Goal: Task Accomplishment & Management: Complete application form

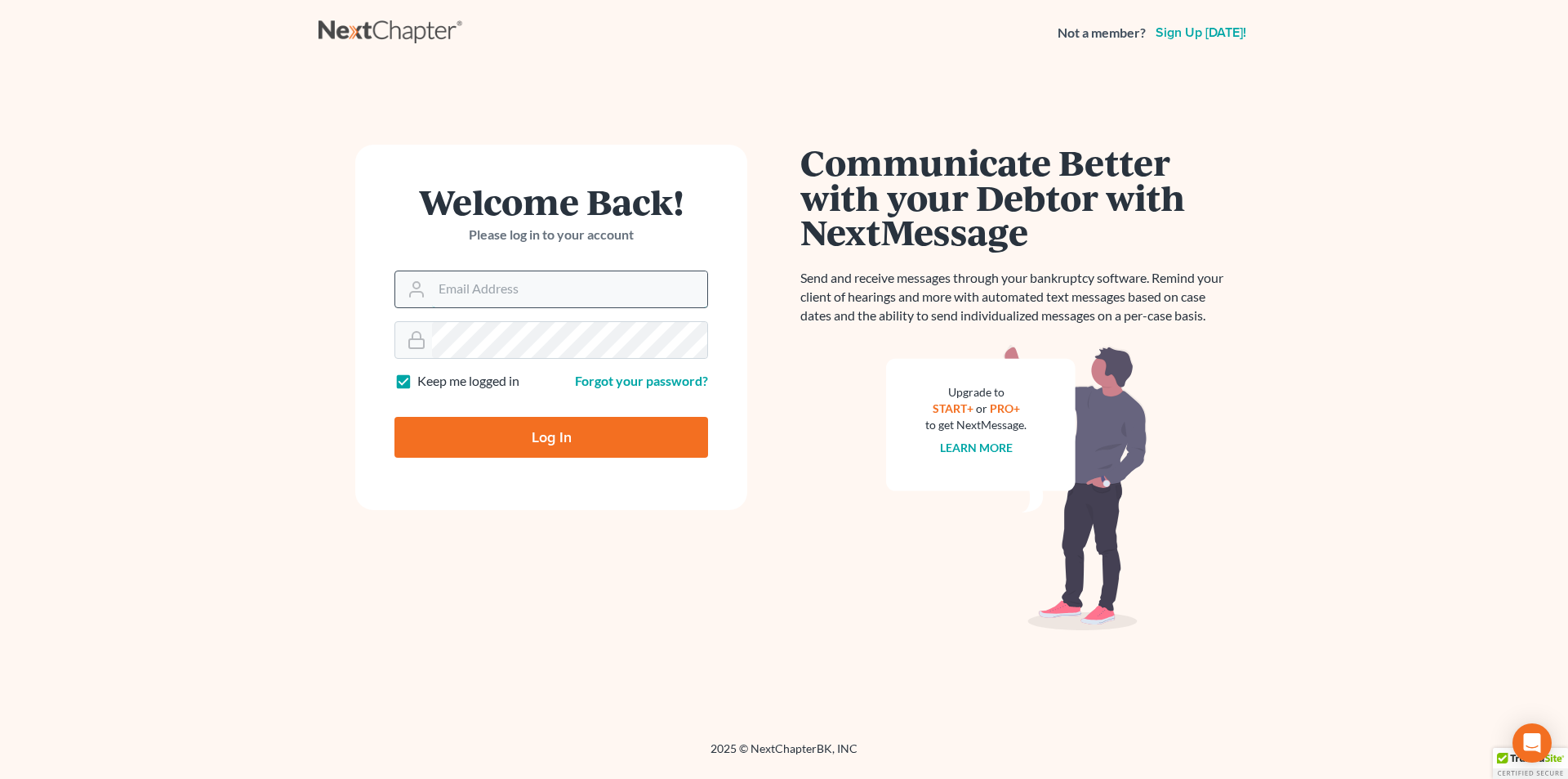
click at [475, 298] on input "Email Address" at bounding box center [570, 289] width 275 height 36
type input "[EMAIL_ADDRESS][DOMAIN_NAME]"
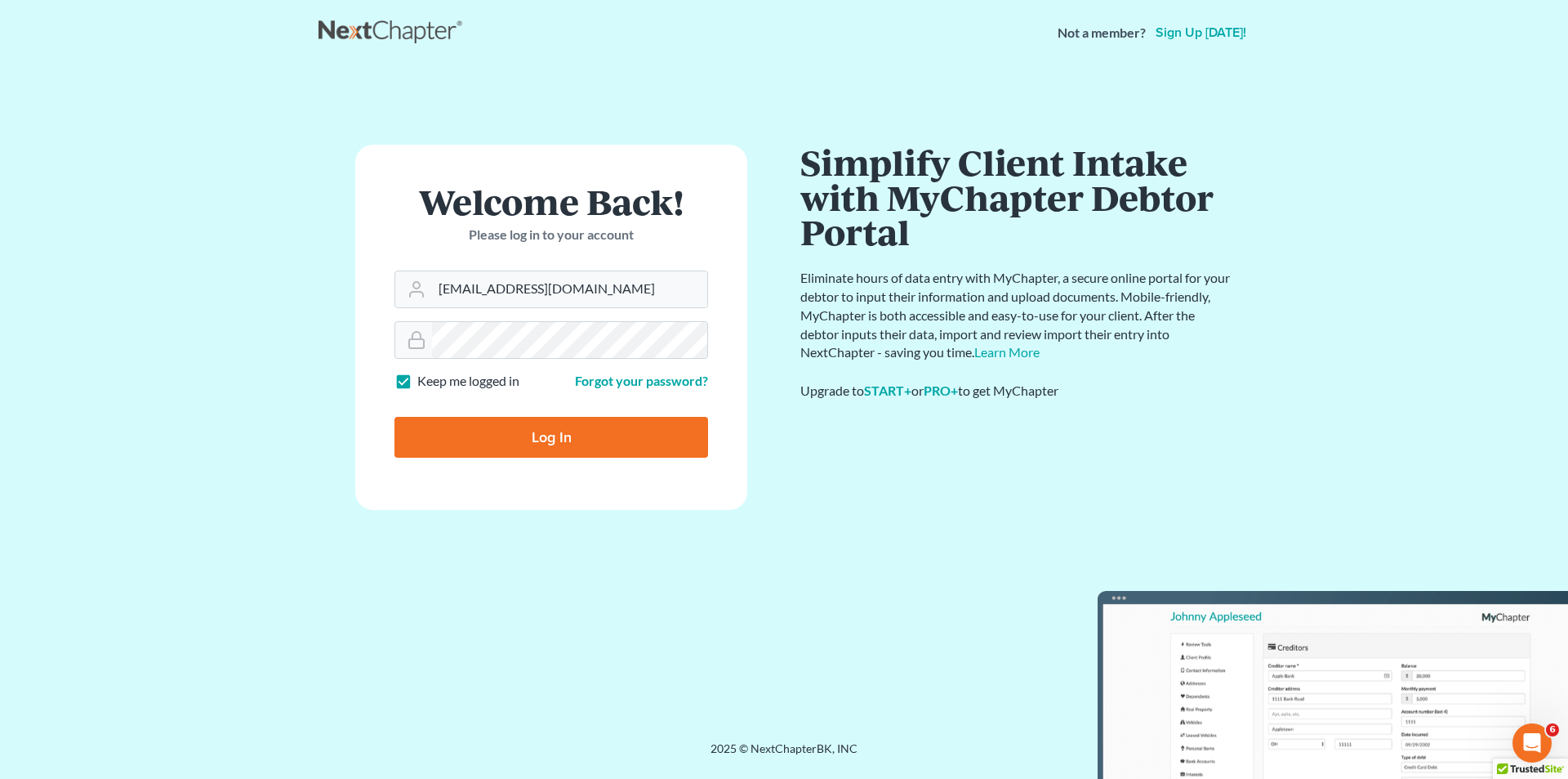
click at [552, 438] on input "Log In" at bounding box center [551, 437] width 313 height 41
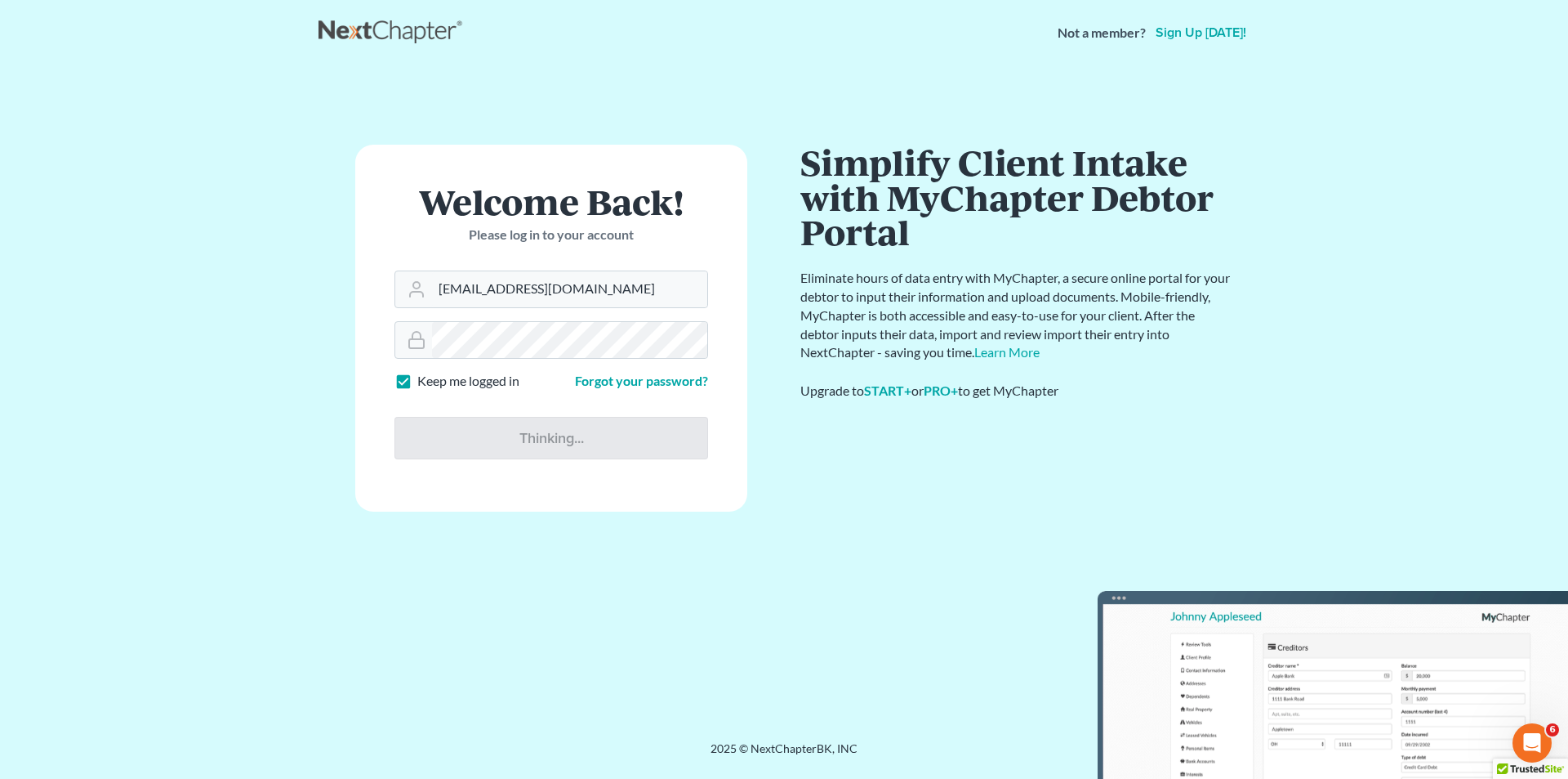
type input "Thinking..."
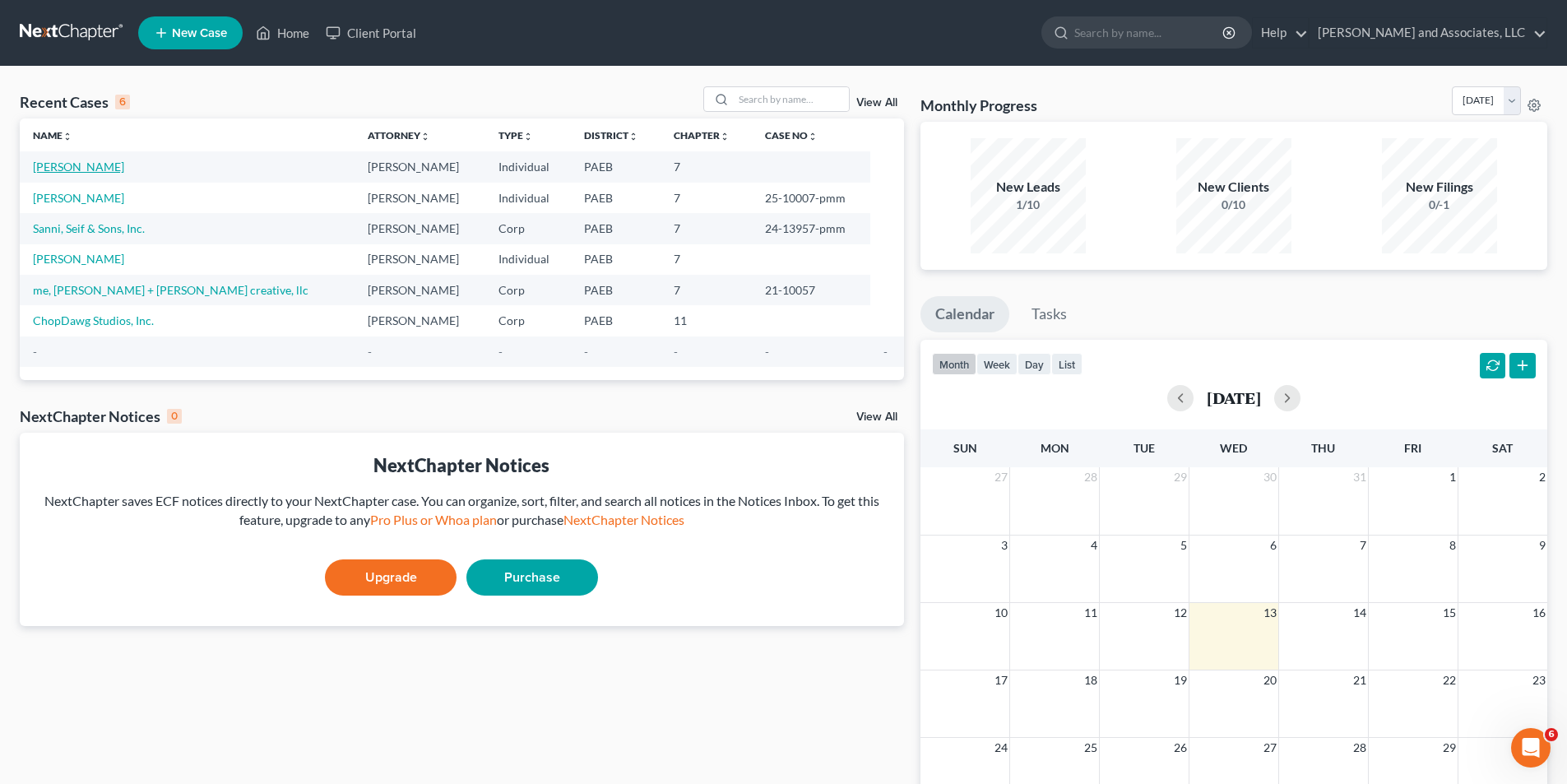
click at [105, 168] on link "[PERSON_NAME]" at bounding box center [78, 166] width 91 height 14
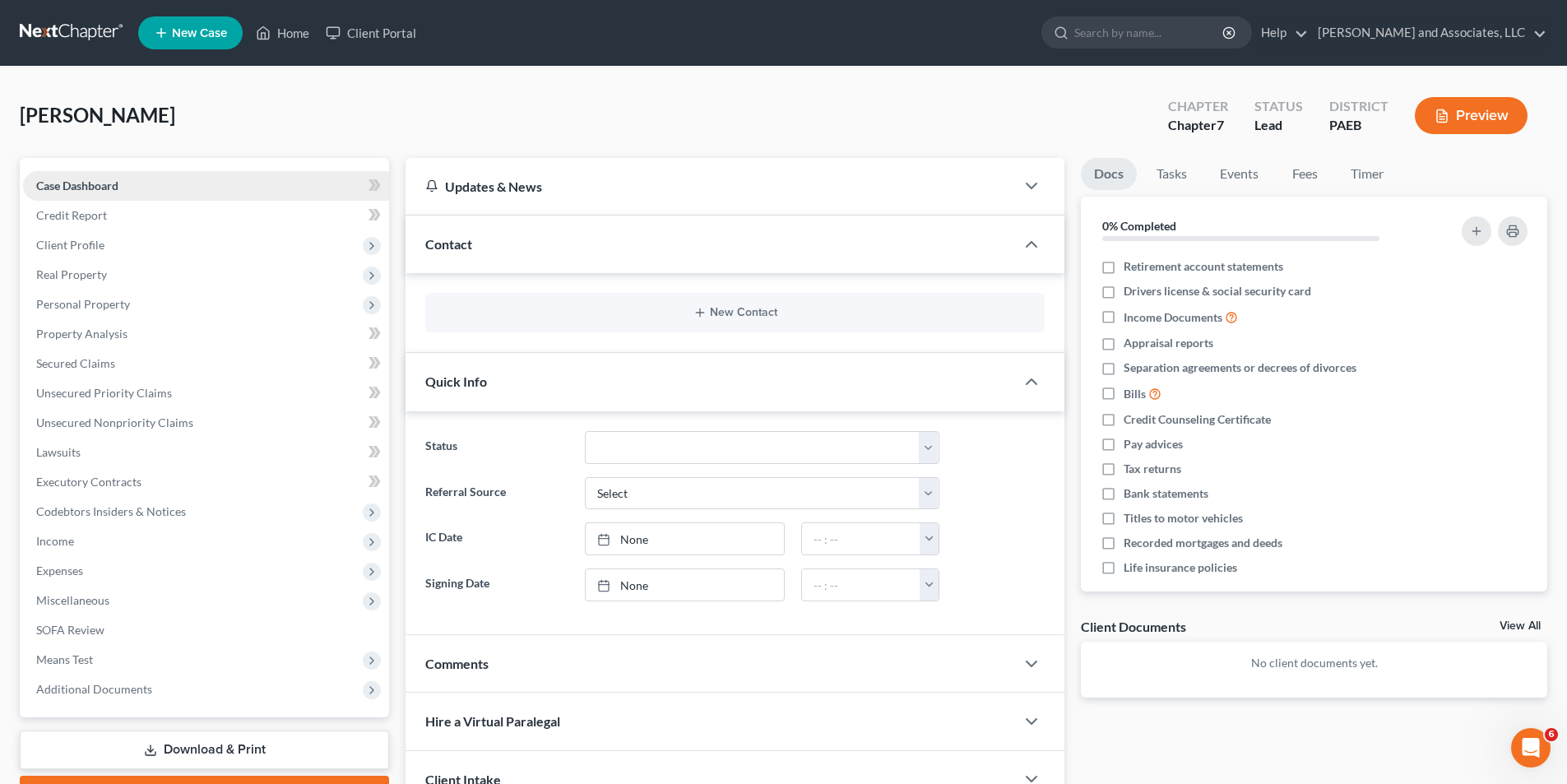
click at [101, 185] on span "Case Dashboard" at bounding box center [77, 184] width 82 height 14
click at [102, 215] on span "Credit Report" at bounding box center [71, 215] width 71 height 14
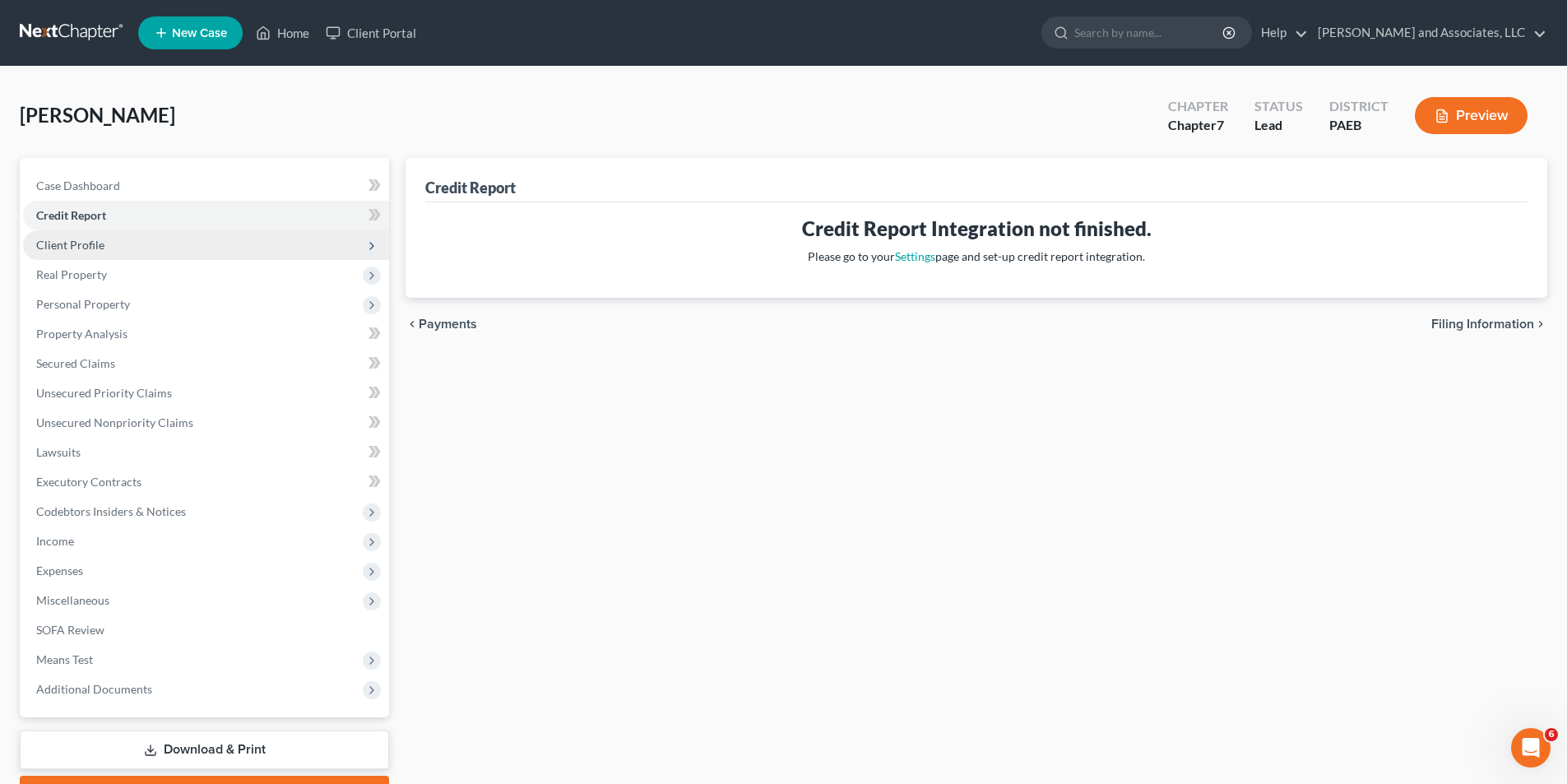
click at [79, 245] on span "Client Profile" at bounding box center [70, 244] width 68 height 14
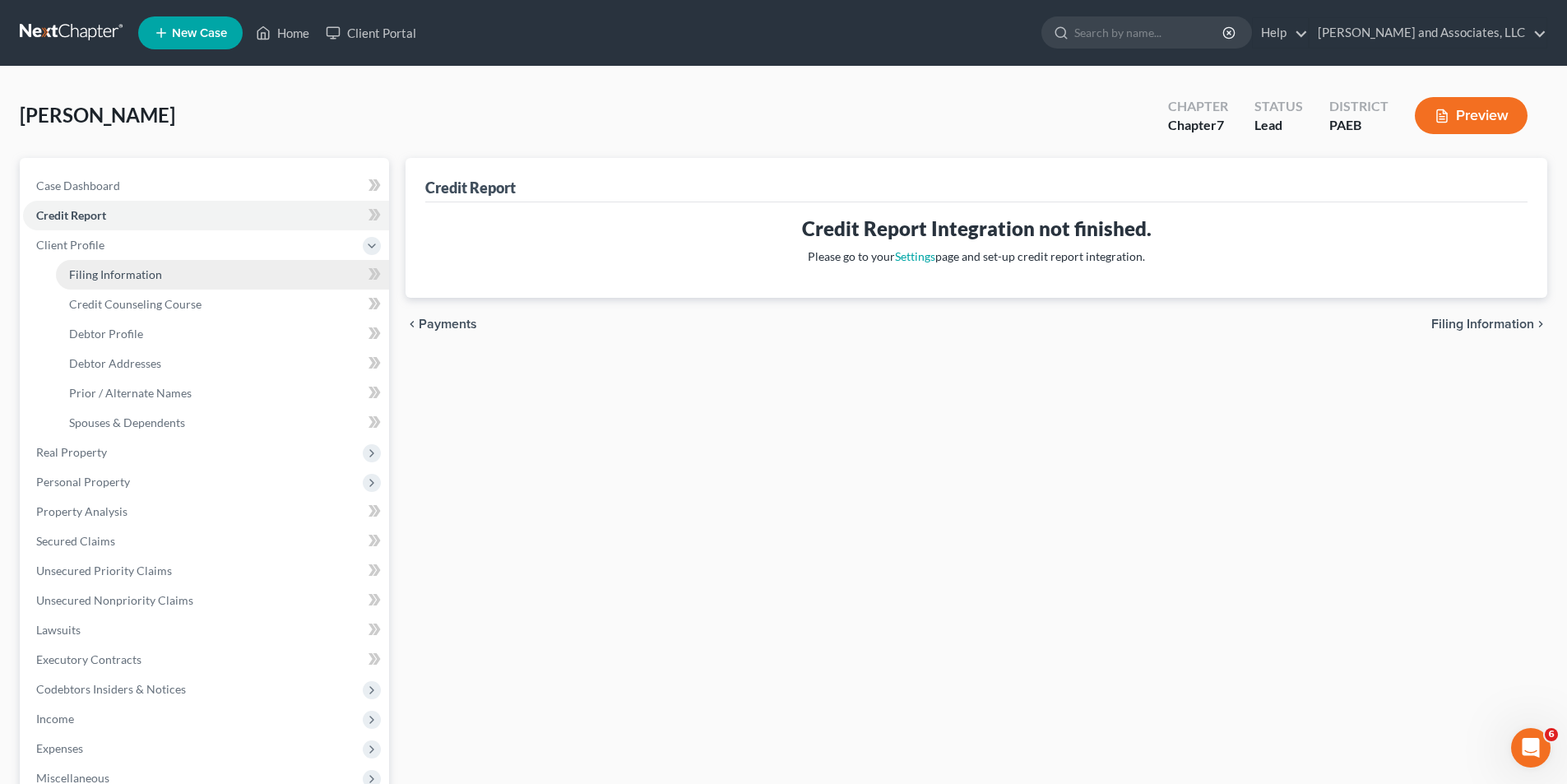
click at [134, 276] on span "Filing Information" at bounding box center [115, 274] width 93 height 14
select select "0"
select select "3"
select select "0"
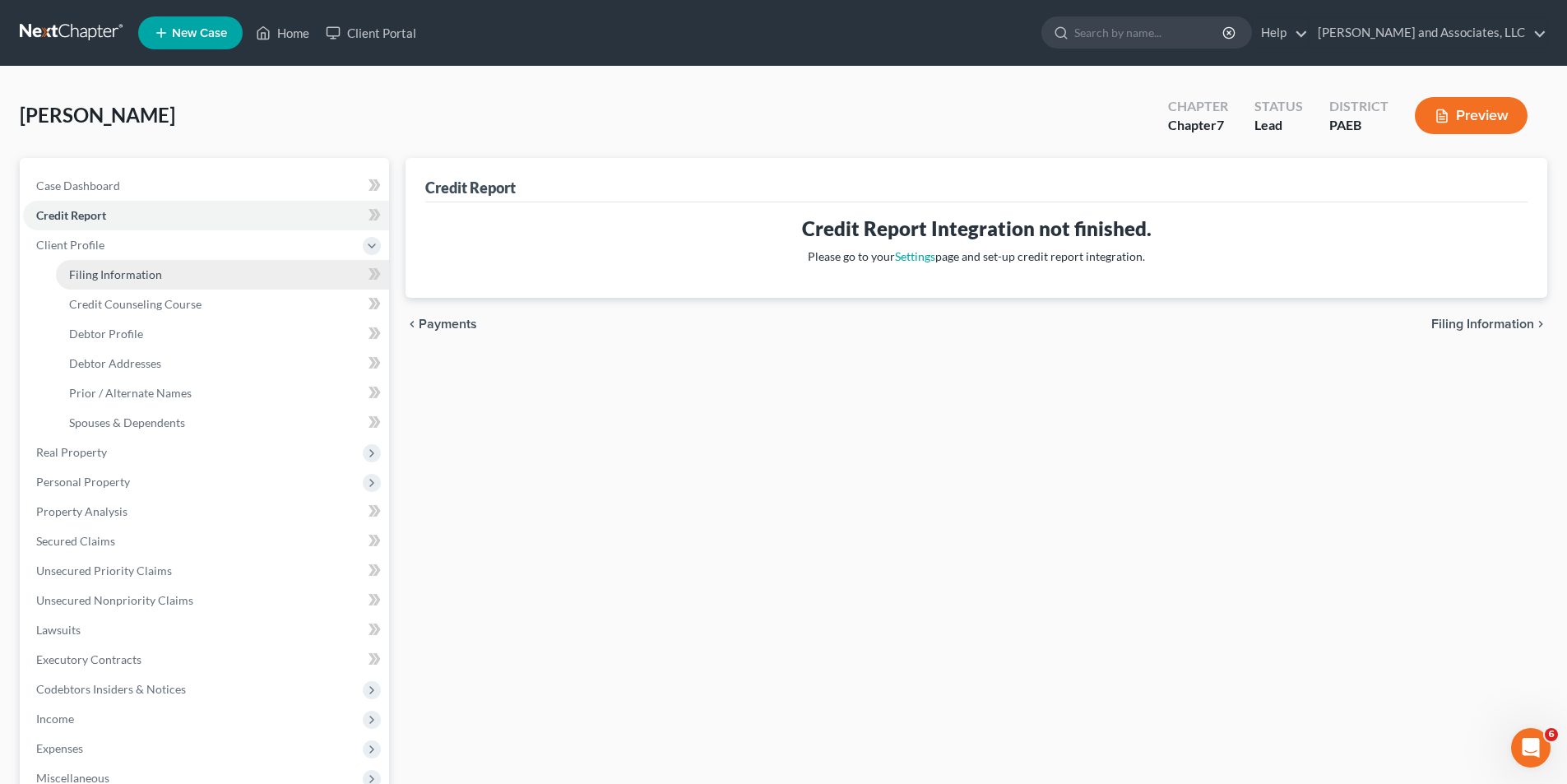
select select "67"
select select "0"
select select "39"
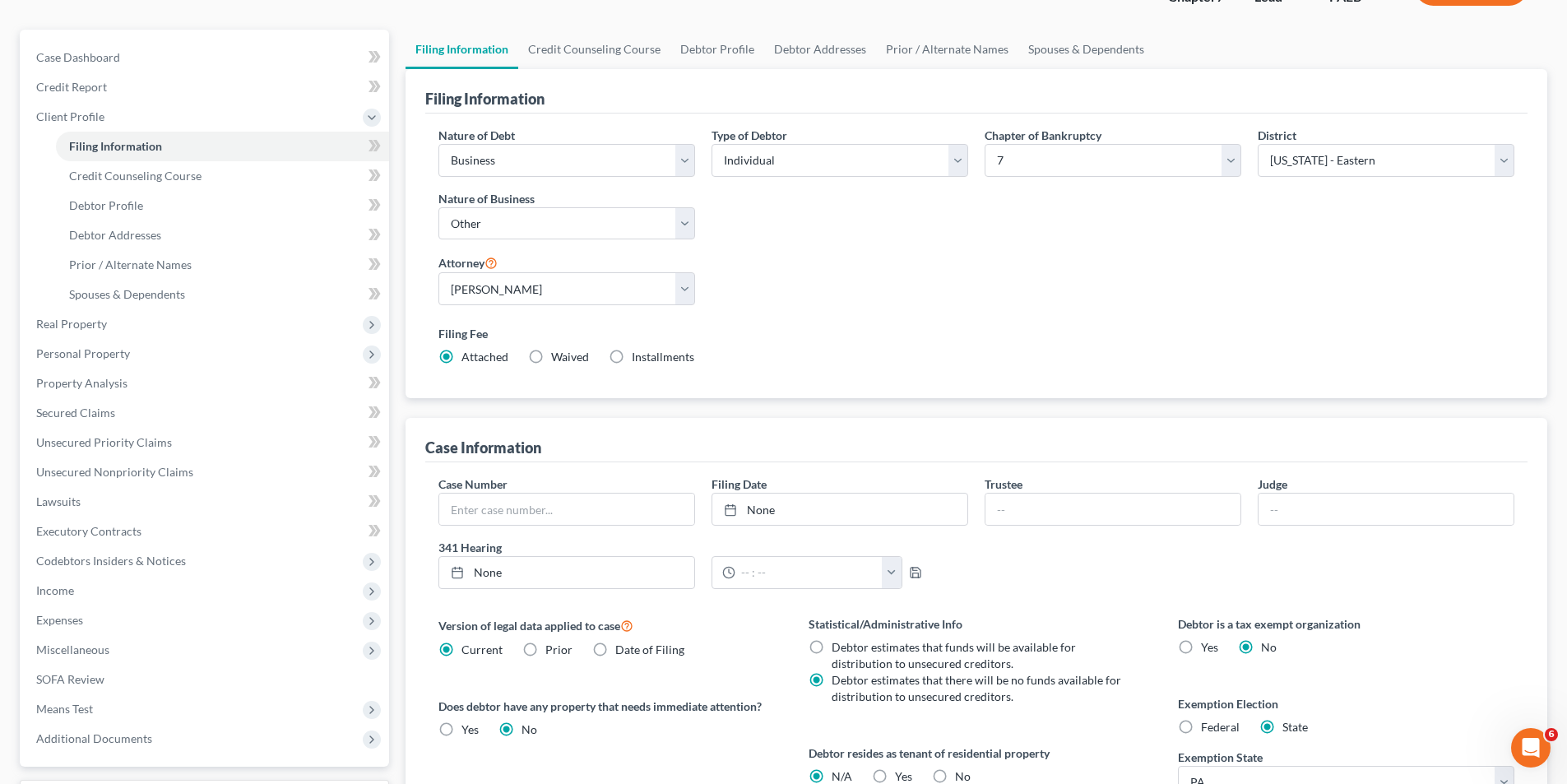
scroll to position [127, 0]
click at [171, 178] on span "Credit Counseling Course" at bounding box center [136, 176] width 133 height 14
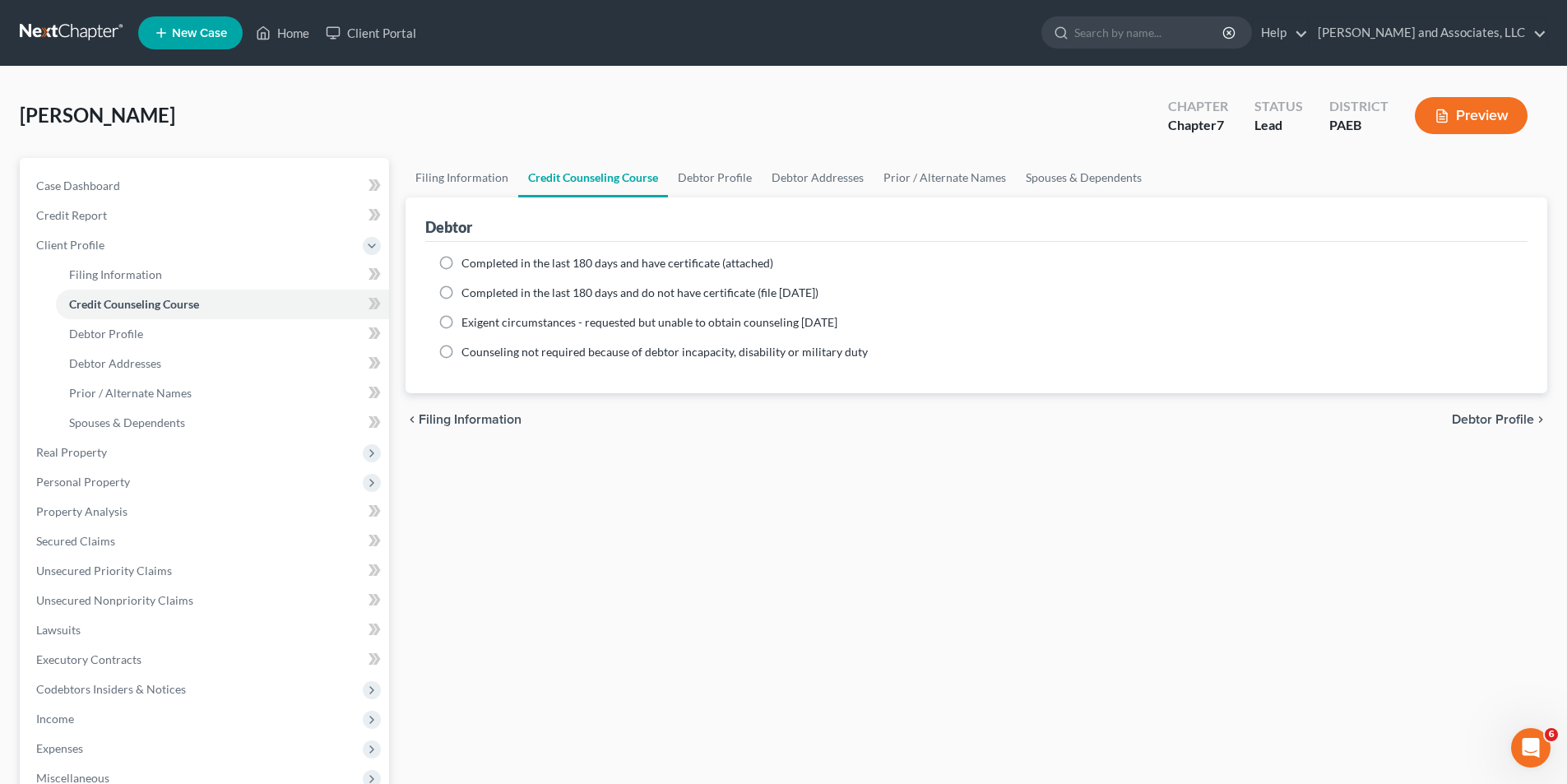
click at [461, 264] on label "Completed in the last 180 days and have certificate (attached)" at bounding box center [617, 263] width 312 height 17
click at [468, 264] on input "Completed in the last 180 days and have certificate (attached)" at bounding box center [473, 260] width 11 height 11
radio input "true"
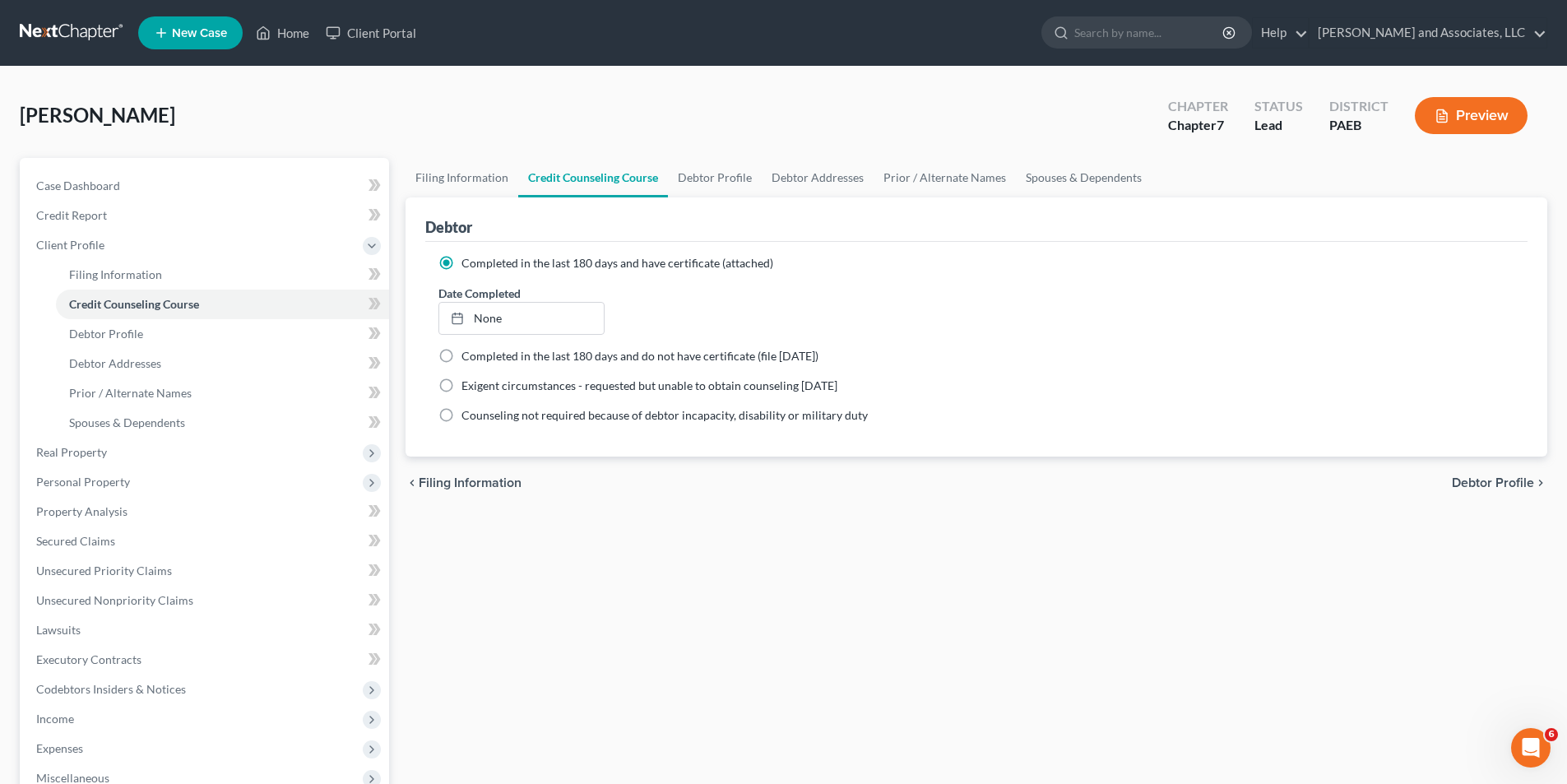
click at [1484, 481] on span "Debtor Profile" at bounding box center [1493, 482] width 82 height 13
select select "1"
select select "3"
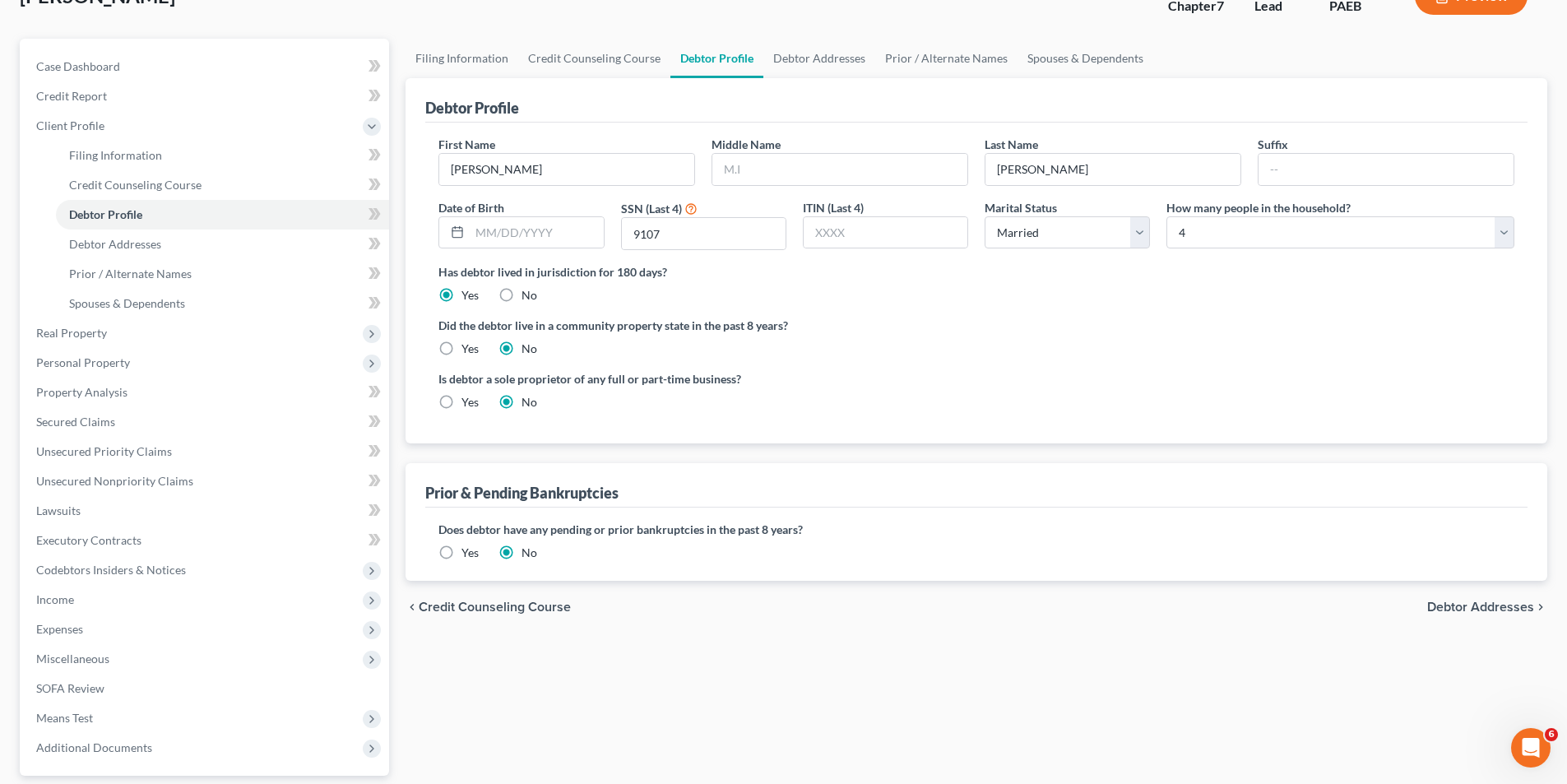
scroll to position [127, 0]
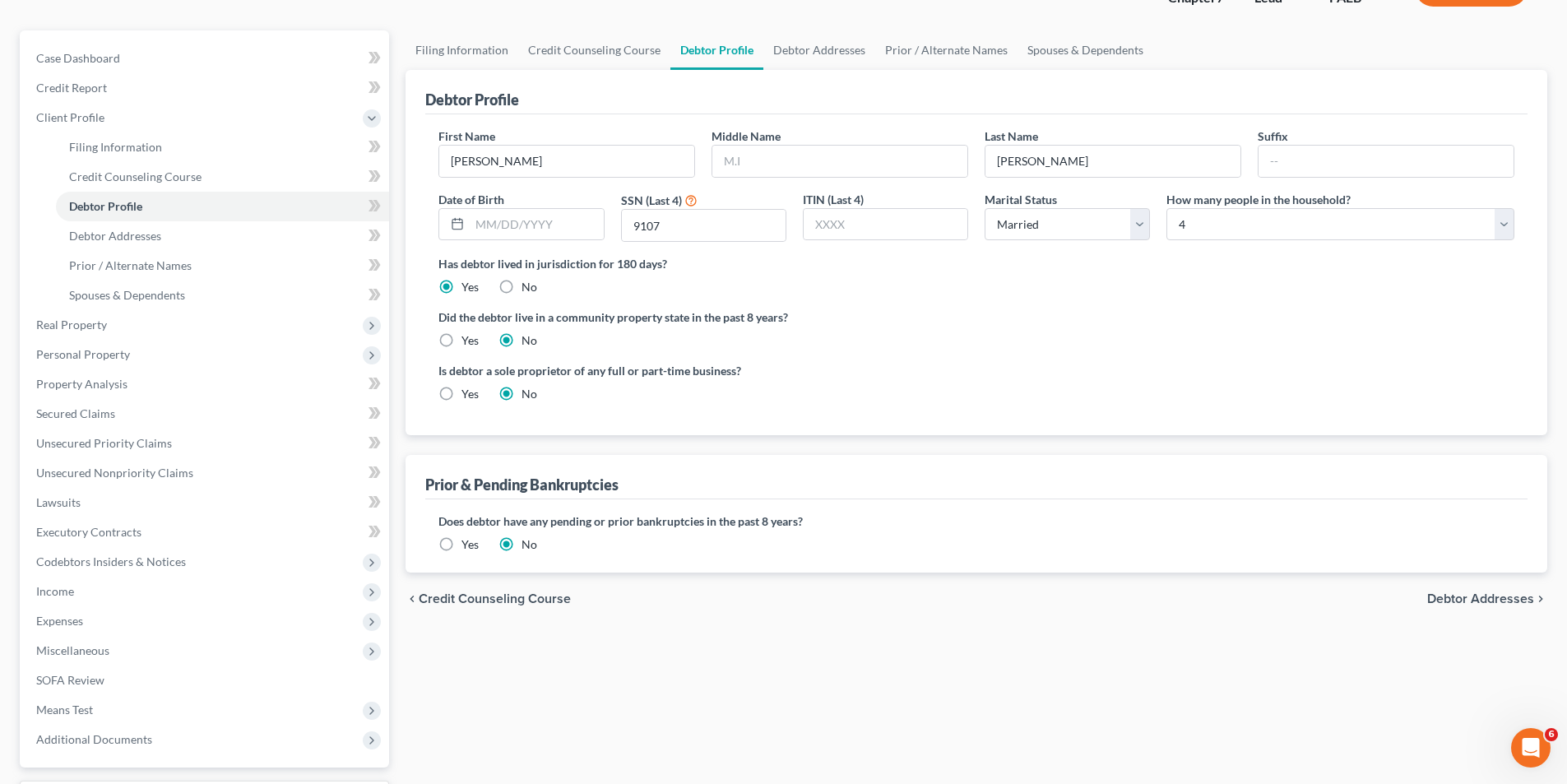
click at [1491, 595] on span "Debtor Addresses" at bounding box center [1481, 599] width 107 height 13
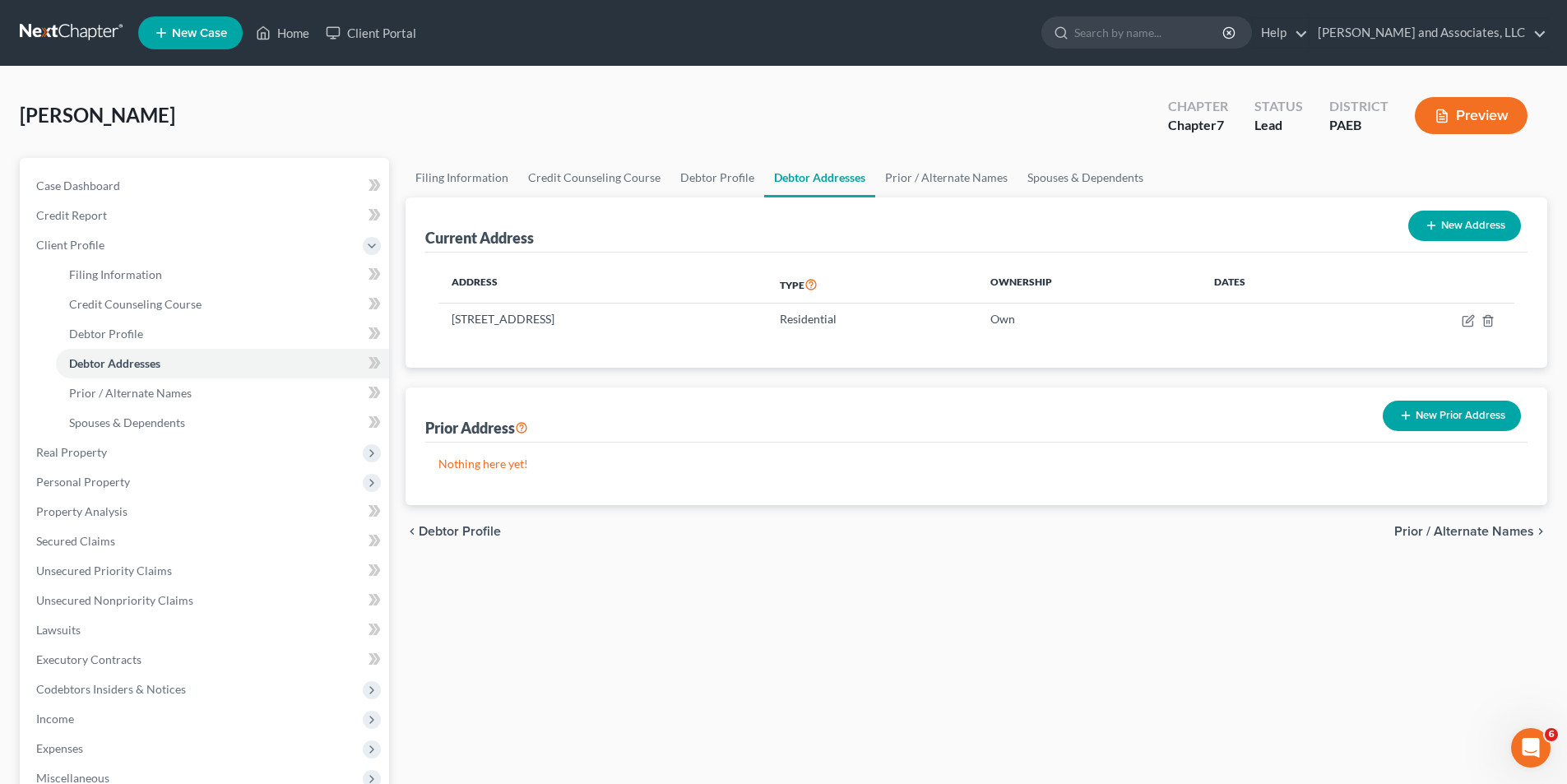
click at [1465, 532] on span "Prior / Alternate Names" at bounding box center [1465, 531] width 140 height 13
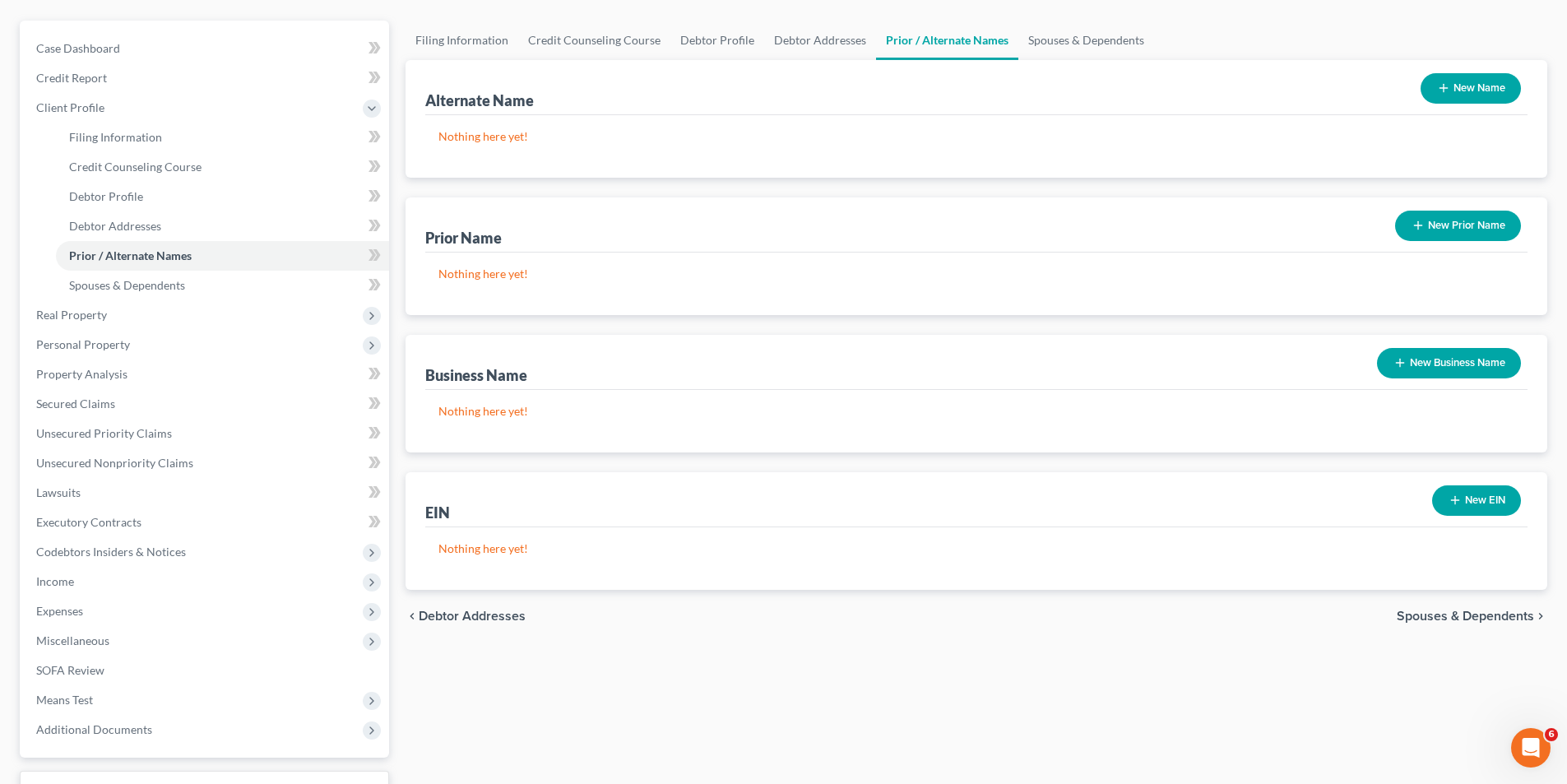
scroll to position [152, 0]
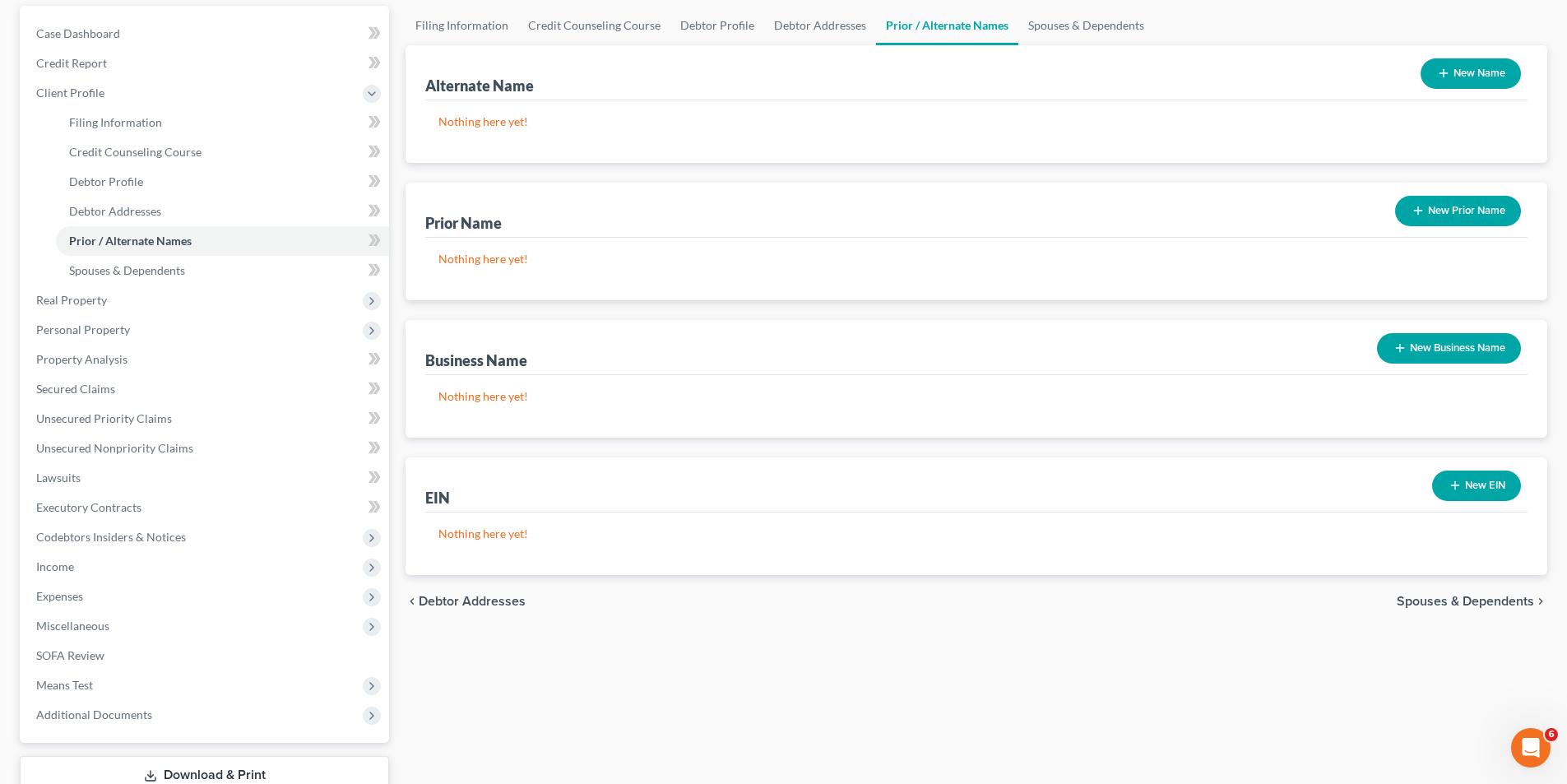
click at [1481, 599] on span "Spouses & Dependents" at bounding box center [1465, 601] width 138 height 13
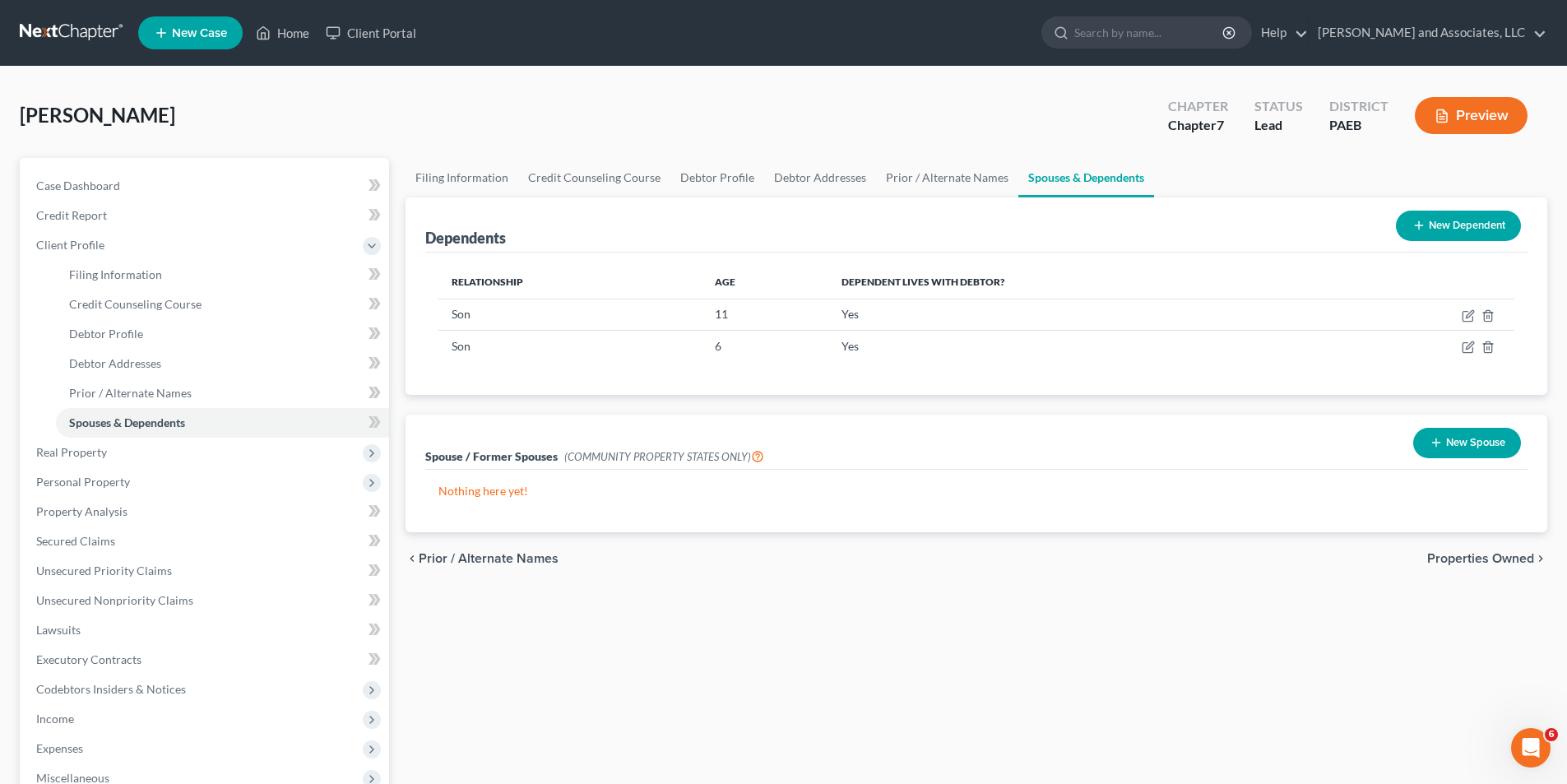
click at [1476, 557] on span "Properties Owned" at bounding box center [1481, 558] width 107 height 13
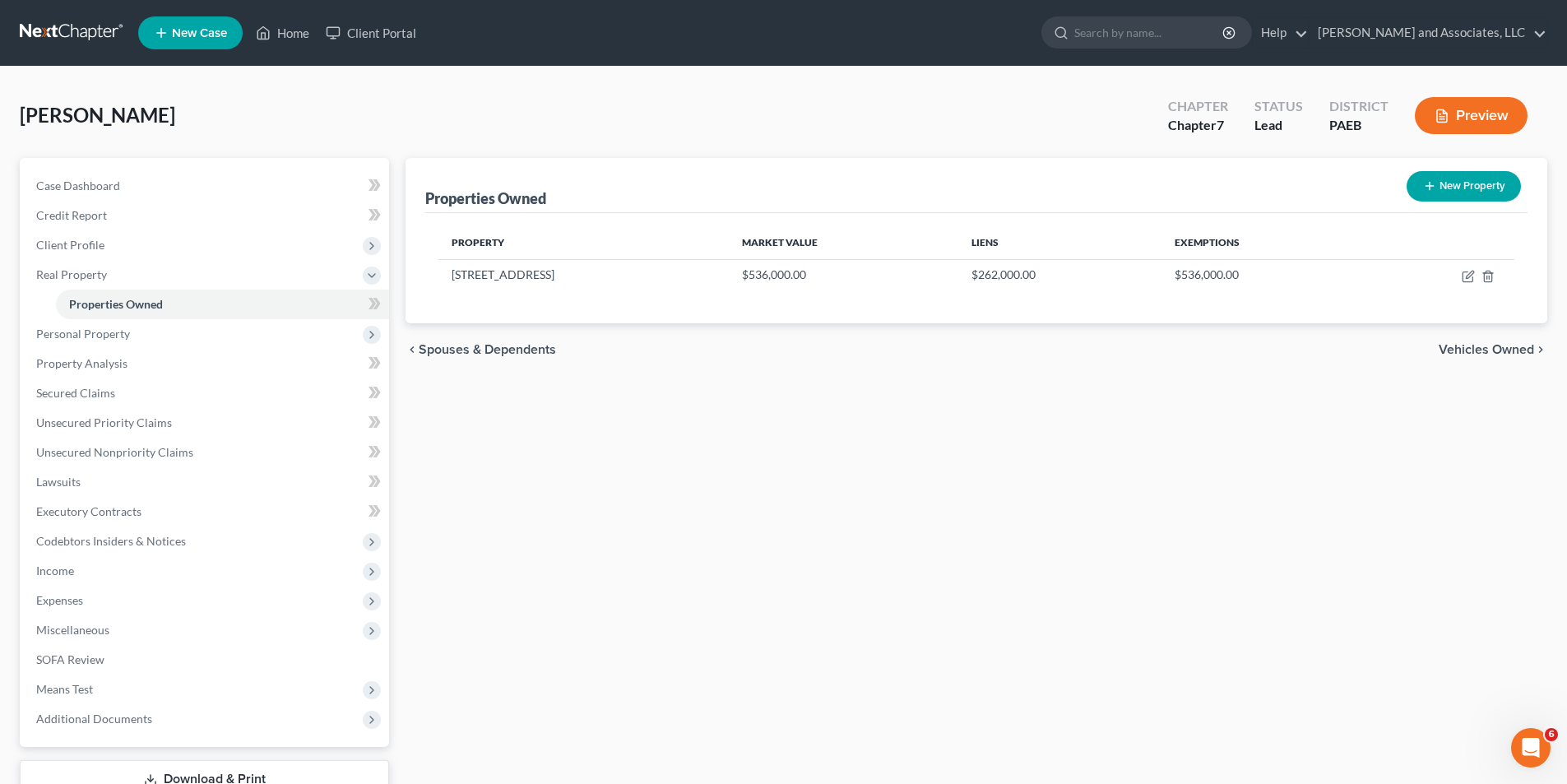
click at [1470, 346] on span "Vehicles Owned" at bounding box center [1486, 350] width 95 height 13
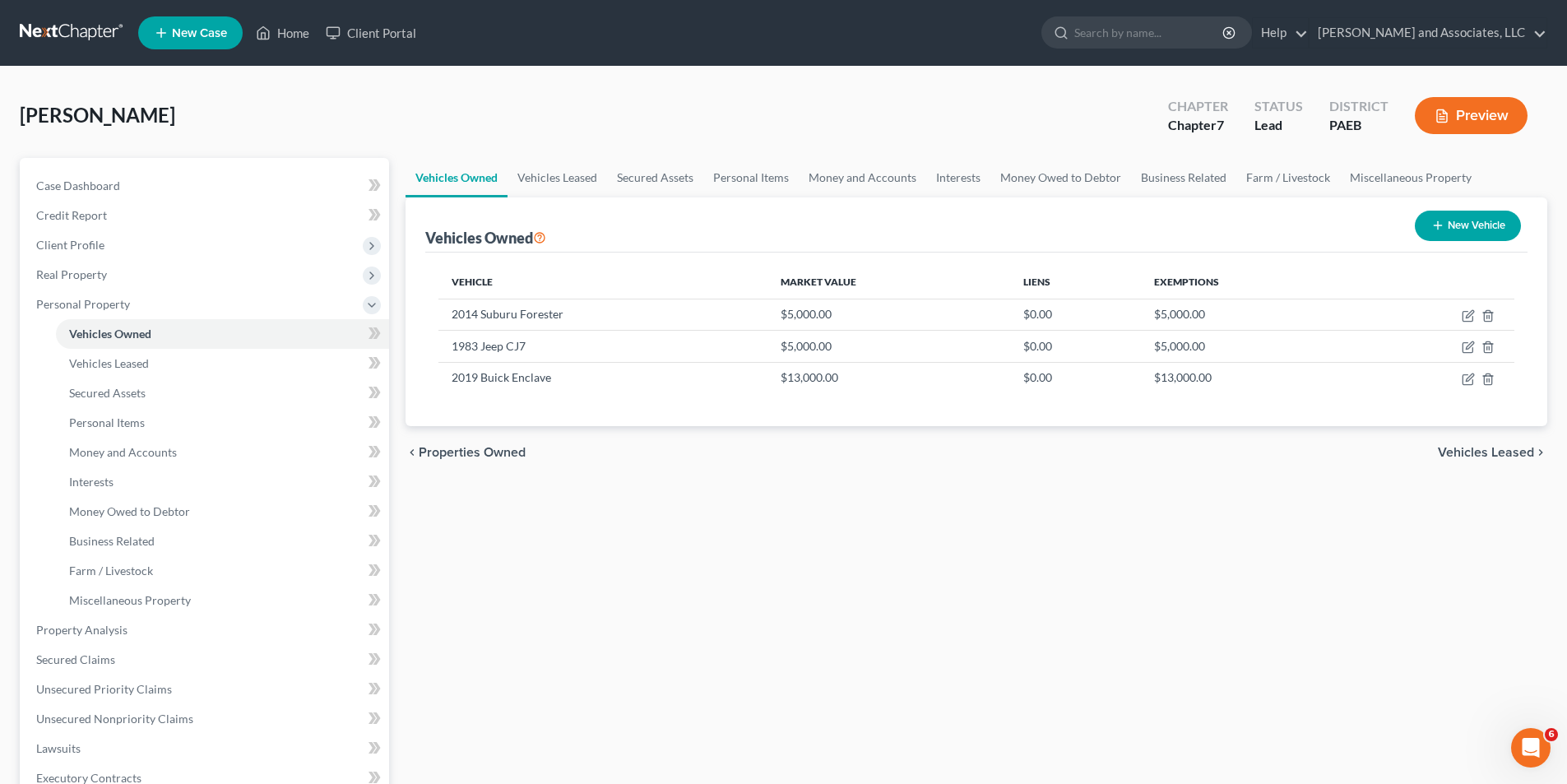
click at [1472, 453] on span "Vehicles Leased" at bounding box center [1486, 452] width 96 height 13
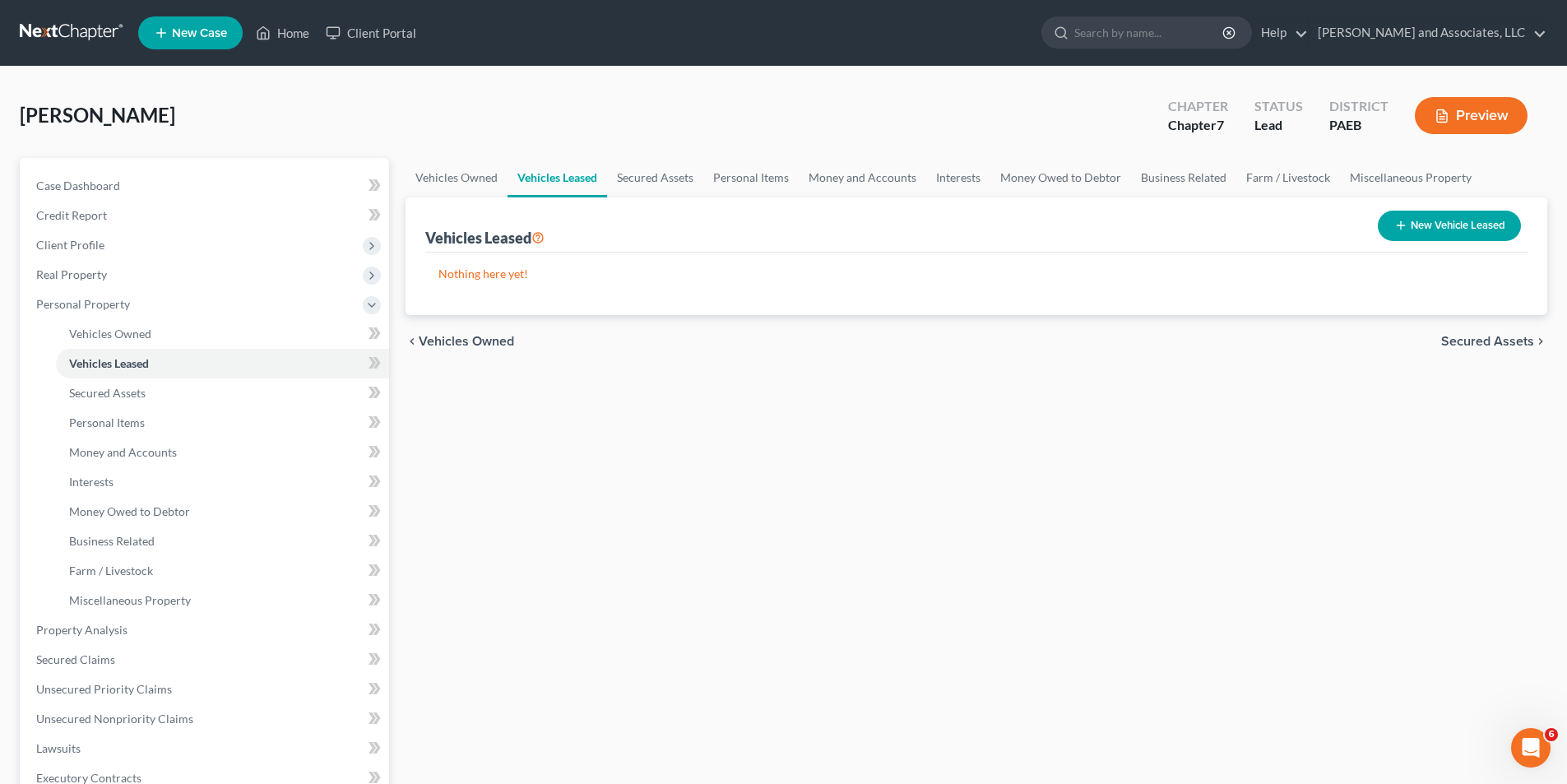
click at [1469, 339] on span "Secured Assets" at bounding box center [1488, 341] width 93 height 13
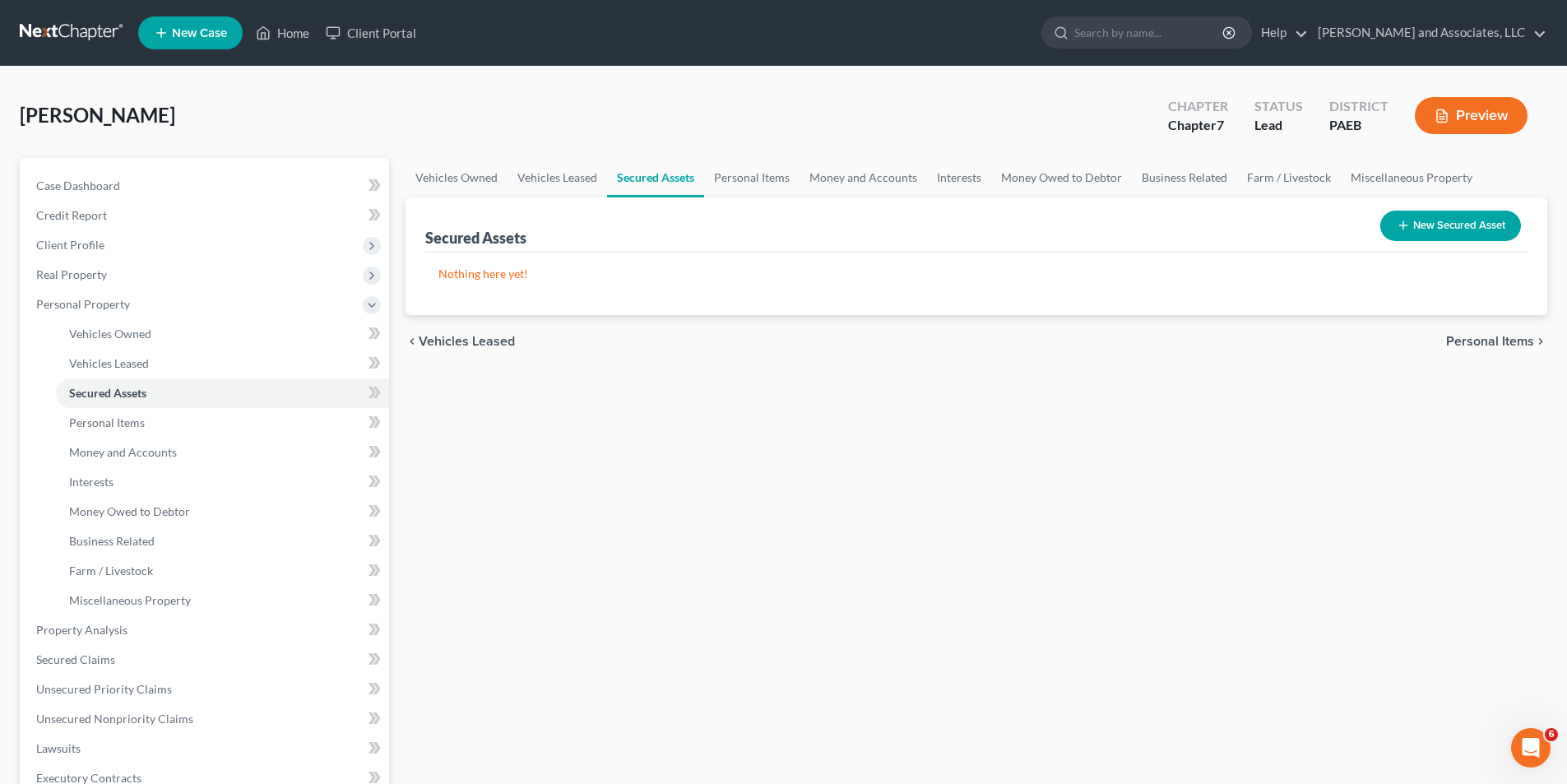
click at [1478, 338] on span "Personal Items" at bounding box center [1489, 341] width 88 height 13
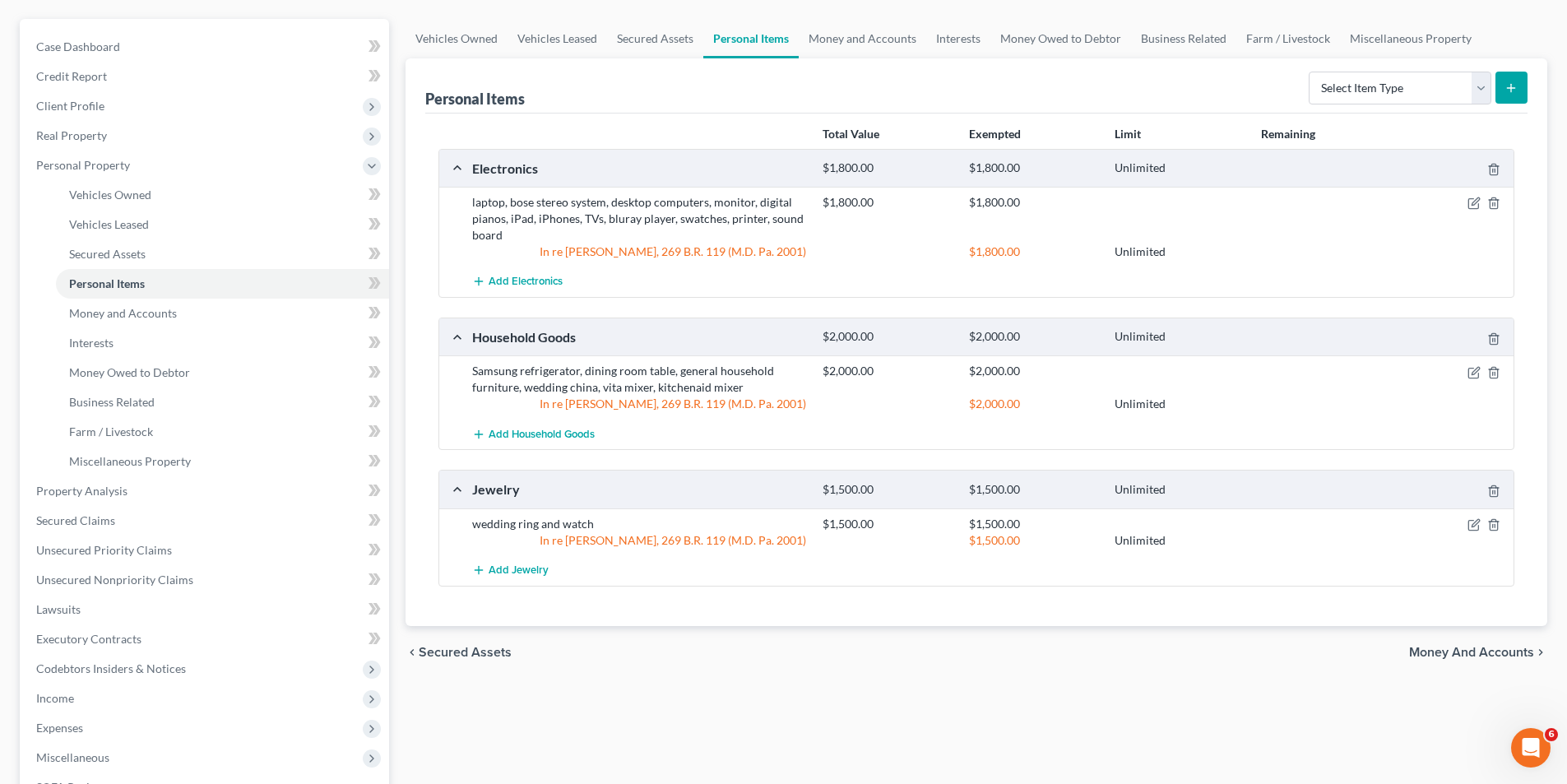
scroll to position [140, 0]
click at [484, 648] on span "Secured Assets" at bounding box center [465, 650] width 93 height 13
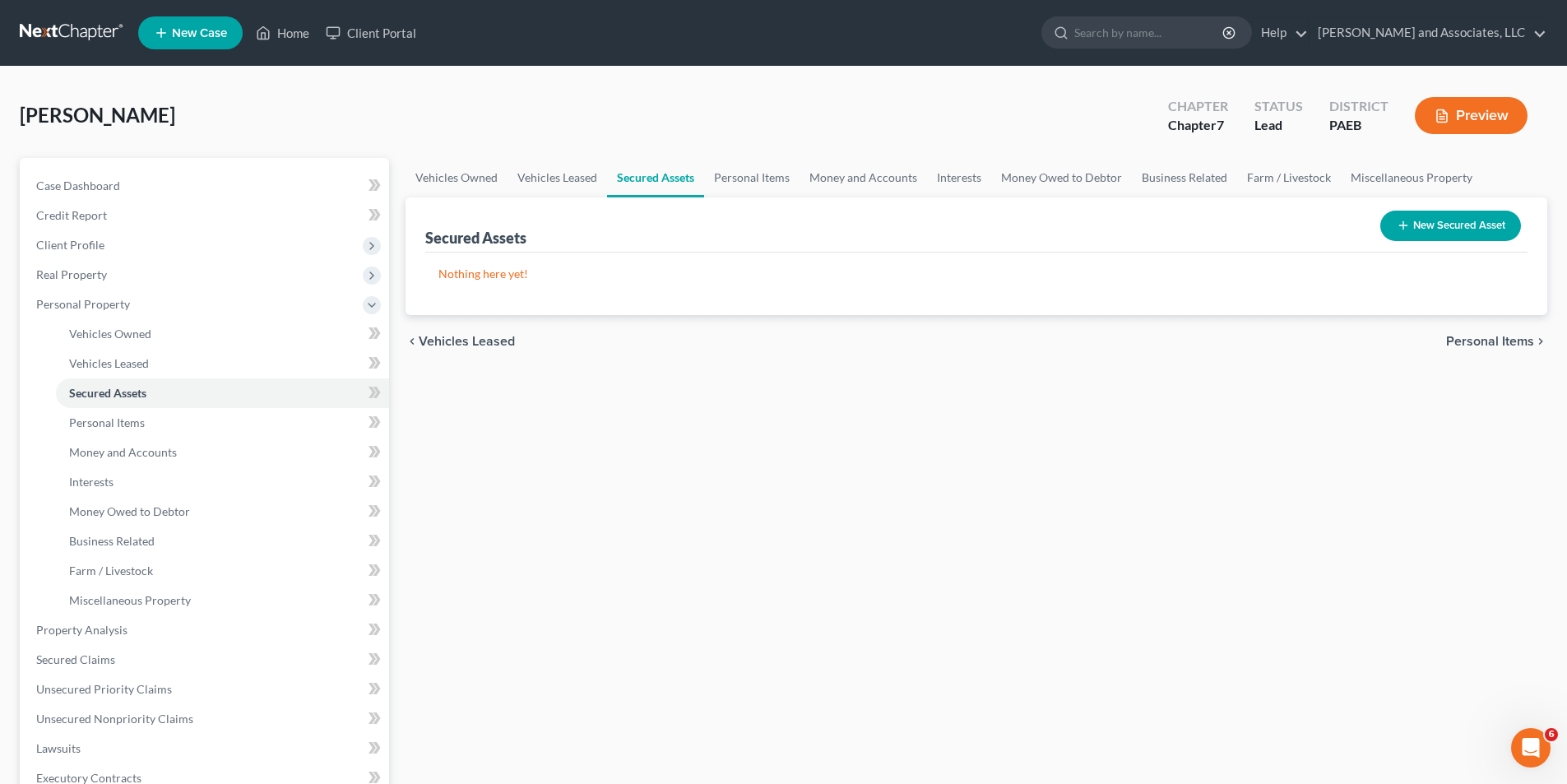
click at [486, 339] on span "Vehicles Leased" at bounding box center [467, 341] width 96 height 13
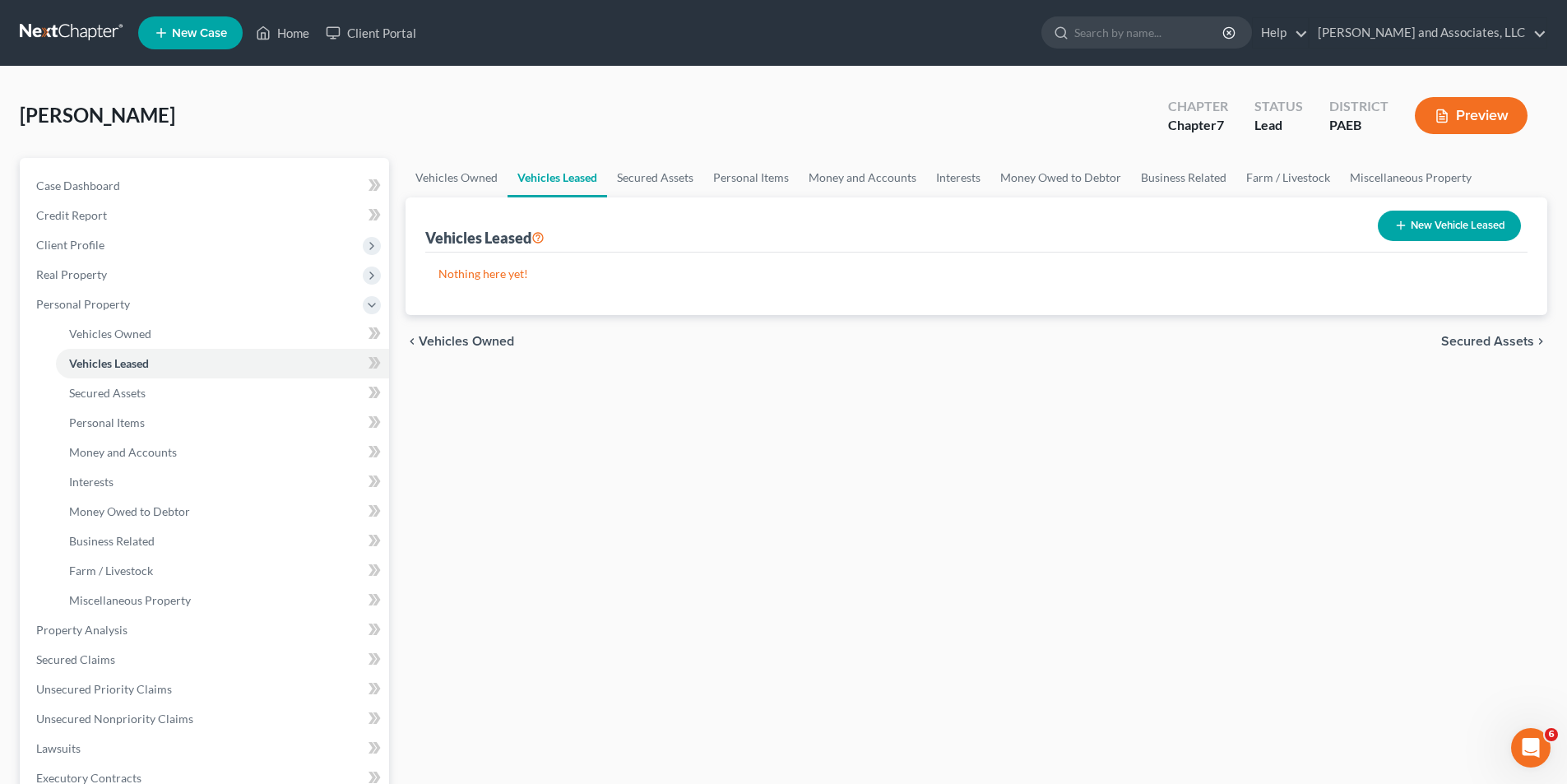
click at [482, 338] on span "Vehicles Owned" at bounding box center [466, 341] width 95 height 13
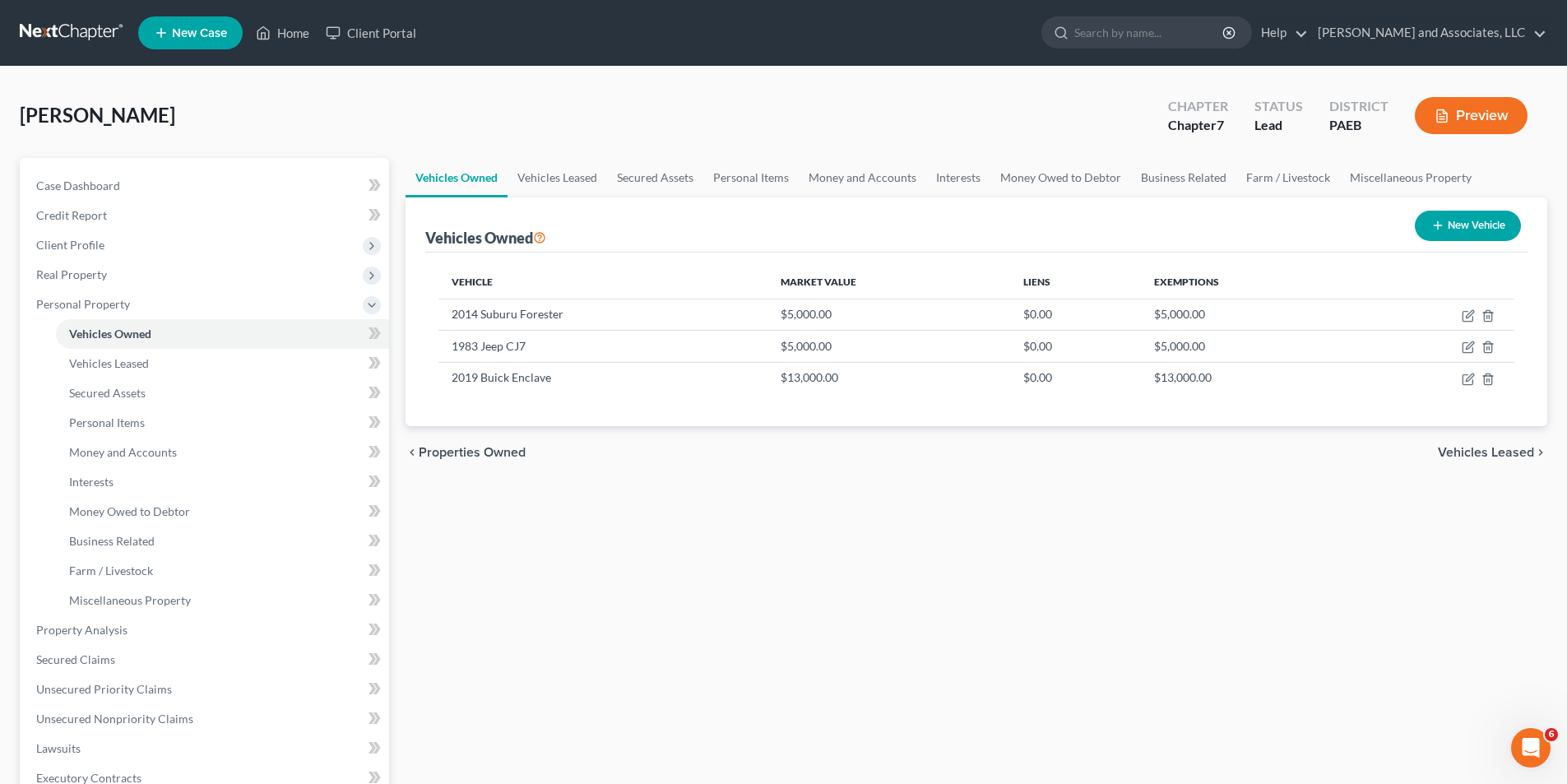
click at [493, 451] on span "Properties Owned" at bounding box center [472, 452] width 107 height 13
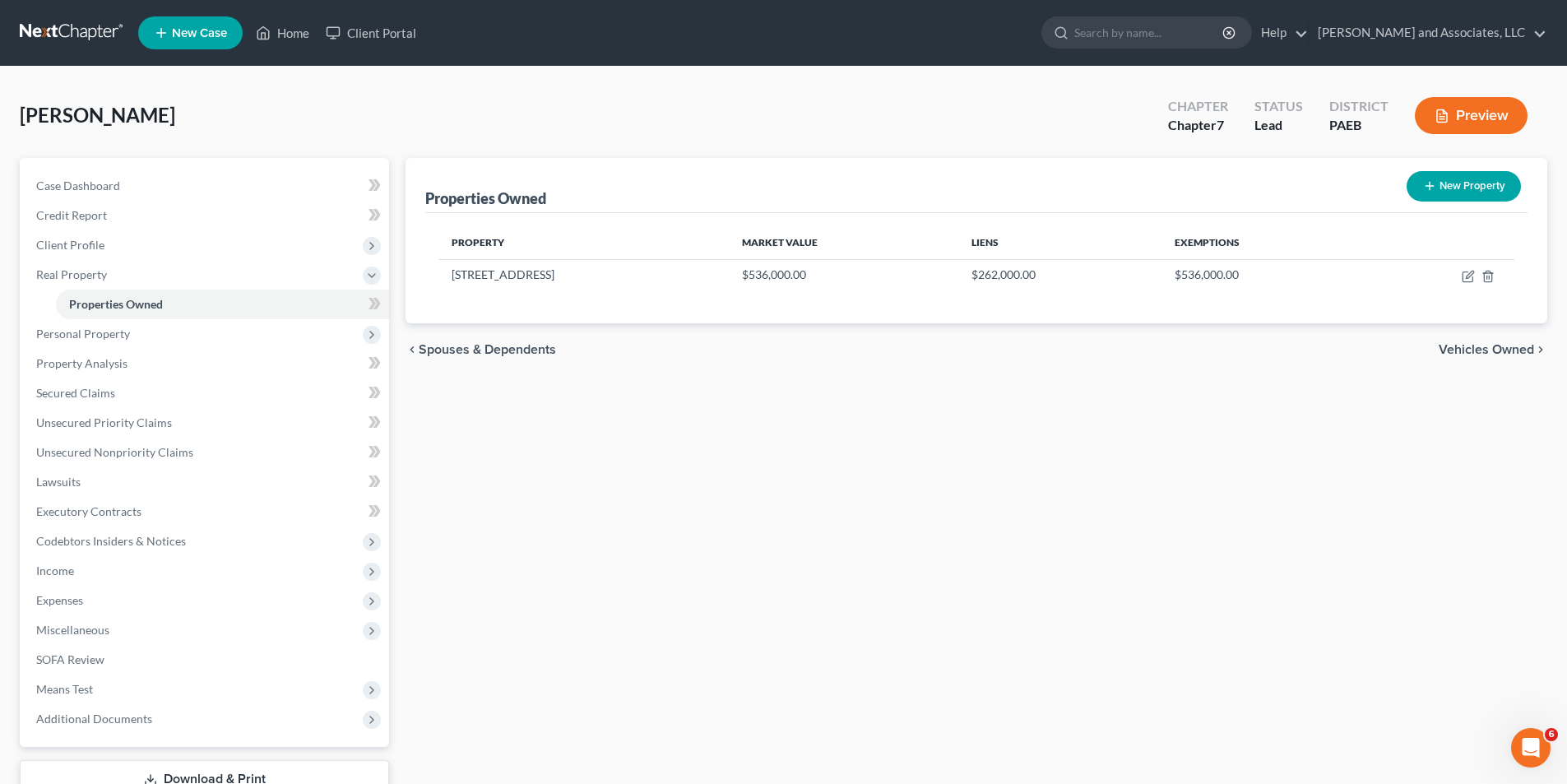
click at [1499, 345] on span "Vehicles Owned" at bounding box center [1486, 350] width 95 height 13
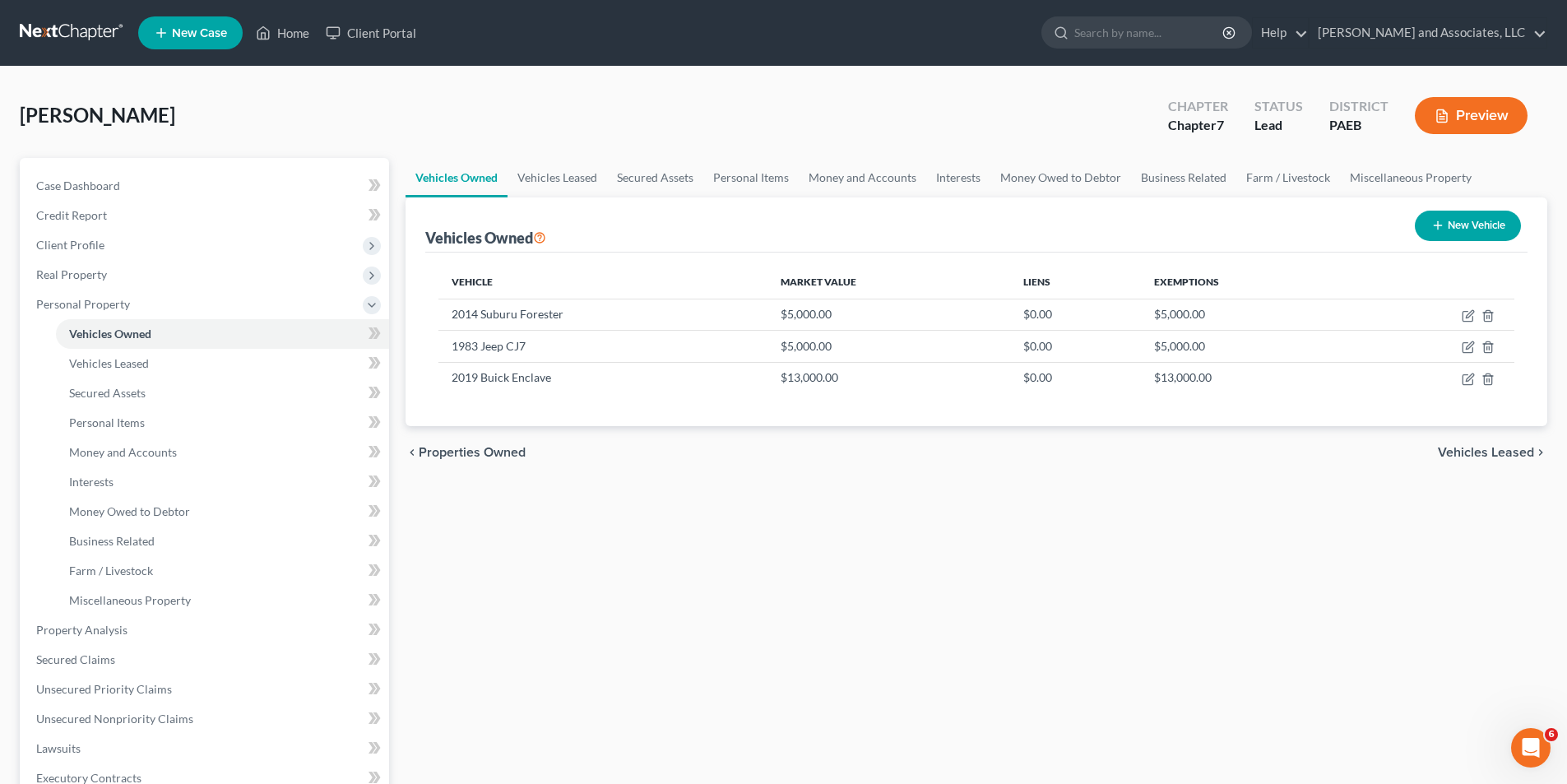
click at [1503, 451] on span "Vehicles Leased" at bounding box center [1486, 452] width 96 height 13
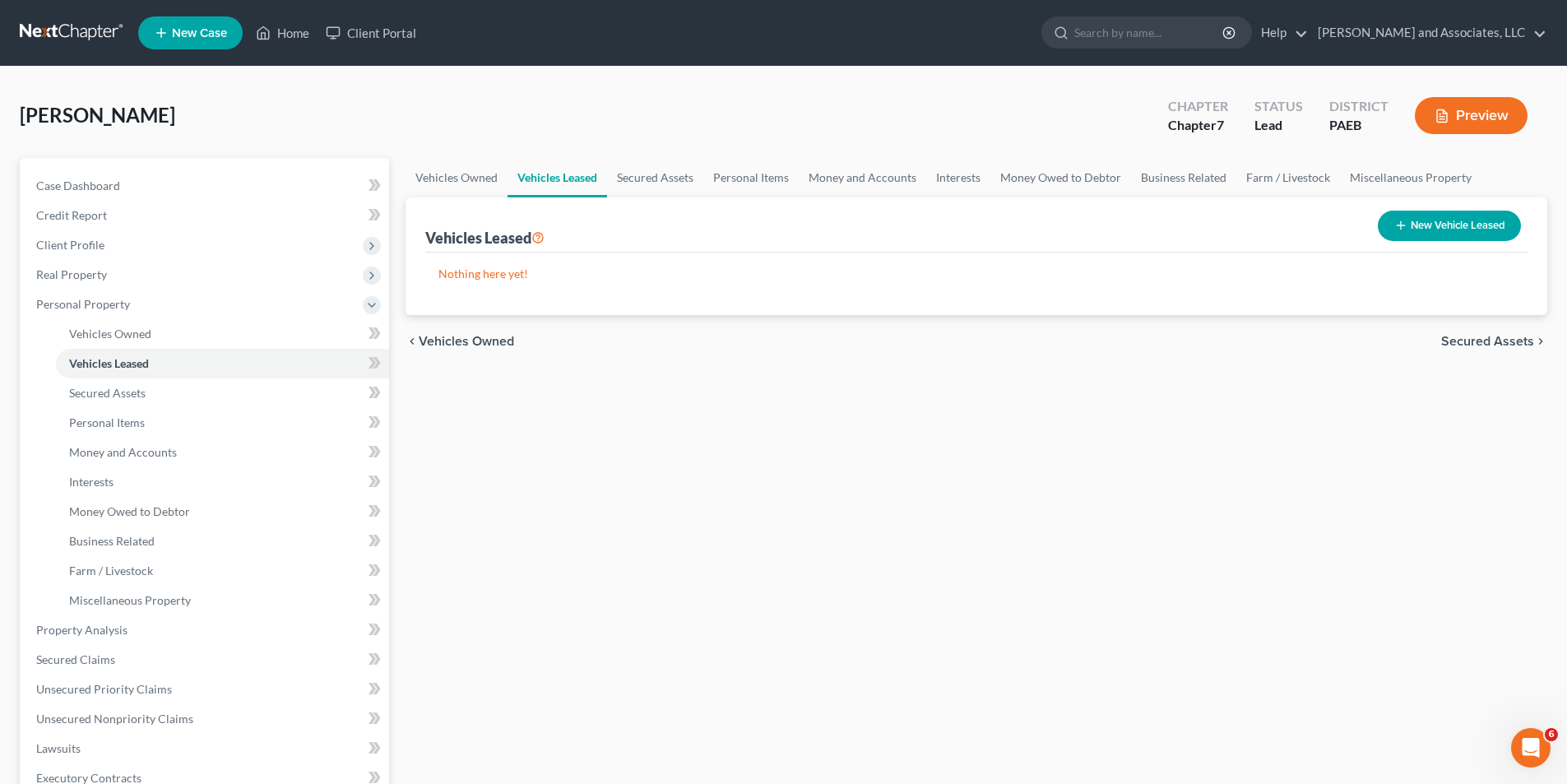
click at [1503, 339] on span "Secured Assets" at bounding box center [1488, 341] width 93 height 13
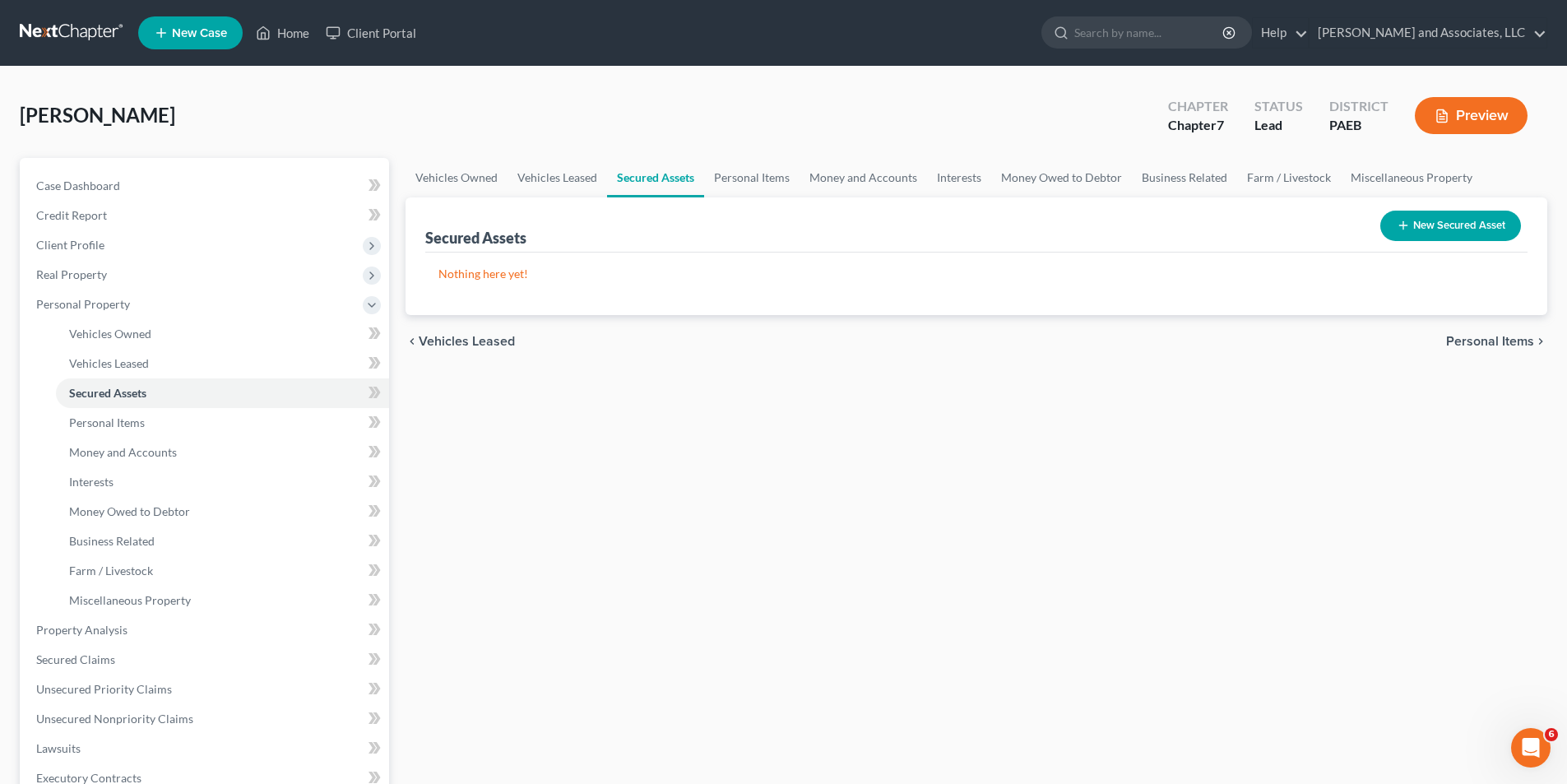
click at [1503, 339] on span "Personal Items" at bounding box center [1489, 341] width 88 height 13
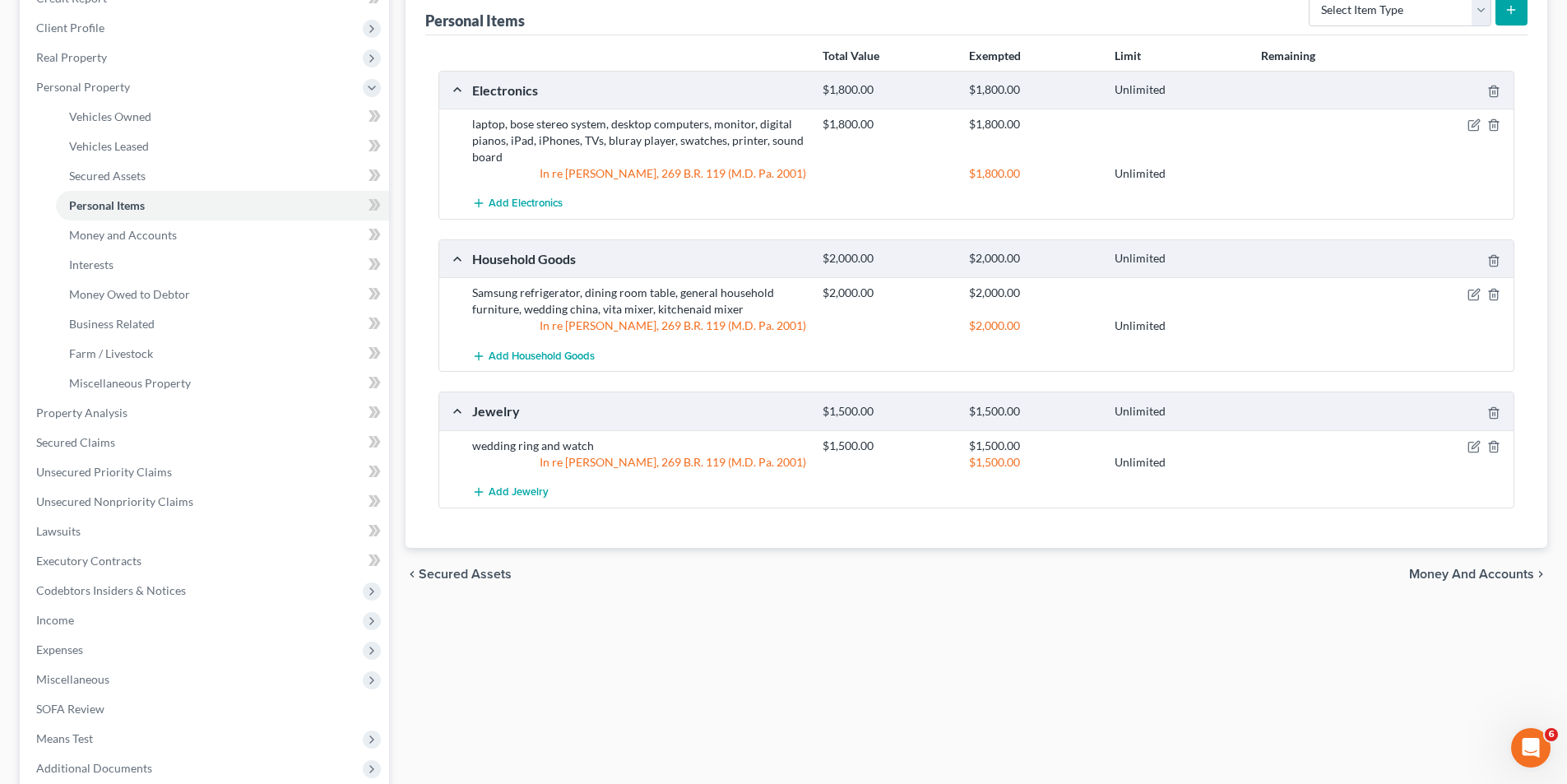
scroll to position [227, 0]
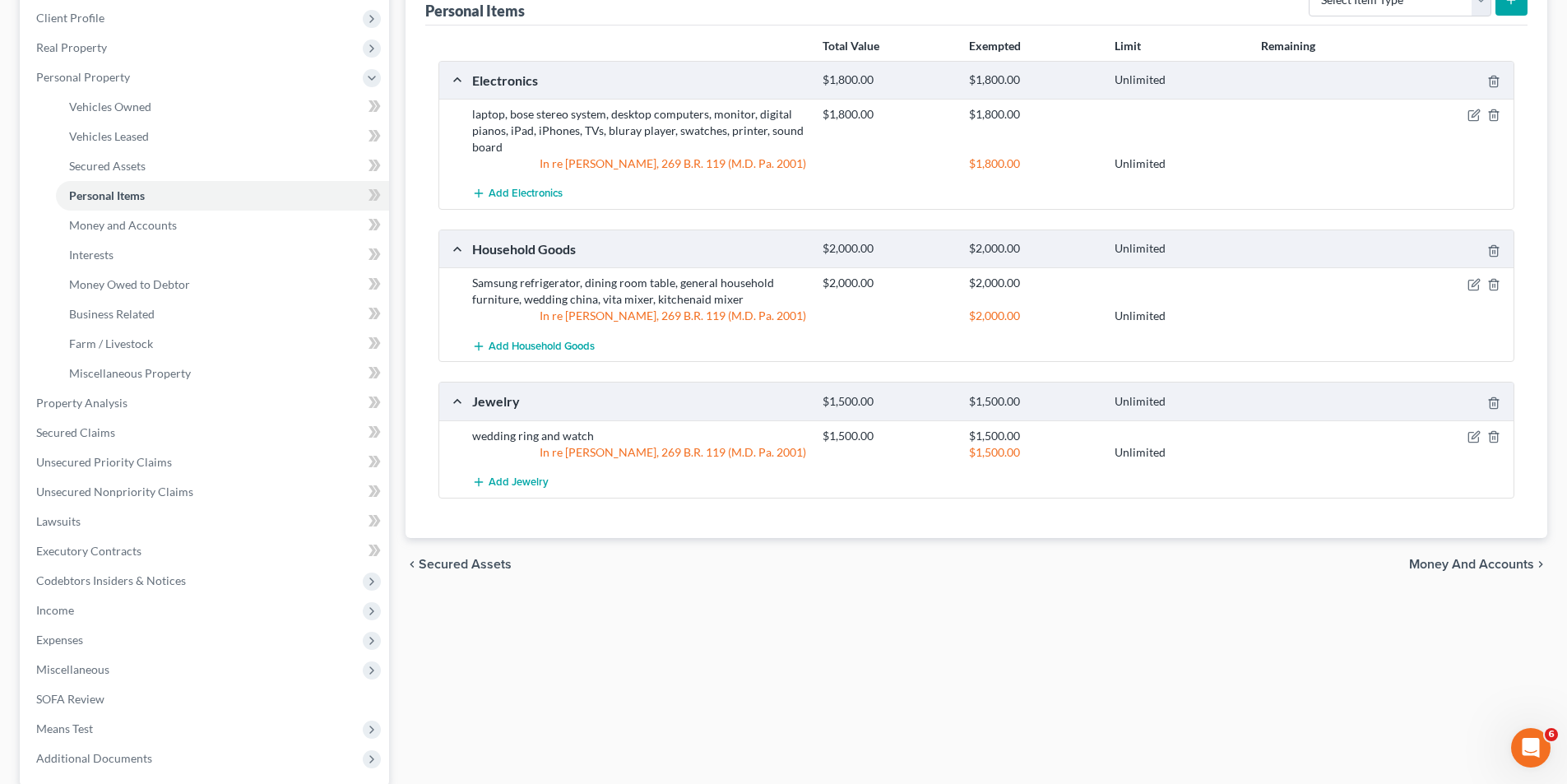
click at [1468, 564] on span "Money and Accounts" at bounding box center [1472, 564] width 126 height 13
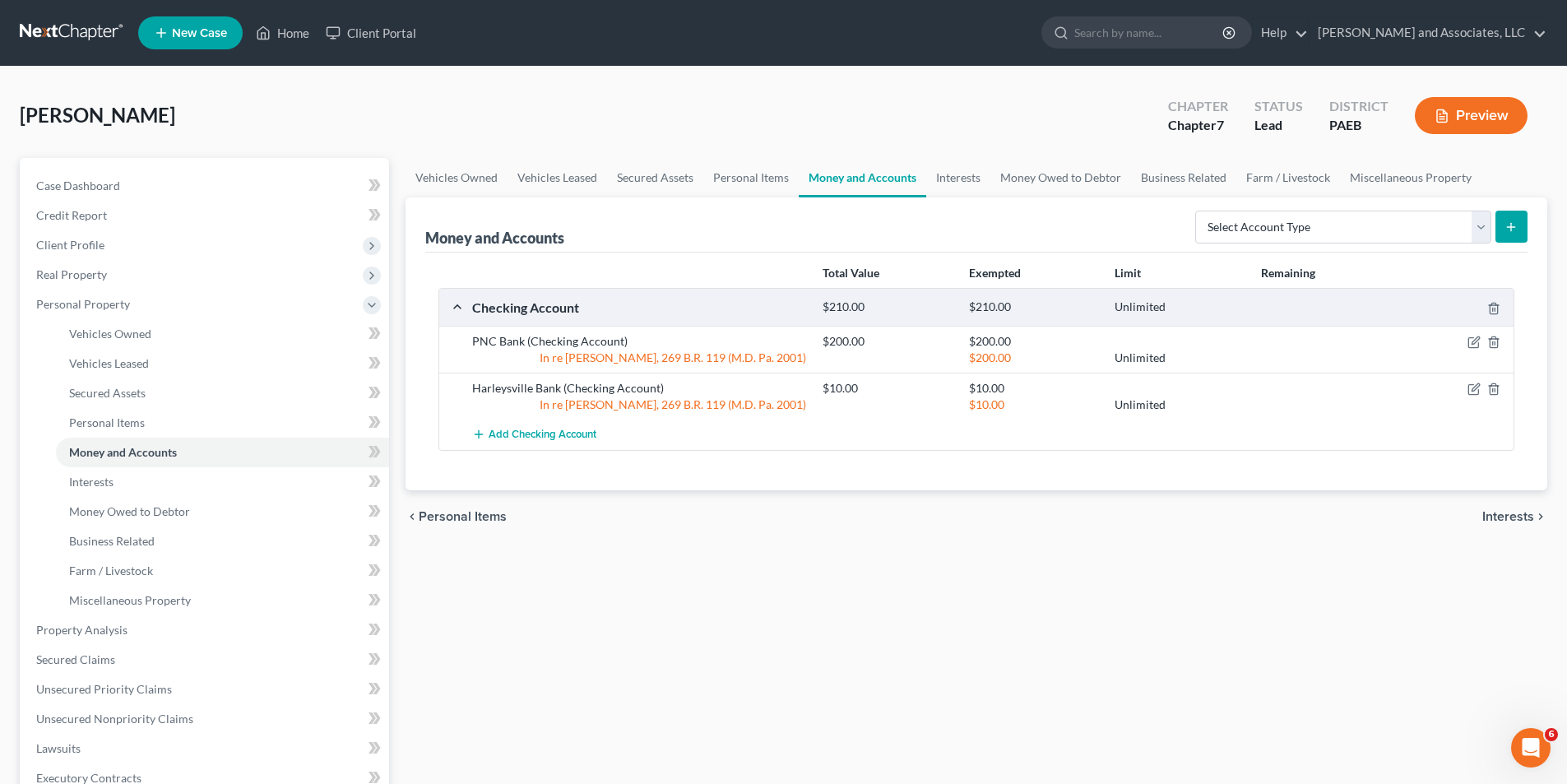
click at [1508, 513] on span "Interests" at bounding box center [1509, 517] width 52 height 13
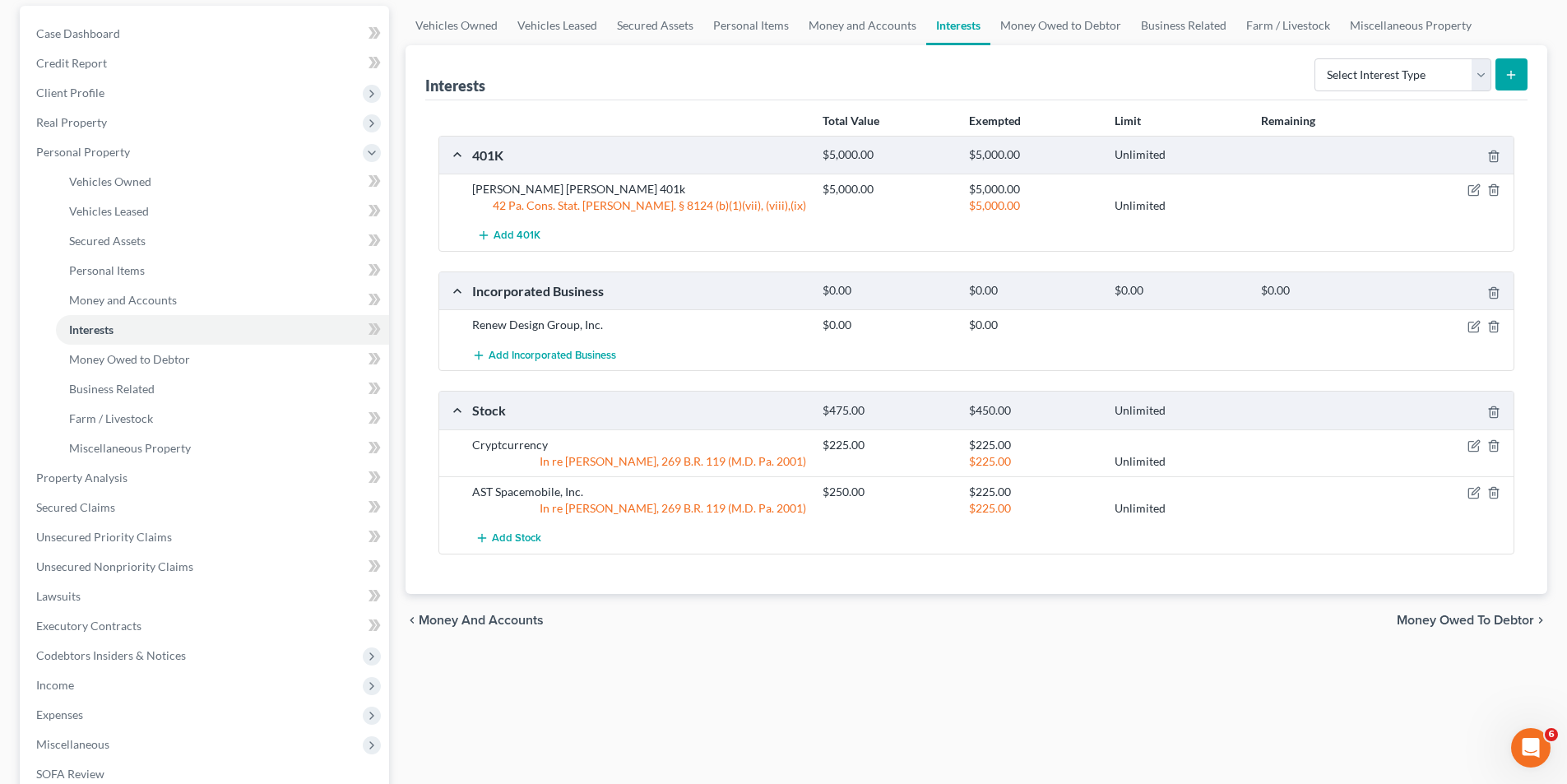
scroll to position [164, 0]
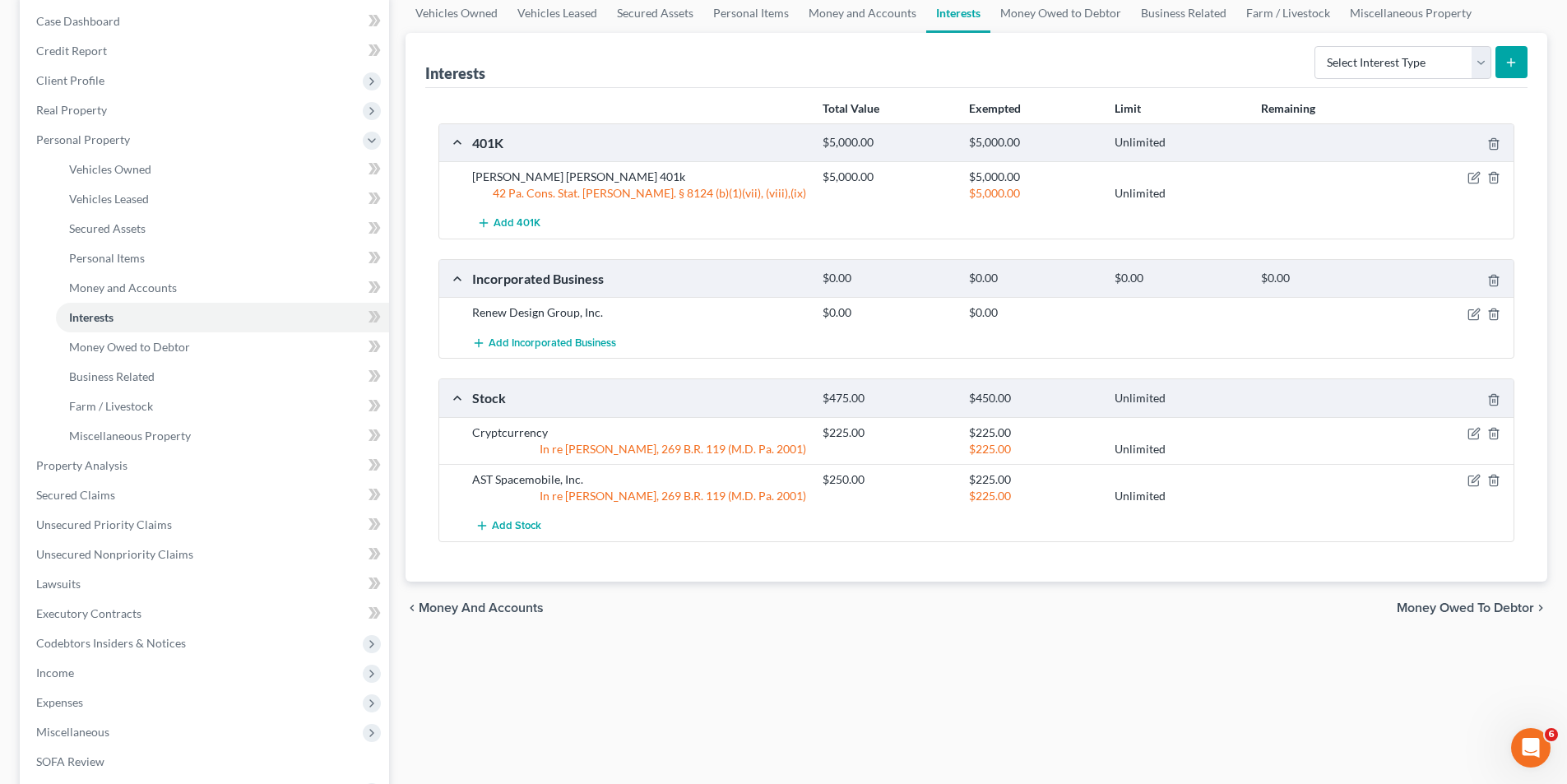
click at [1458, 608] on span "Money Owed to Debtor" at bounding box center [1465, 608] width 138 height 13
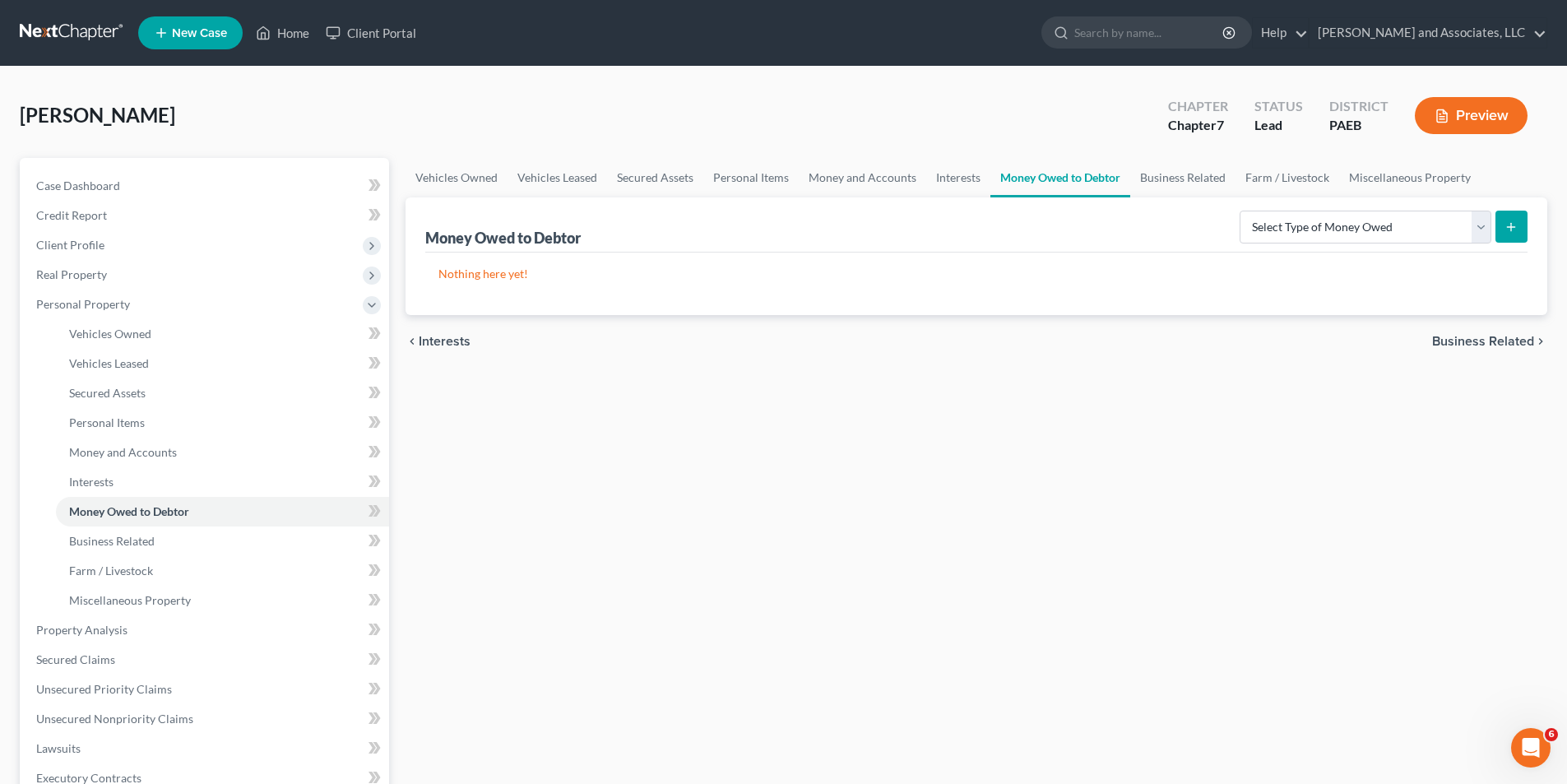
click at [1465, 338] on span "Business Related" at bounding box center [1483, 341] width 102 height 13
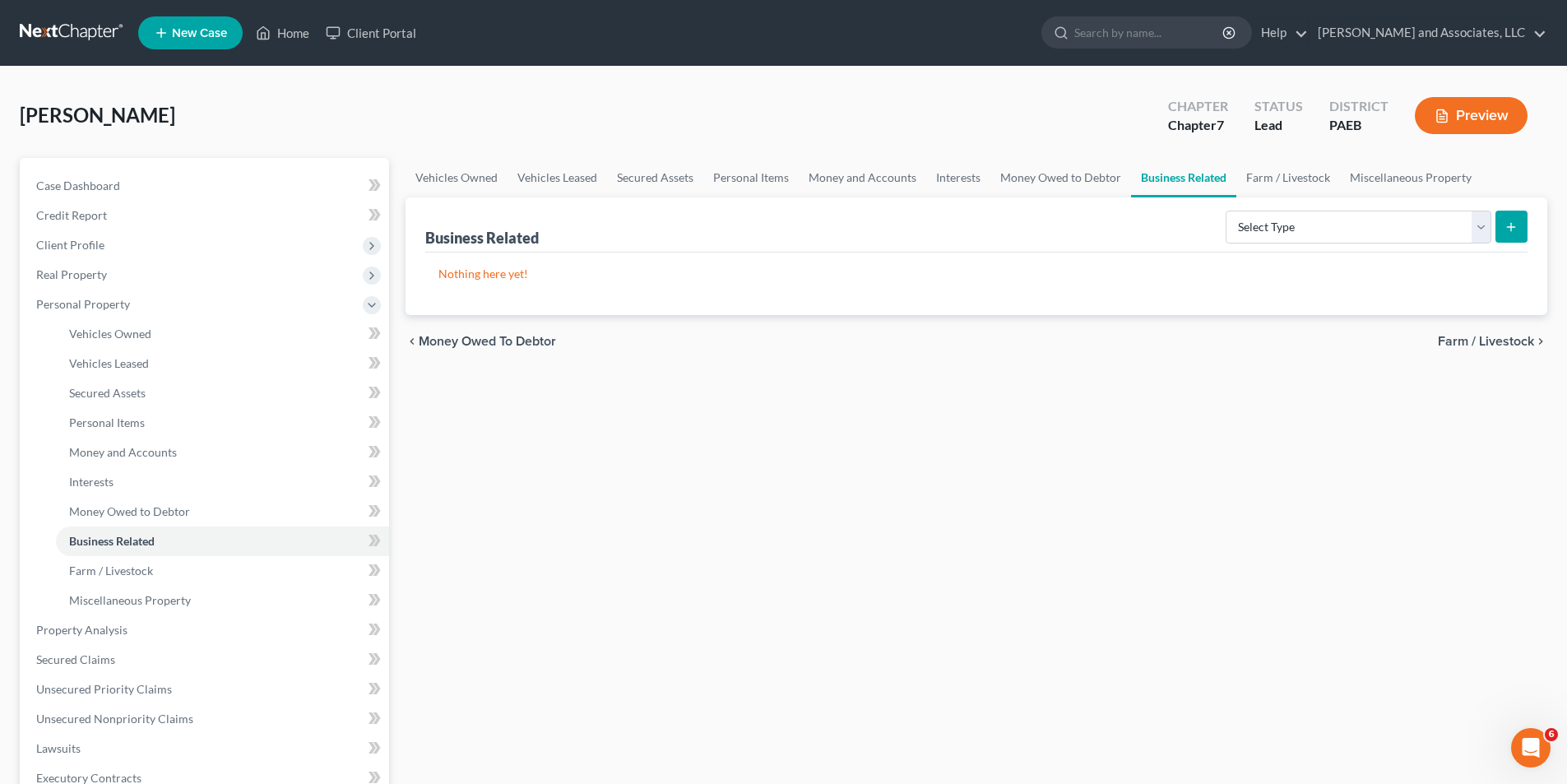
click at [1489, 339] on span "Farm / Livestock" at bounding box center [1486, 341] width 96 height 13
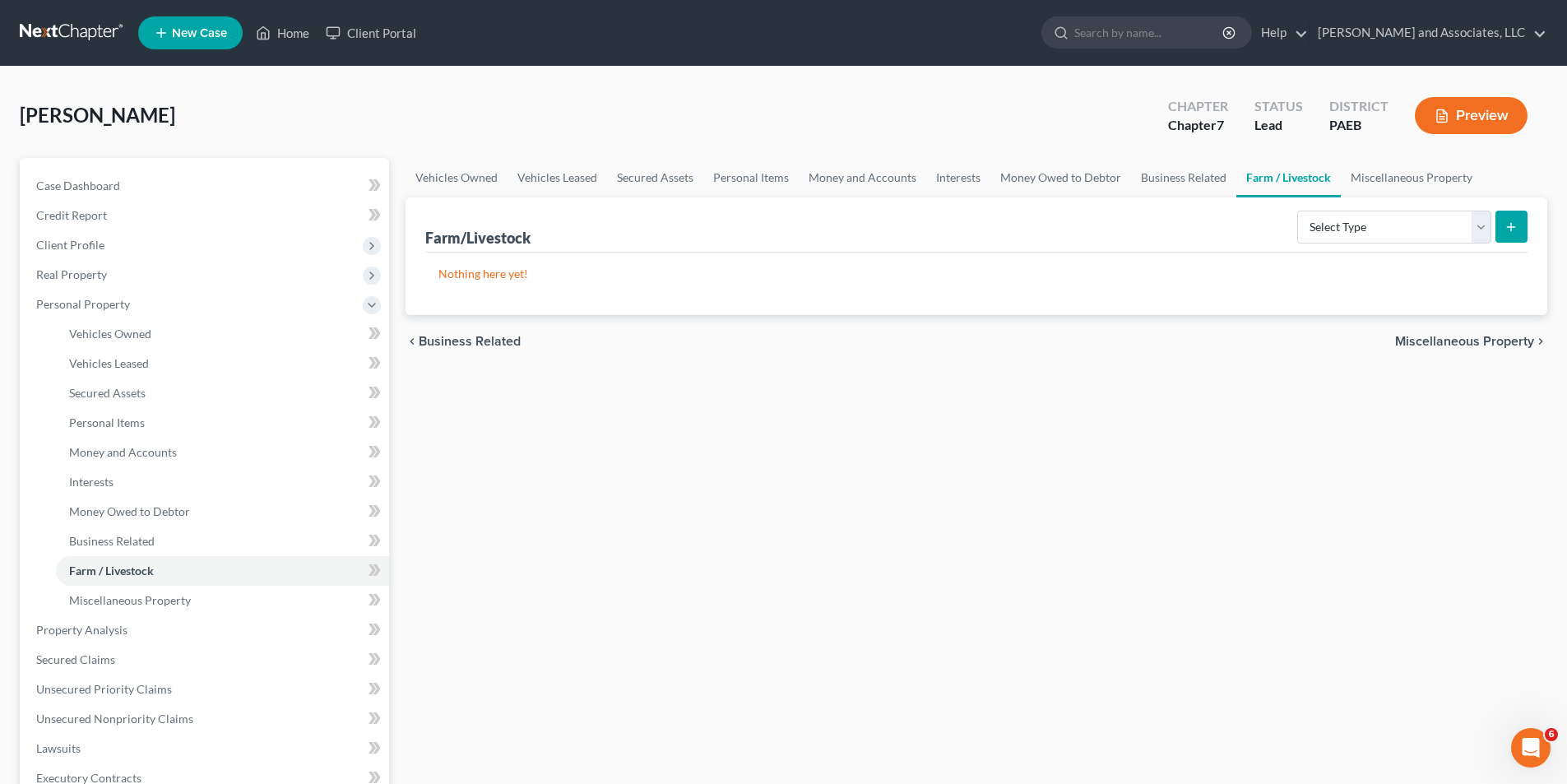
click at [1447, 339] on span "Miscellaneous Property" at bounding box center [1465, 341] width 139 height 13
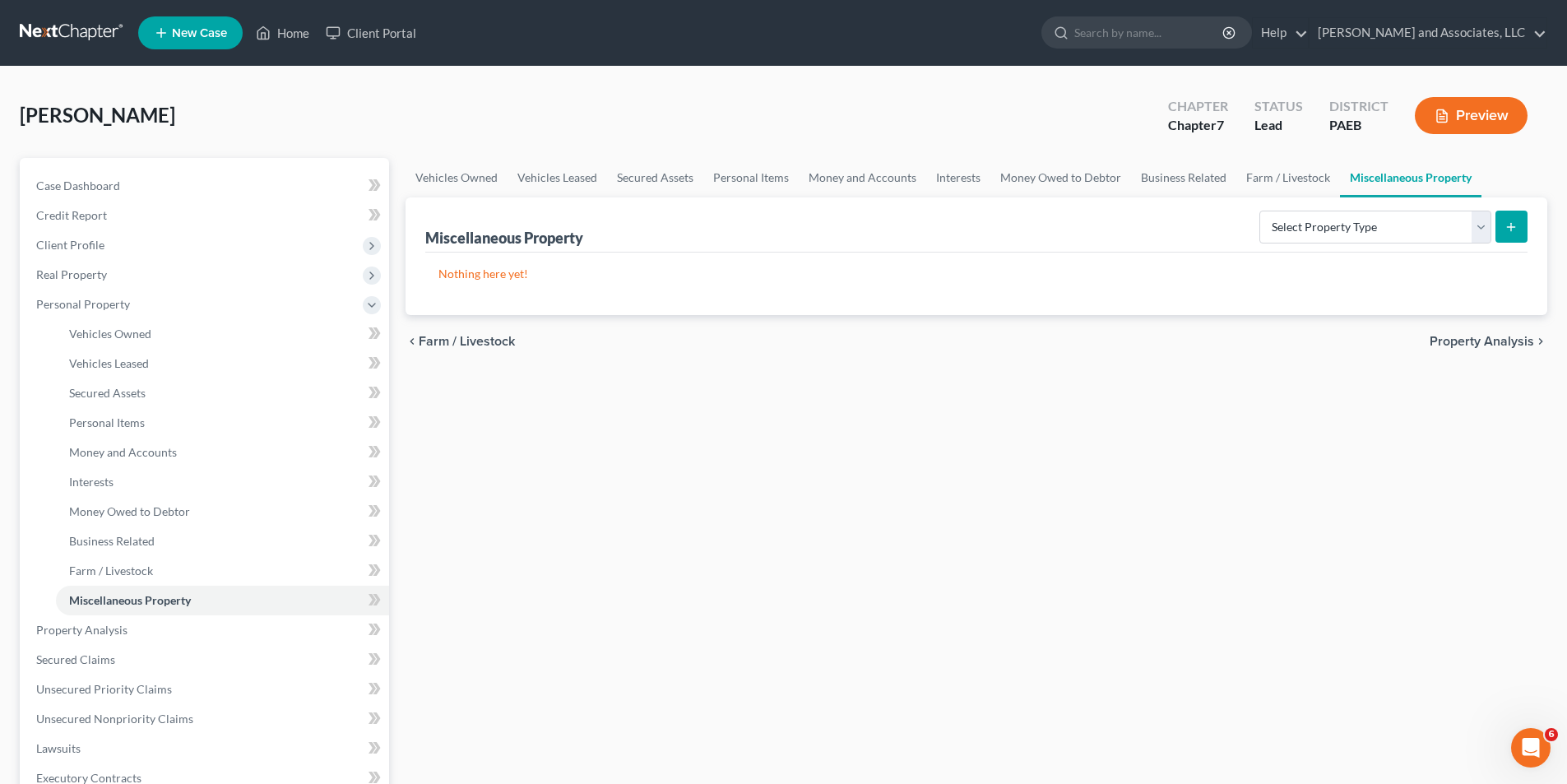
click at [1460, 339] on span "Property Analysis" at bounding box center [1482, 341] width 104 height 13
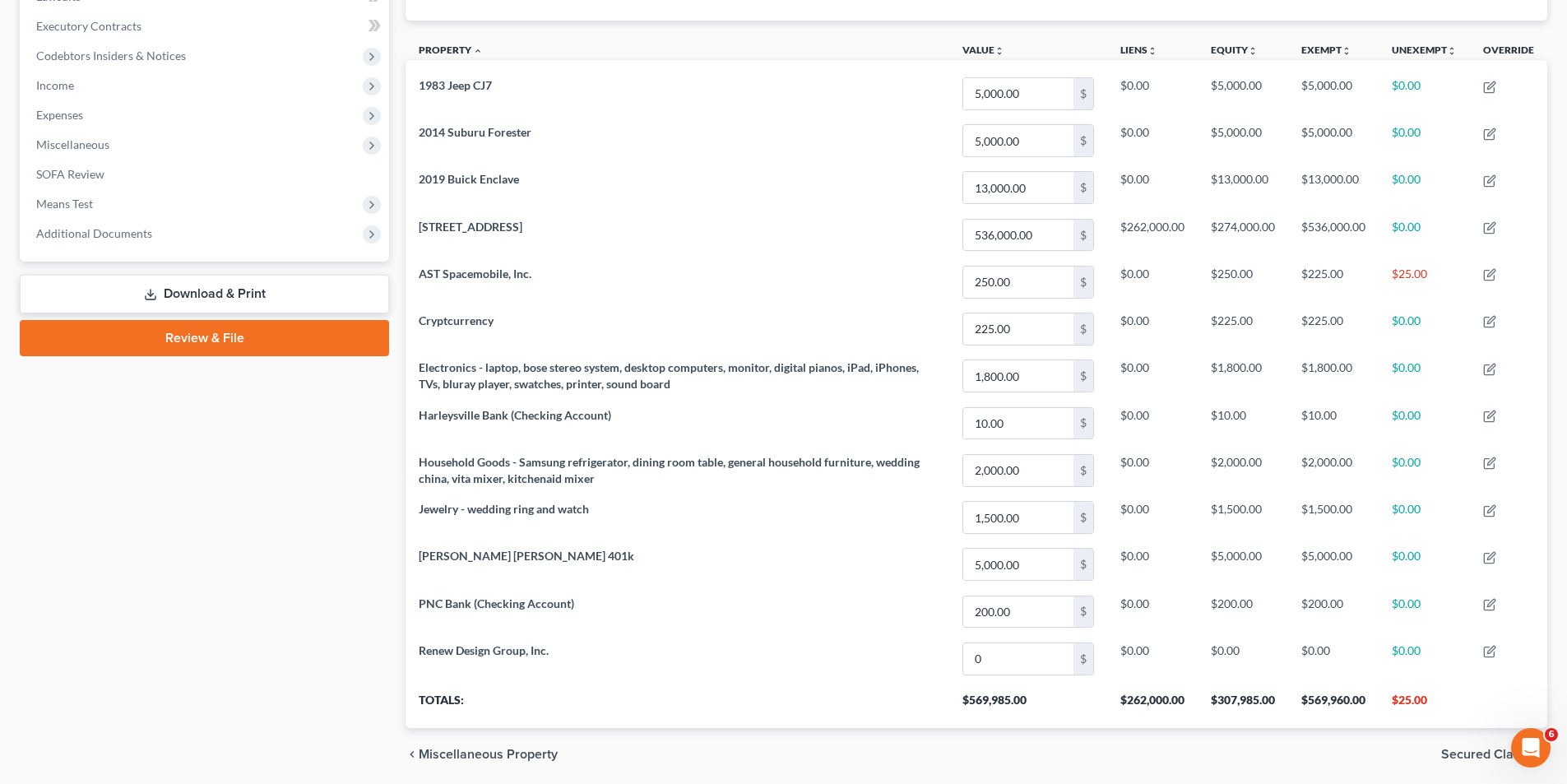
scroll to position [515, 0]
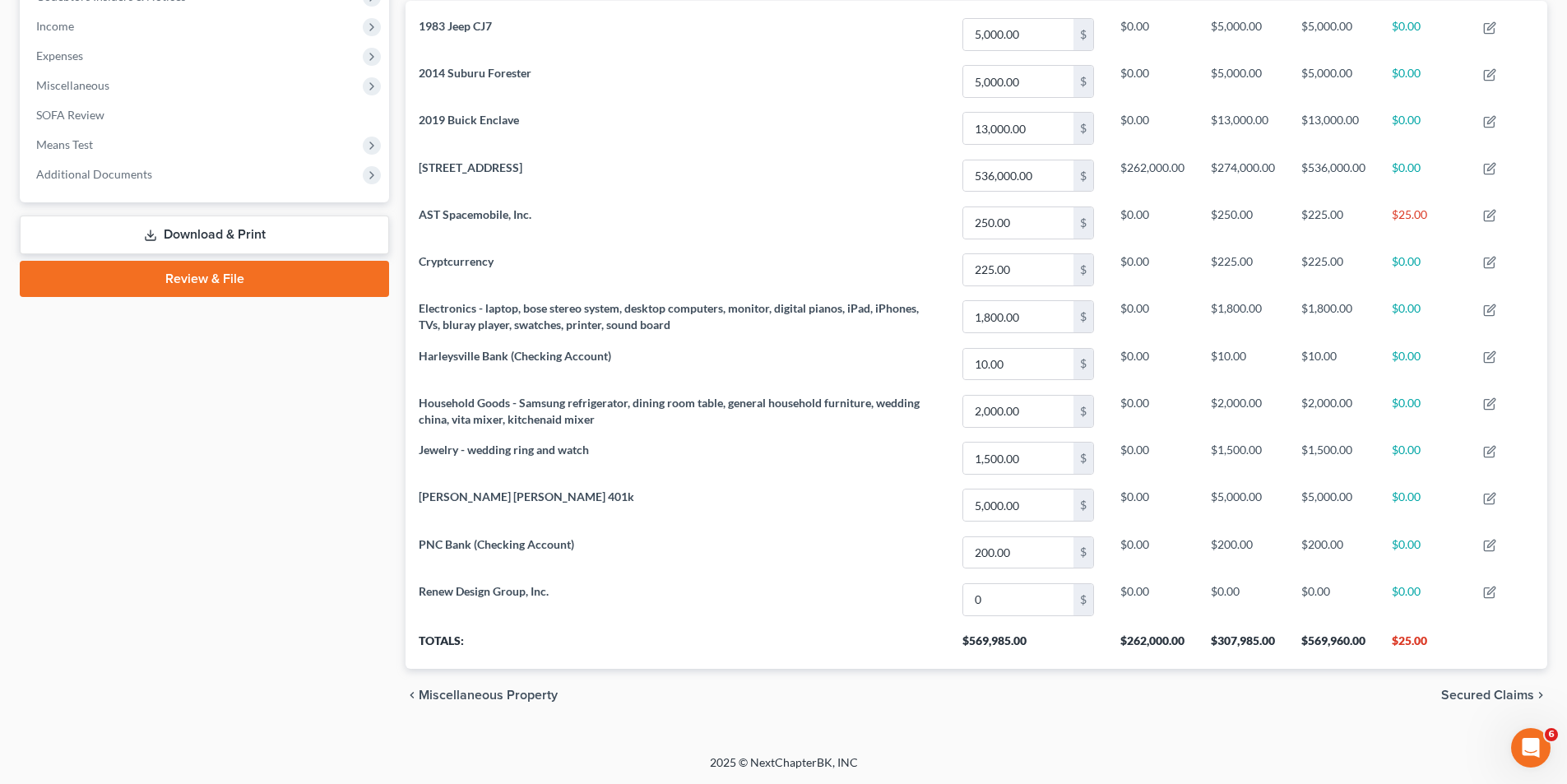
click at [1468, 695] on span "Secured Claims" at bounding box center [1488, 695] width 93 height 13
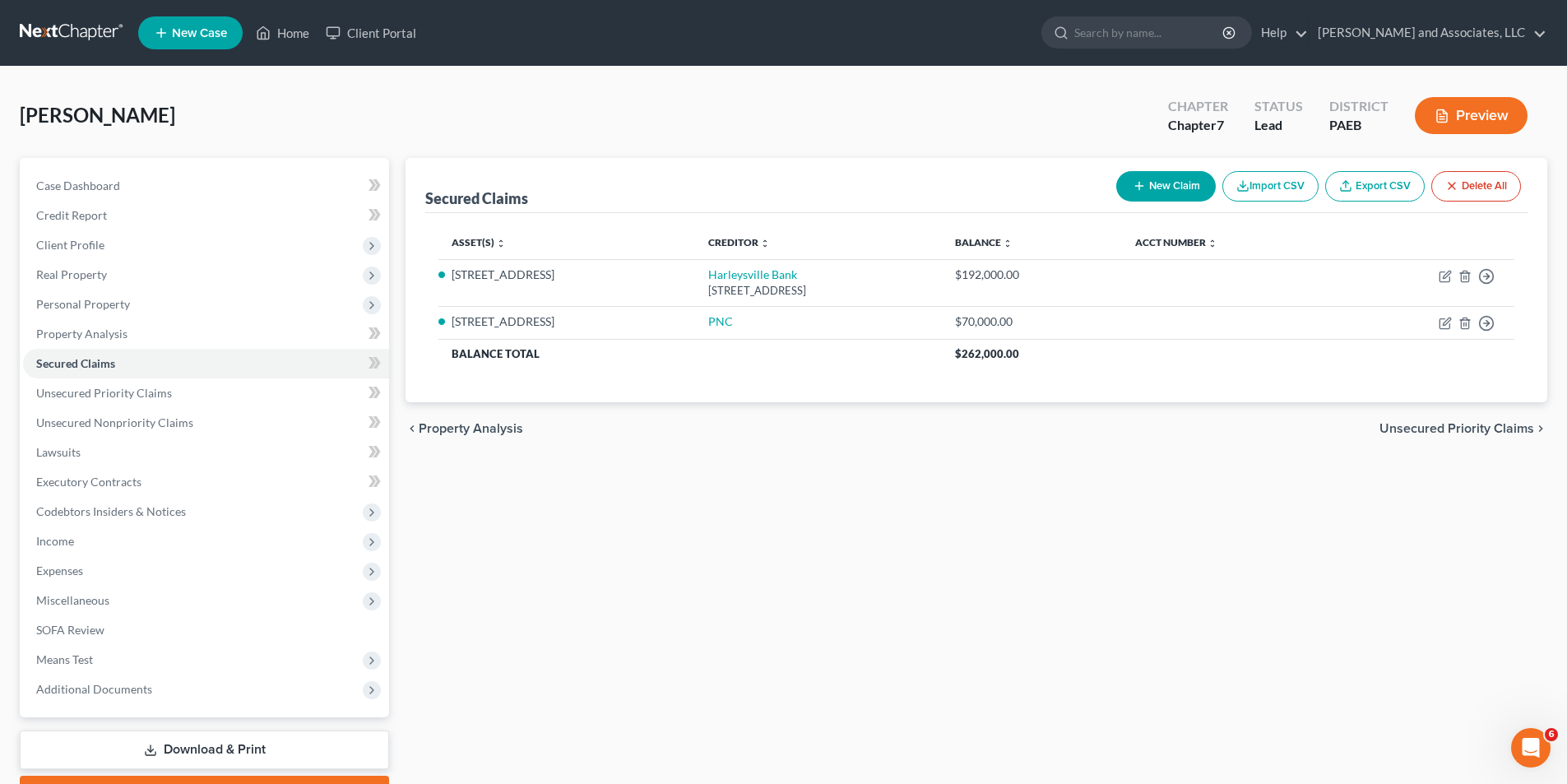
click at [1470, 424] on span "Unsecured Priority Claims" at bounding box center [1457, 428] width 155 height 13
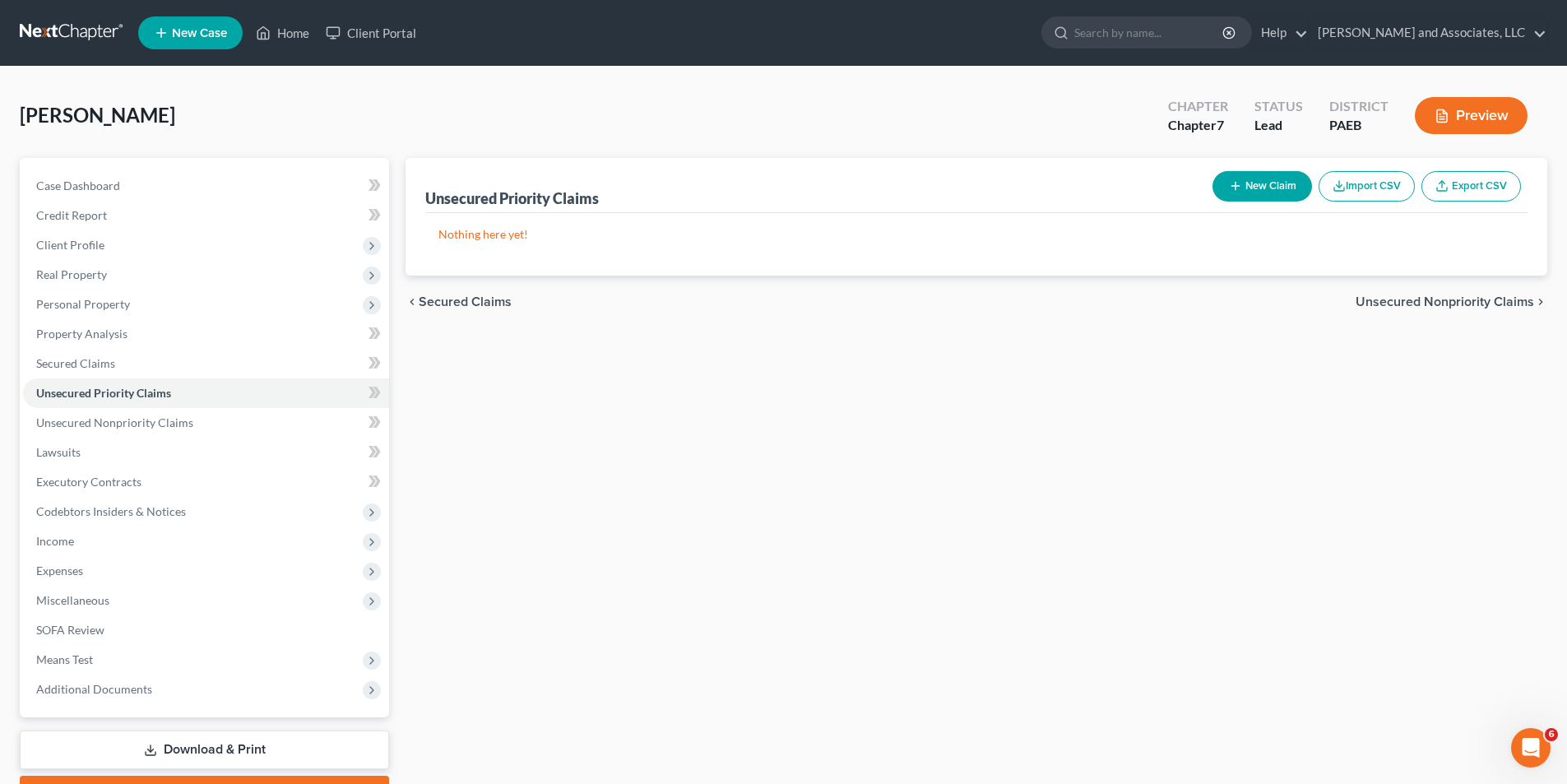
click at [1453, 302] on span "Unsecured Nonpriority Claims" at bounding box center [1444, 302] width 178 height 13
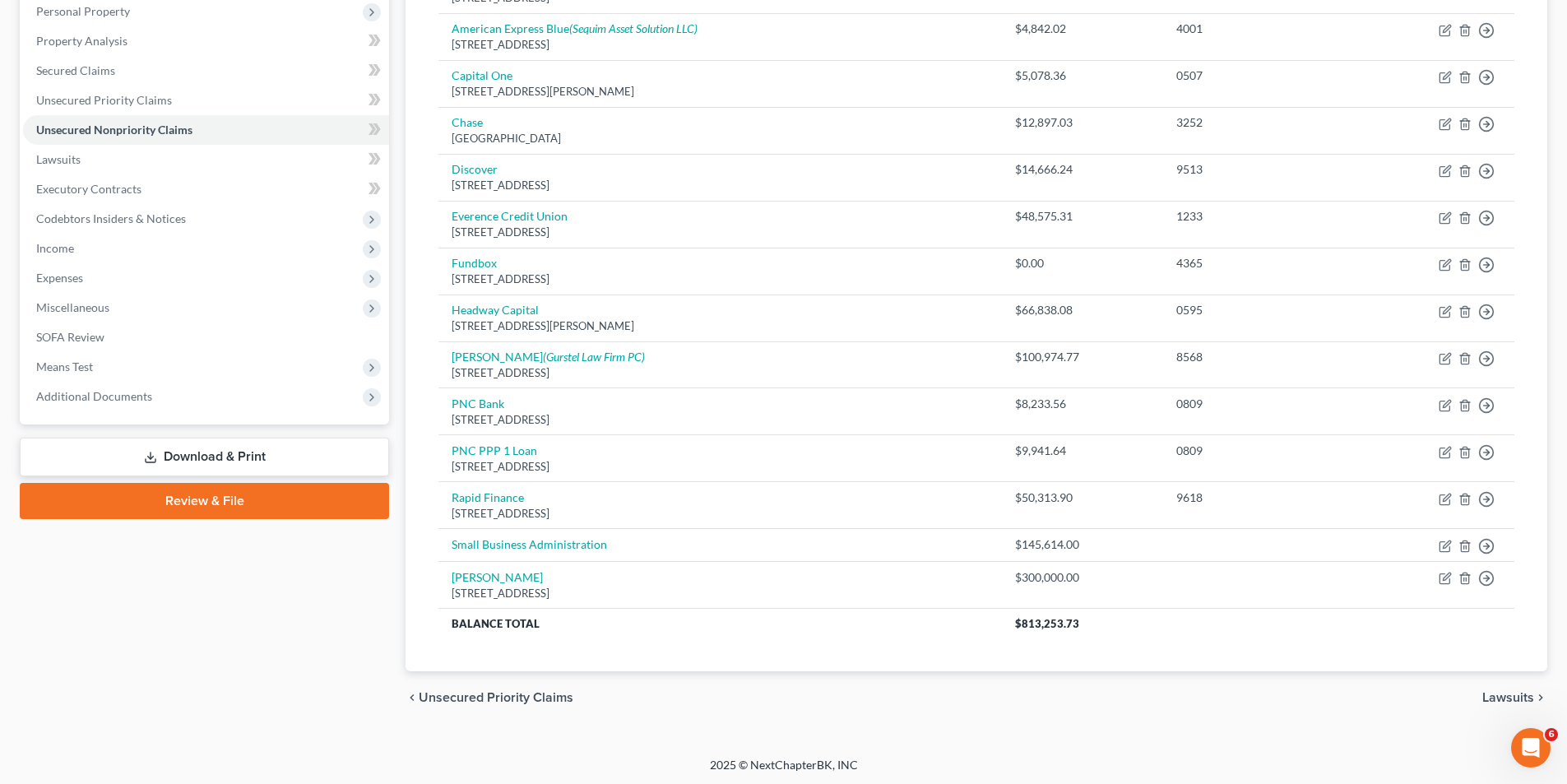
scroll to position [295, 0]
click at [1505, 694] on span "Lawsuits" at bounding box center [1509, 695] width 52 height 13
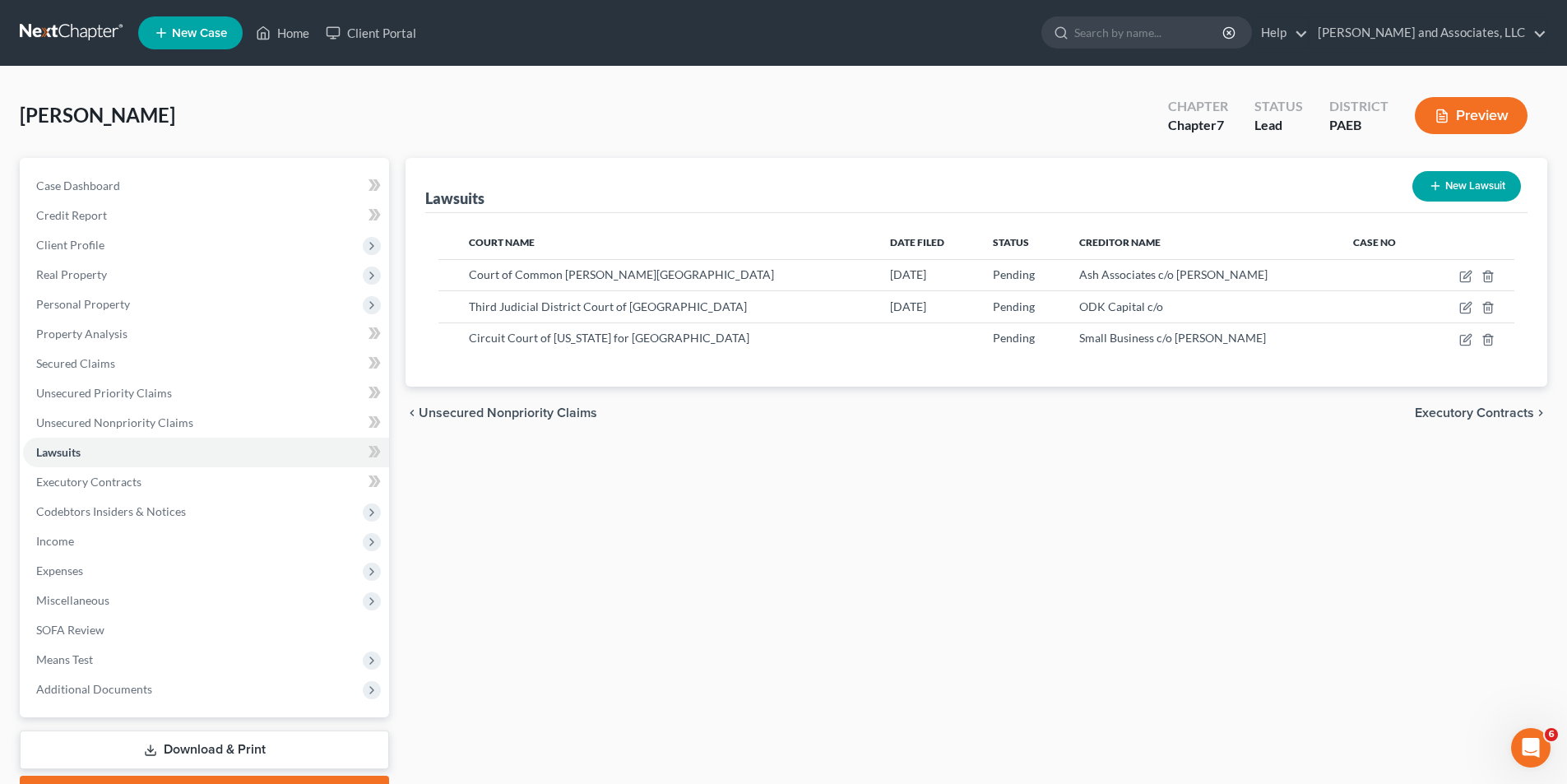
click at [1490, 412] on span "Executory Contracts" at bounding box center [1474, 412] width 119 height 13
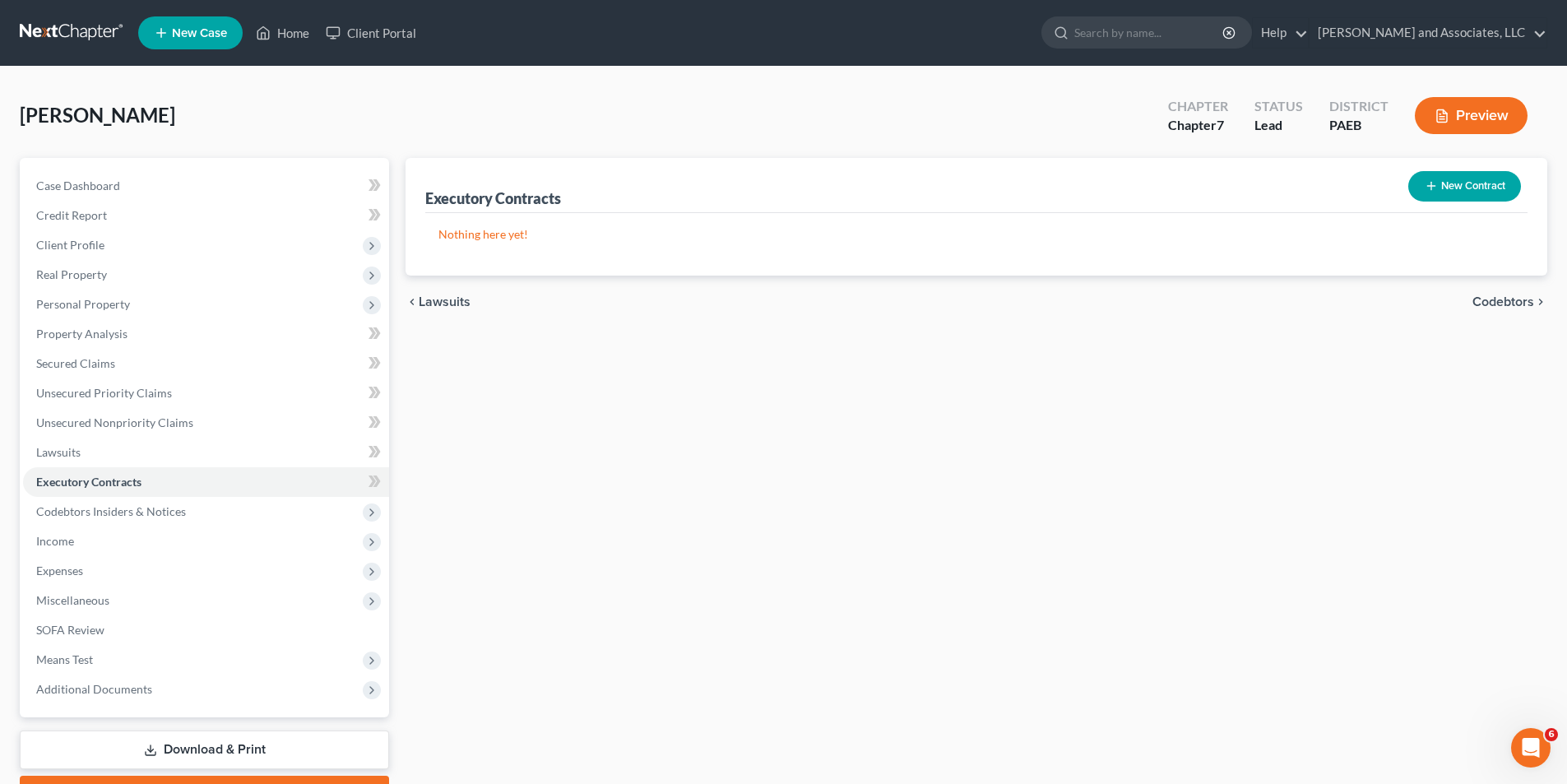
click at [1505, 302] on span "Codebtors" at bounding box center [1503, 302] width 62 height 13
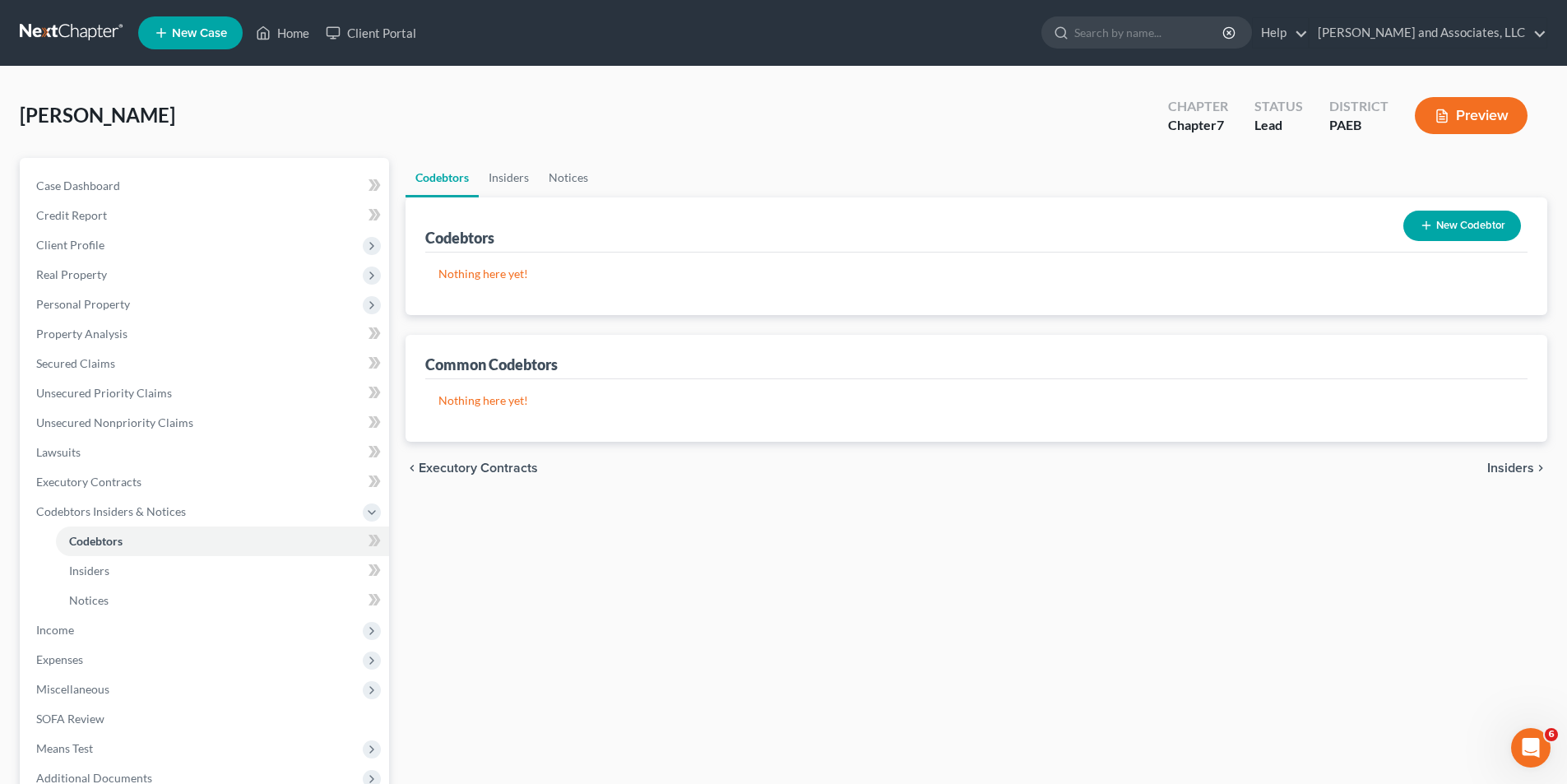
click at [1513, 465] on span "Insiders" at bounding box center [1511, 468] width 47 height 13
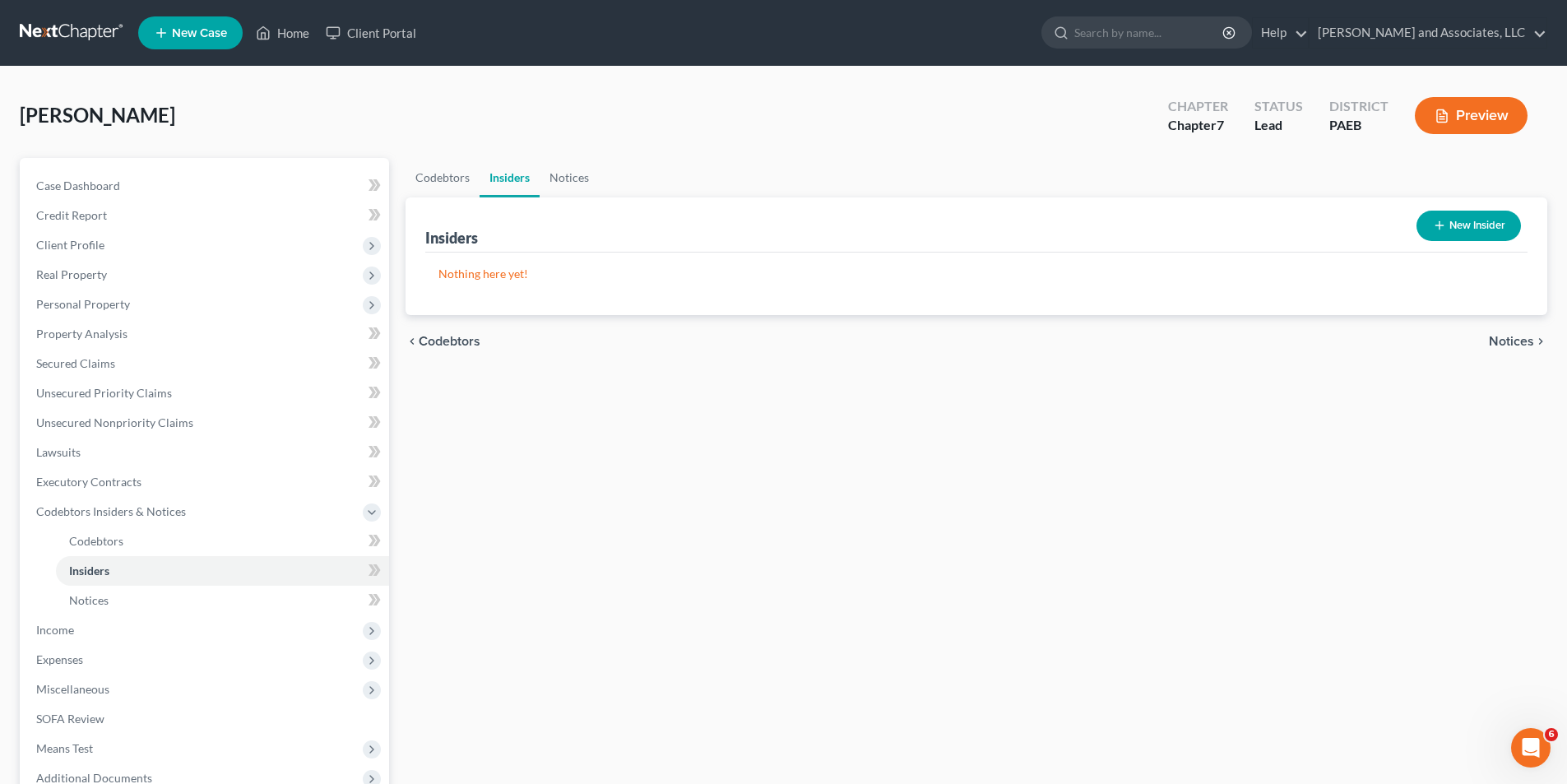
click at [1512, 341] on span "Notices" at bounding box center [1512, 341] width 45 height 13
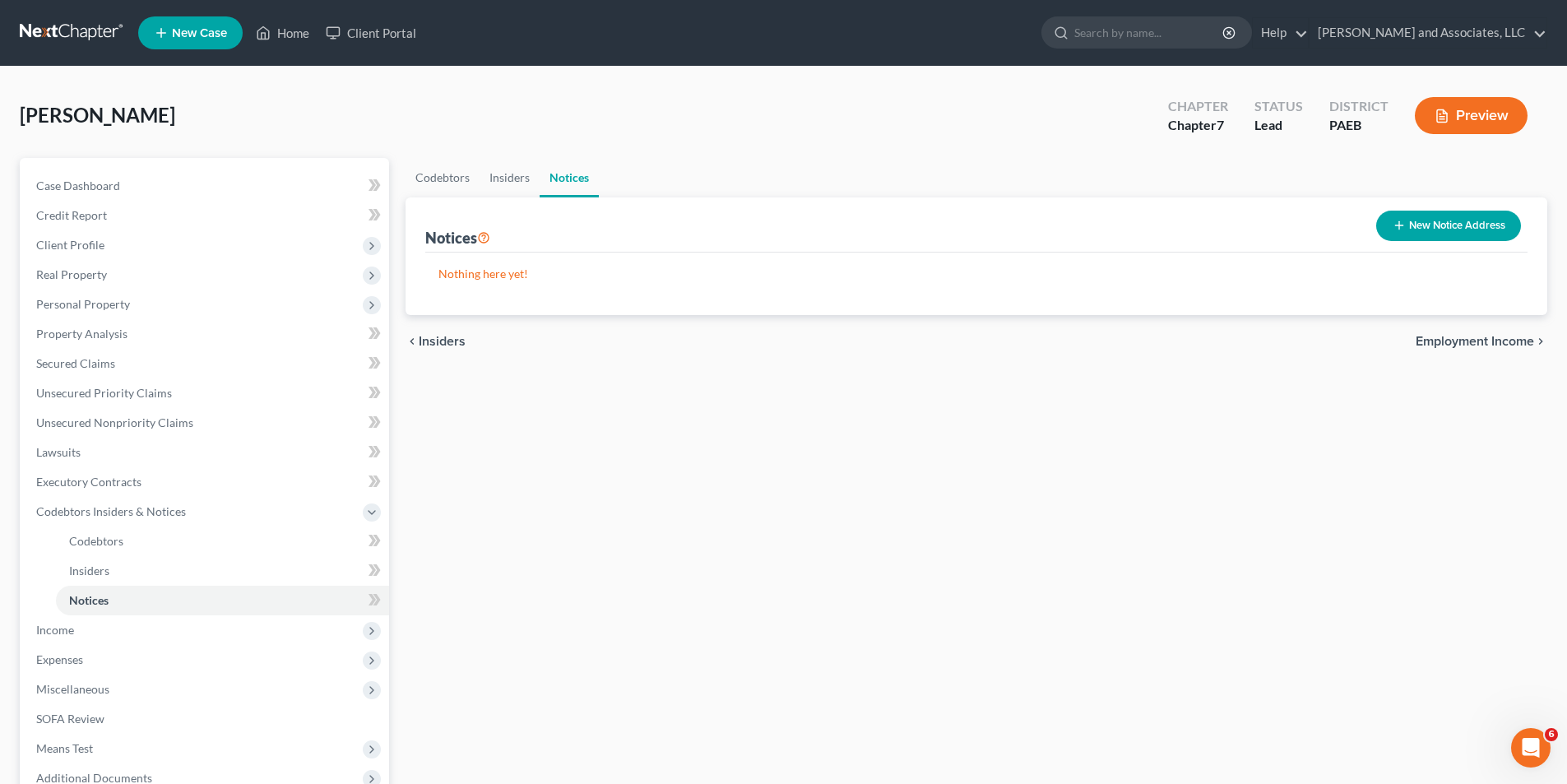
click at [1473, 339] on span "Employment Income" at bounding box center [1475, 341] width 118 height 13
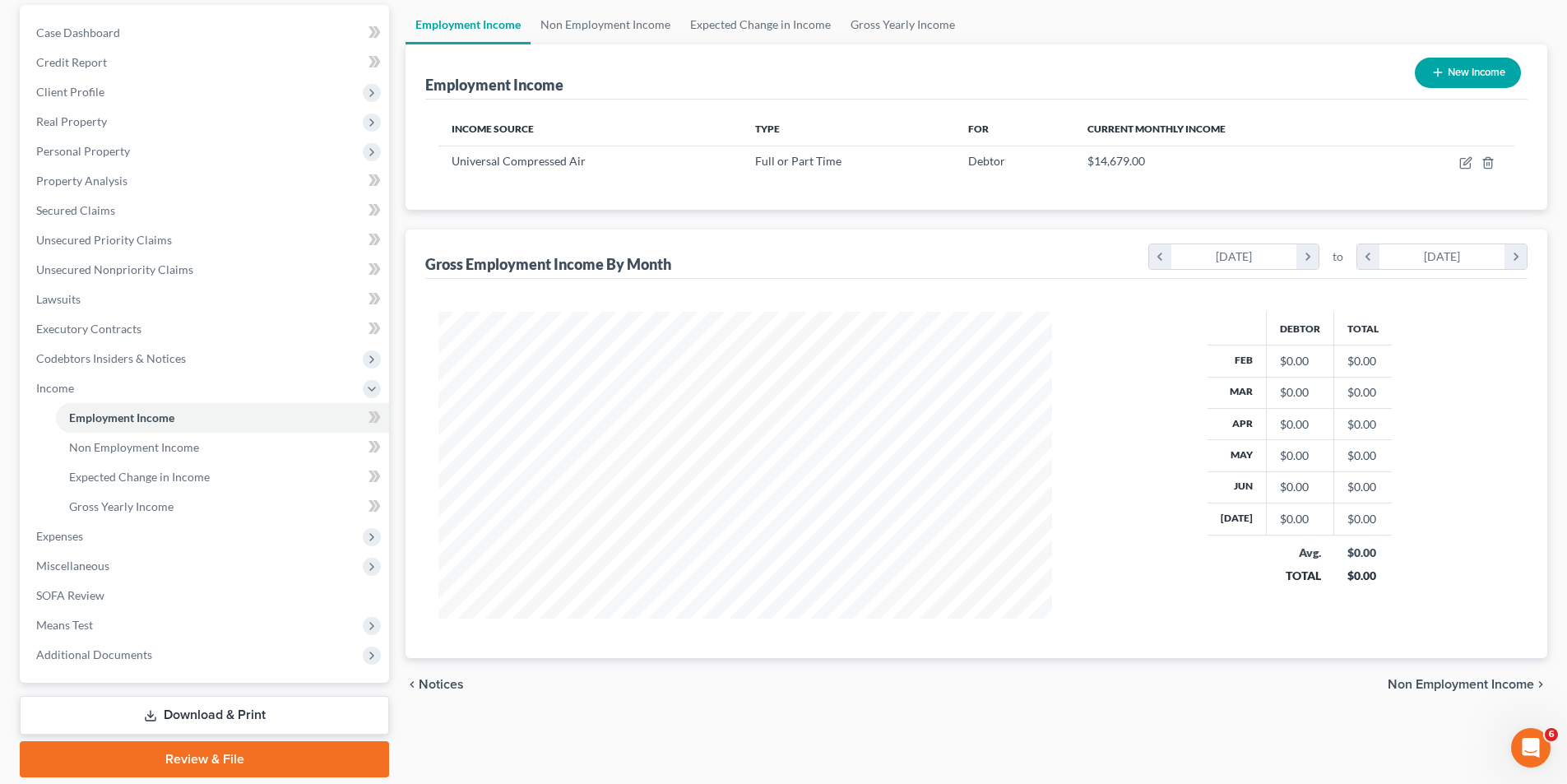
scroll to position [185, 0]
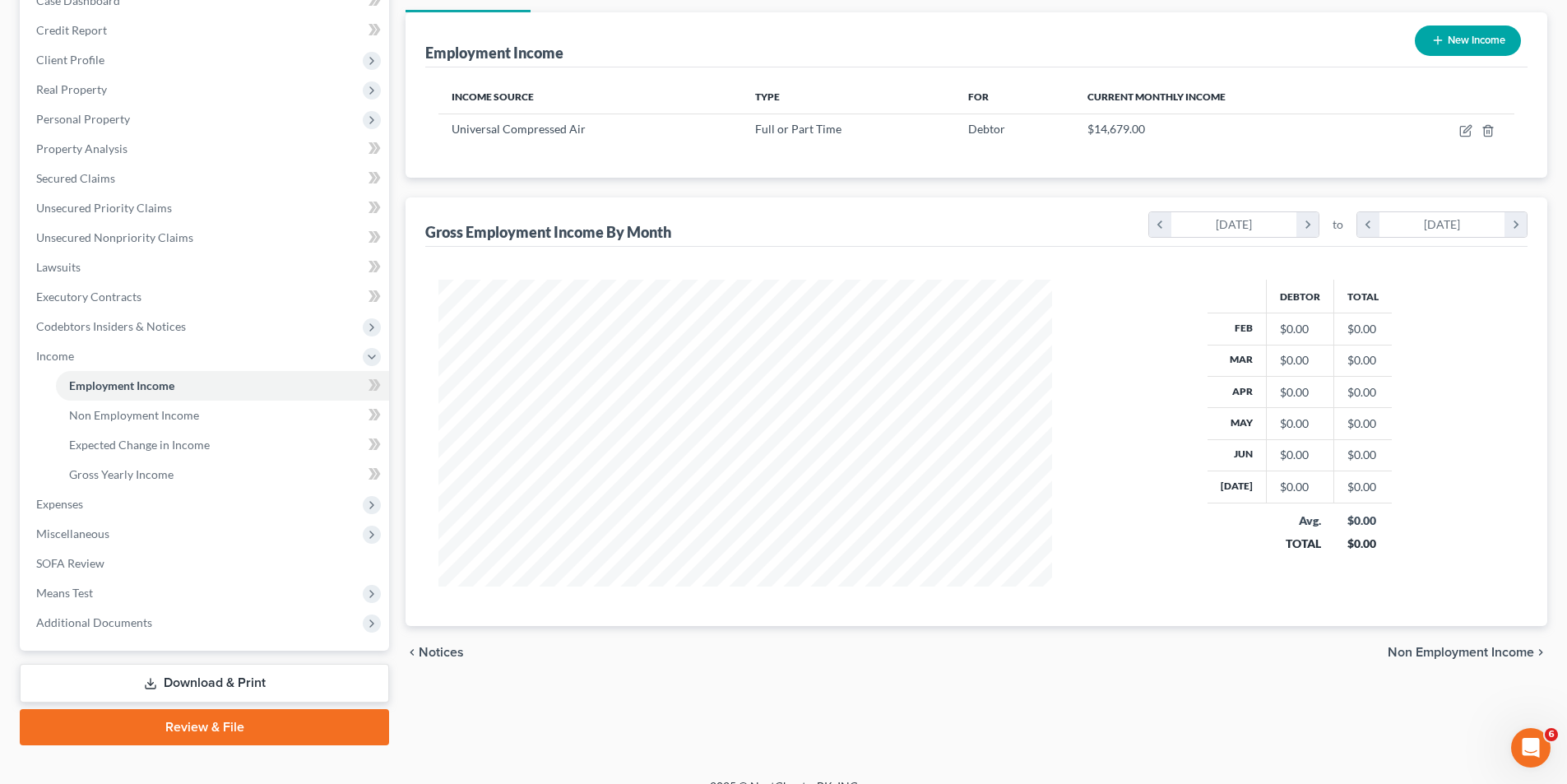
click at [1453, 651] on span "Non Employment Income" at bounding box center [1461, 652] width 147 height 13
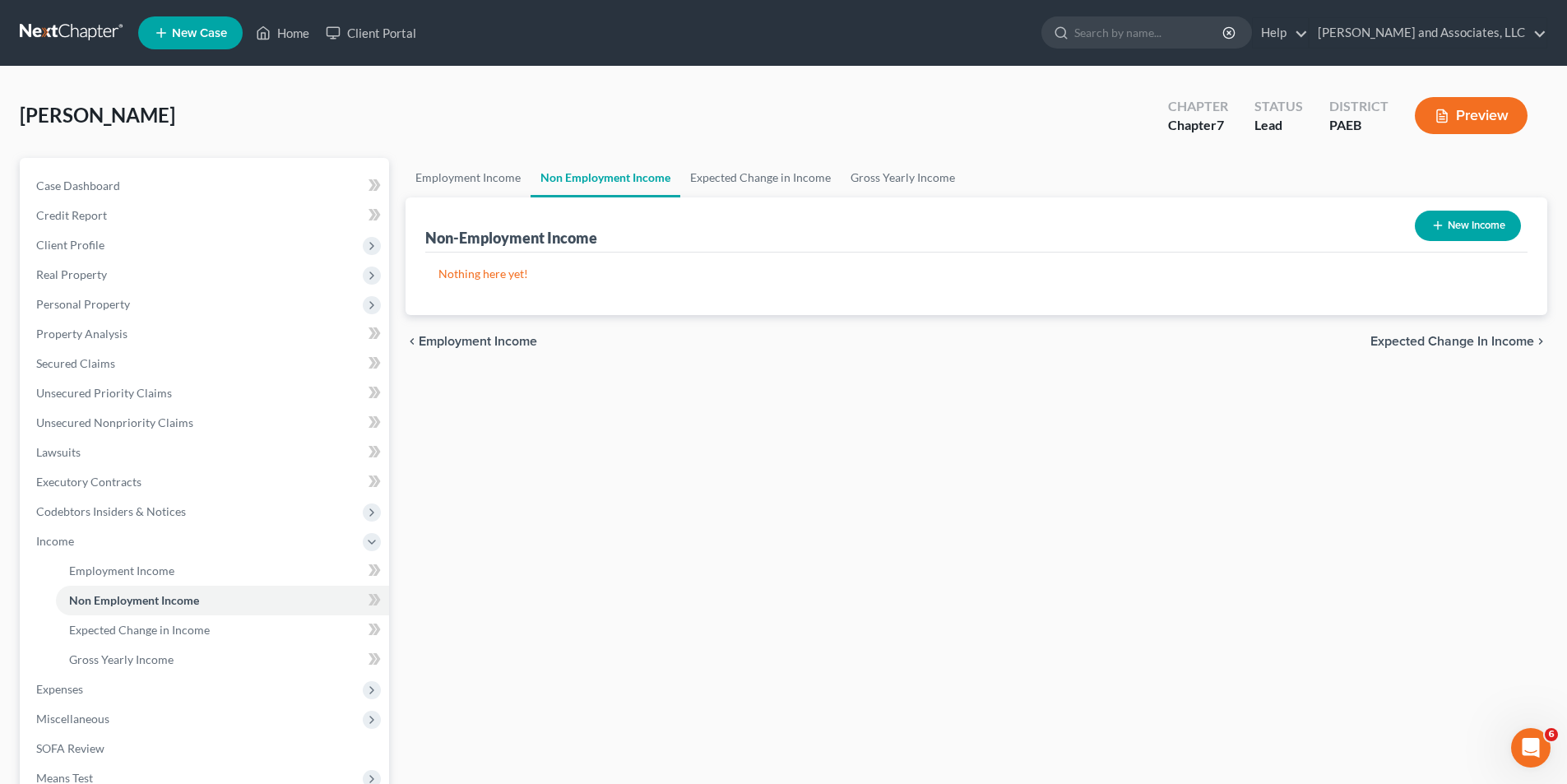
click at [1445, 339] on span "Expected Change in Income" at bounding box center [1452, 341] width 163 height 13
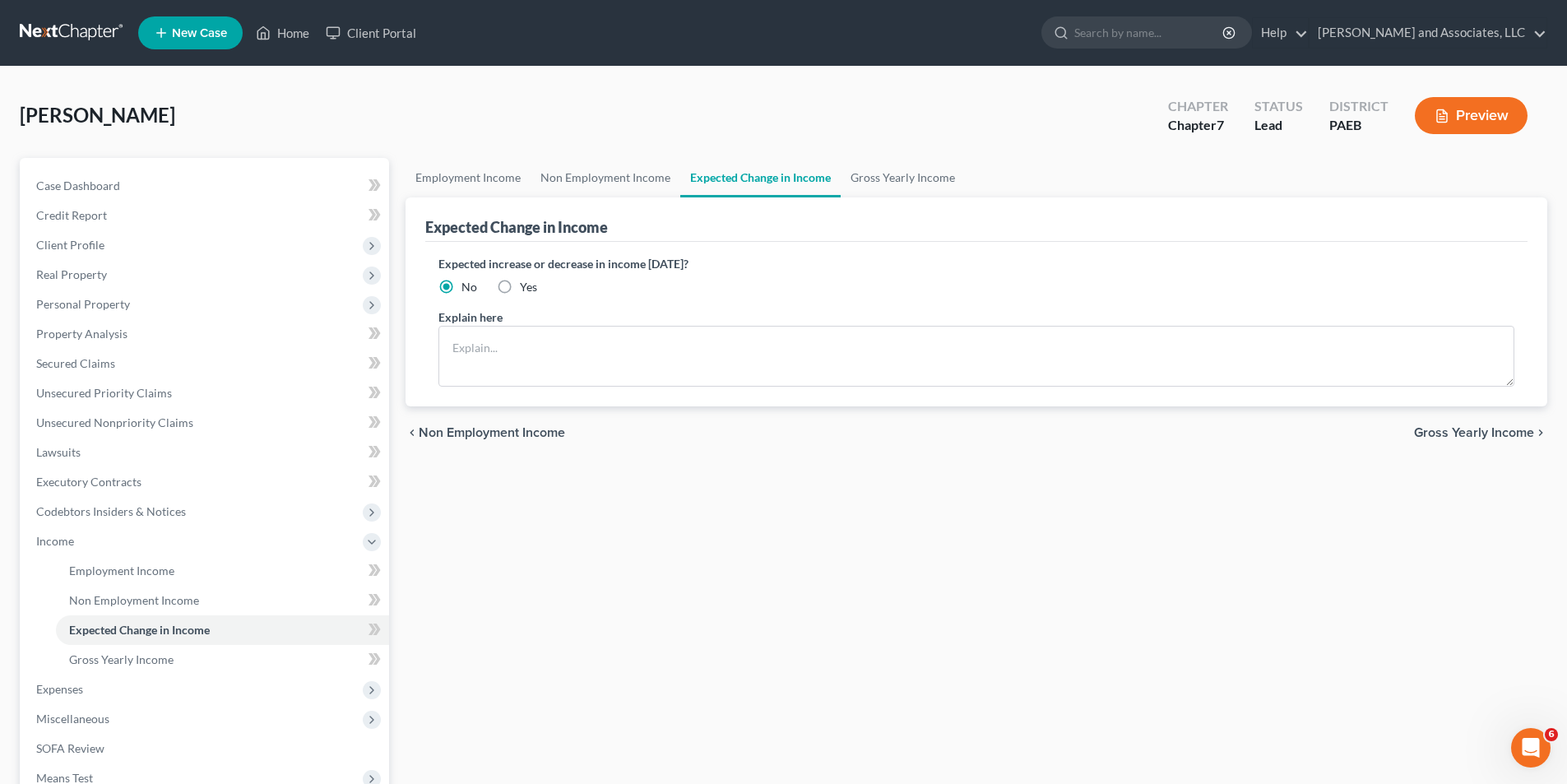
click at [1466, 430] on span "Gross Yearly Income" at bounding box center [1475, 433] width 120 height 13
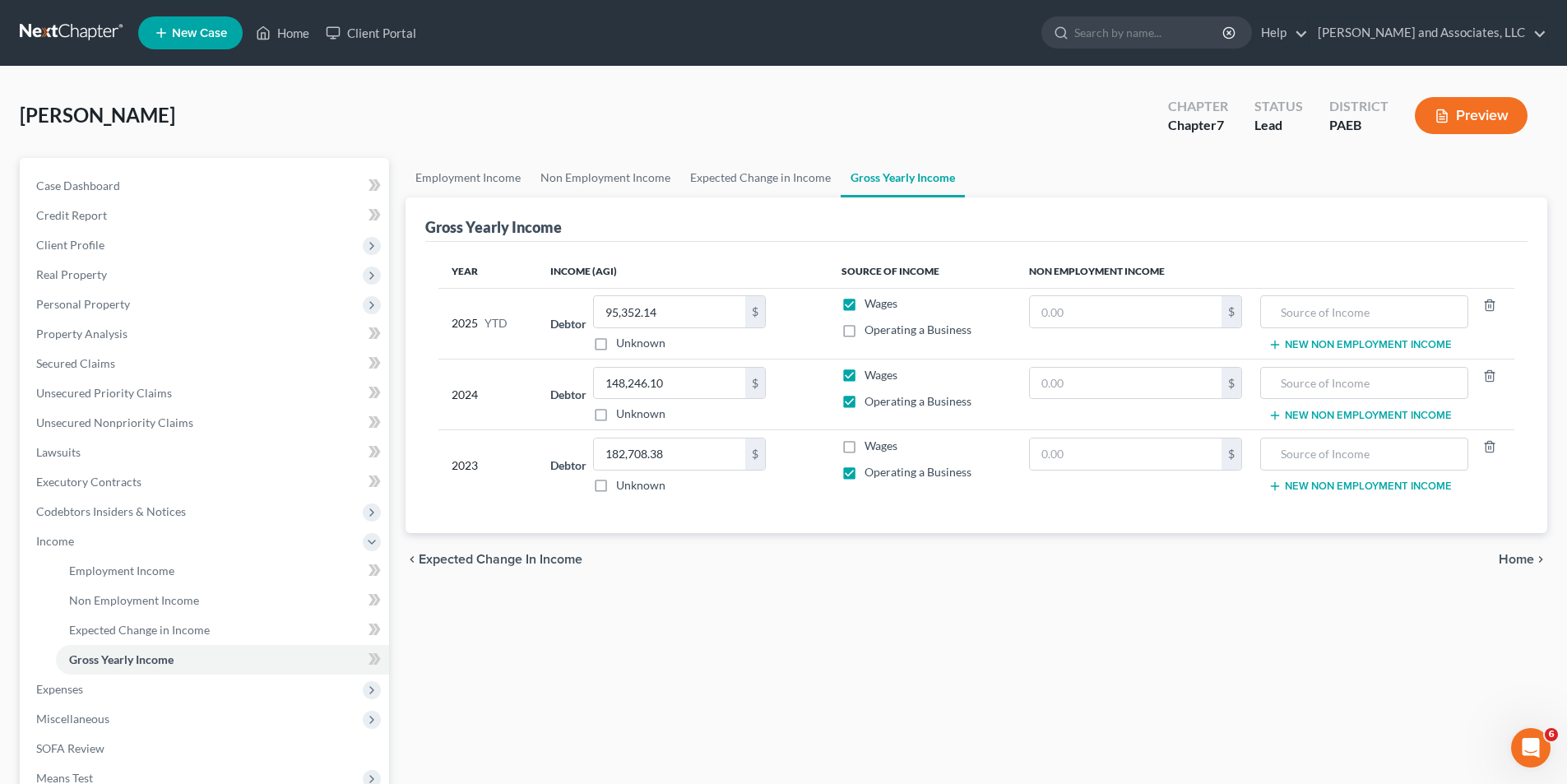
drag, startPoint x: 1515, startPoint y: 557, endPoint x: 1372, endPoint y: 643, distance: 166.9
click at [1515, 557] on span "Home" at bounding box center [1516, 559] width 35 height 13
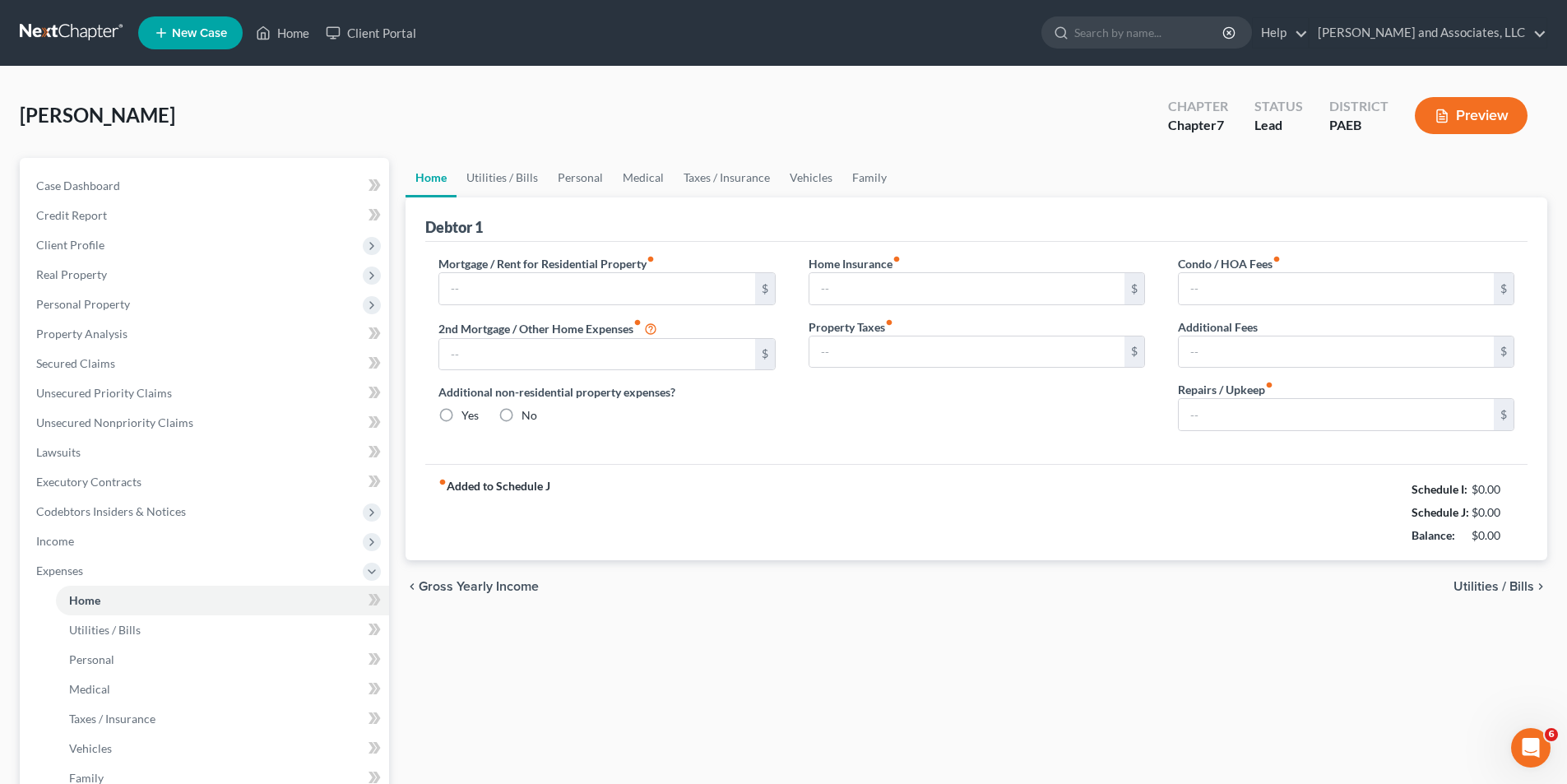
type input "1,866.00"
type input "700.00"
radio input "true"
type input "17.00"
type input "0.00"
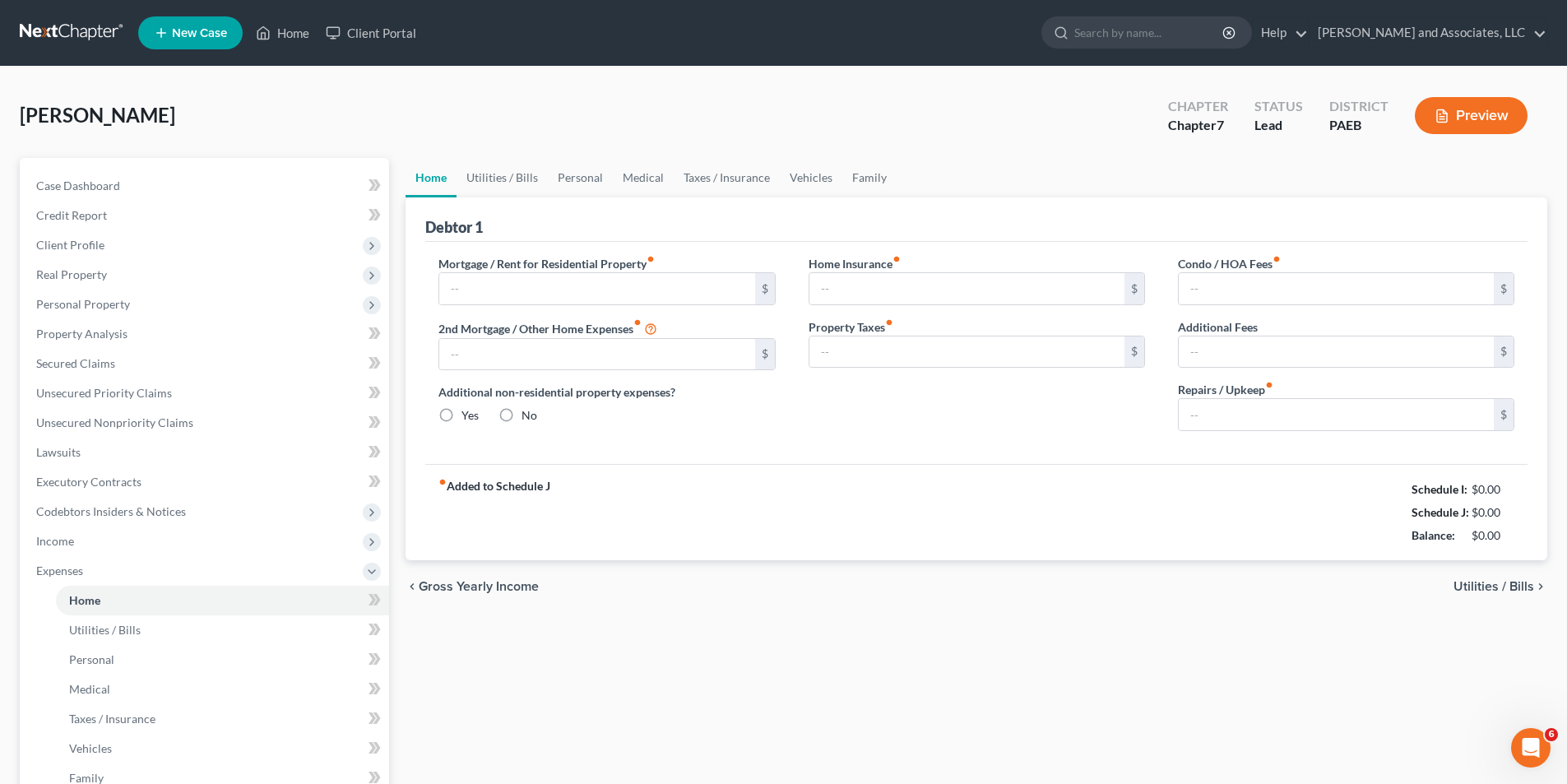
type input "0.00"
type input "500.00"
click at [1484, 587] on span "Utilities / Bills" at bounding box center [1493, 587] width 80 height 13
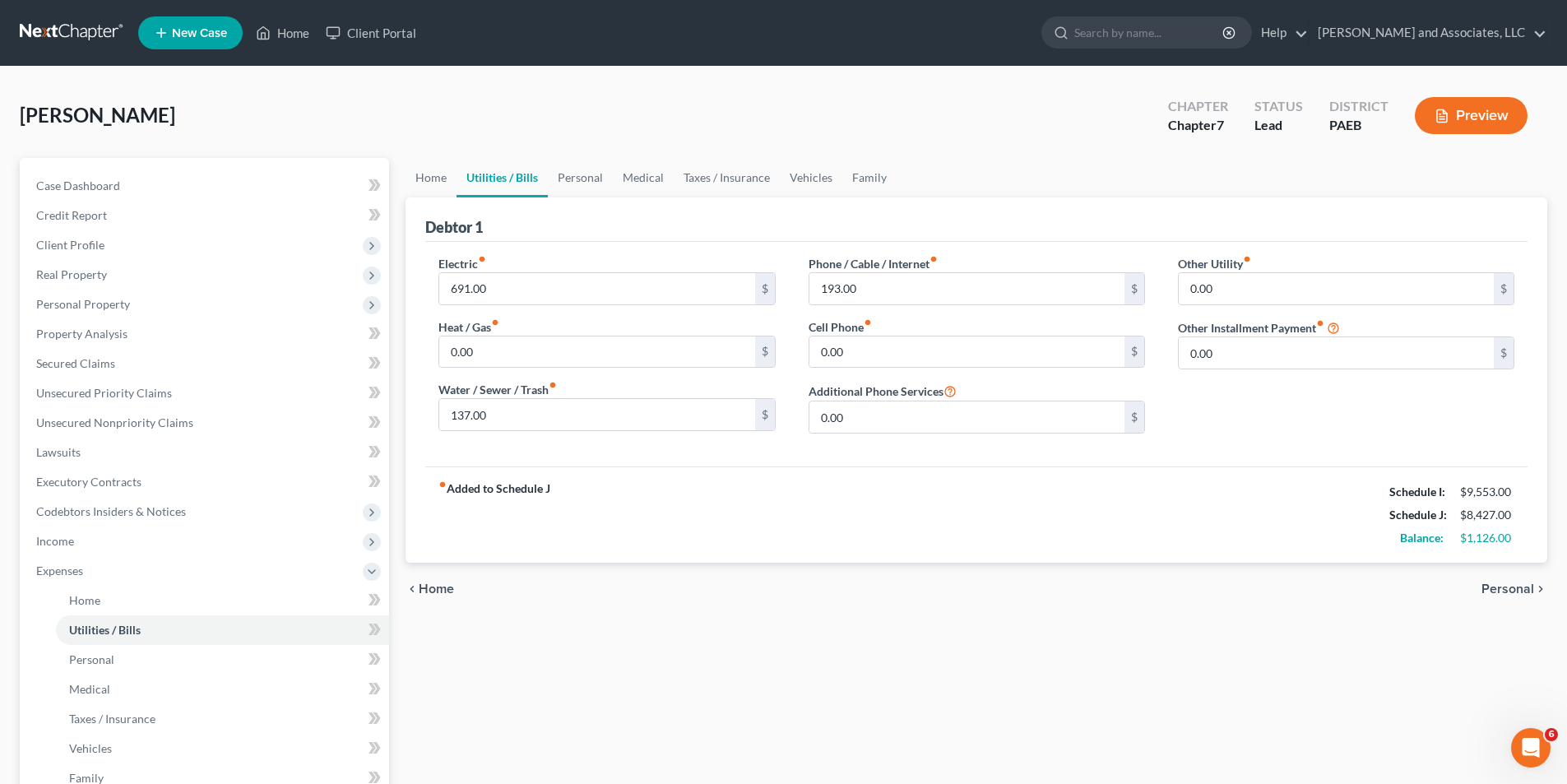
click at [1503, 588] on span "Personal" at bounding box center [1508, 588] width 53 height 13
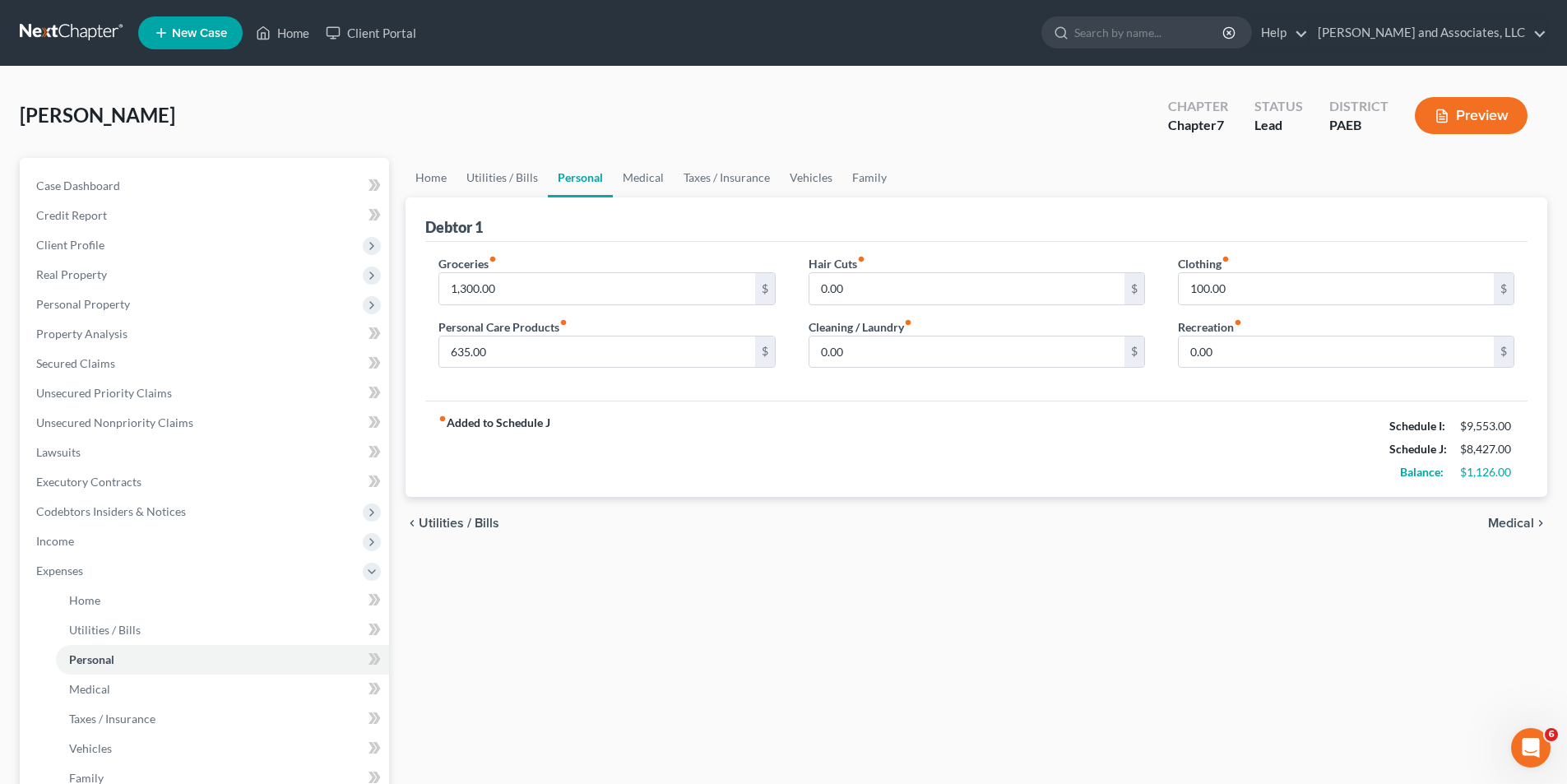
click at [436, 521] on span "Utilities / Bills" at bounding box center [459, 523] width 80 height 13
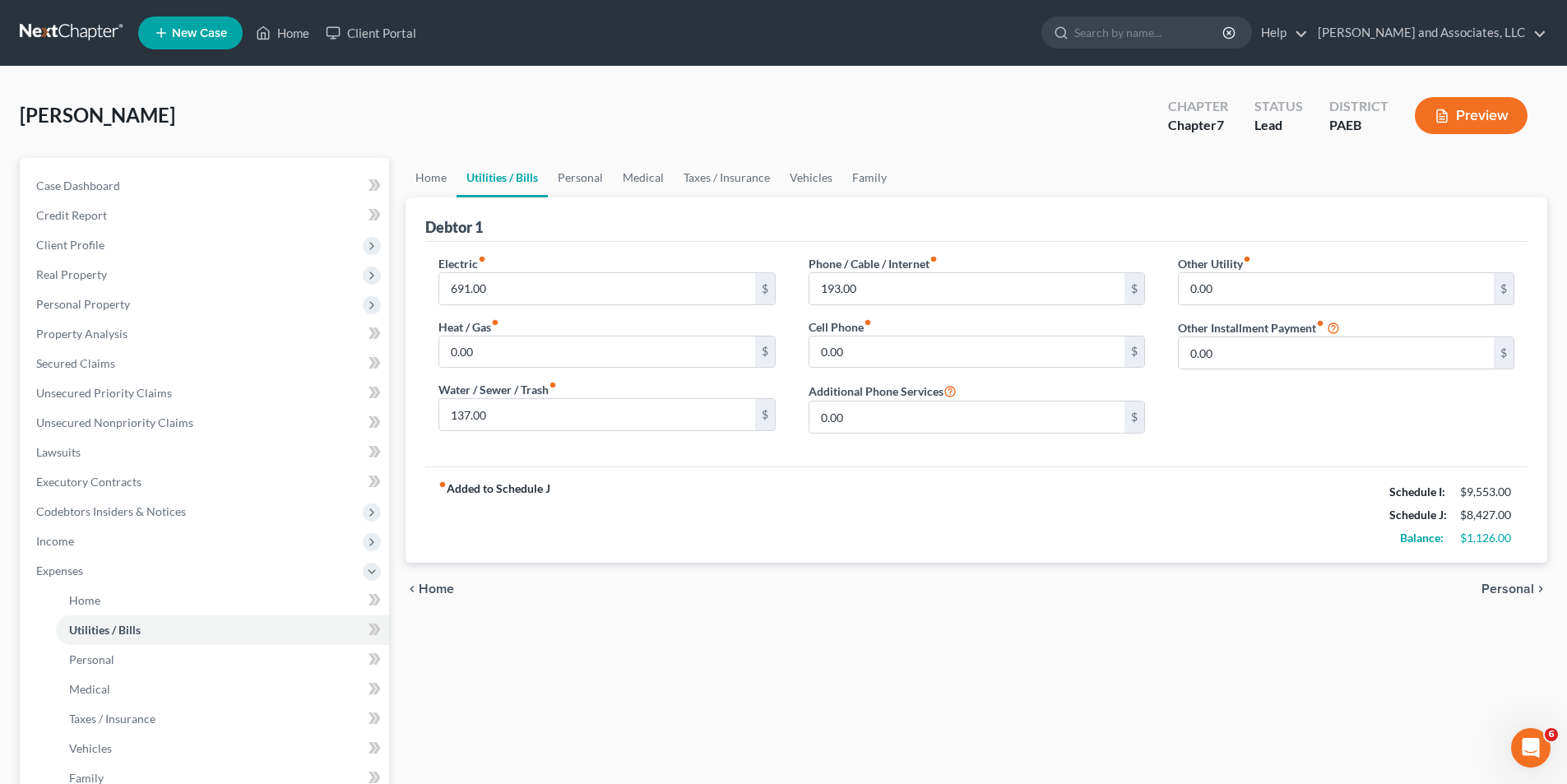
click at [1512, 588] on span "Personal" at bounding box center [1508, 588] width 53 height 13
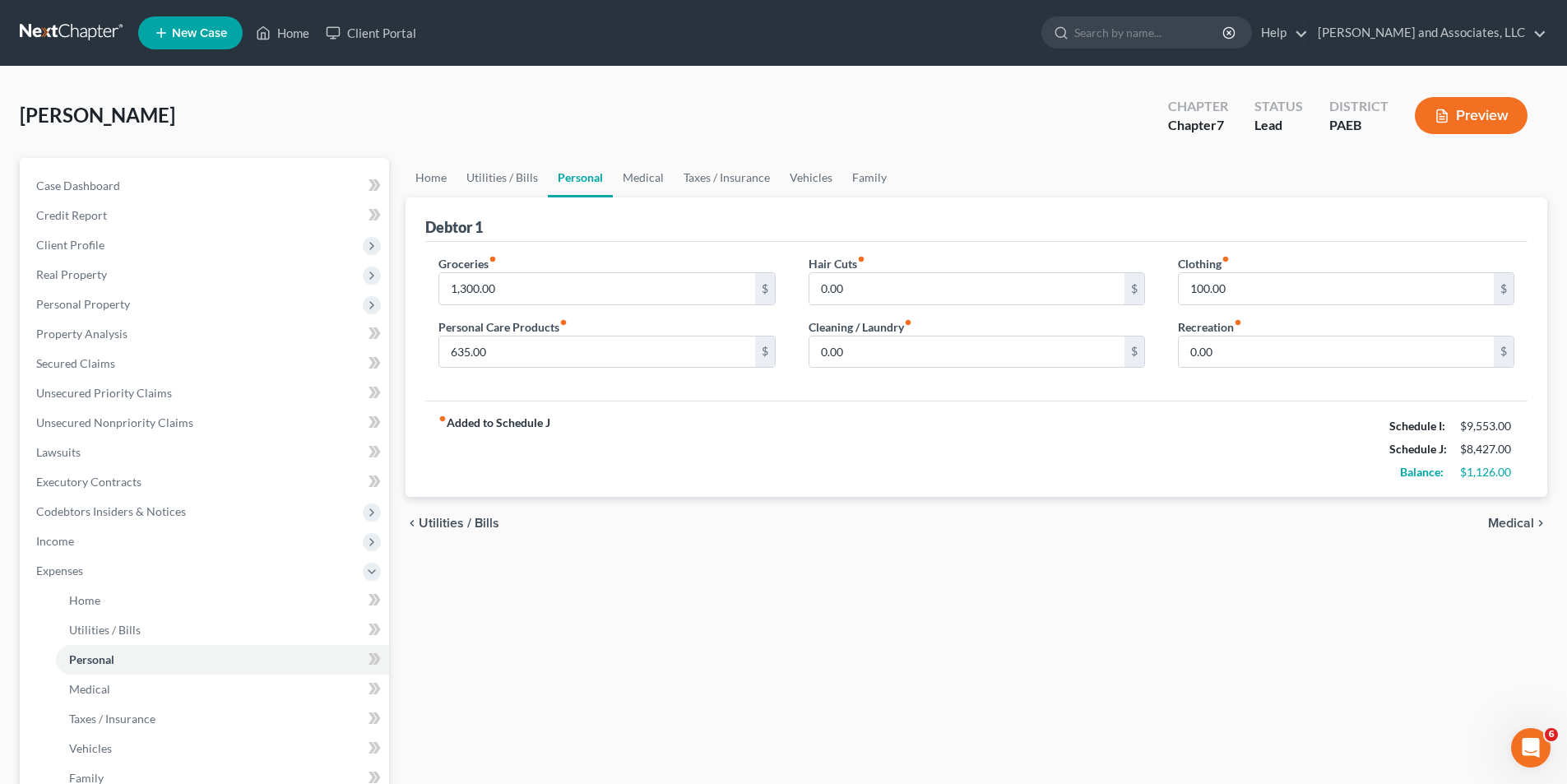
click at [435, 520] on span "Utilities / Bills" at bounding box center [459, 523] width 80 height 13
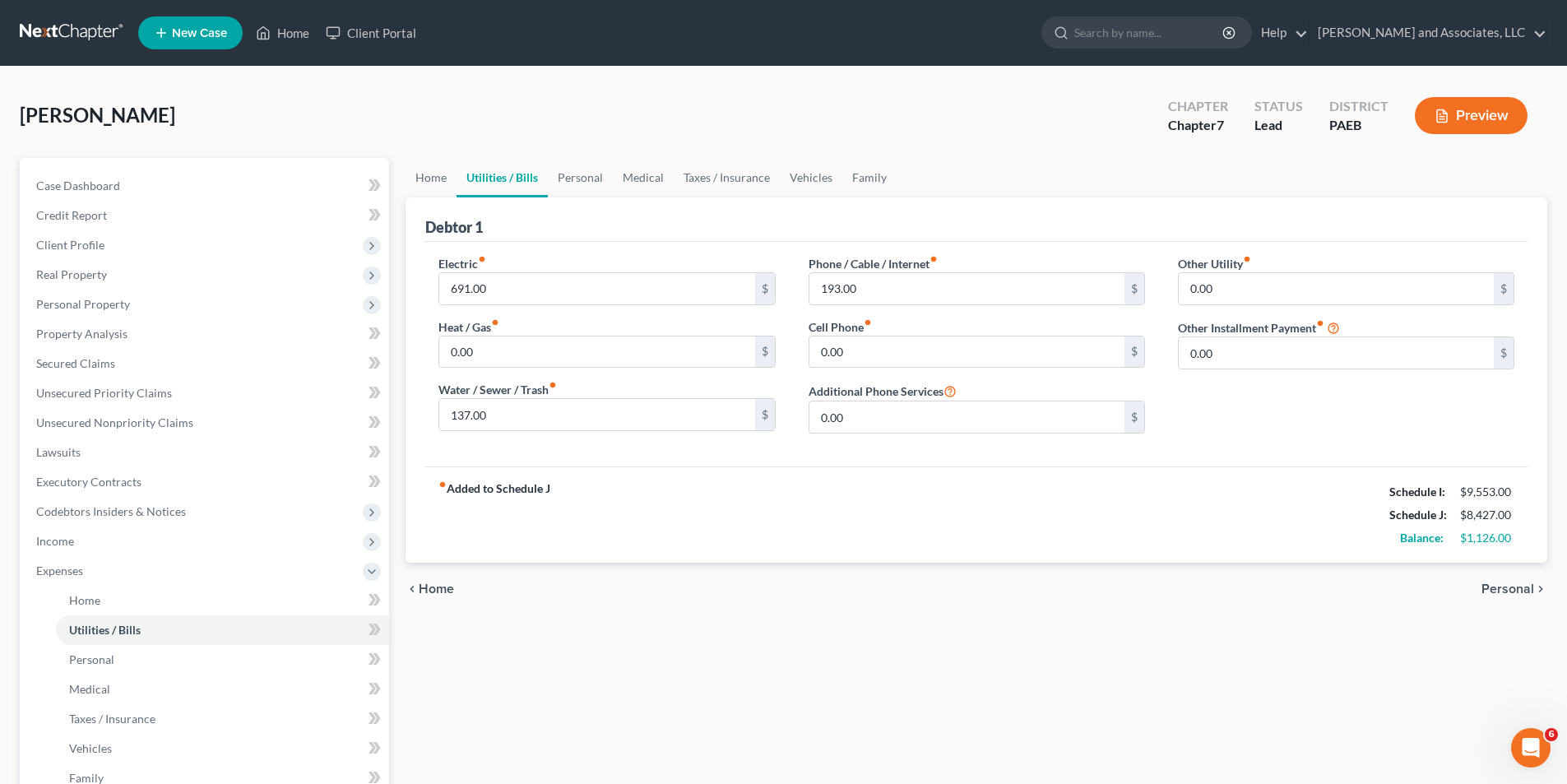
click at [436, 588] on span "Home" at bounding box center [437, 588] width 35 height 13
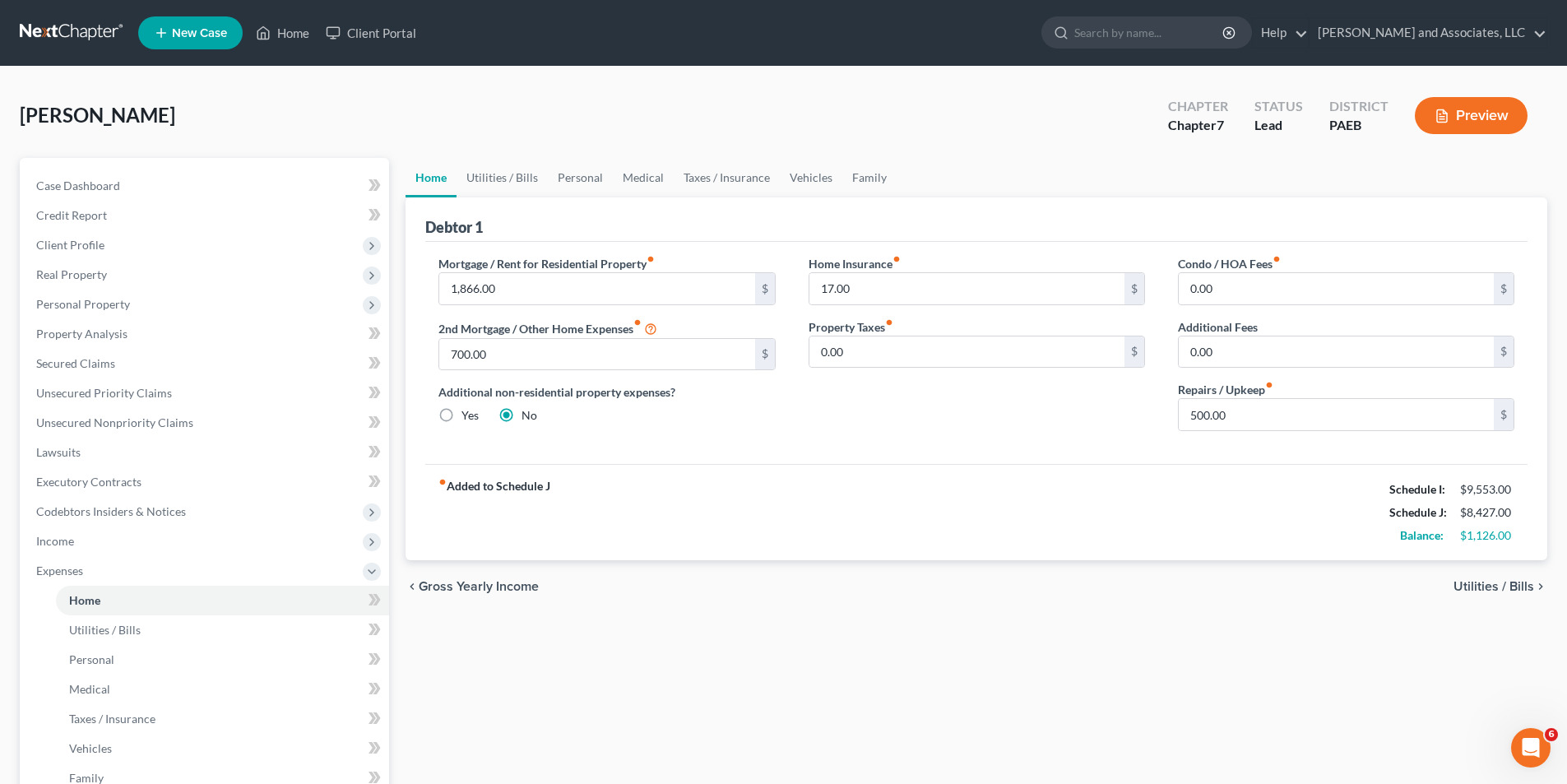
click at [1474, 588] on span "Utilities / Bills" at bounding box center [1493, 587] width 80 height 13
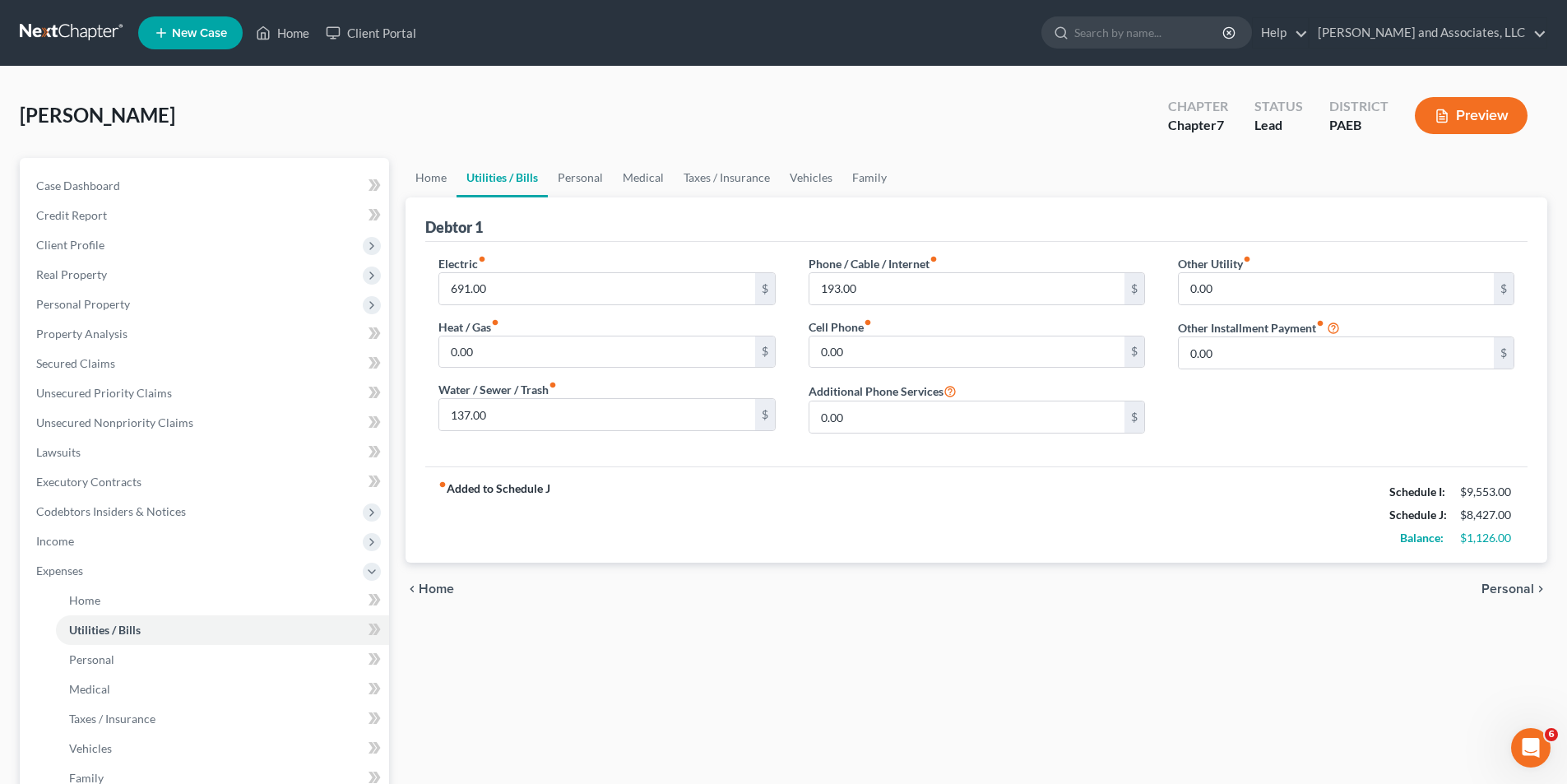
click at [1514, 588] on span "Personal" at bounding box center [1508, 588] width 53 height 13
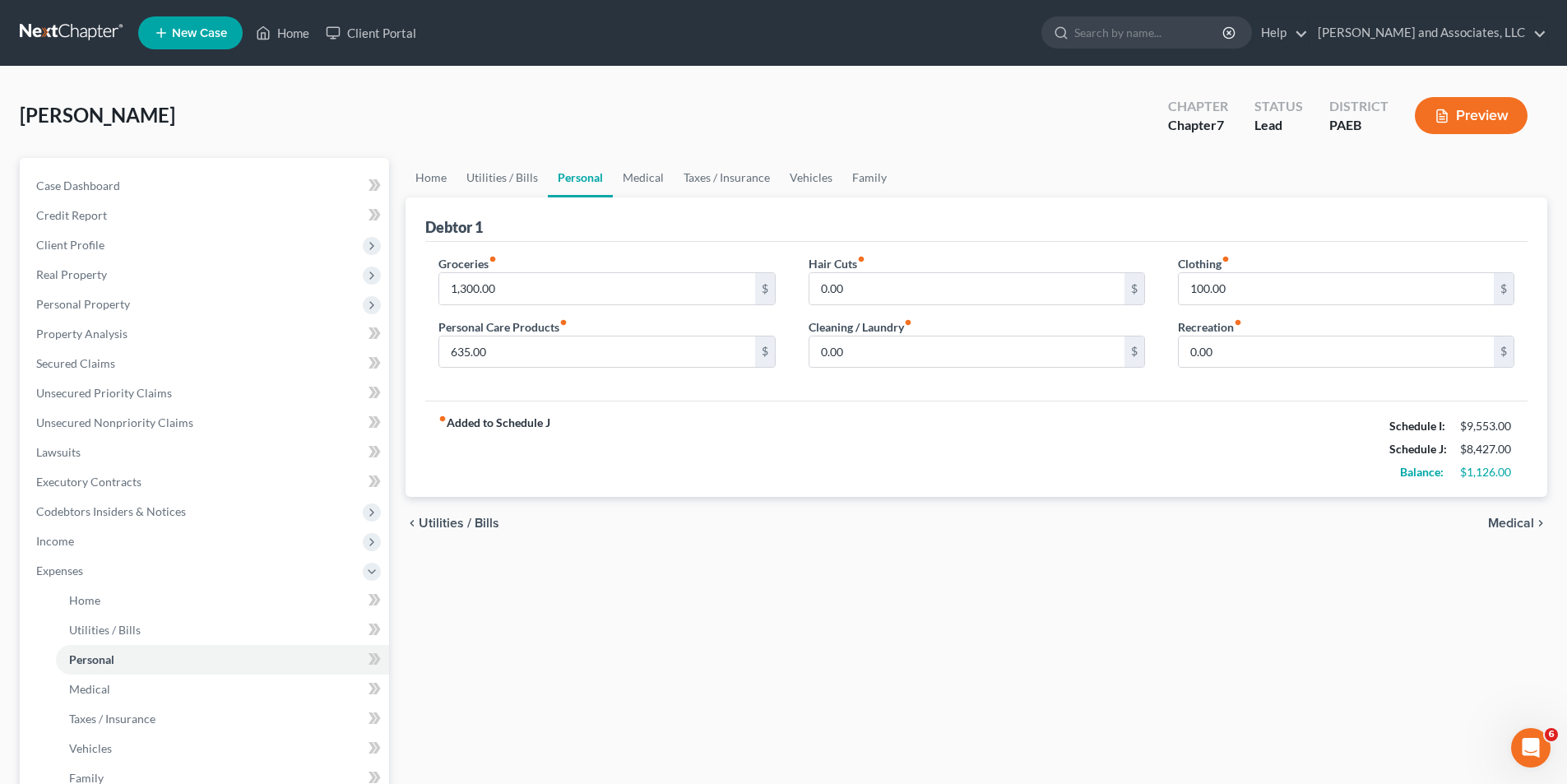
click at [1515, 519] on span "Medical" at bounding box center [1512, 523] width 46 height 13
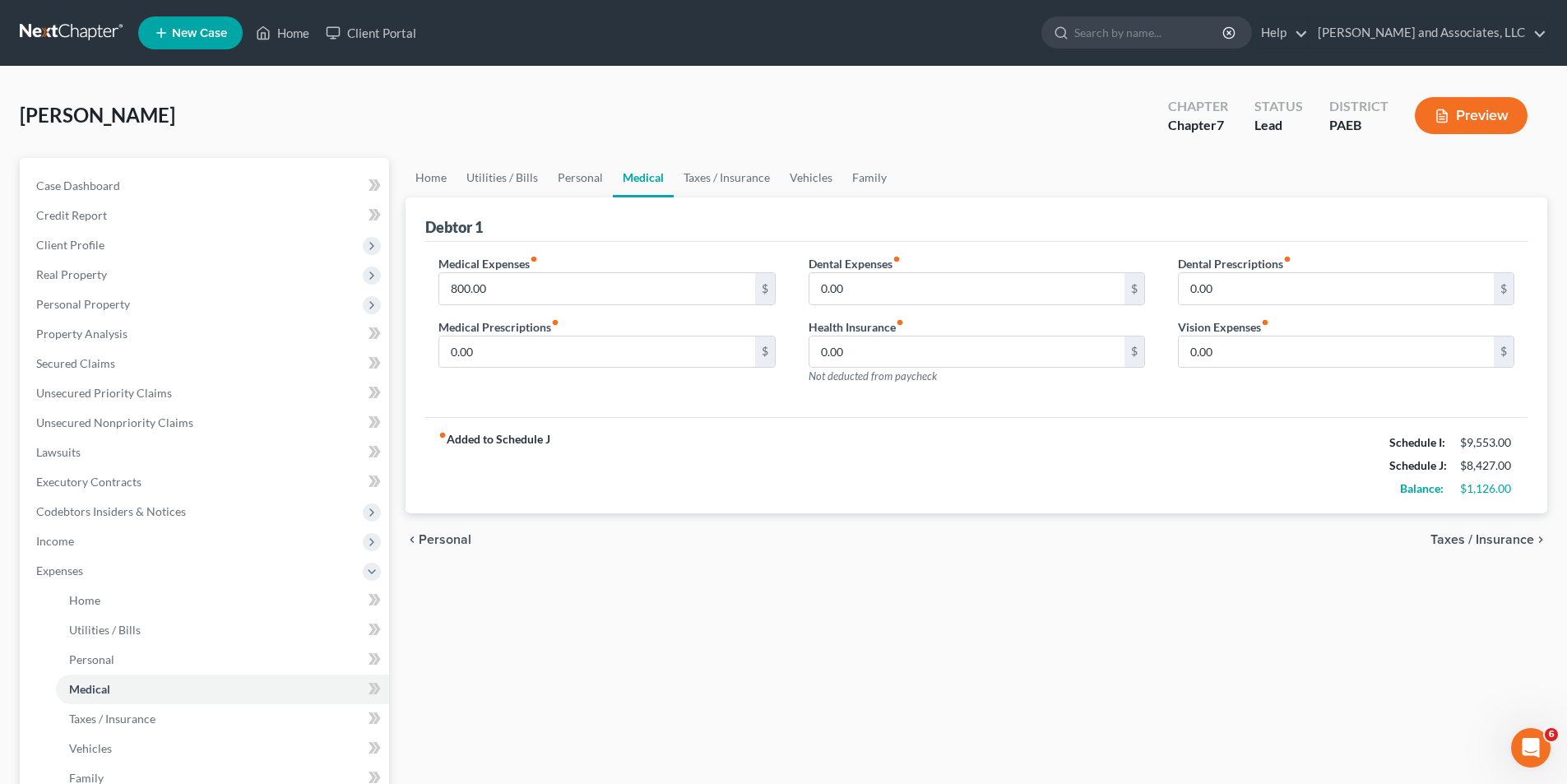
click at [1492, 538] on span "Taxes / Insurance" at bounding box center [1482, 540] width 103 height 13
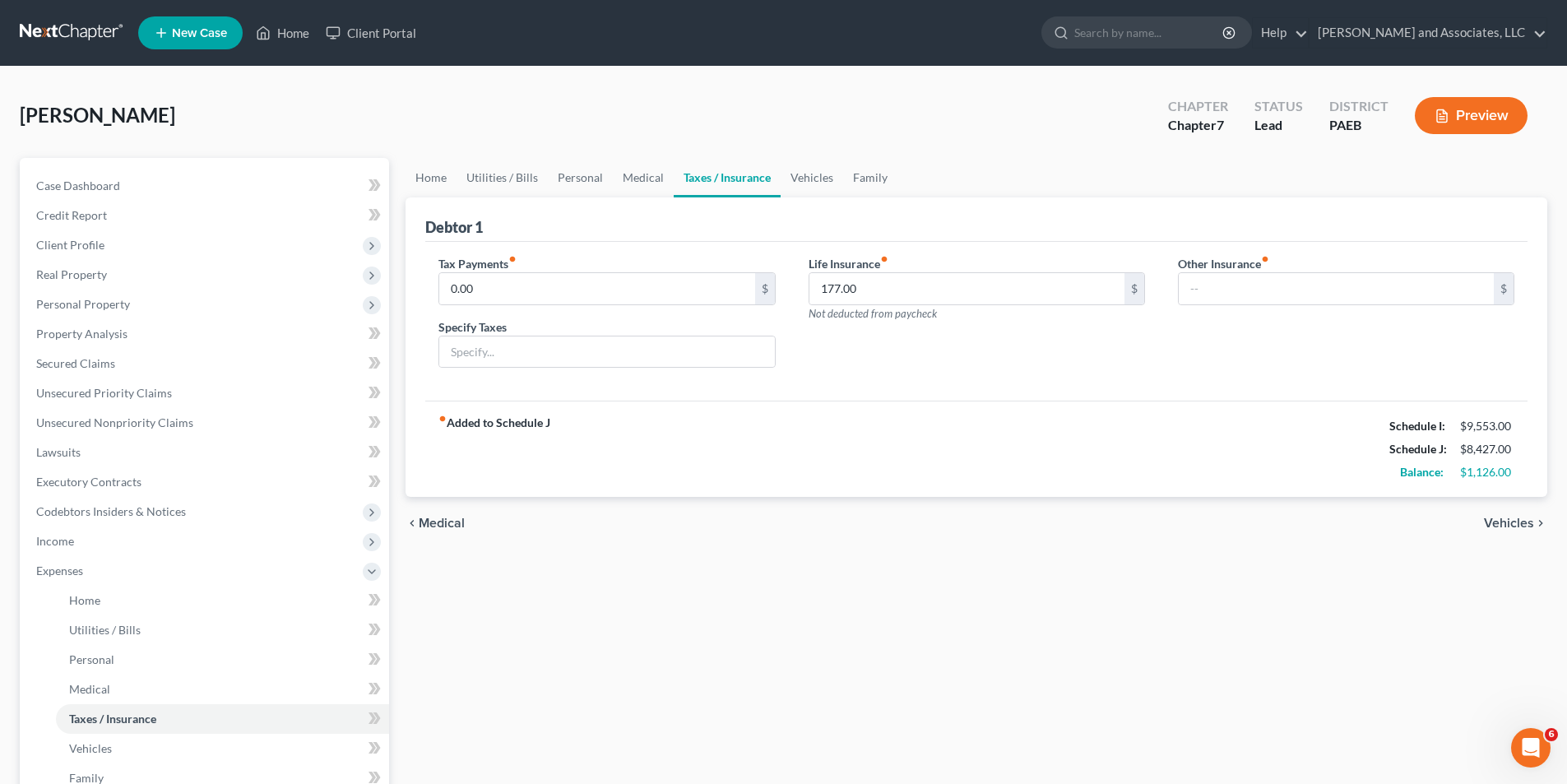
click at [1513, 521] on span "Vehicles" at bounding box center [1509, 523] width 50 height 13
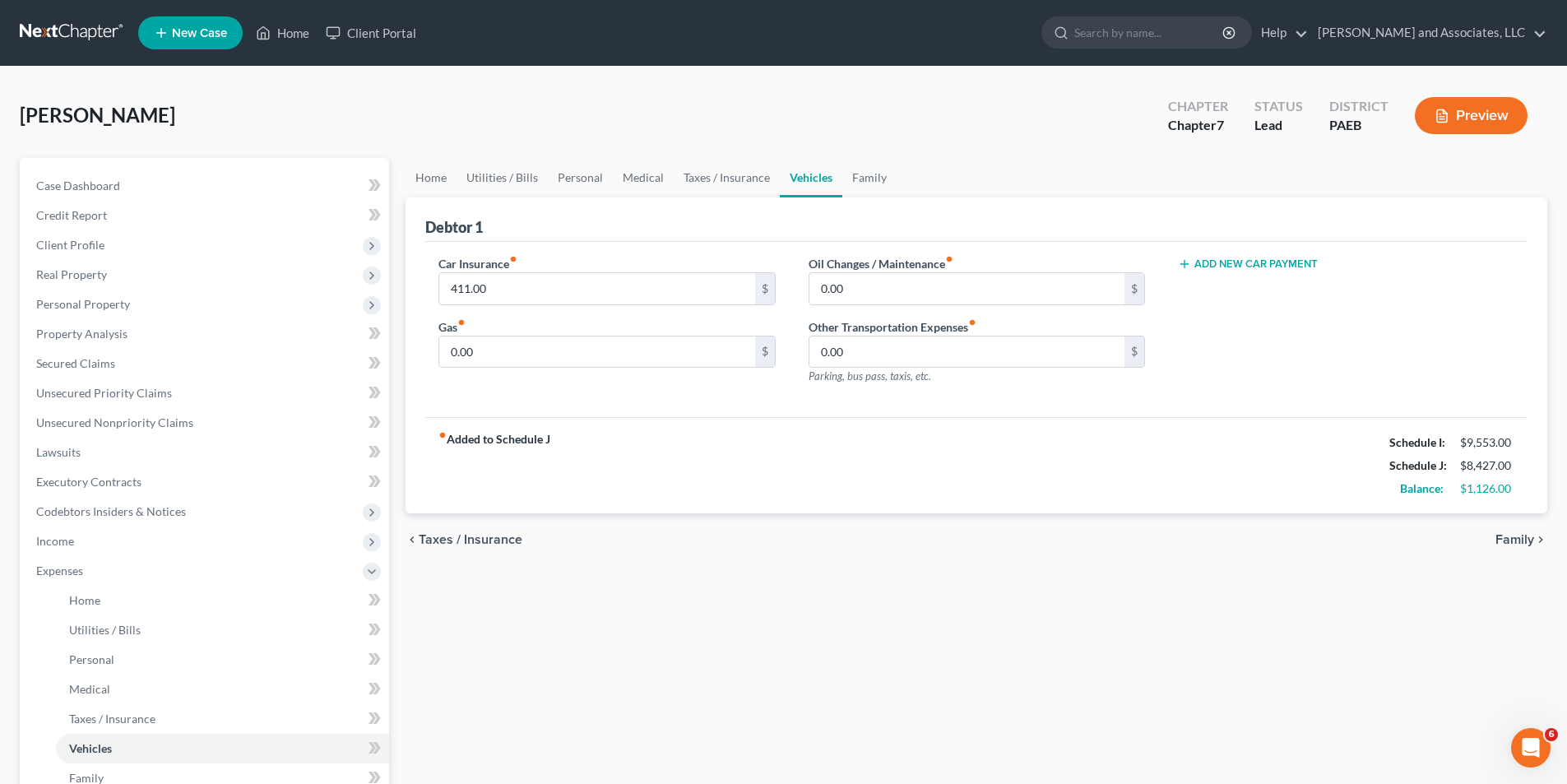
click at [1520, 539] on span "Family" at bounding box center [1515, 540] width 39 height 13
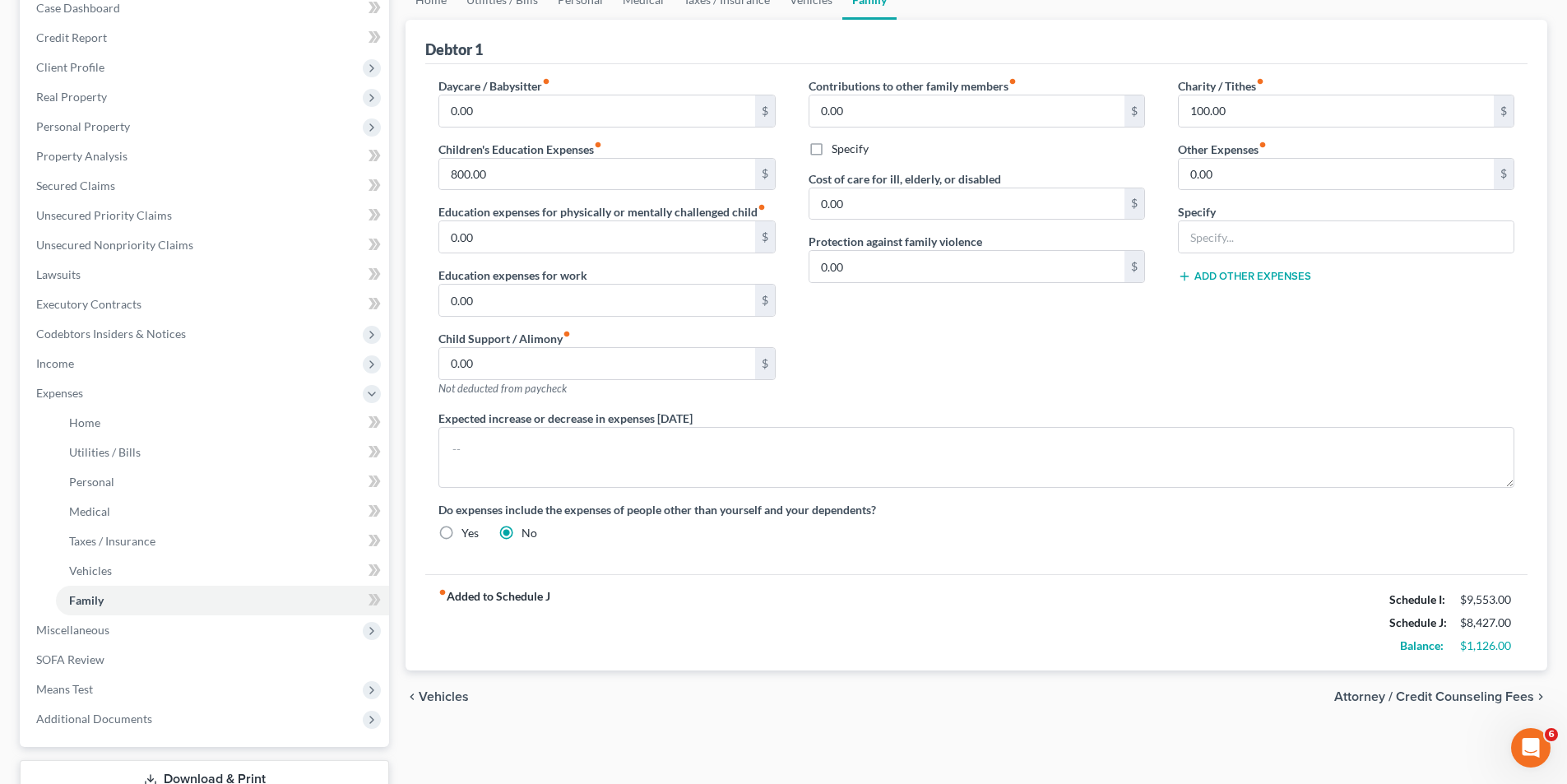
scroll to position [192, 0]
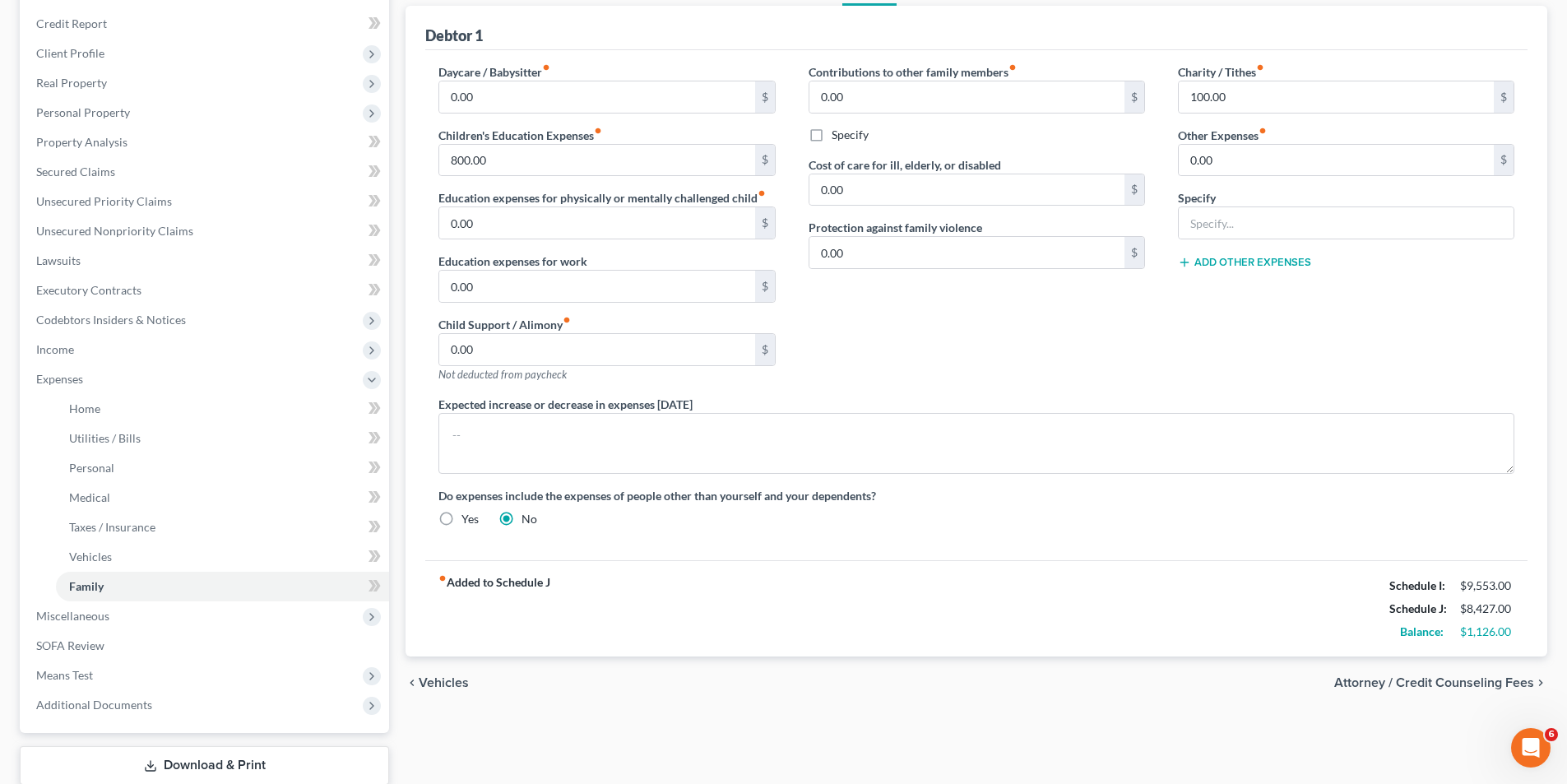
click at [445, 681] on span "Vehicles" at bounding box center [444, 683] width 50 height 13
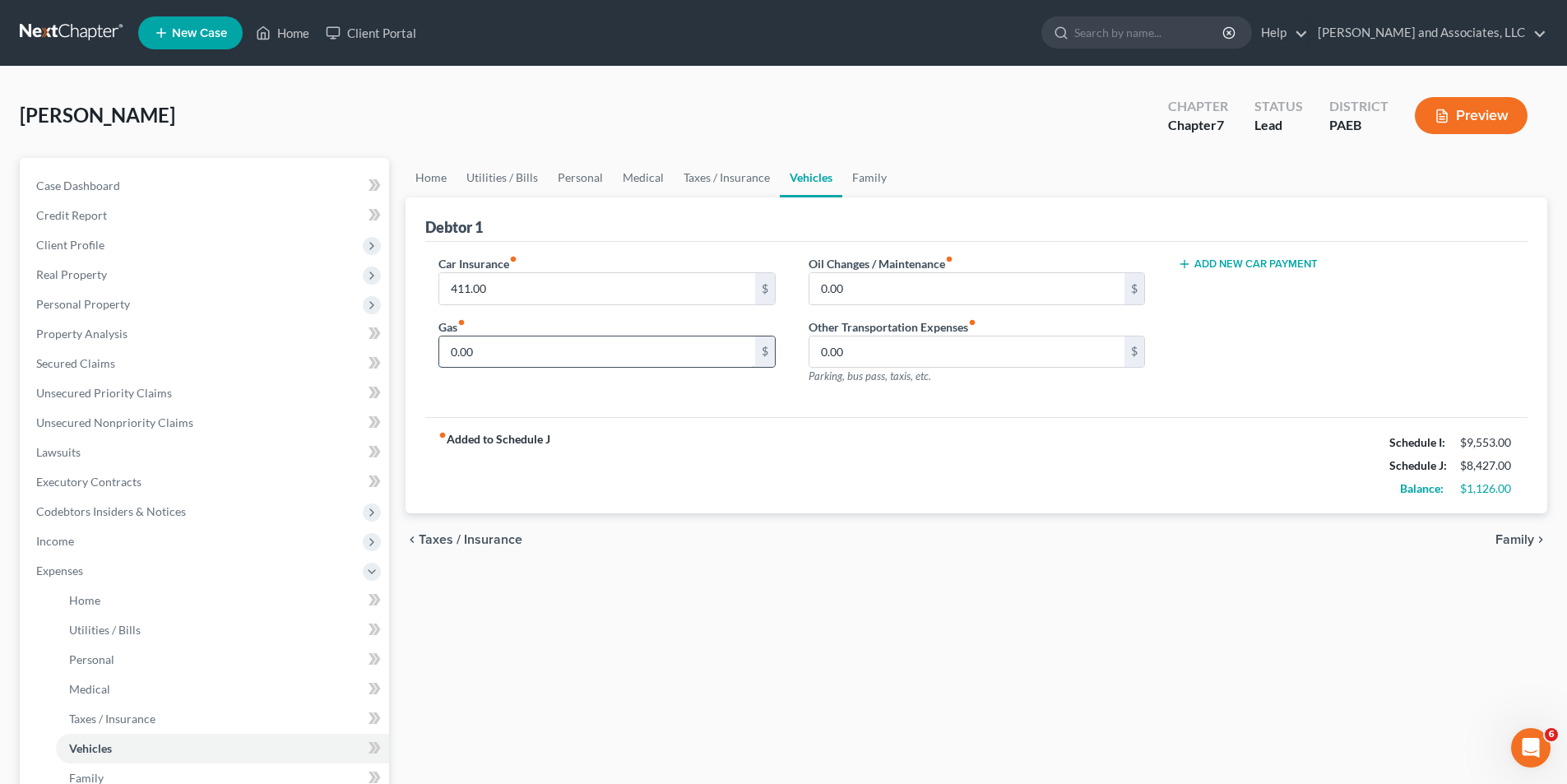
click at [543, 350] on input "0.00" at bounding box center [596, 352] width 315 height 31
type input "366.00"
click at [1521, 536] on span "Family" at bounding box center [1515, 540] width 39 height 13
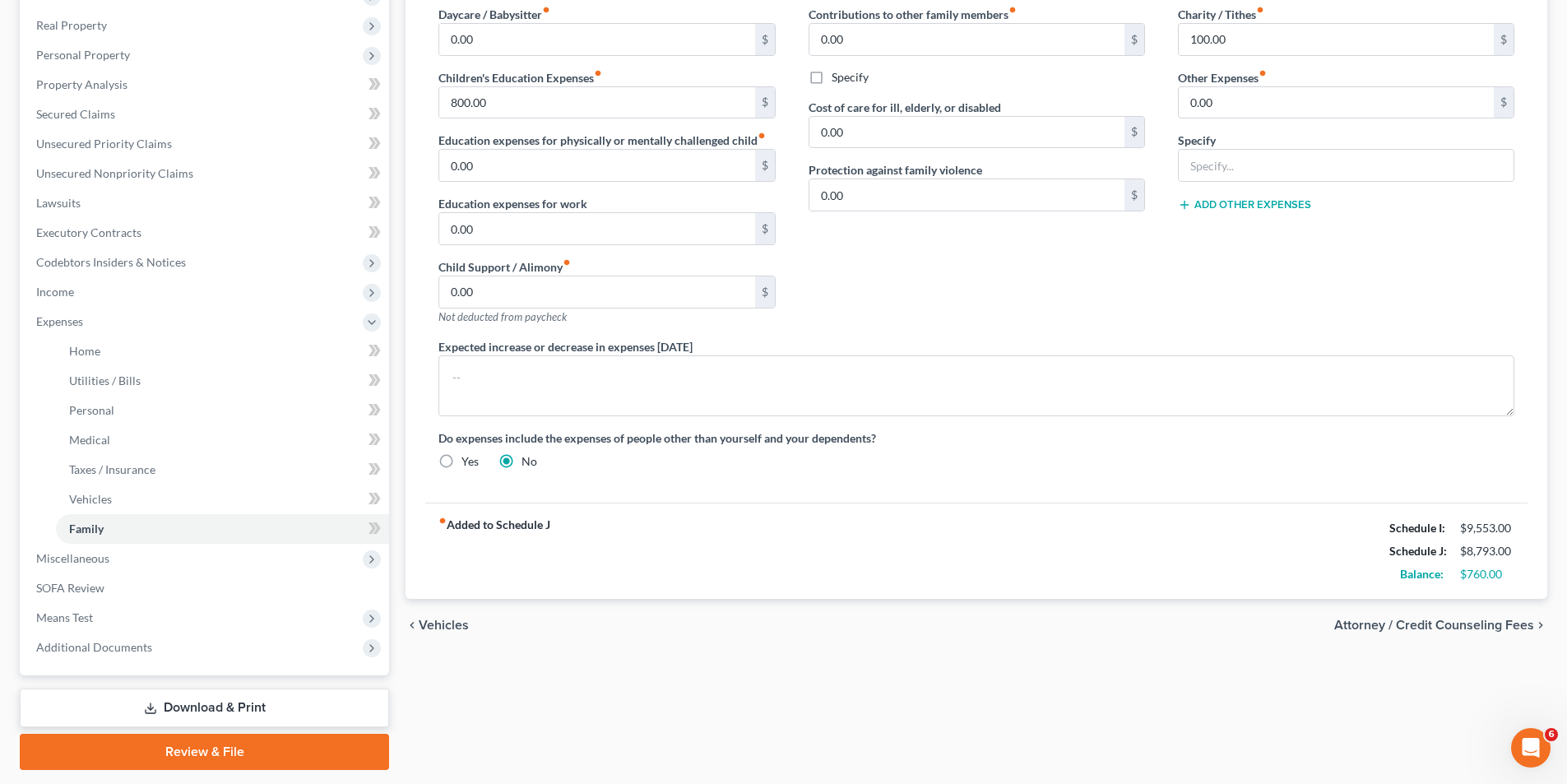
scroll to position [251, 0]
click at [1466, 624] on span "Attorney / Credit Counseling Fees" at bounding box center [1434, 624] width 200 height 13
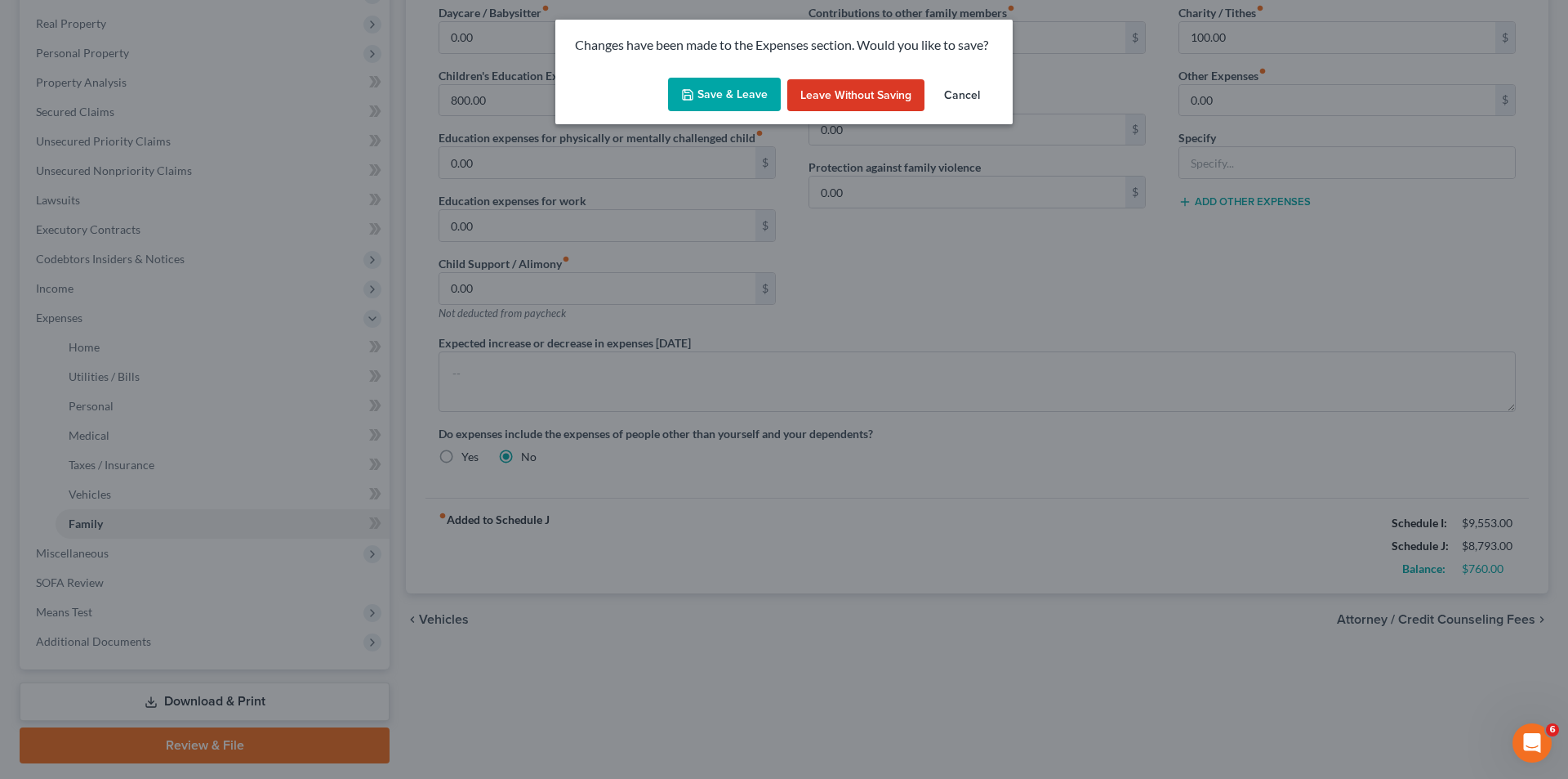
click at [729, 92] on button "Save & Leave" at bounding box center [724, 94] width 113 height 34
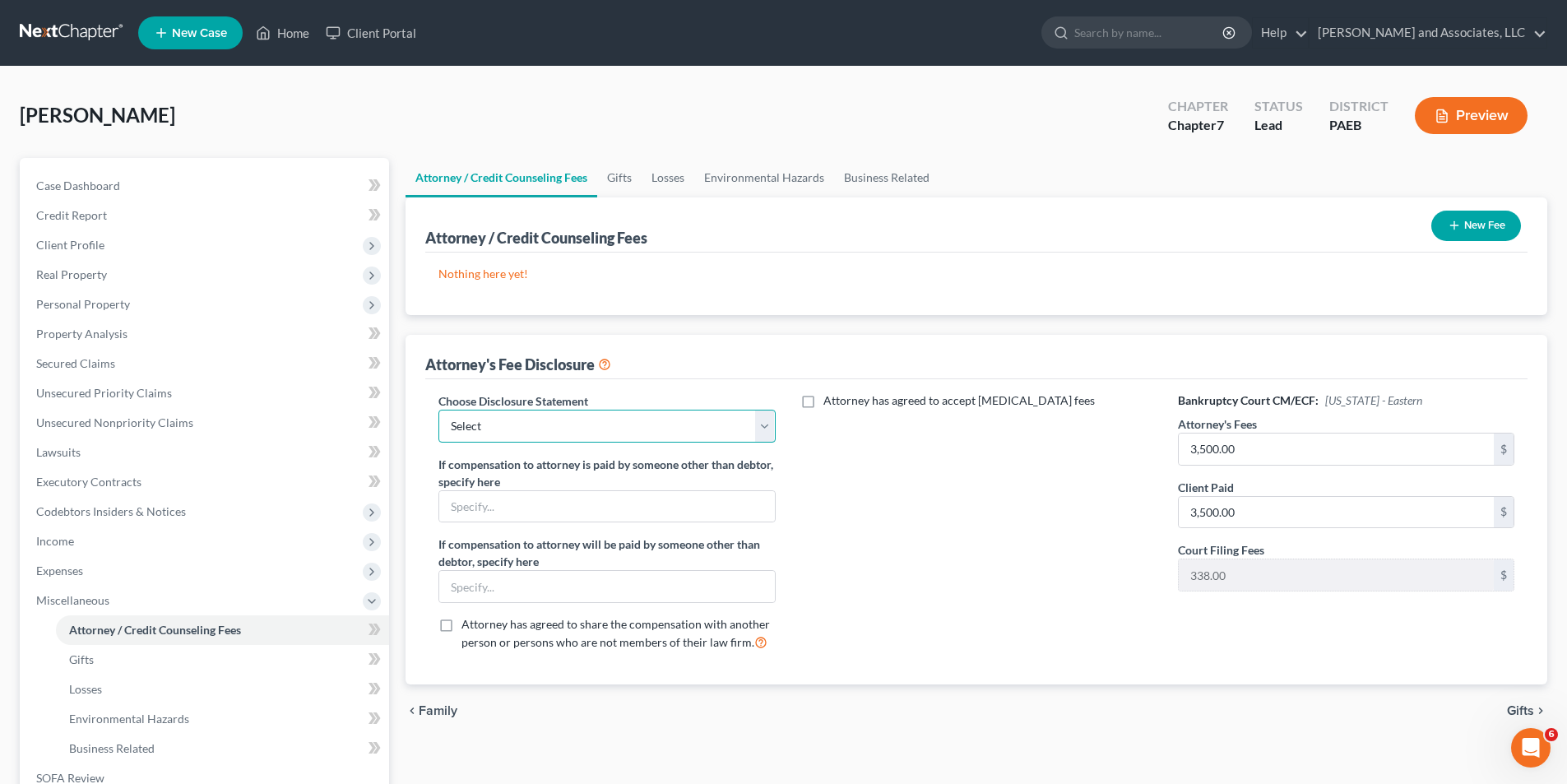
click at [762, 425] on select "Select Disclosure of Compensation--Corporate Chapter 7" at bounding box center [606, 426] width 337 height 33
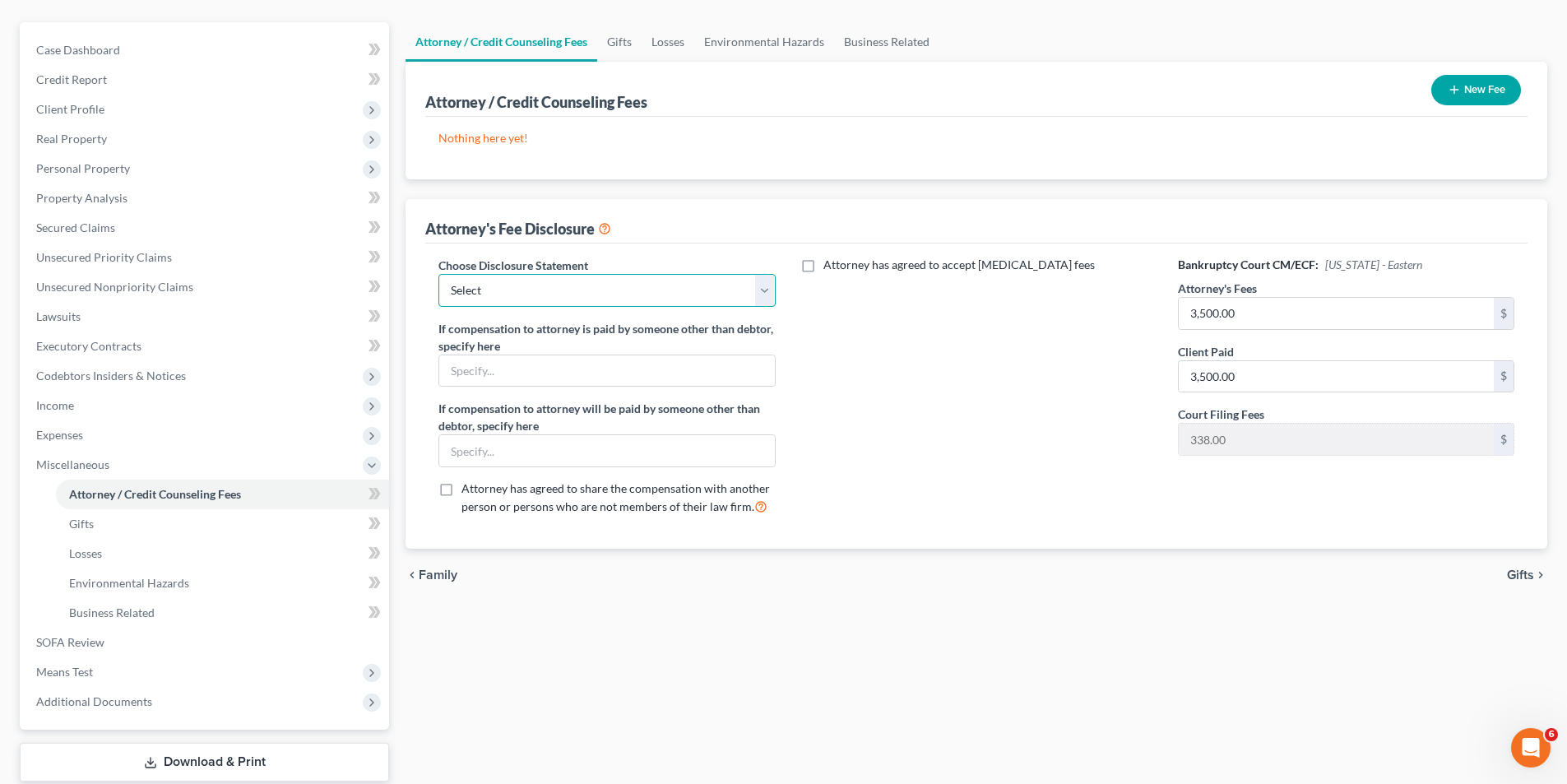
scroll to position [138, 0]
click at [1521, 568] on span "Gifts" at bounding box center [1520, 572] width 27 height 13
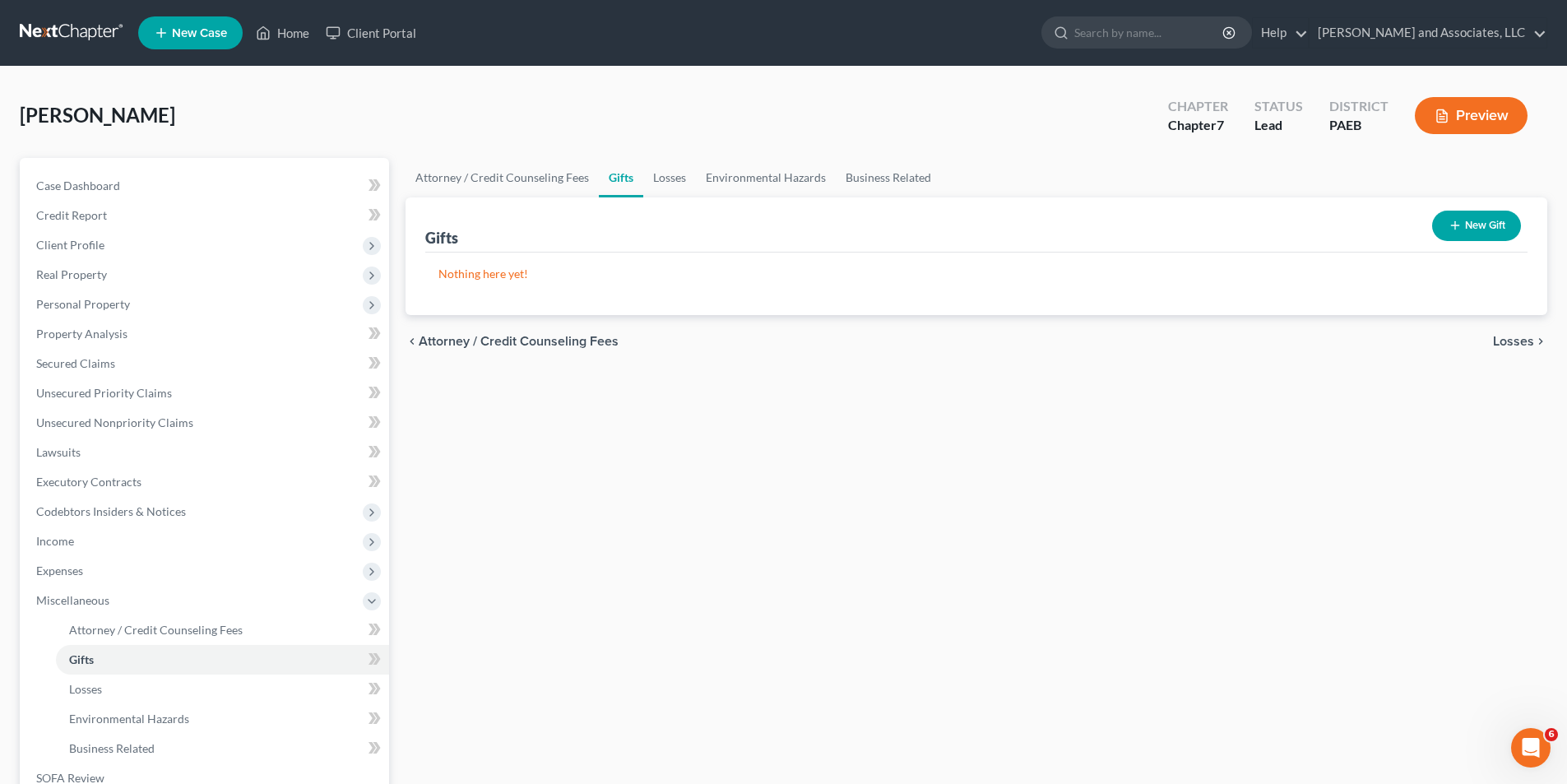
click at [1515, 341] on span "Losses" at bounding box center [1513, 341] width 42 height 13
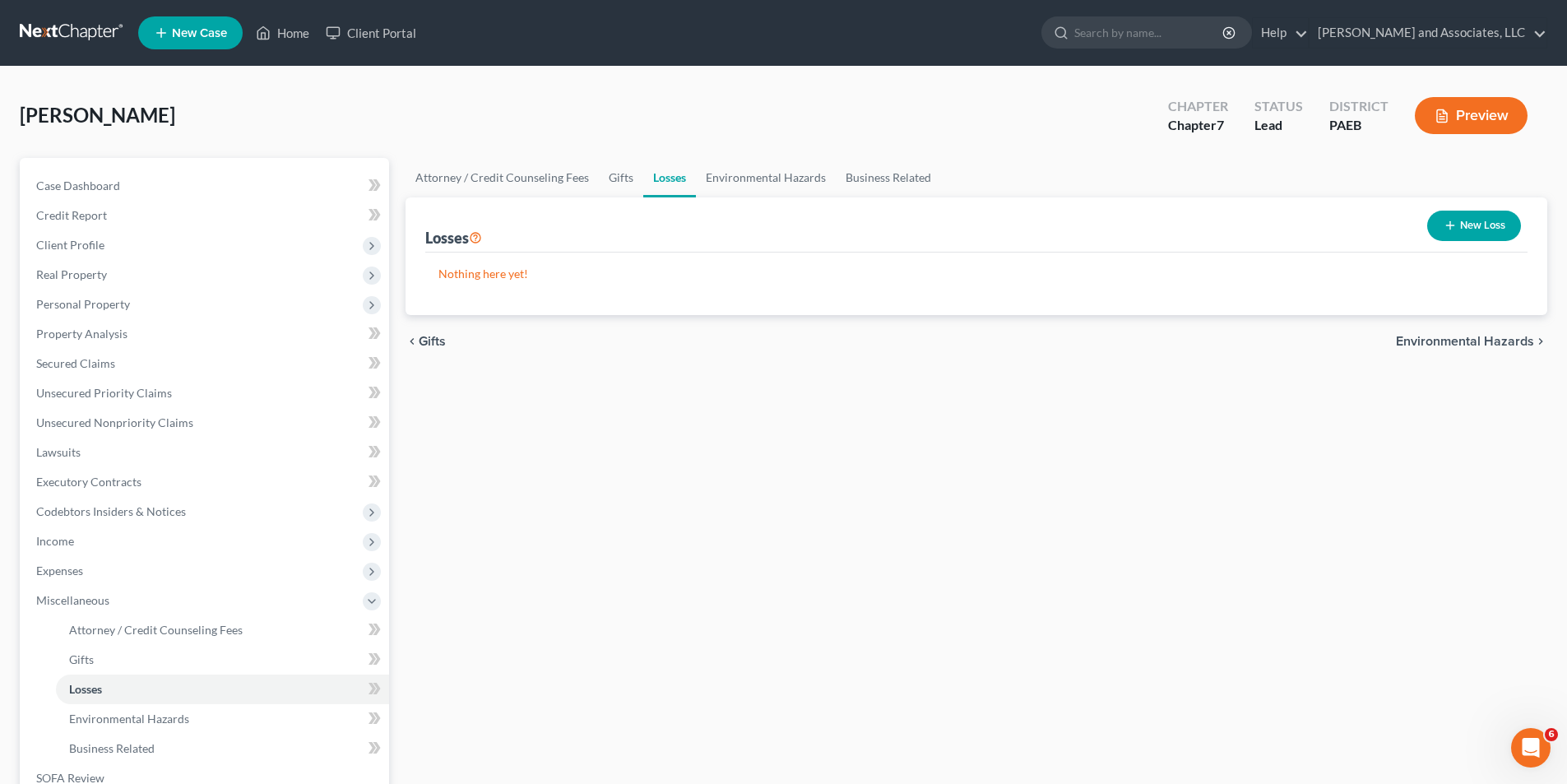
click at [1466, 339] on span "Environmental Hazards" at bounding box center [1465, 341] width 138 height 13
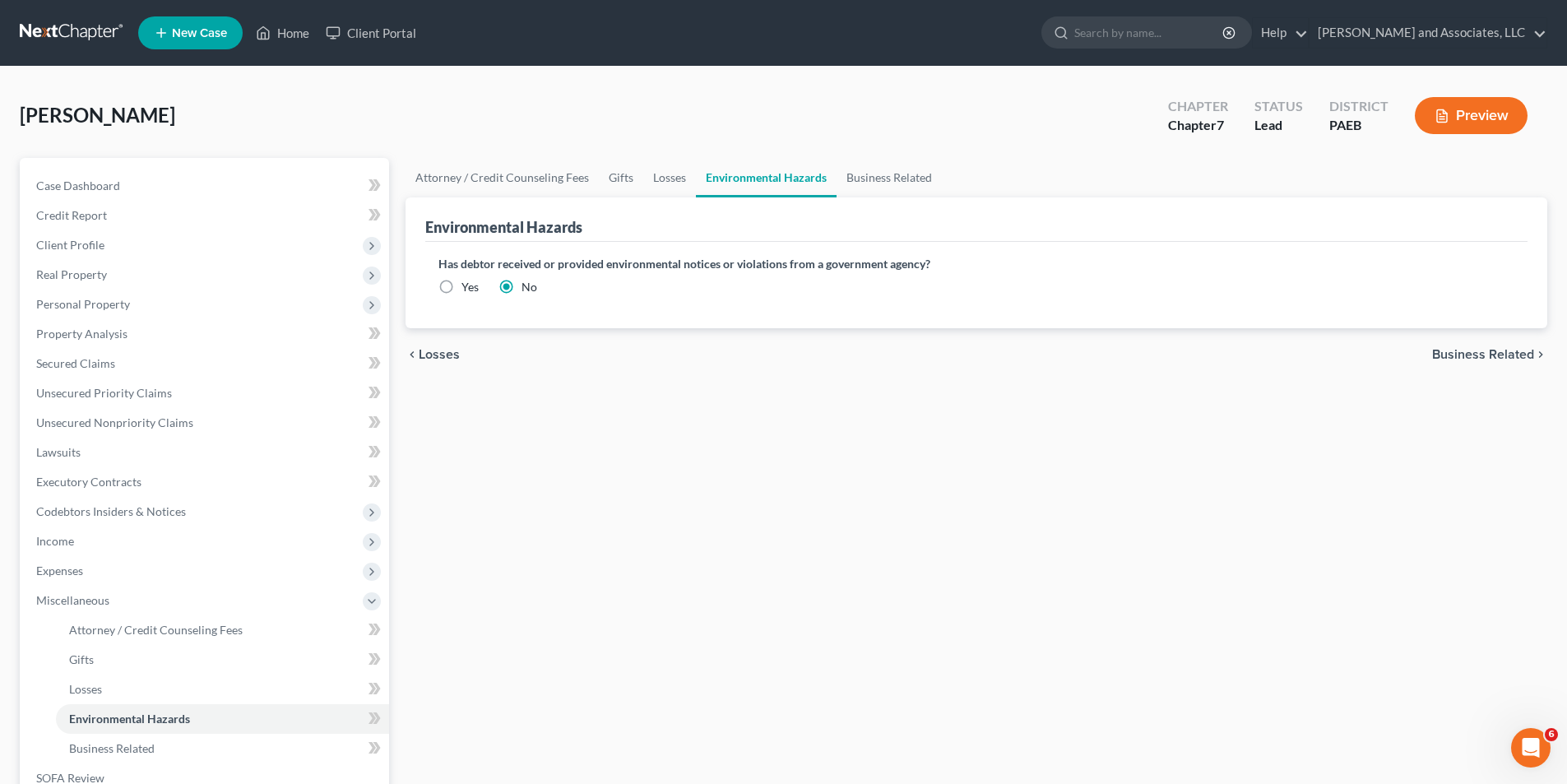
click at [1469, 354] on span "Business Related" at bounding box center [1483, 354] width 102 height 13
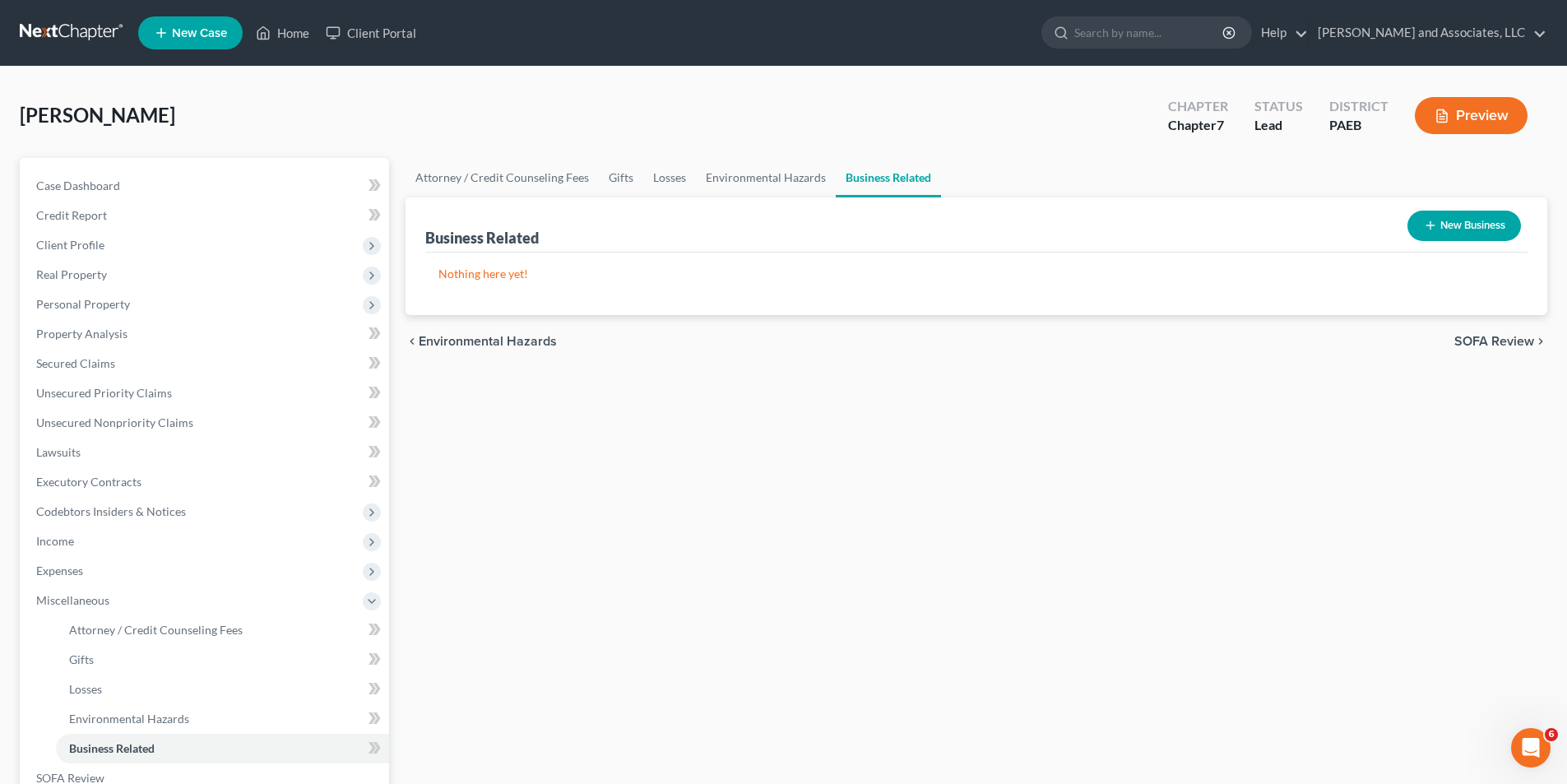
click at [1511, 338] on span "SOFA Review" at bounding box center [1494, 341] width 79 height 13
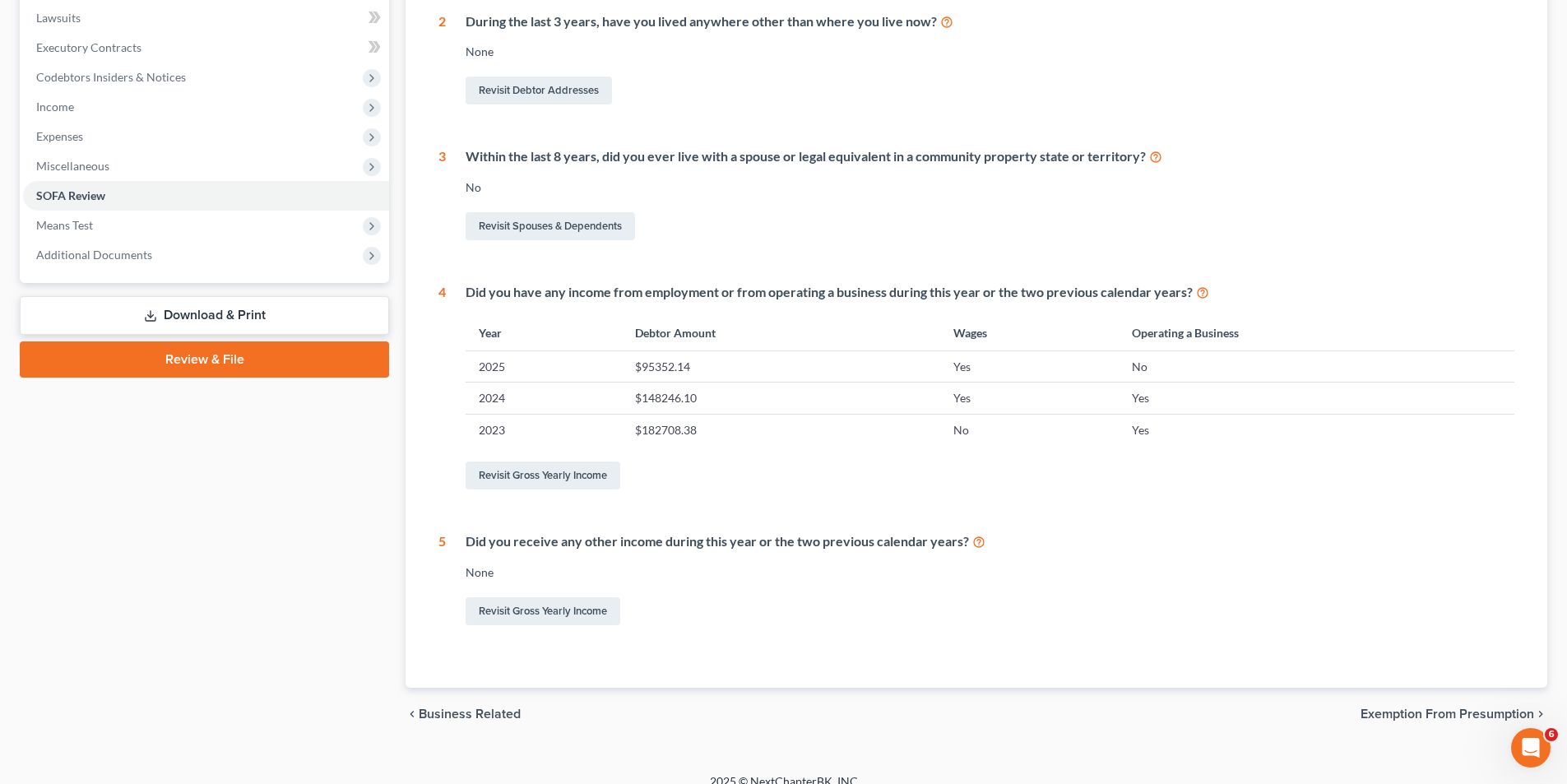
scroll to position [438, 0]
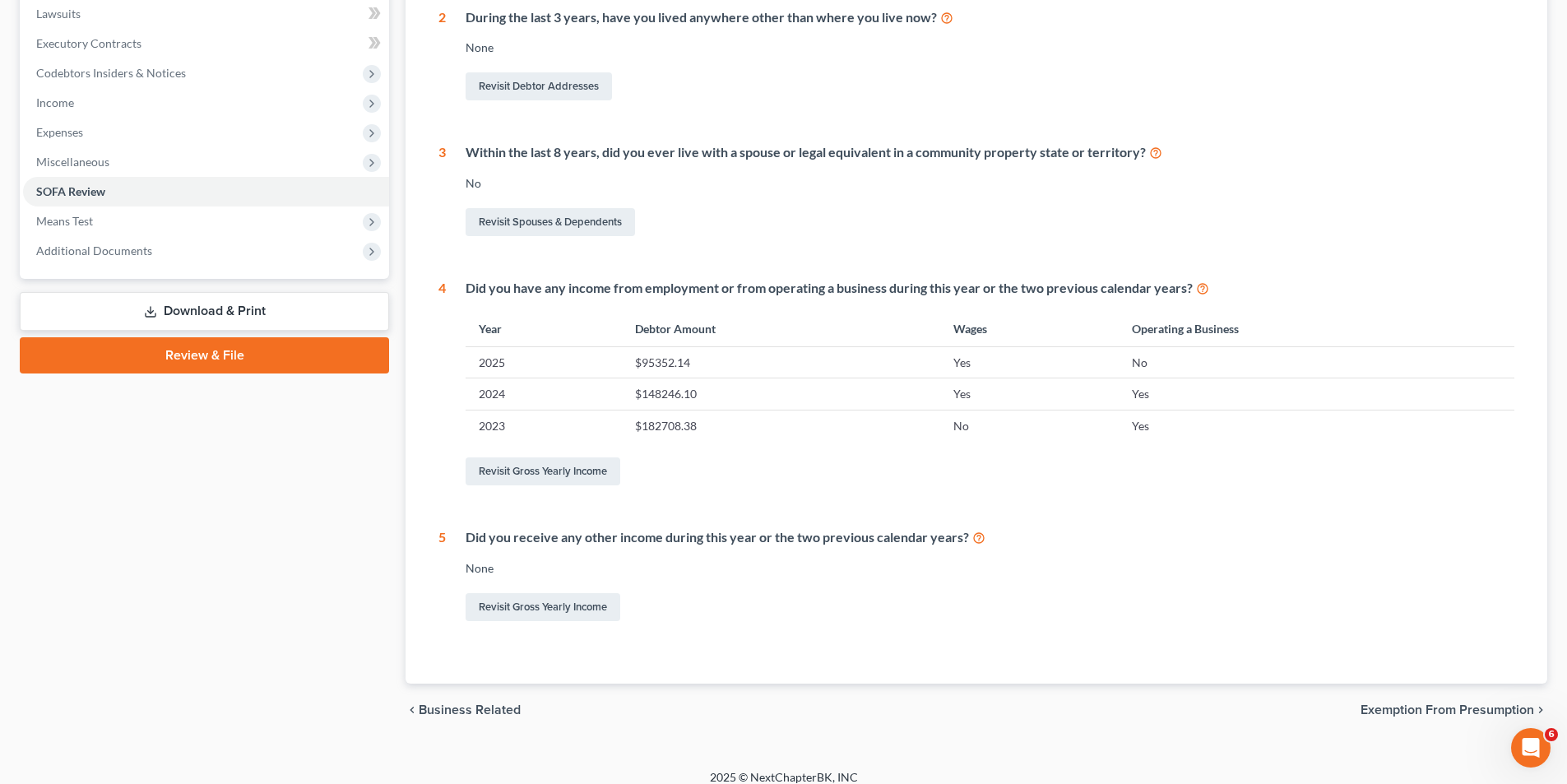
click at [1469, 706] on span "Exemption from Presumption" at bounding box center [1448, 709] width 173 height 13
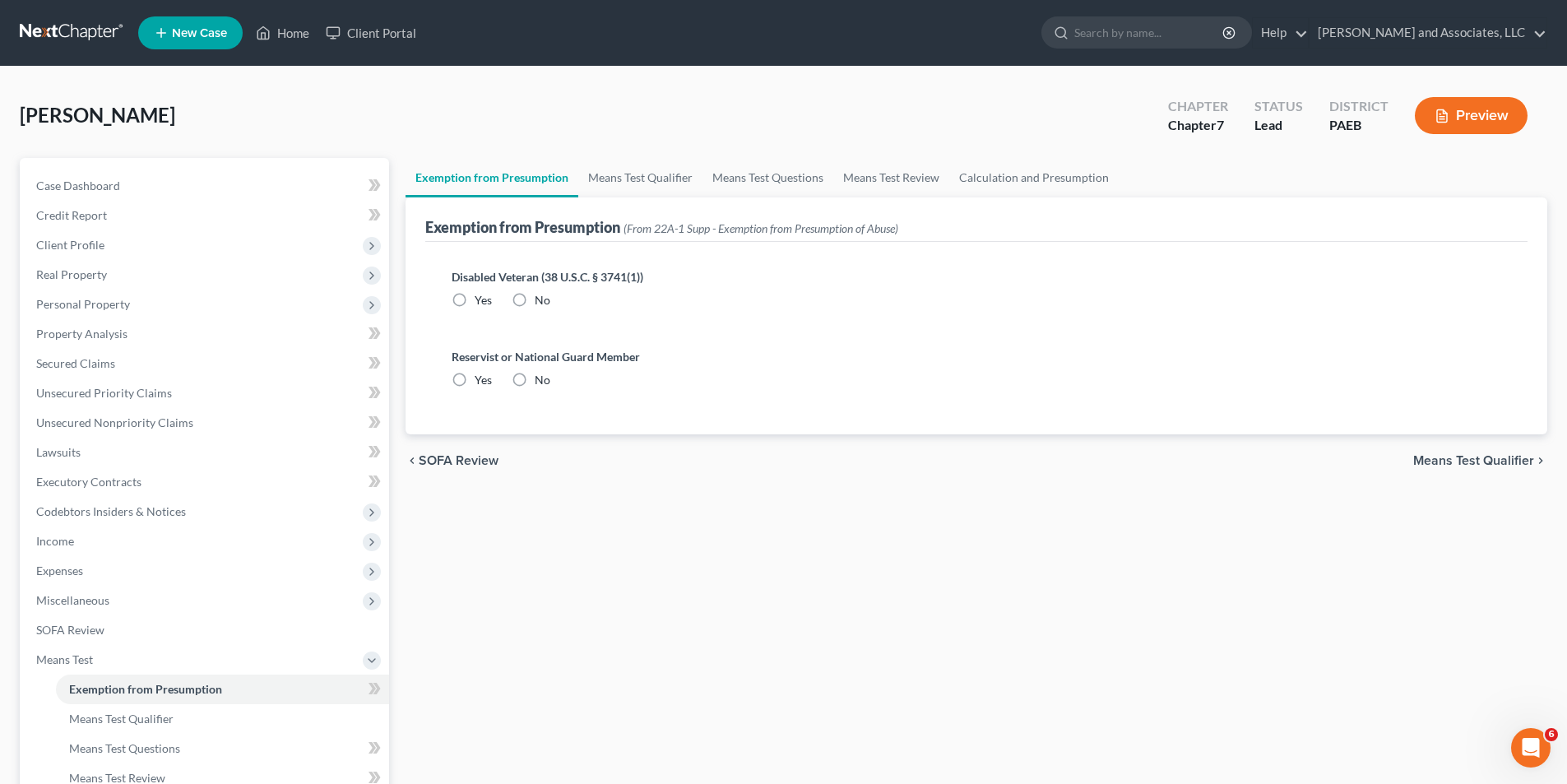
click at [535, 300] on label "No" at bounding box center [543, 301] width 16 height 17
click at [542, 300] on input "No" at bounding box center [547, 298] width 11 height 11
radio input "true"
click at [535, 381] on label "No" at bounding box center [543, 380] width 16 height 17
click at [542, 381] on input "No" at bounding box center [547, 377] width 11 height 11
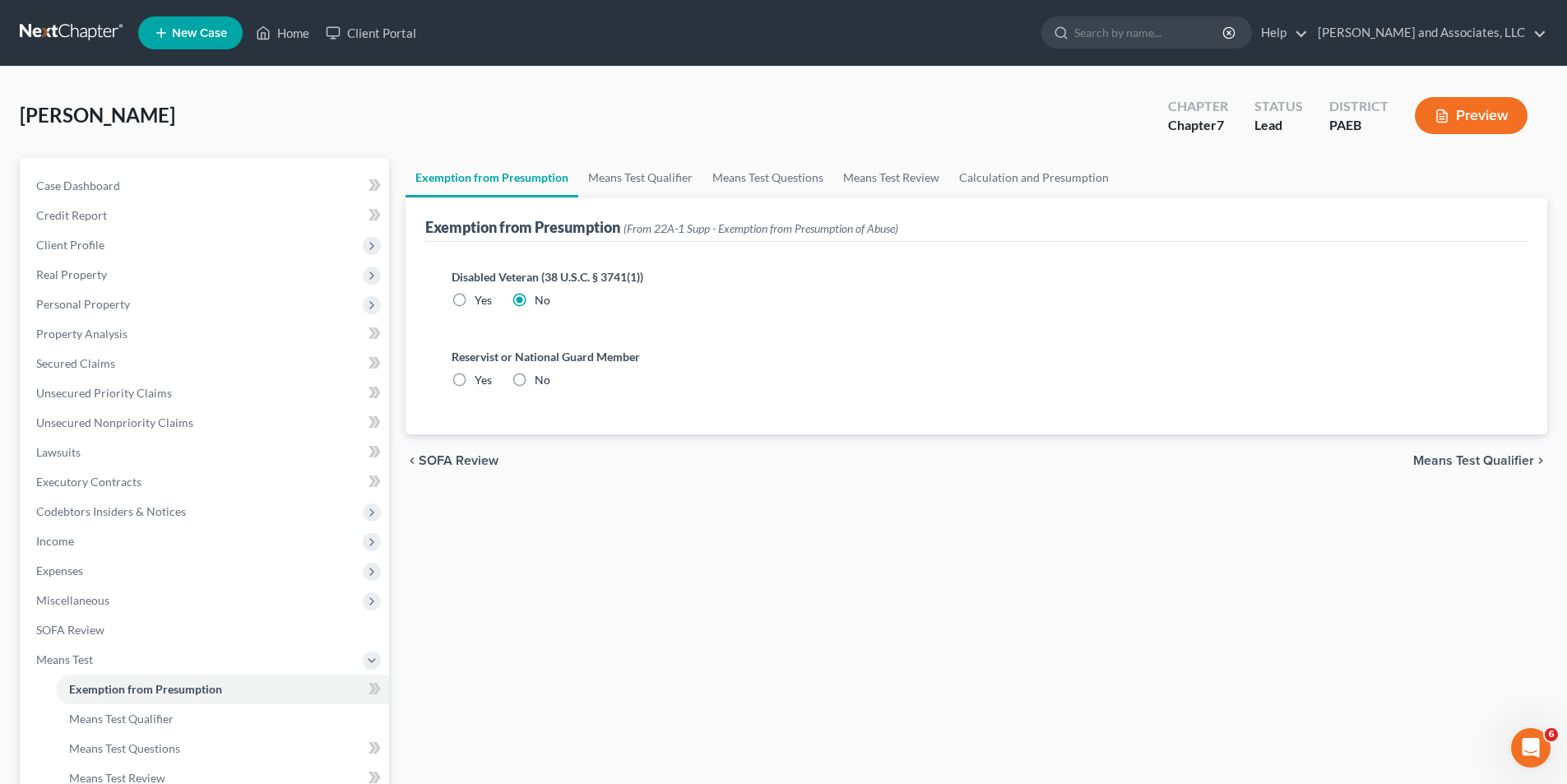
radio input "true"
click at [1471, 458] on span "Means Test Qualifier" at bounding box center [1474, 460] width 121 height 13
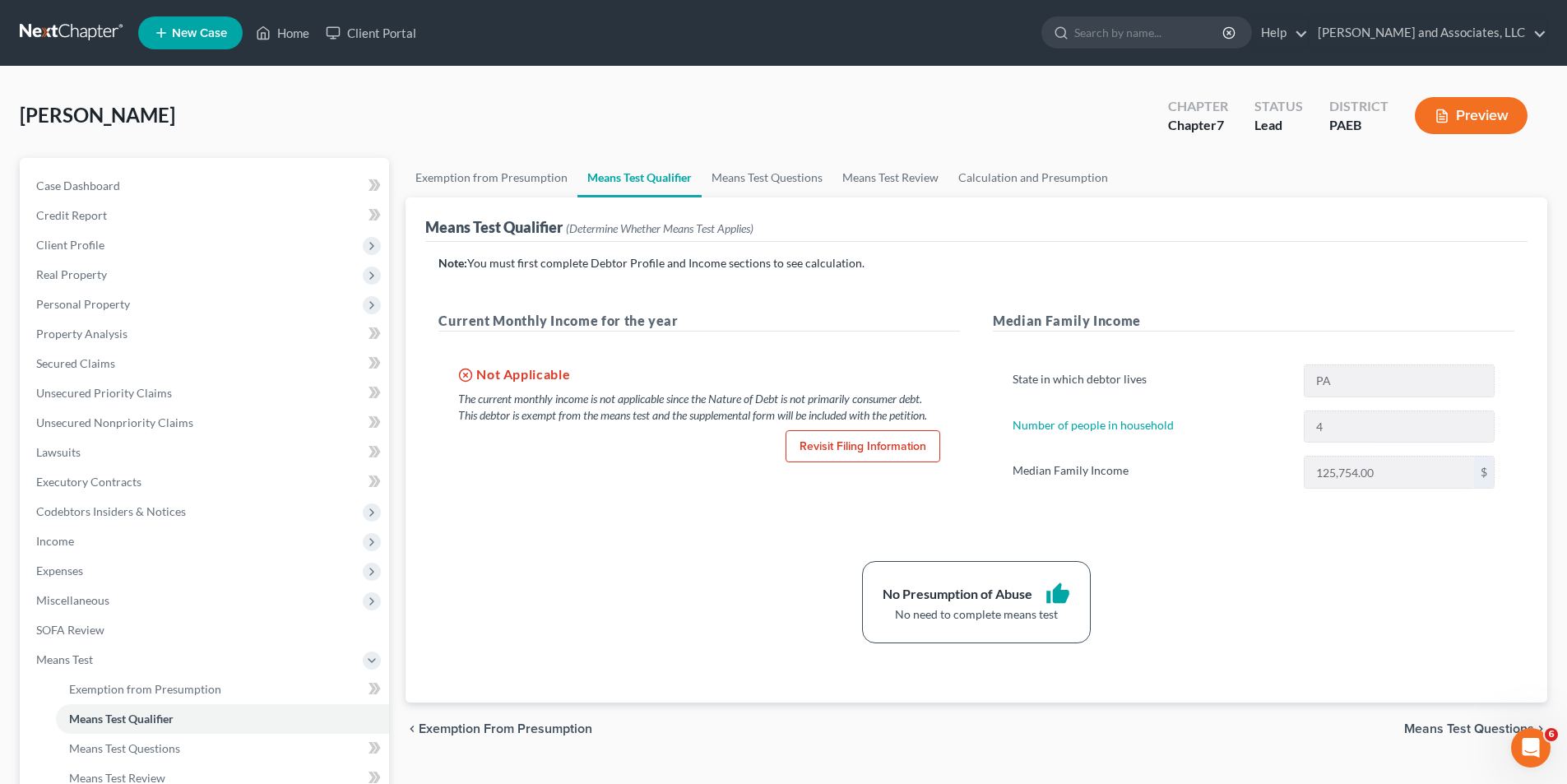
click at [1461, 723] on span "Means Test Questions" at bounding box center [1469, 729] width 130 height 13
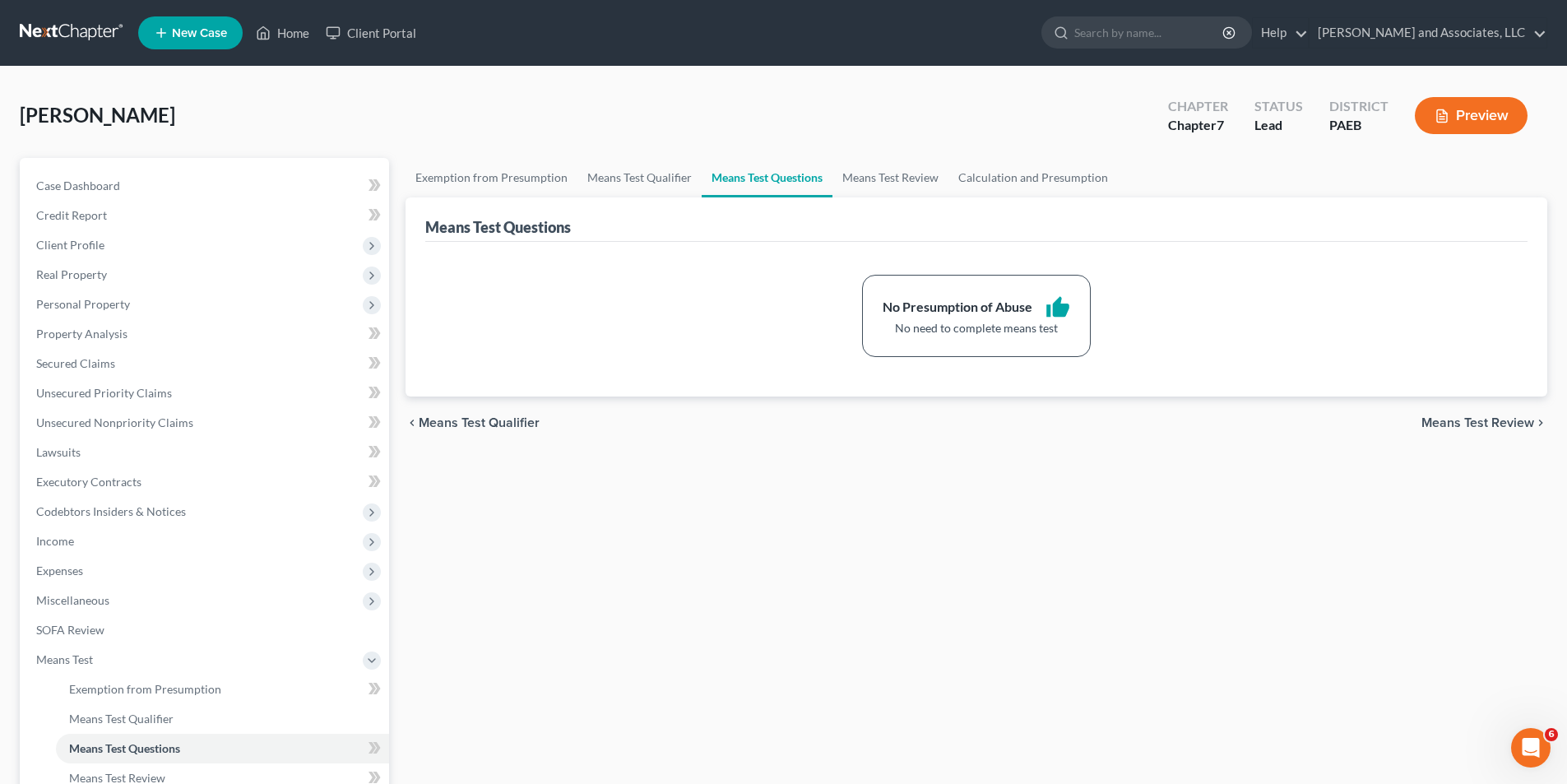
click at [1480, 421] on span "Means Test Review" at bounding box center [1478, 422] width 113 height 13
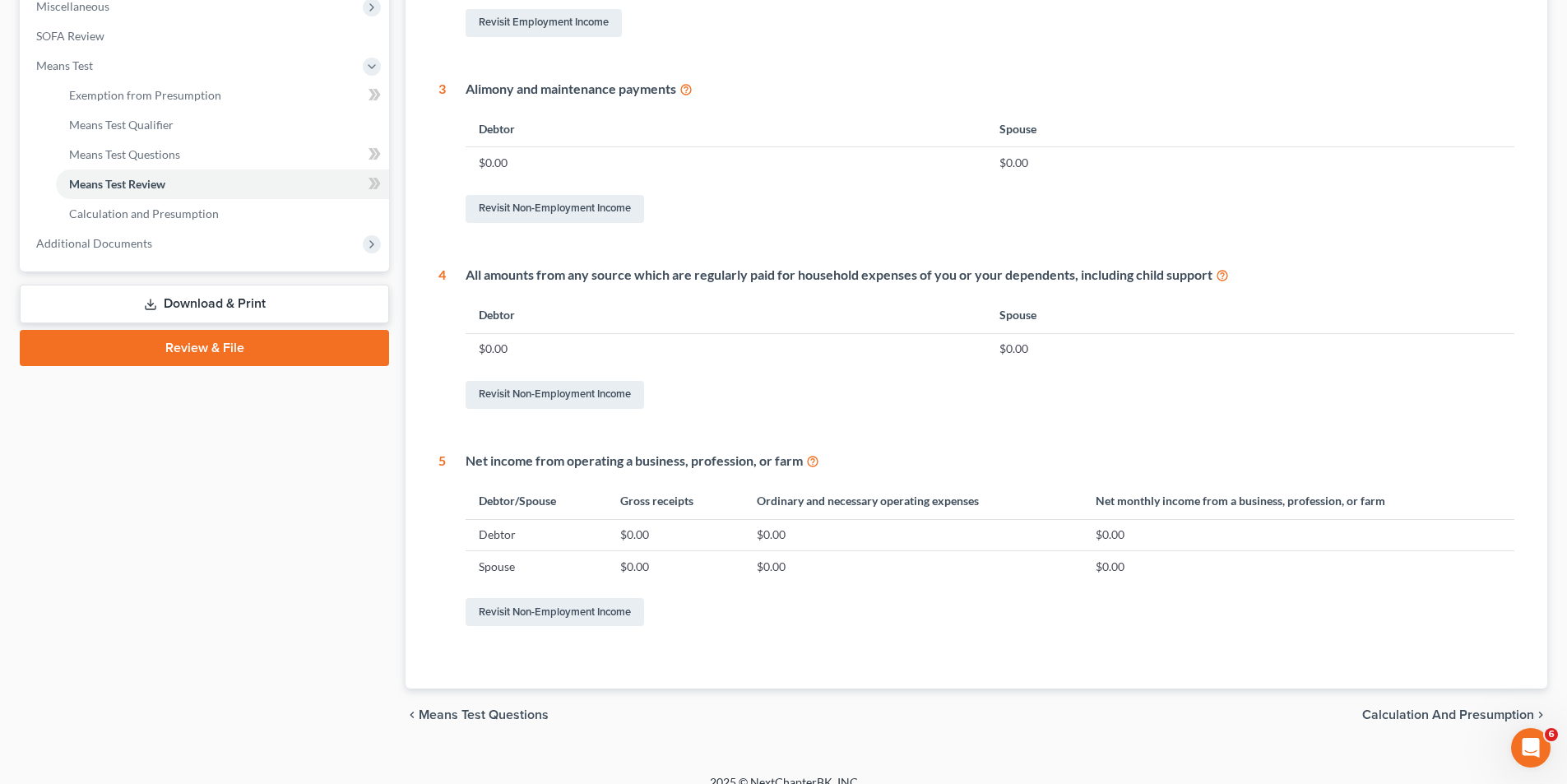
scroll to position [613, 0]
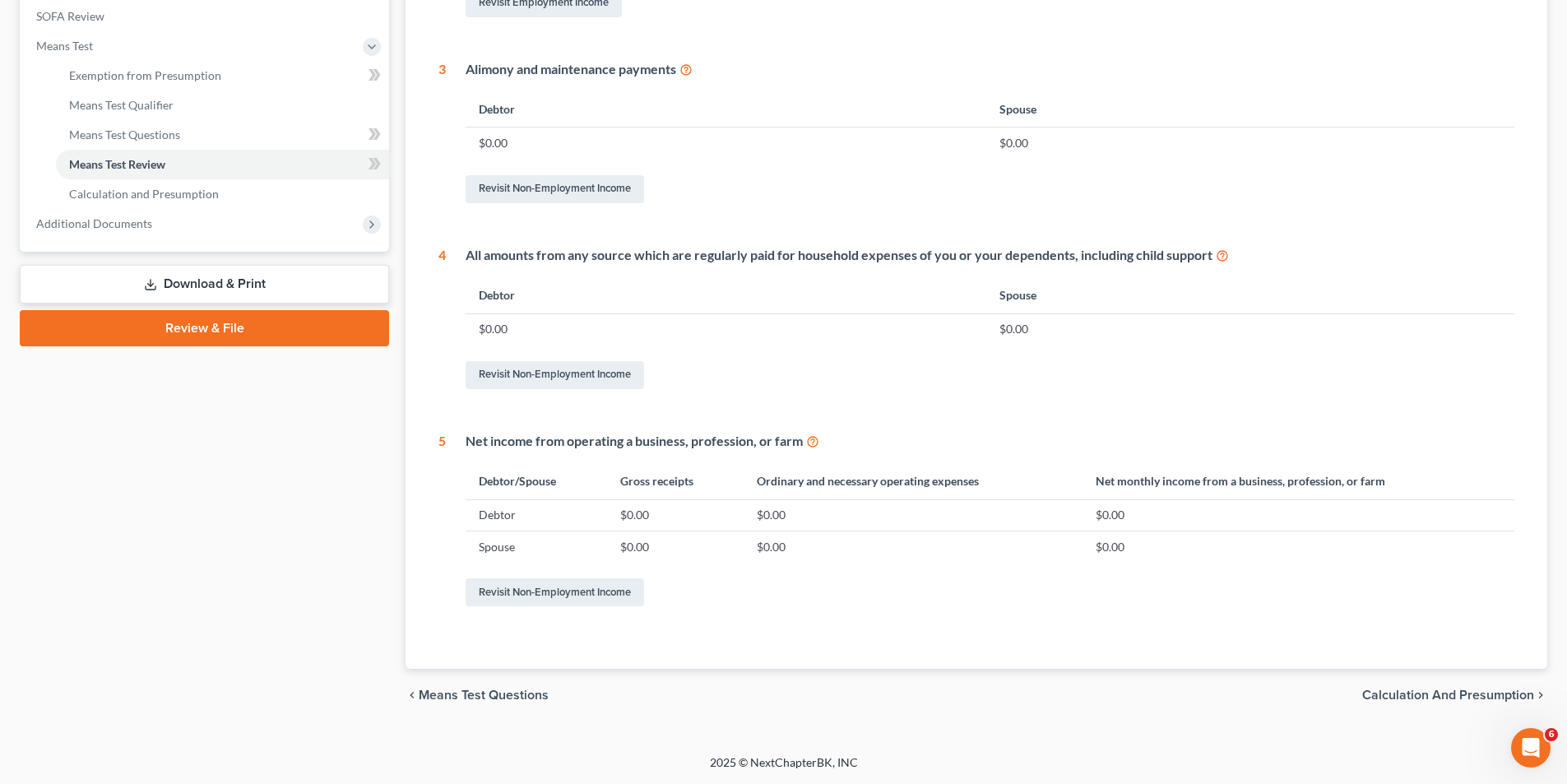
click at [1441, 695] on span "Calculation and Presumption" at bounding box center [1448, 695] width 172 height 13
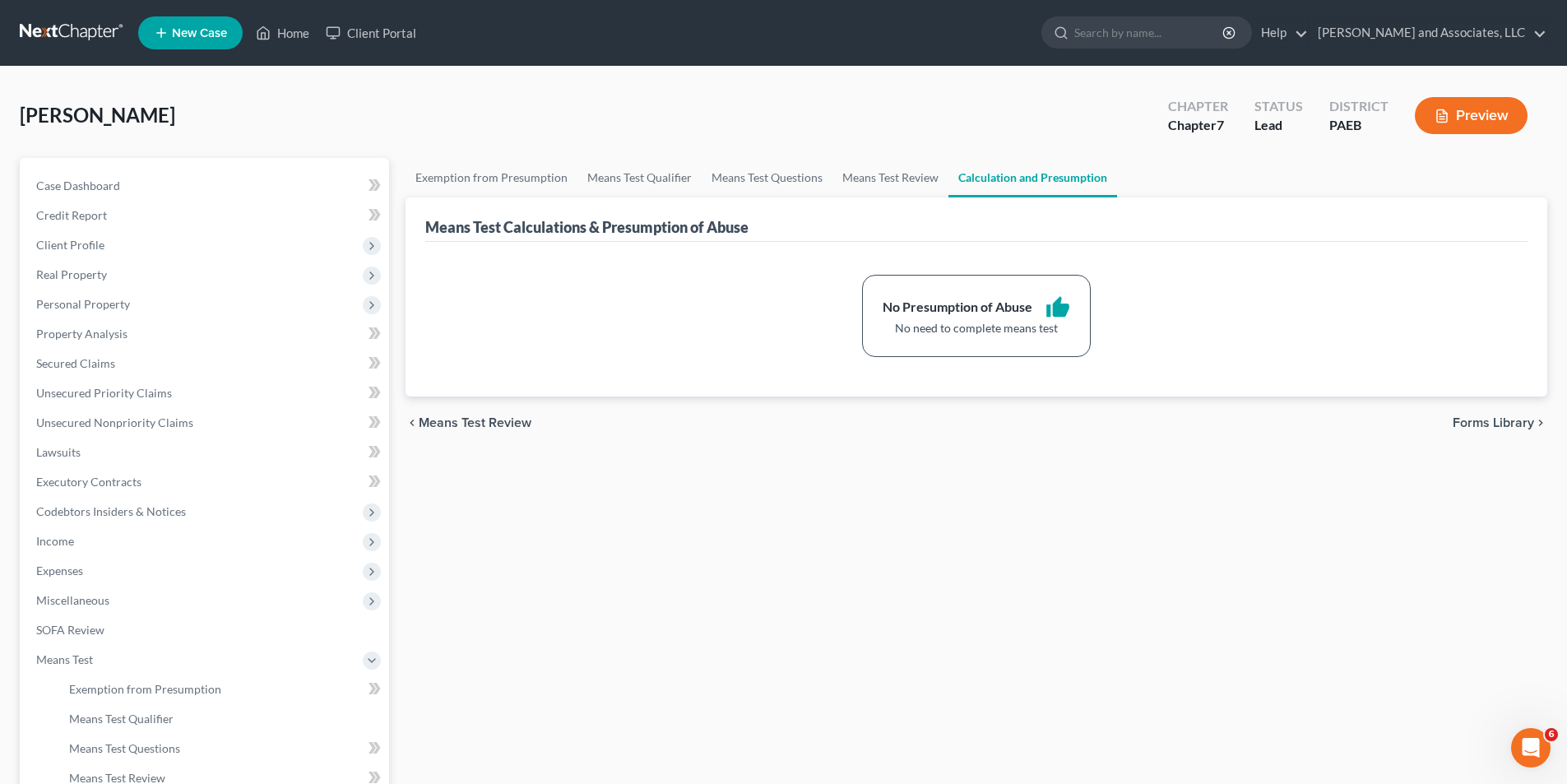
click at [1475, 421] on span "Forms Library" at bounding box center [1493, 422] width 81 height 13
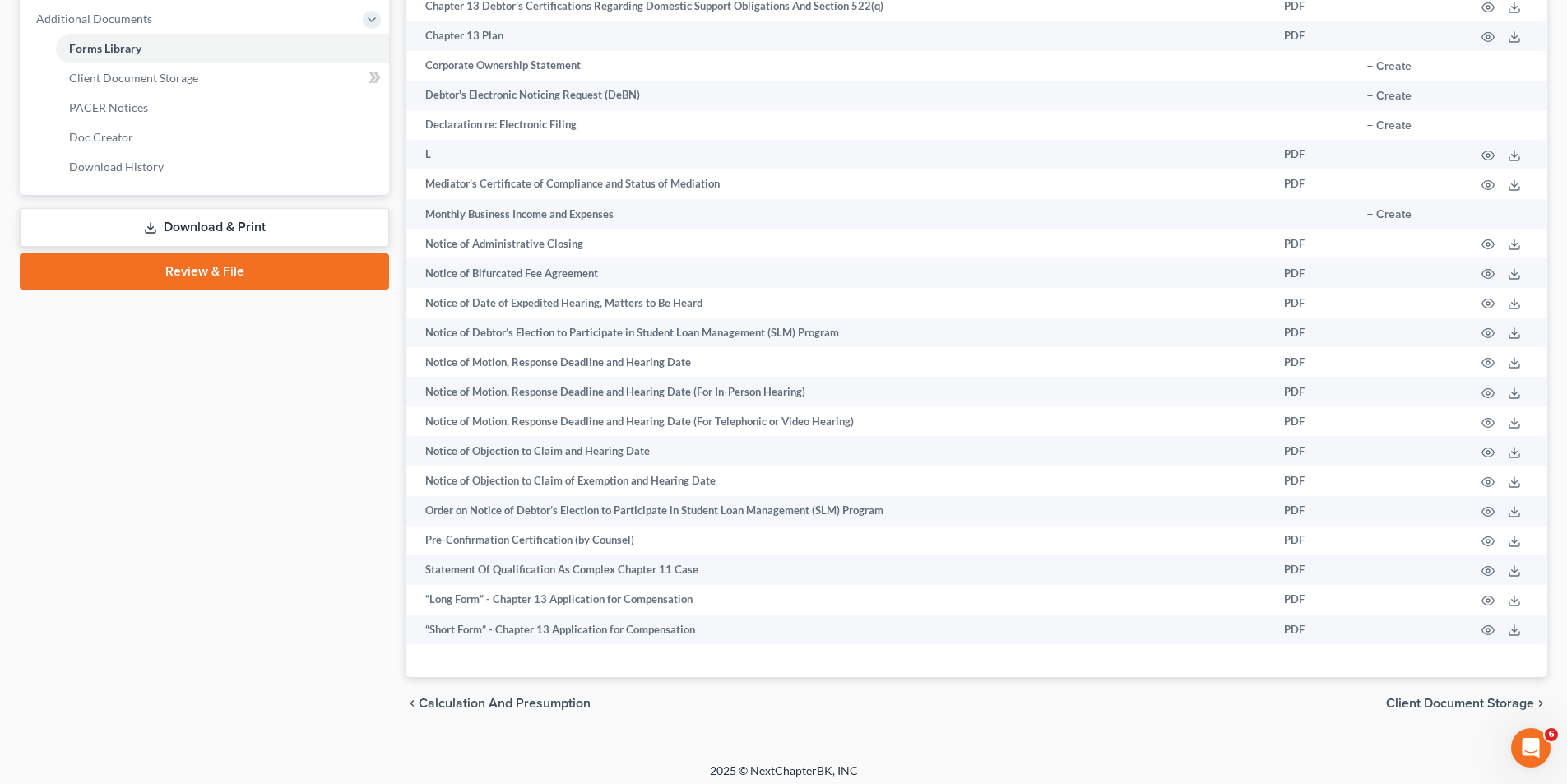
scroll to position [679, 0]
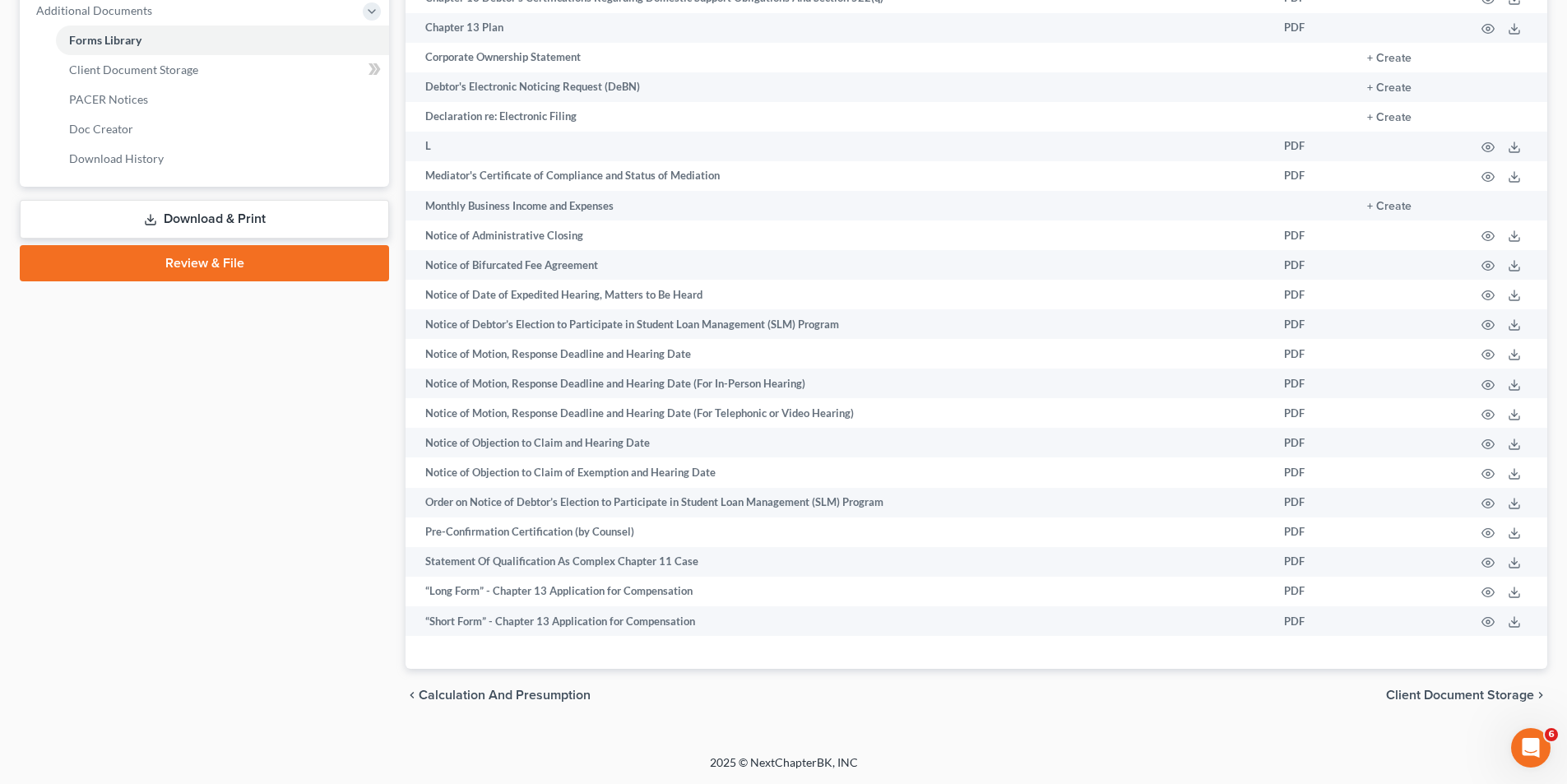
click at [1460, 693] on span "Client Document Storage" at bounding box center [1460, 695] width 148 height 13
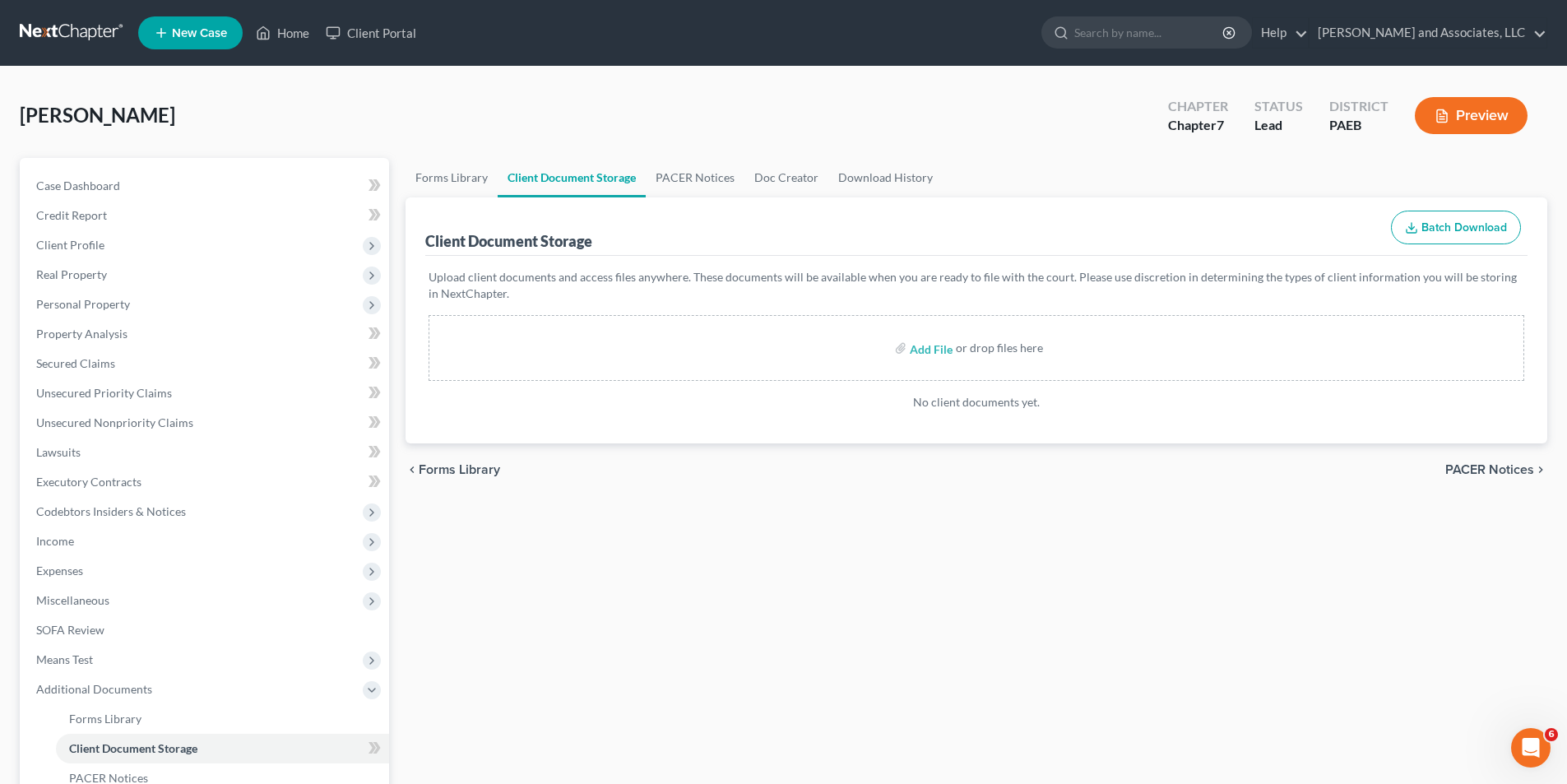
click at [1470, 465] on span "PACER Notices" at bounding box center [1489, 469] width 89 height 13
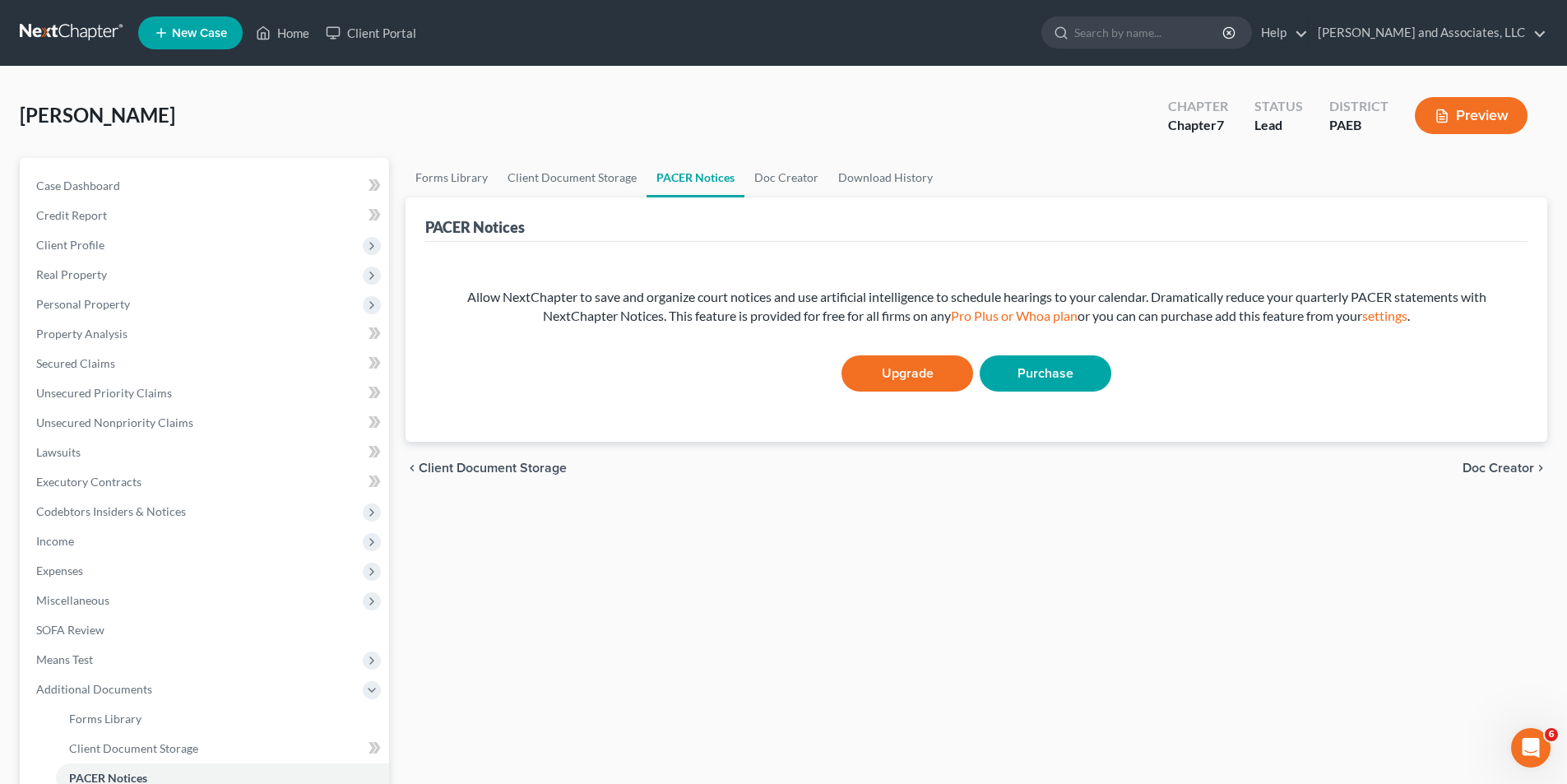
click at [1501, 467] on span "Doc Creator" at bounding box center [1499, 468] width 72 height 13
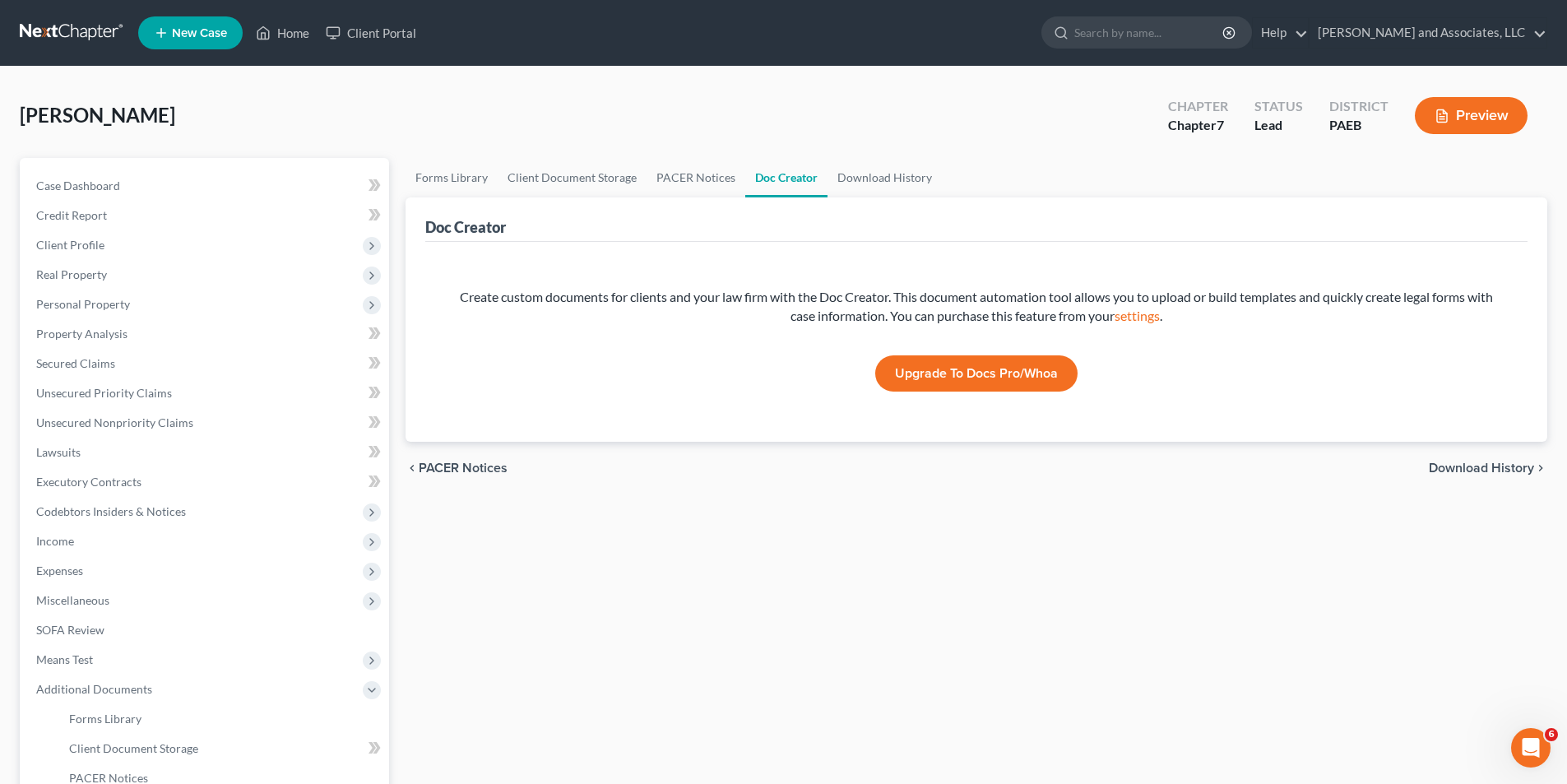
click at [1469, 463] on span "Download History" at bounding box center [1482, 468] width 105 height 13
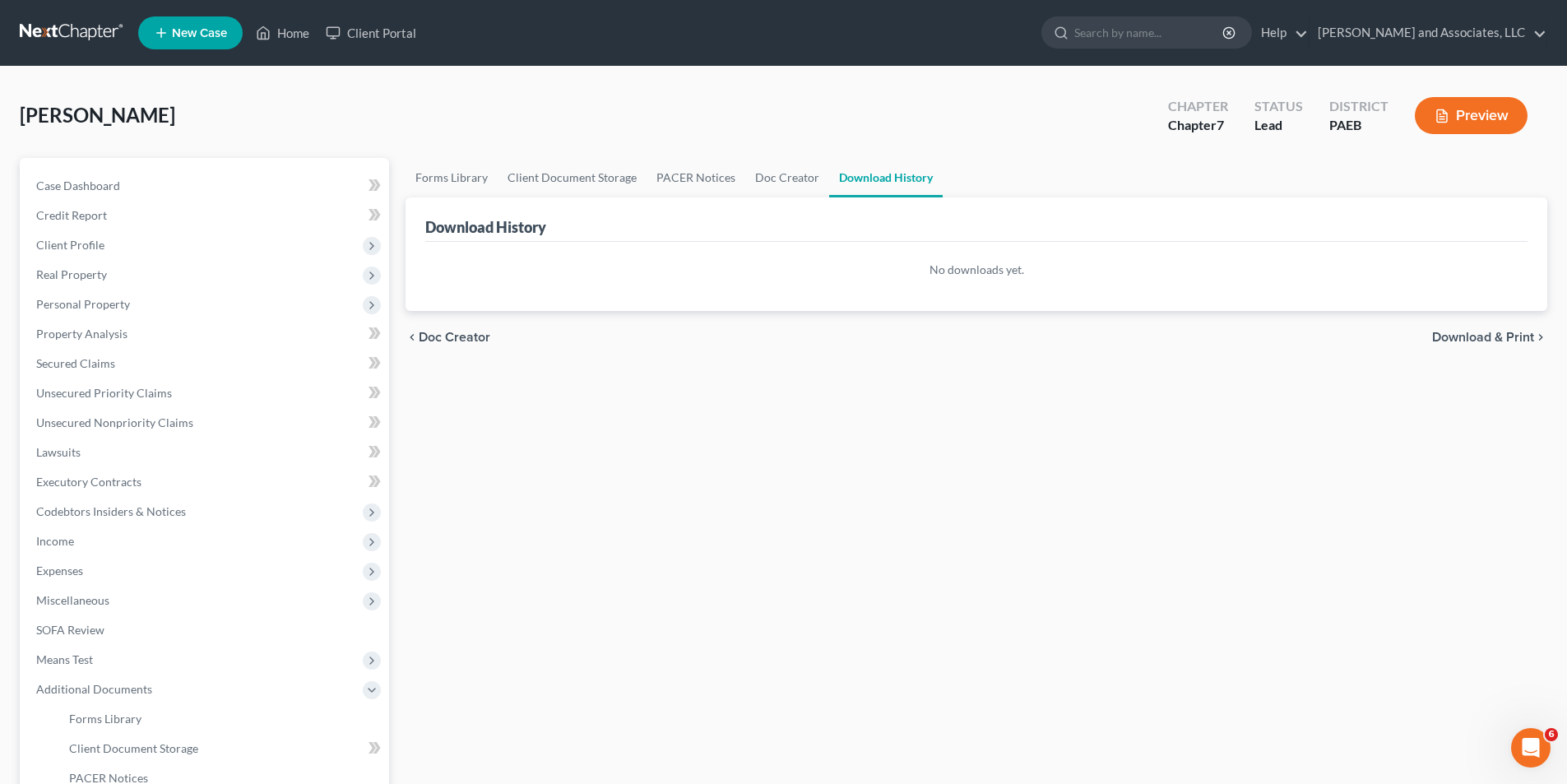
click at [1477, 333] on span "Download & Print" at bounding box center [1483, 337] width 102 height 13
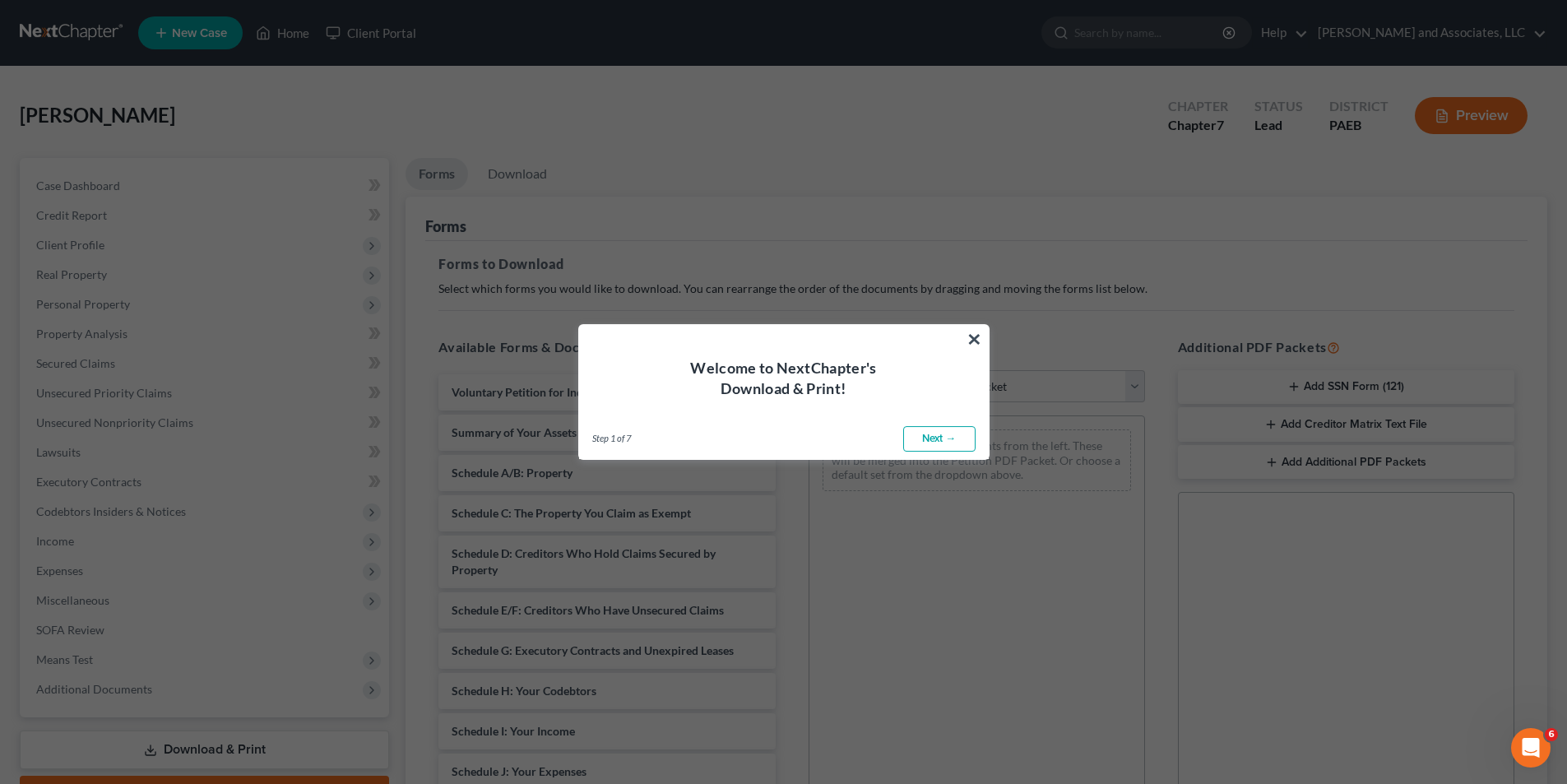
click at [934, 436] on link "Next →" at bounding box center [939, 439] width 72 height 27
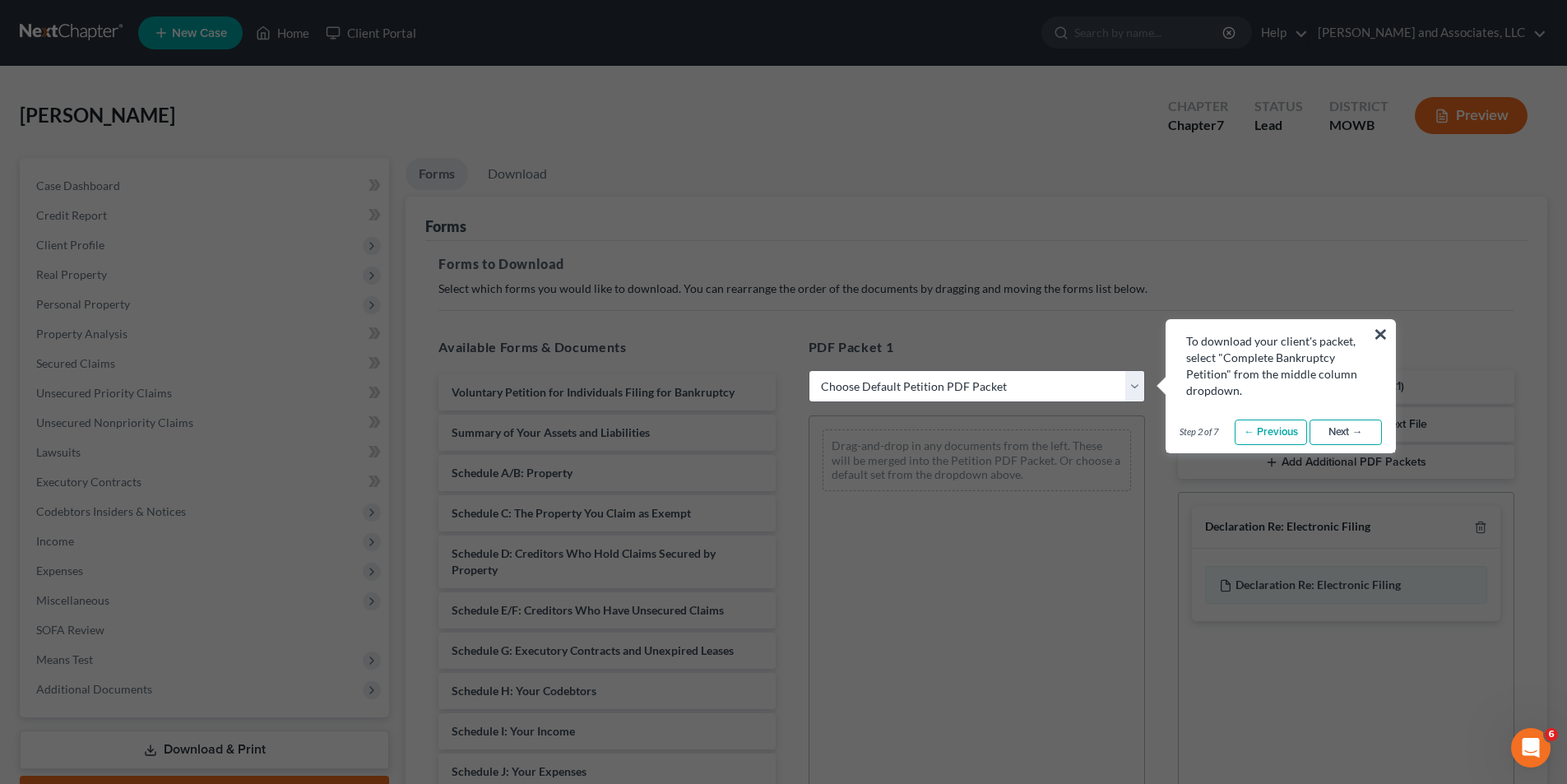
select select "0"
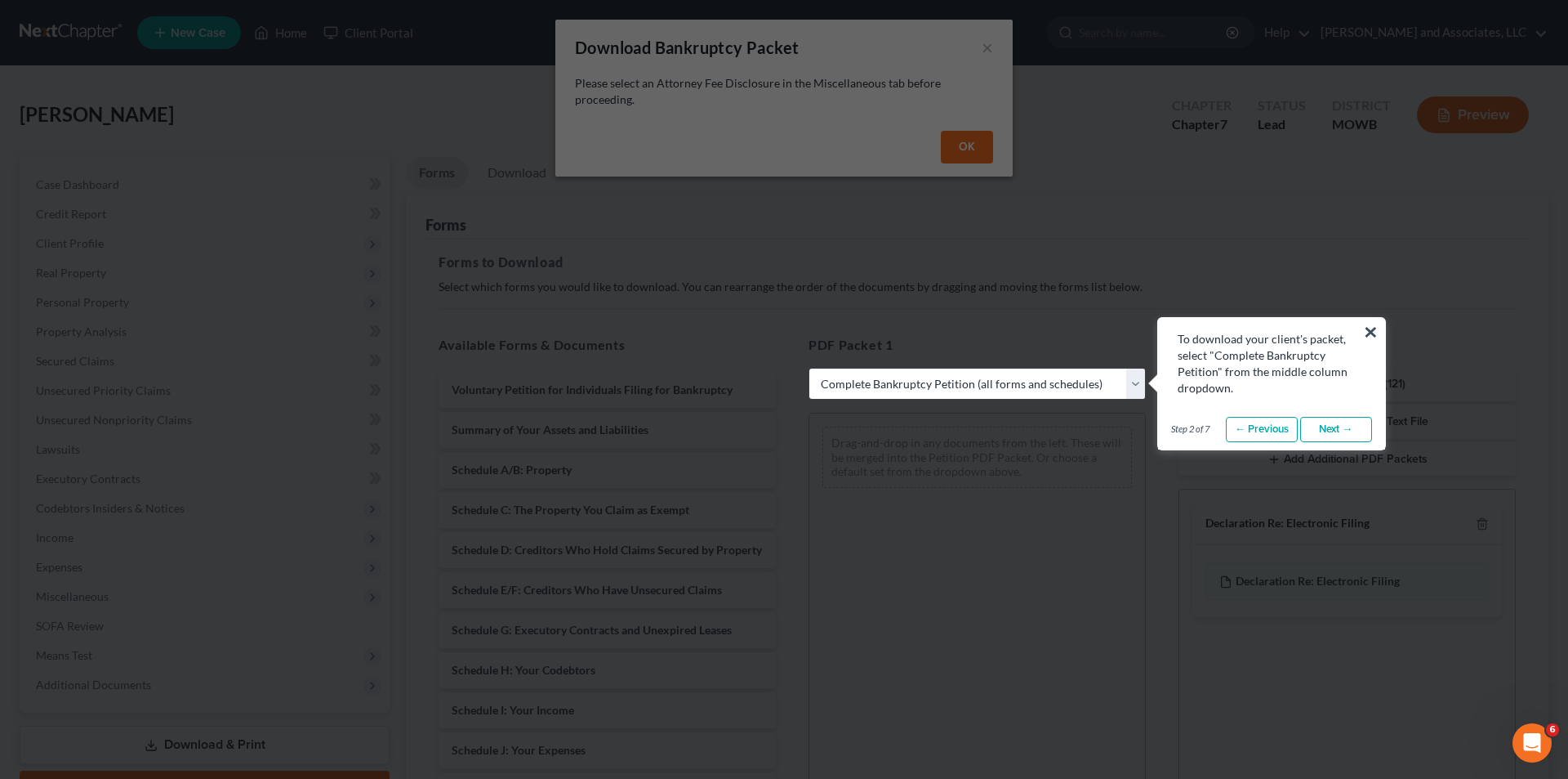
click at [1137, 383] on select "Choose Default Petition PDF Packet Complete Bankruptcy Petition (all forms and …" at bounding box center [977, 384] width 337 height 33
click at [809, 368] on select "Choose Default Petition PDF Packet Complete Bankruptcy Petition (all forms and …" at bounding box center [977, 384] width 337 height 33
click at [1338, 425] on link "Next →" at bounding box center [1335, 430] width 71 height 27
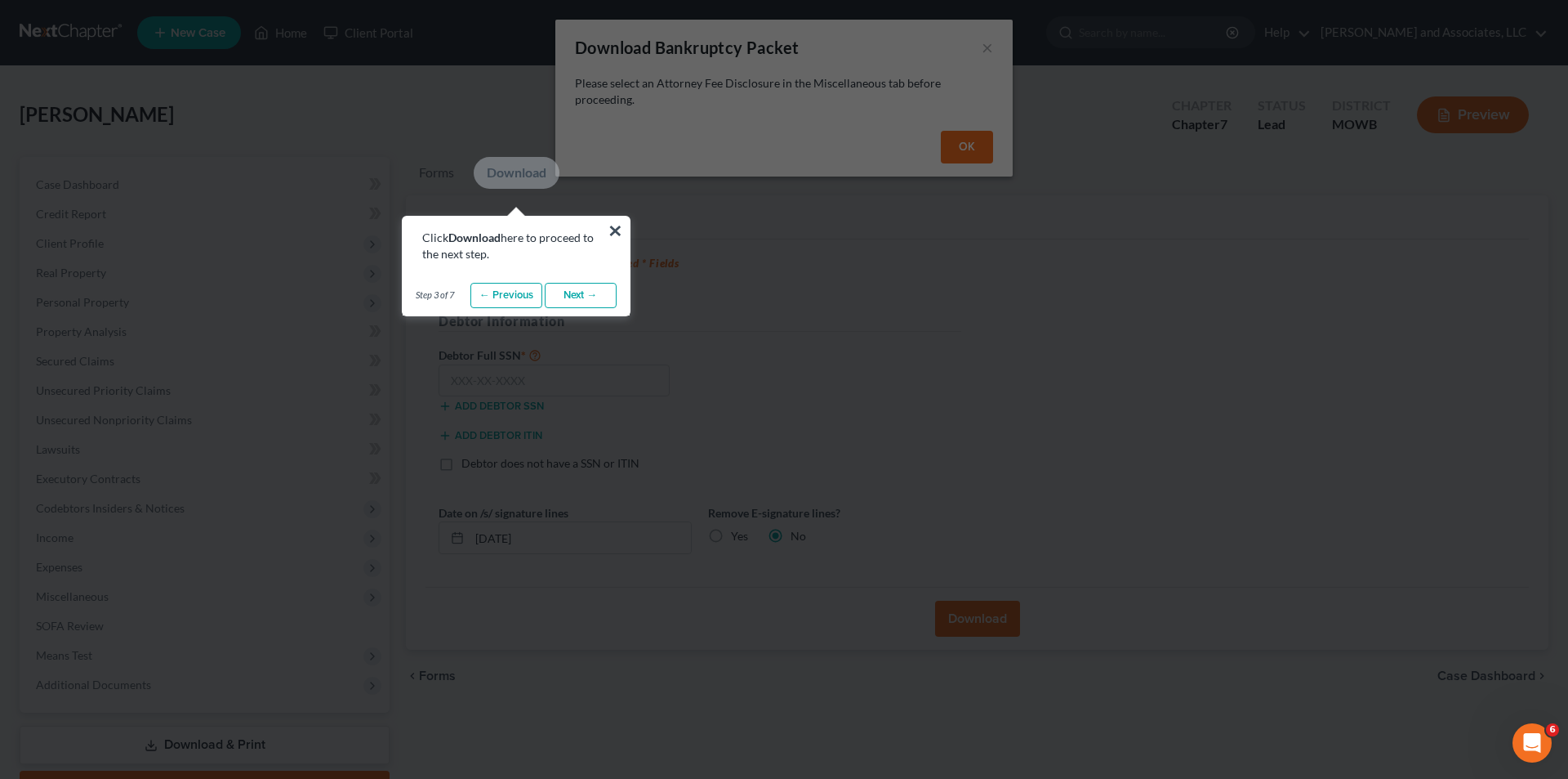
click at [571, 295] on link "Next →" at bounding box center [581, 295] width 71 height 27
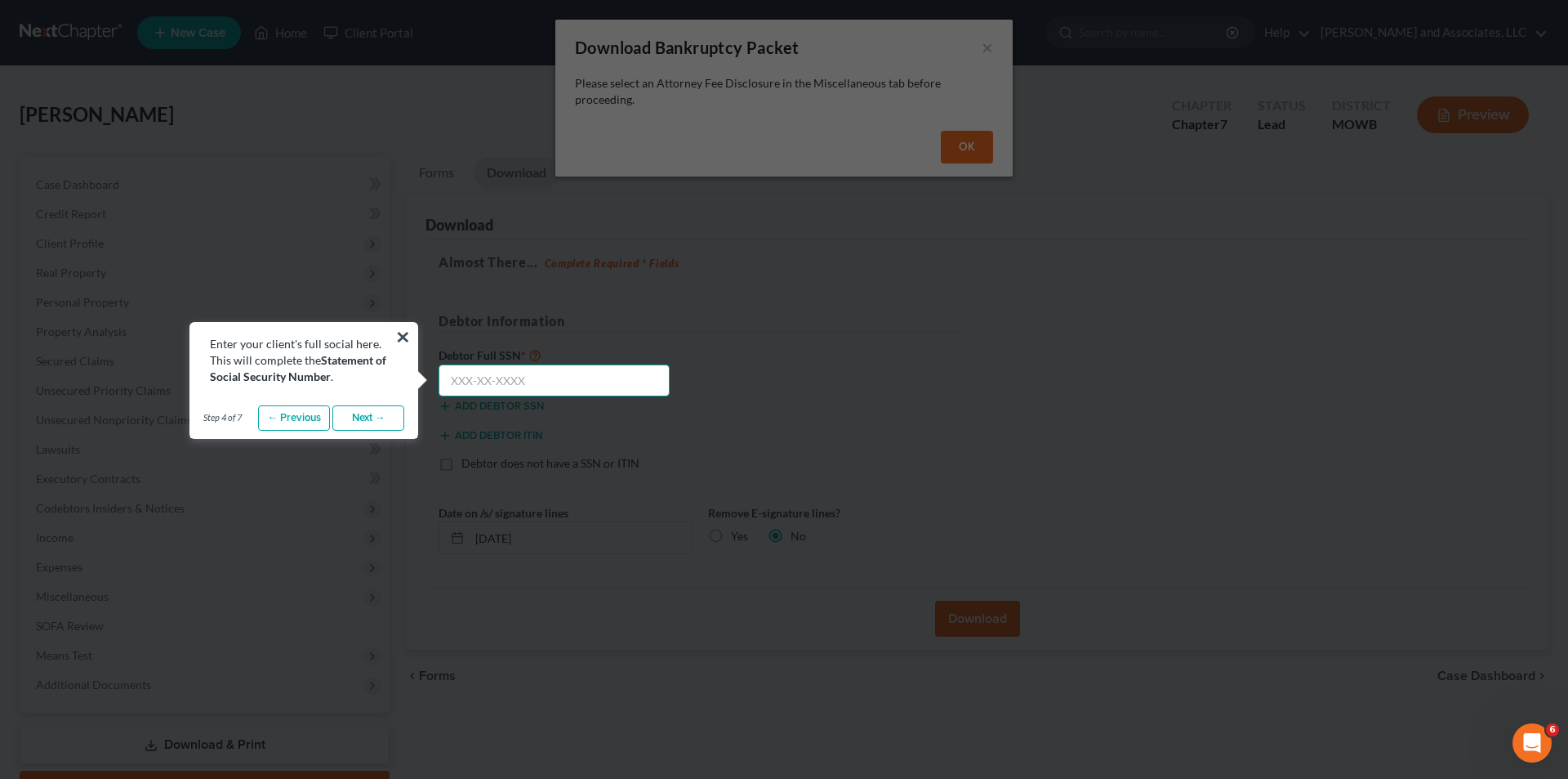
click at [538, 383] on input "text" at bounding box center [554, 381] width 231 height 33
type input "182-70-9017"
click at [365, 419] on link "Next →" at bounding box center [368, 418] width 71 height 27
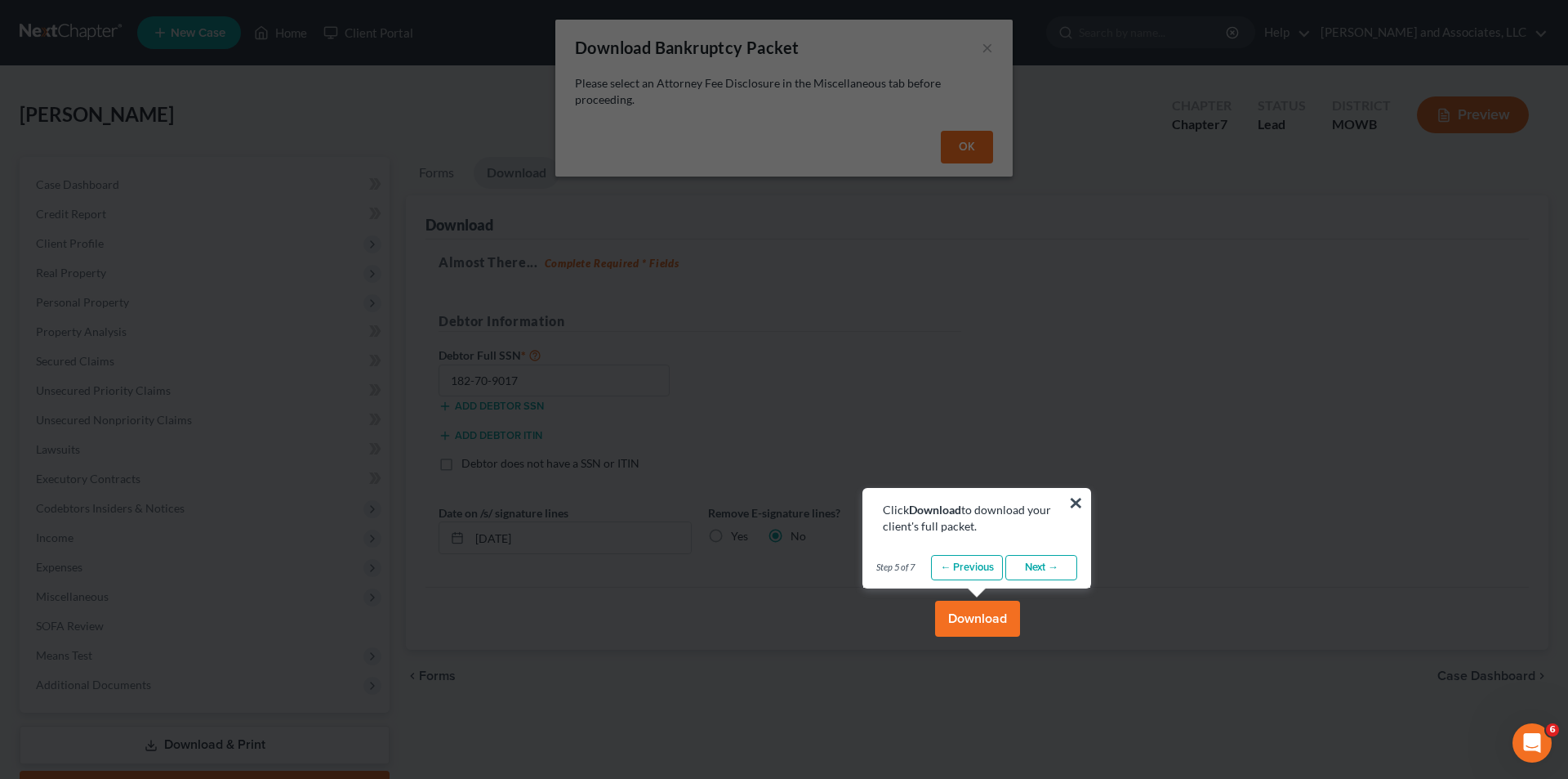
click at [979, 617] on button "Download" at bounding box center [977, 618] width 85 height 36
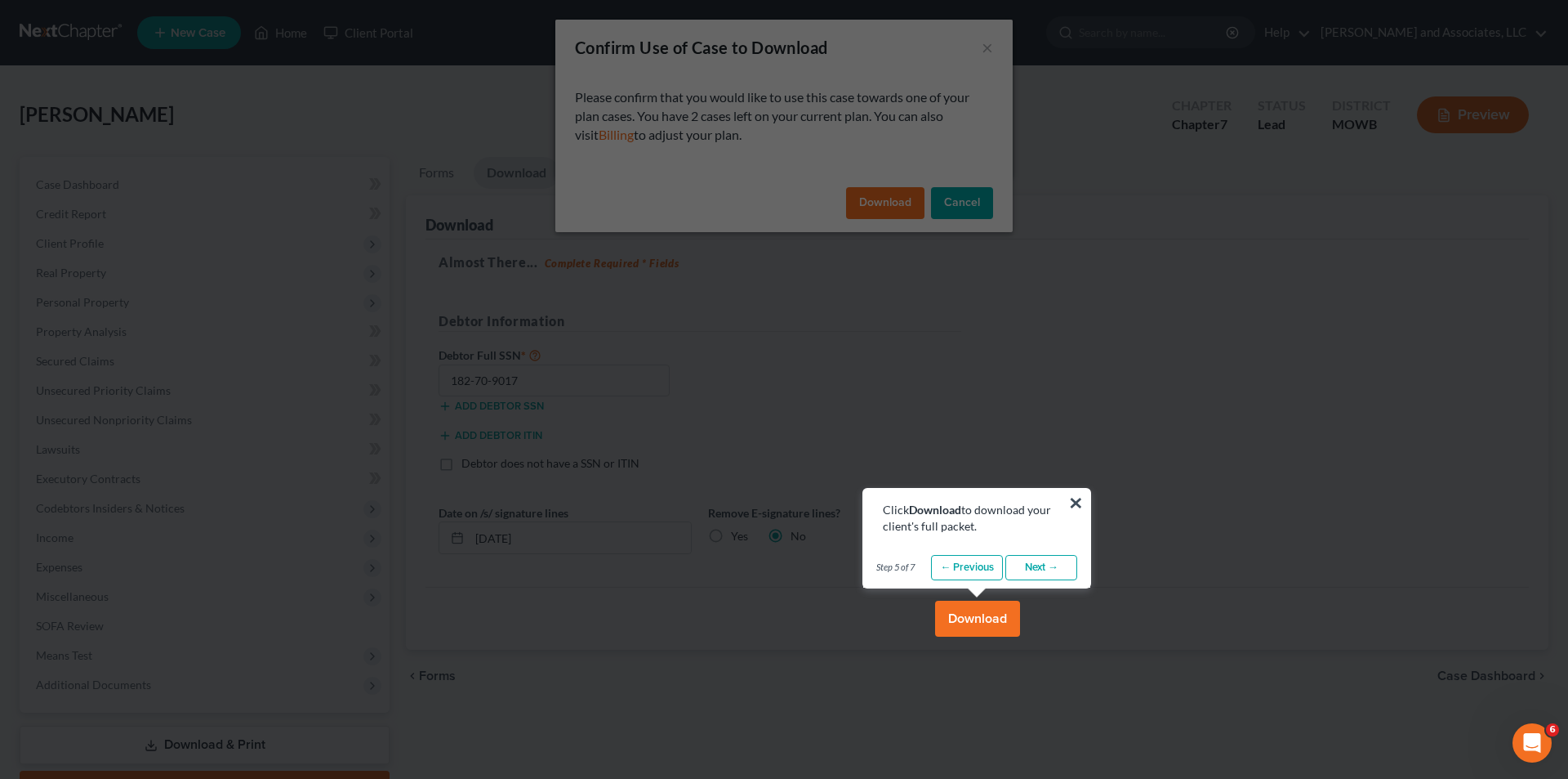
click at [975, 622] on button "Download" at bounding box center [977, 618] width 85 height 36
click at [984, 620] on button "Download" at bounding box center [977, 618] width 85 height 36
click at [1045, 563] on link "Next →" at bounding box center [1040, 567] width 71 height 27
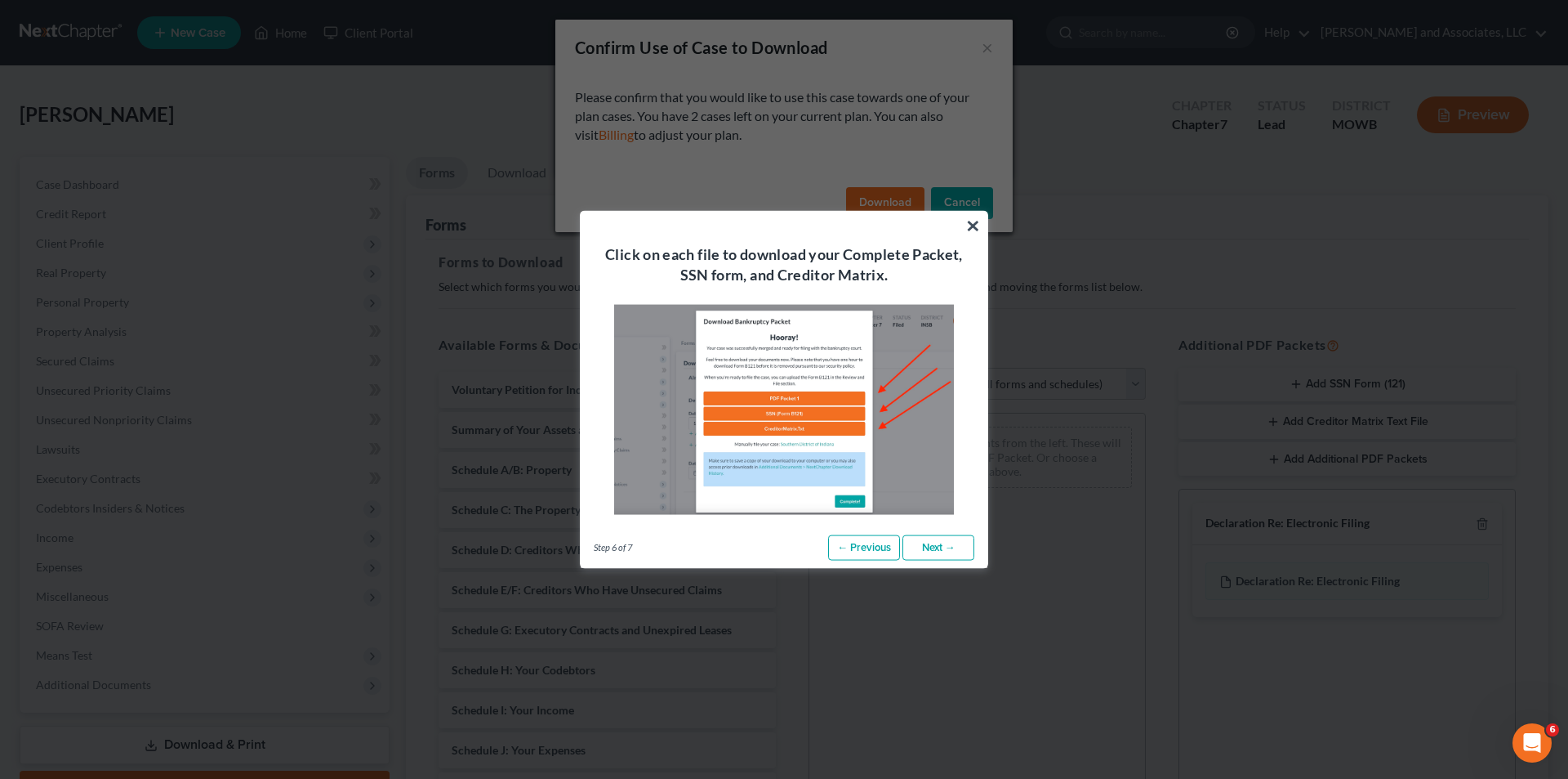
click at [873, 543] on link "← Previous" at bounding box center [864, 547] width 71 height 27
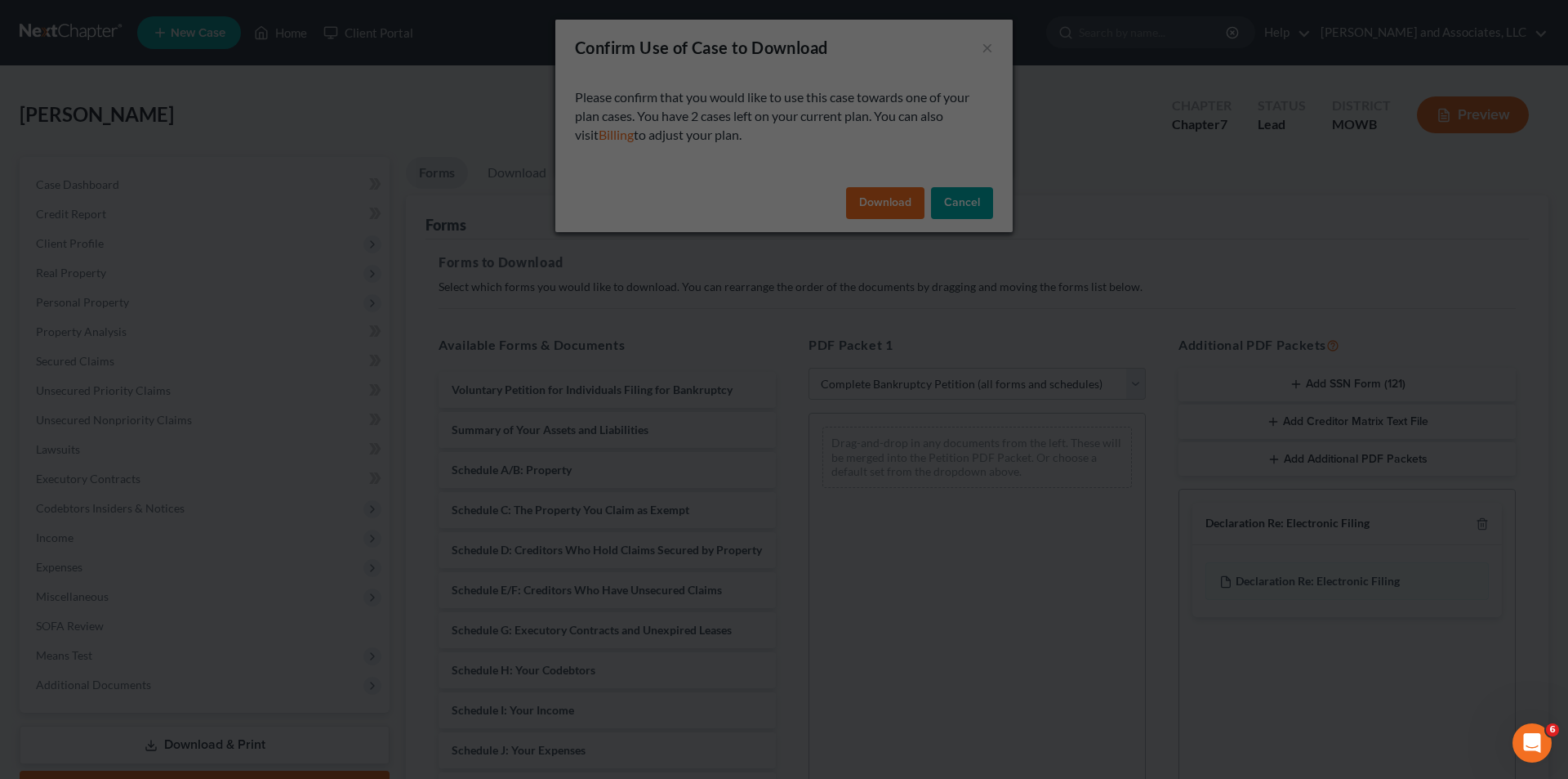
click at [1534, 735] on icon "Open Intercom Messenger" at bounding box center [1531, 742] width 27 height 27
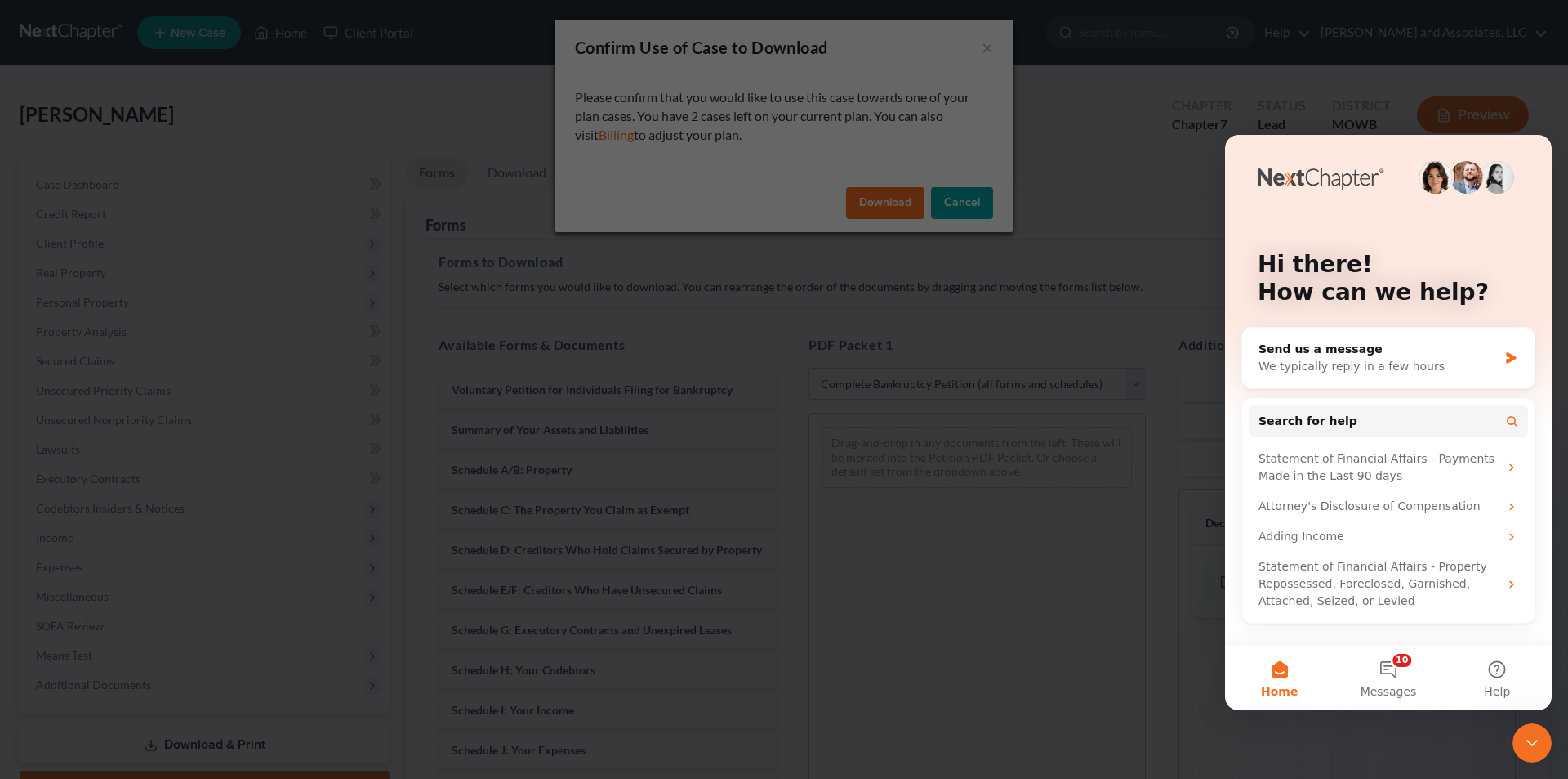
click at [1525, 735] on icon "Close Intercom Messenger" at bounding box center [1531, 742] width 19 height 19
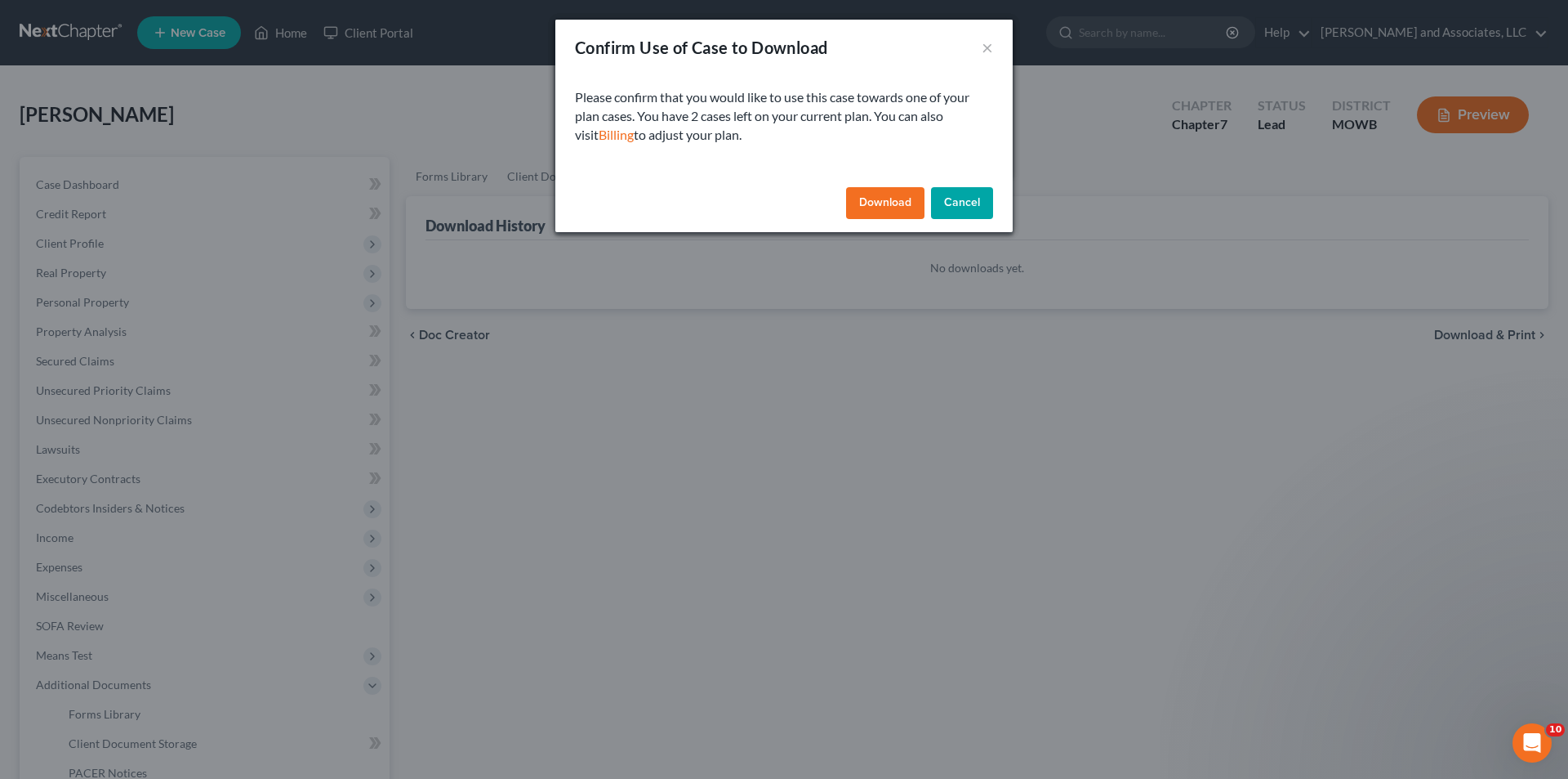
click at [893, 202] on button "Download" at bounding box center [886, 203] width 79 height 33
click at [885, 199] on button "Download" at bounding box center [886, 203] width 79 height 33
click at [987, 49] on button "×" at bounding box center [987, 47] width 11 height 19
click at [892, 201] on button "Download" at bounding box center [886, 203] width 79 height 33
click at [1350, 31] on div "Confirm Use of Case to Download × Please confirm that you would like to use thi…" at bounding box center [784, 390] width 1568 height 779
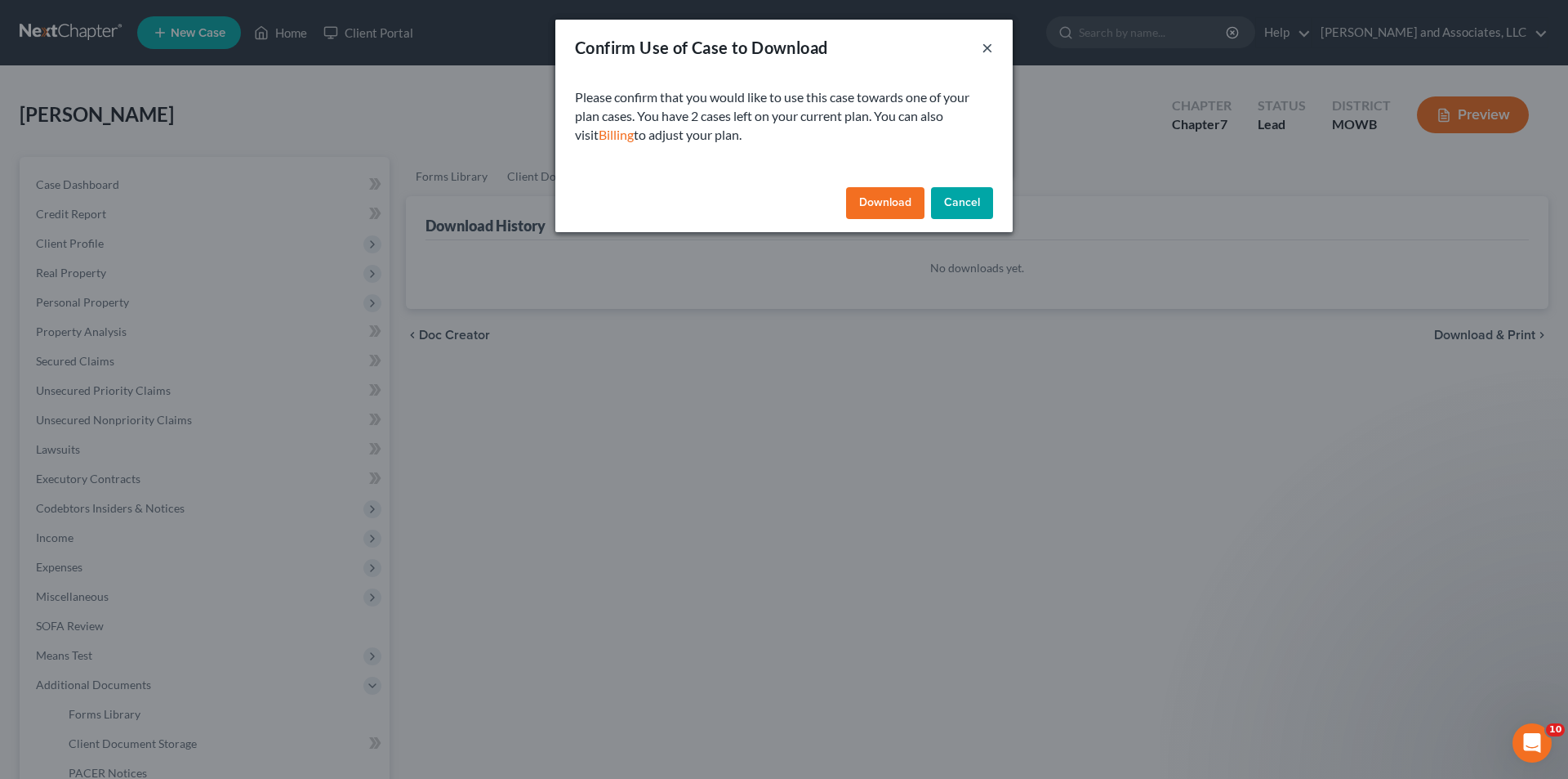
click at [985, 46] on button "×" at bounding box center [987, 47] width 11 height 19
click at [970, 203] on button "Cancel" at bounding box center [962, 203] width 62 height 33
click at [960, 203] on button "Cancel" at bounding box center [962, 203] width 62 height 33
click at [960, 200] on button "Cancel" at bounding box center [962, 203] width 62 height 33
click at [987, 47] on button "×" at bounding box center [987, 47] width 11 height 19
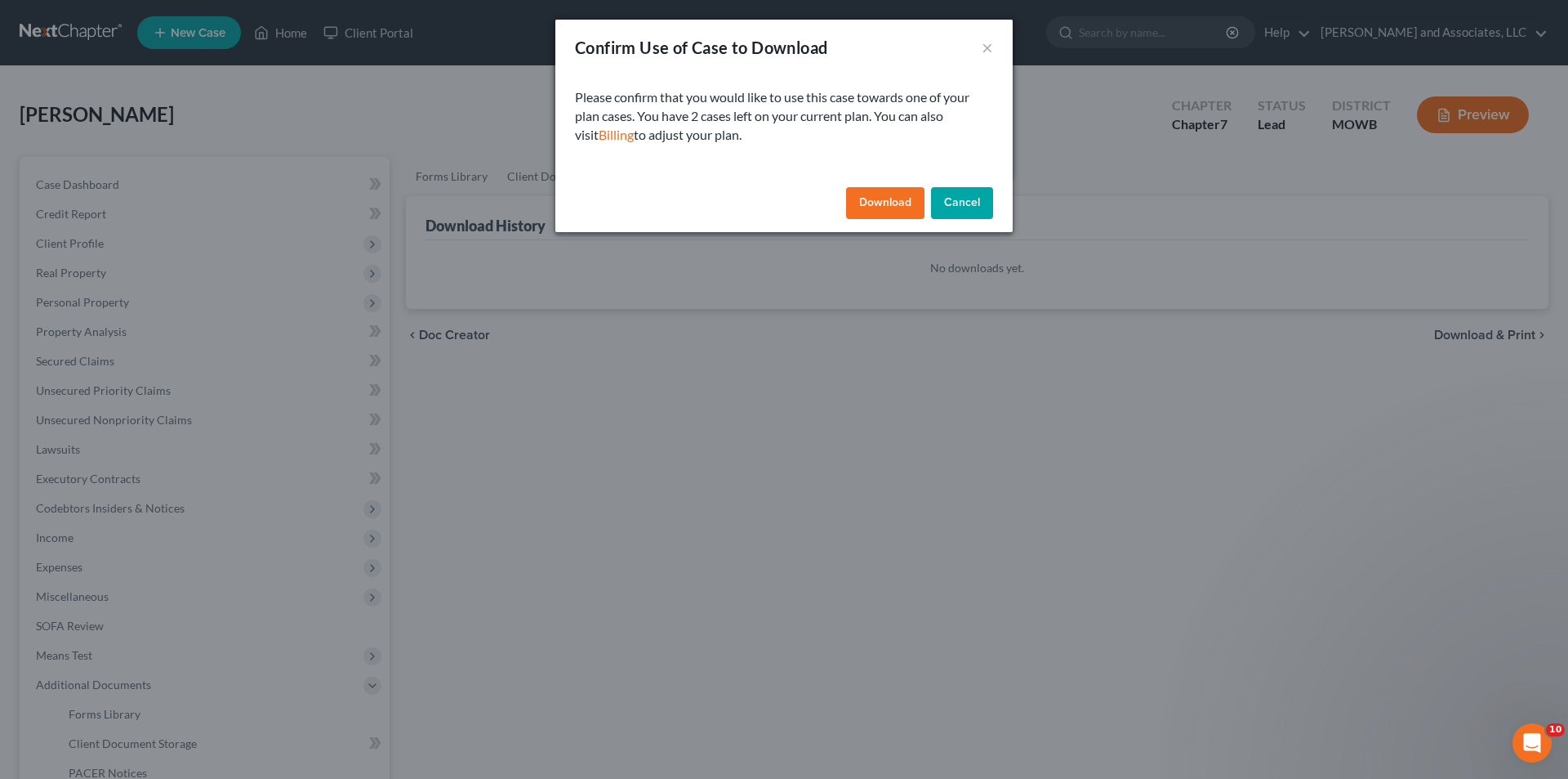
click at [588, 511] on div "Confirm Use of Case to Download × Please confirm that you would like to use thi…" at bounding box center [784, 390] width 1568 height 779
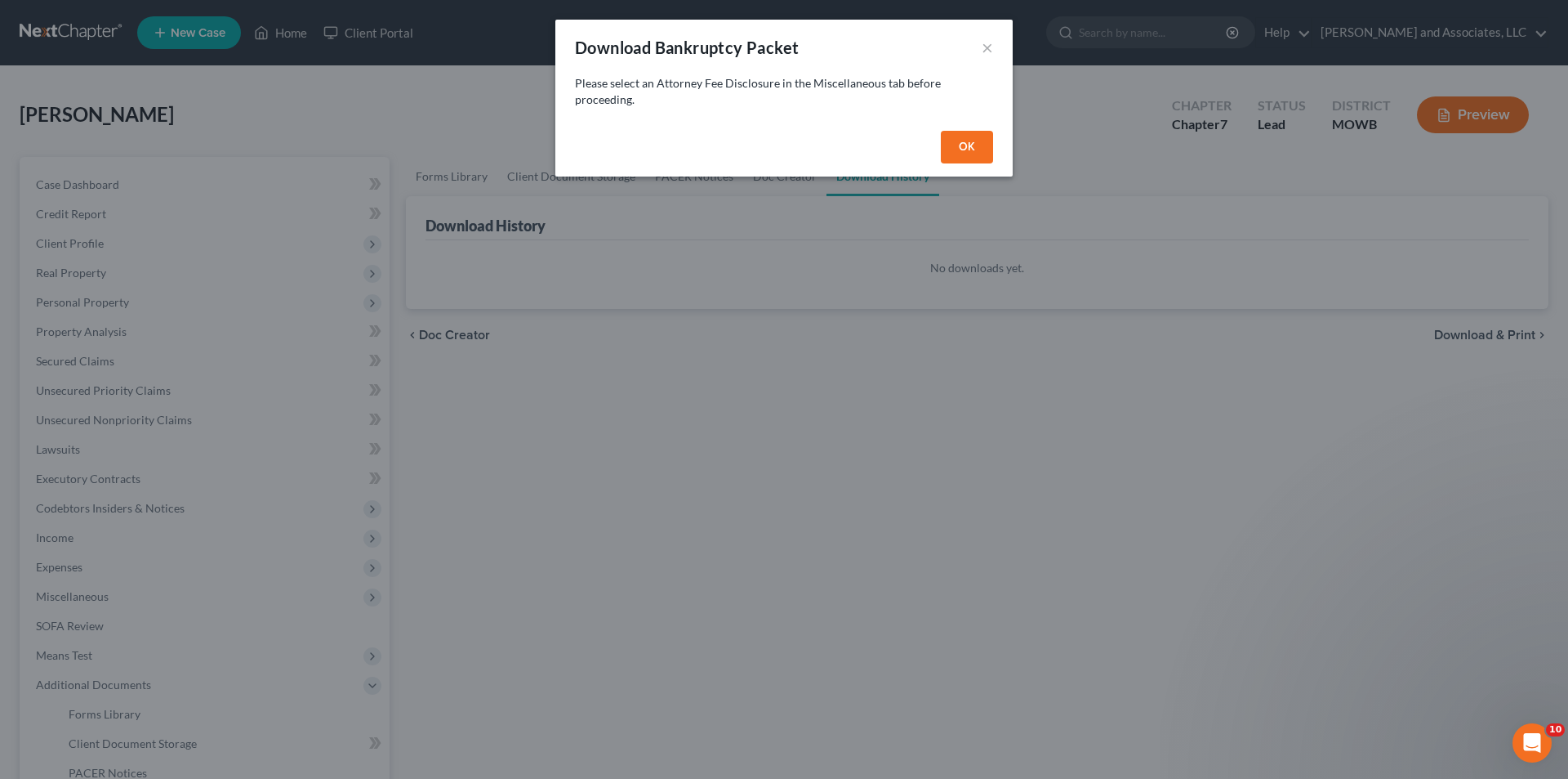
click at [964, 140] on button "OK" at bounding box center [966, 148] width 52 height 33
click at [985, 48] on button "×" at bounding box center [987, 47] width 11 height 19
click at [964, 149] on button "OK" at bounding box center [966, 148] width 52 height 33
click at [966, 143] on button "OK" at bounding box center [966, 148] width 52 height 33
click at [969, 148] on button "OK" at bounding box center [966, 148] width 52 height 33
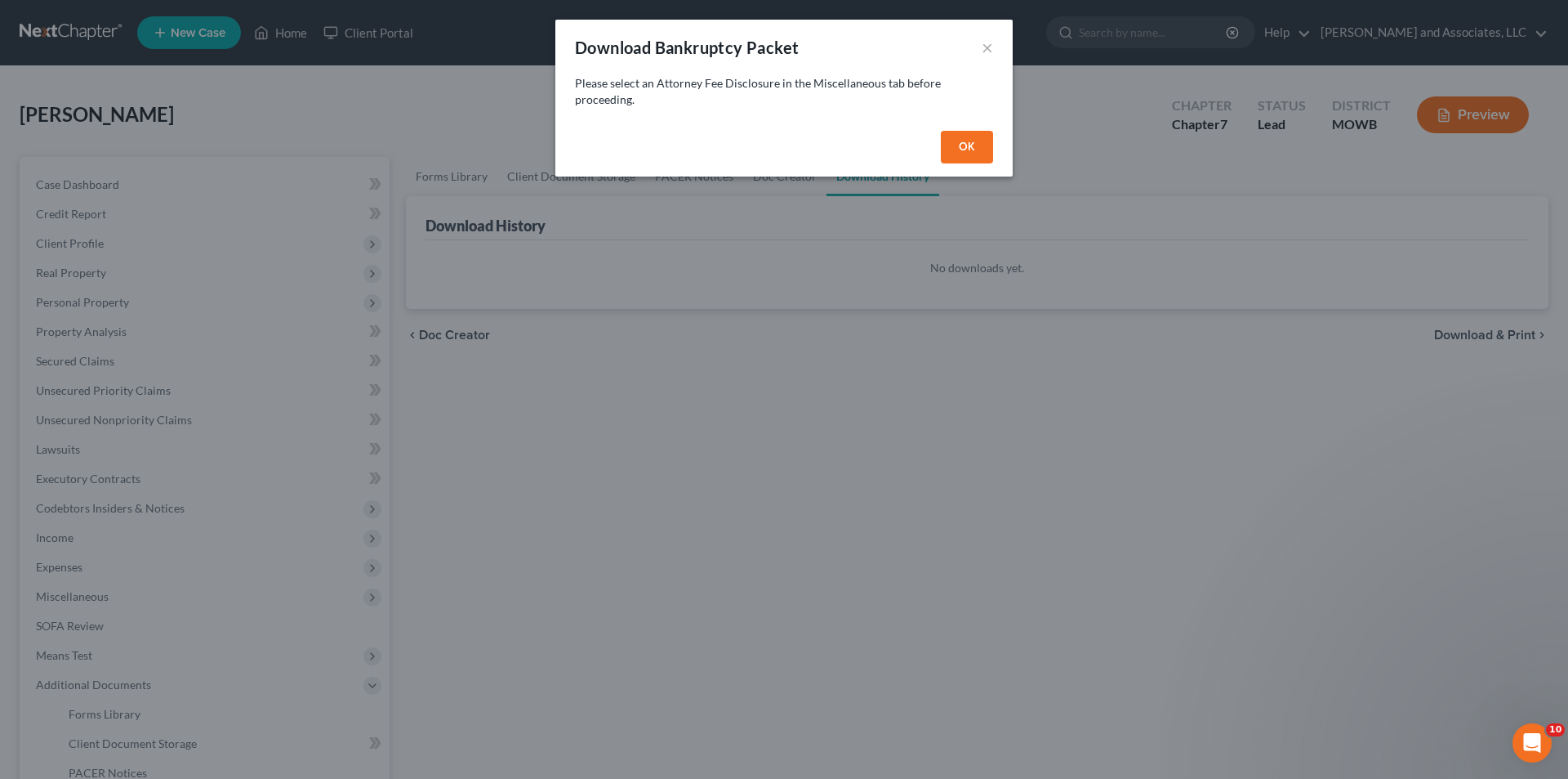
click at [969, 150] on button "OK" at bounding box center [966, 148] width 52 height 33
click at [988, 45] on button "×" at bounding box center [987, 47] width 11 height 19
click at [969, 146] on button "OK" at bounding box center [966, 148] width 52 height 33
click at [423, 35] on div "Download Bankruptcy Packet × Please select an Attorney Fee Disclosure in the Mi…" at bounding box center [784, 390] width 1568 height 779
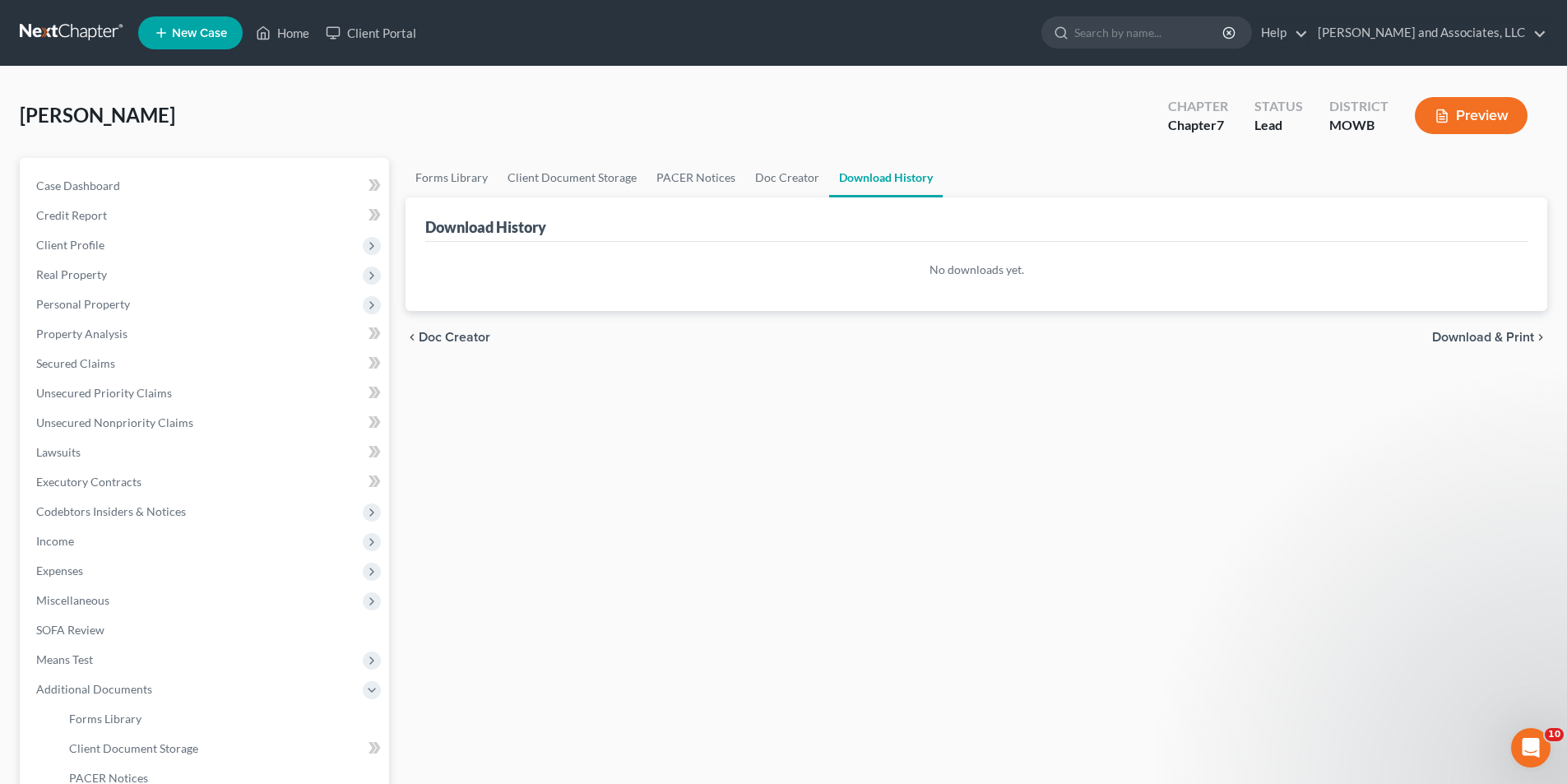
click at [1481, 113] on button "Preview" at bounding box center [1471, 115] width 113 height 37
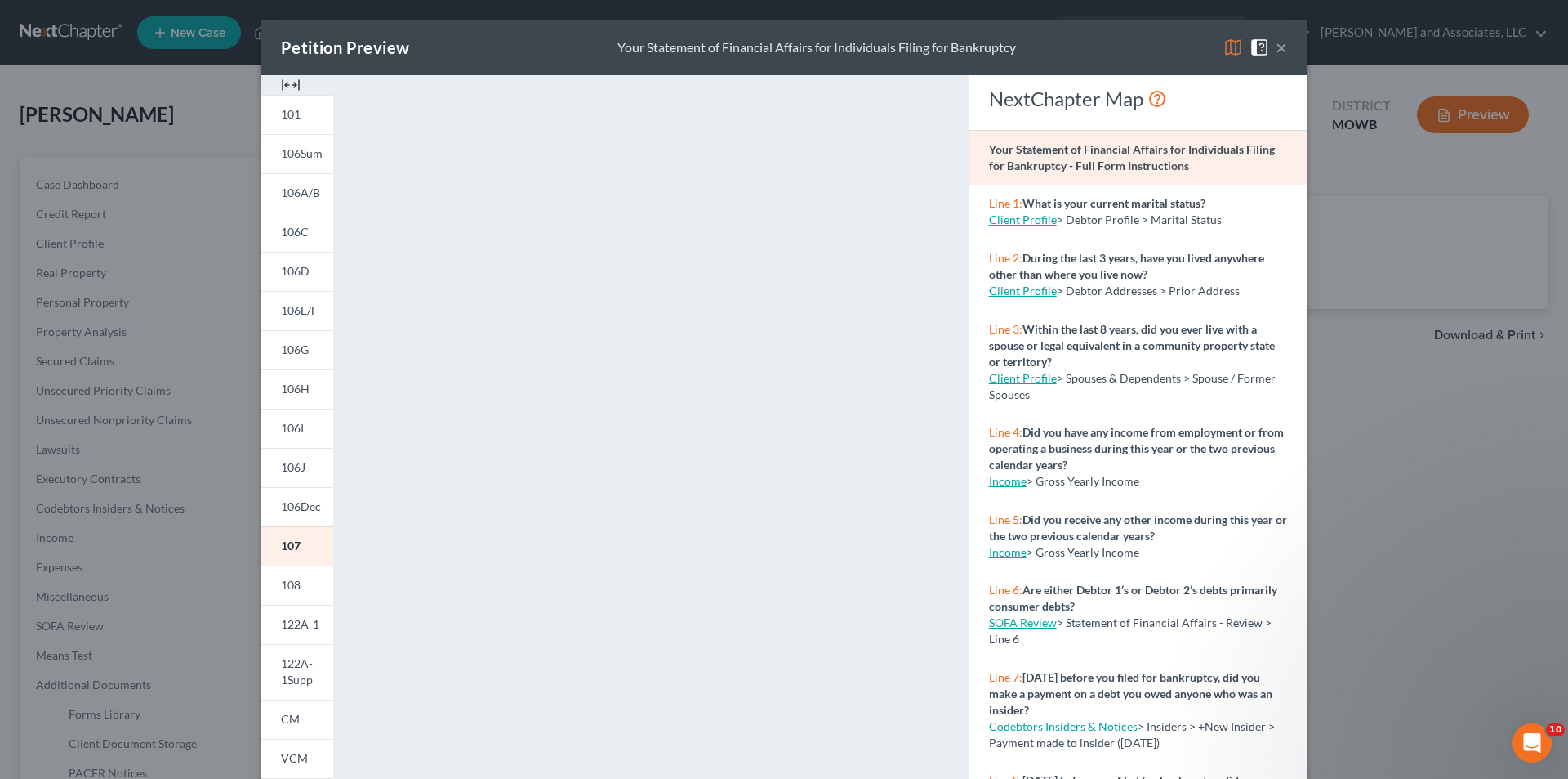
click at [1276, 46] on button "×" at bounding box center [1281, 47] width 11 height 19
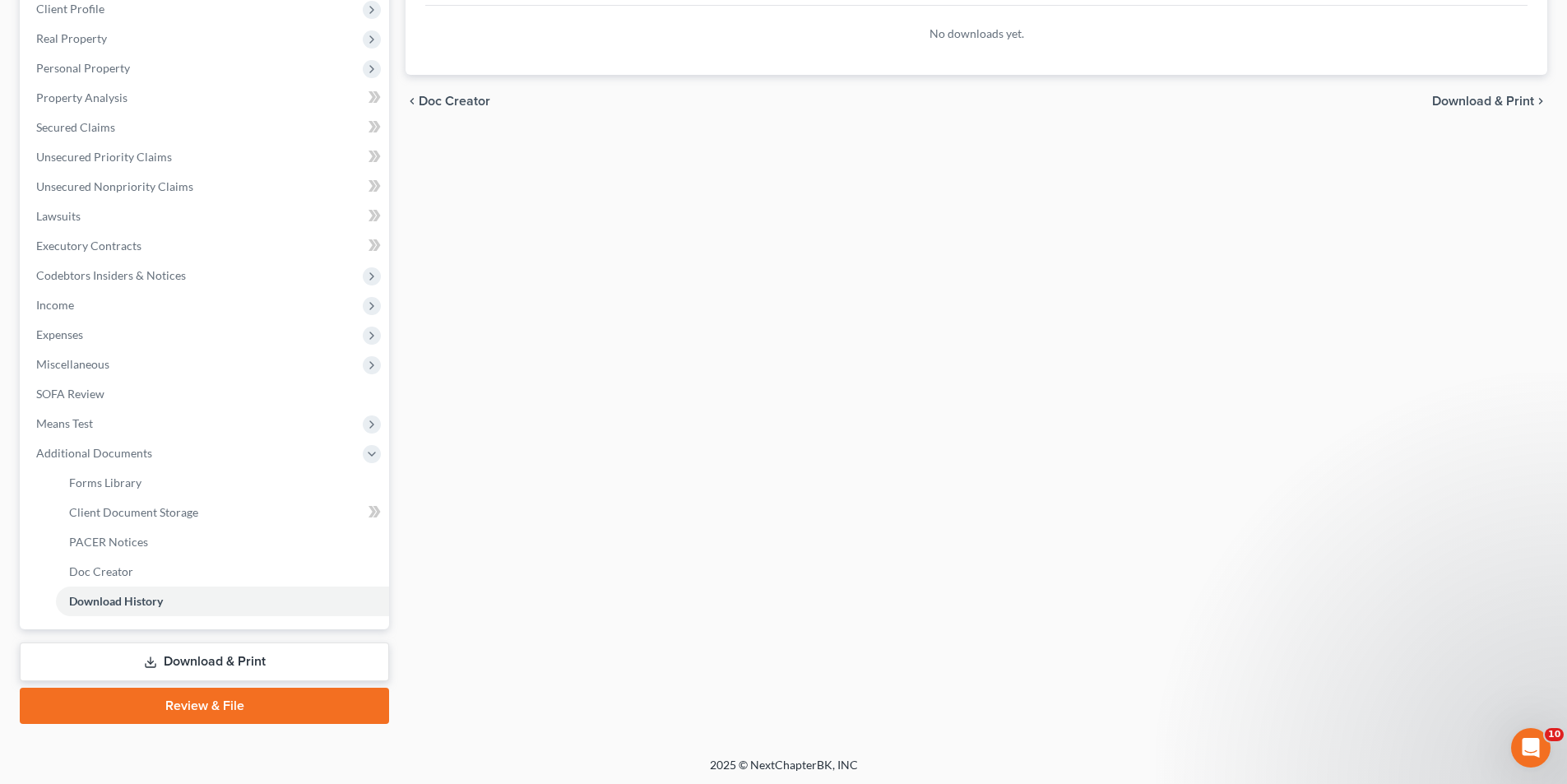
scroll to position [239, 0]
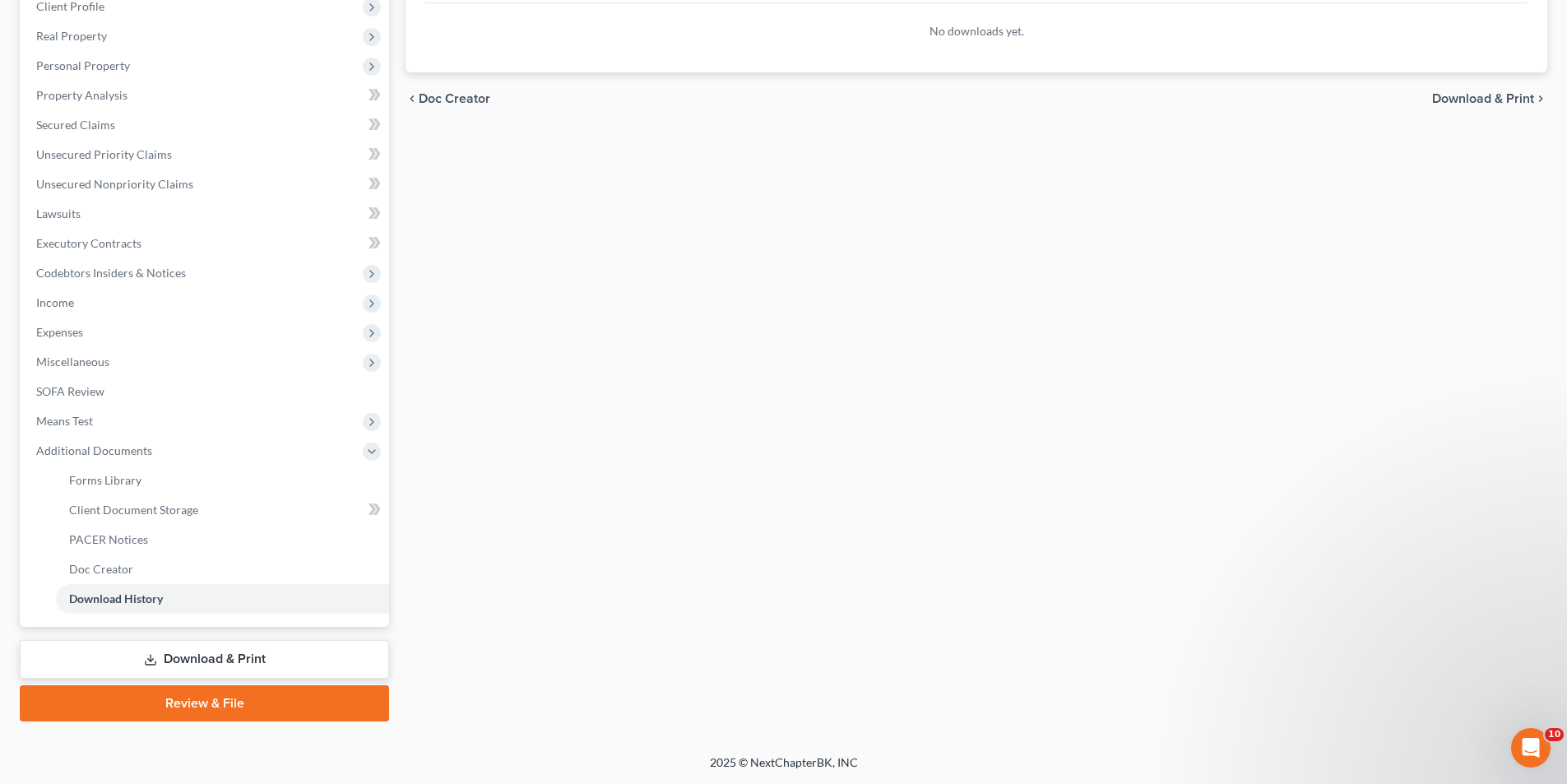
click at [204, 659] on link "Download & Print" at bounding box center [204, 659] width 369 height 39
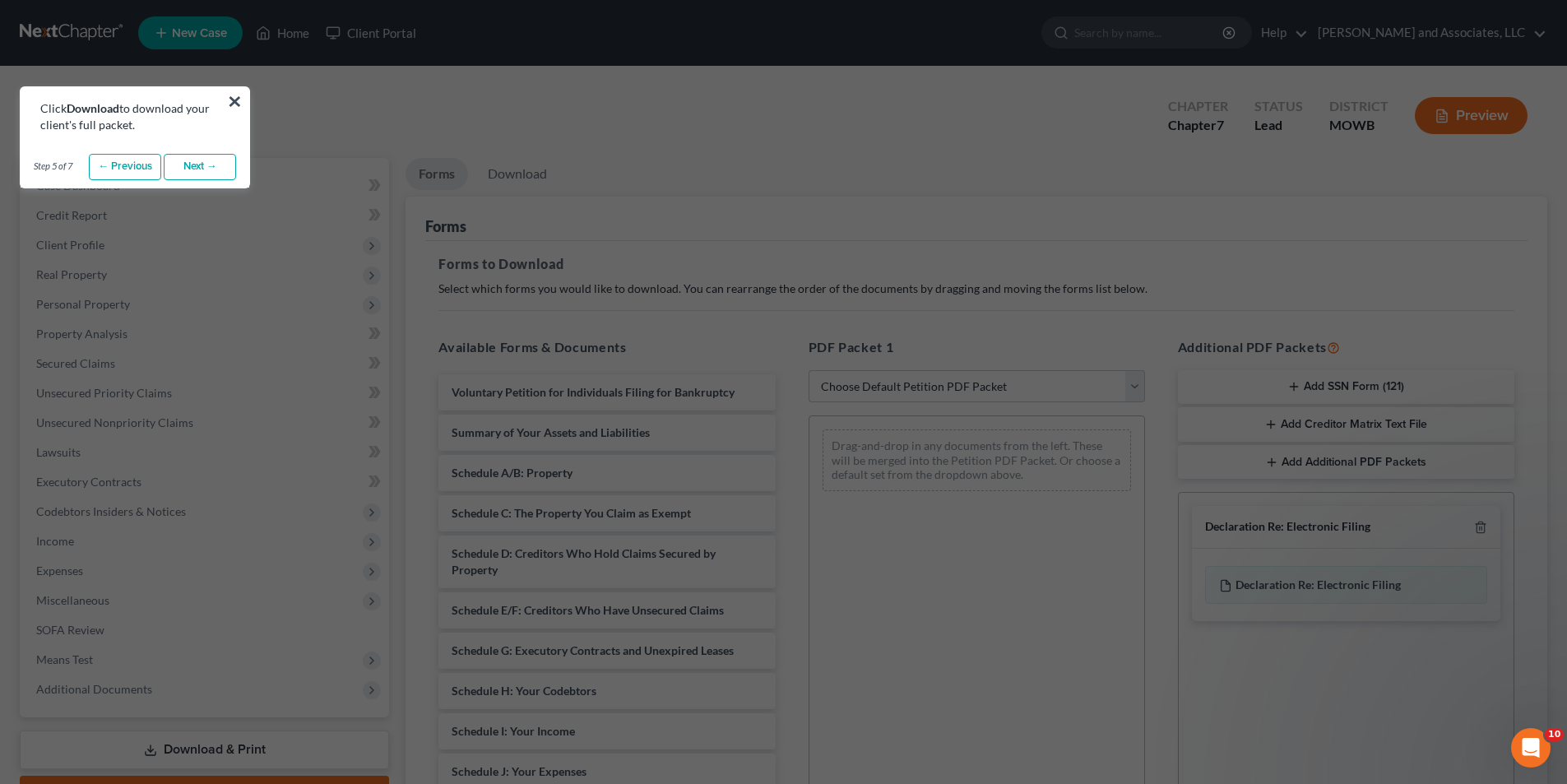
click at [200, 162] on link "Next →" at bounding box center [199, 167] width 72 height 27
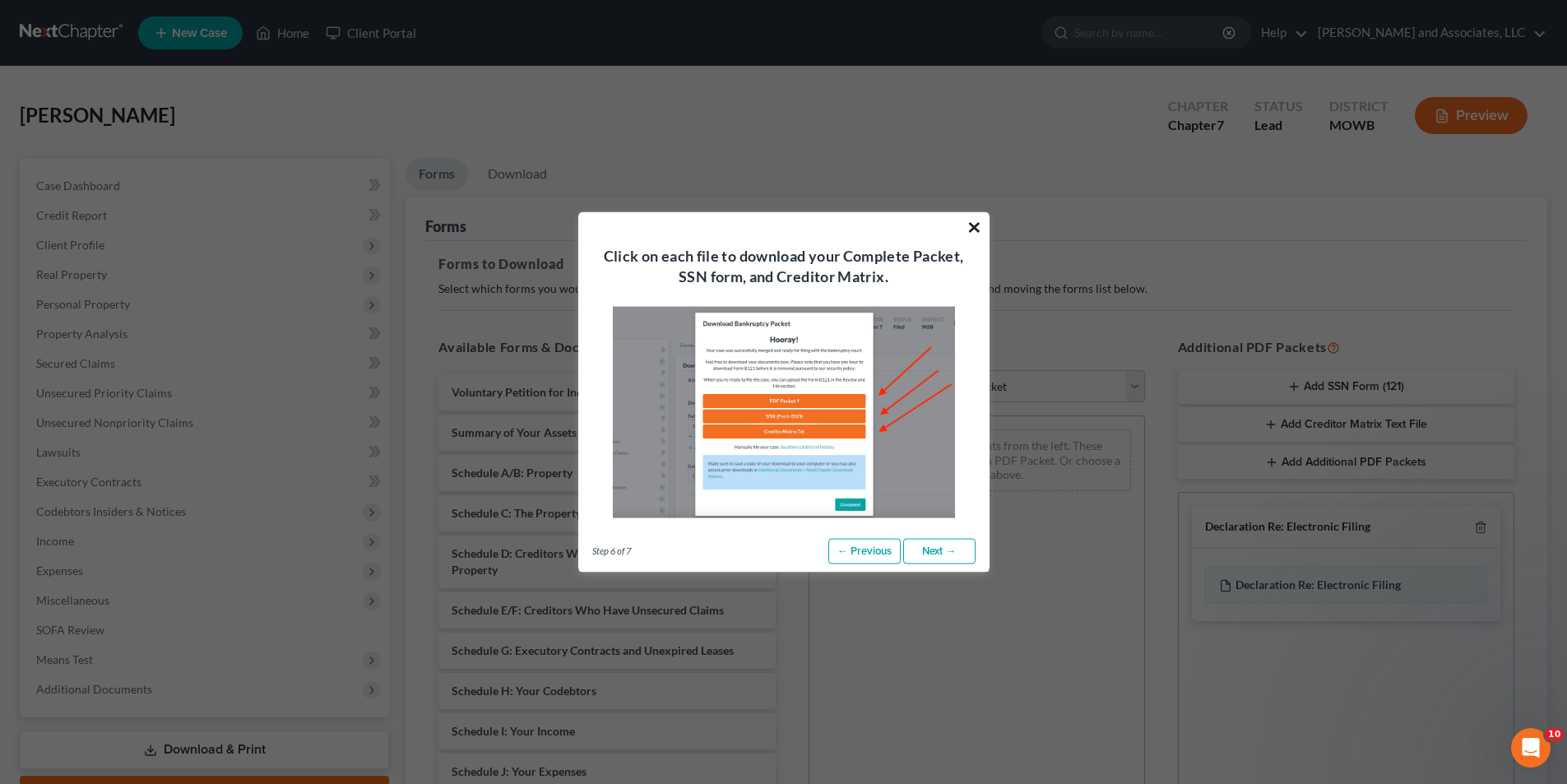
click at [974, 227] on button "×" at bounding box center [975, 226] width 16 height 27
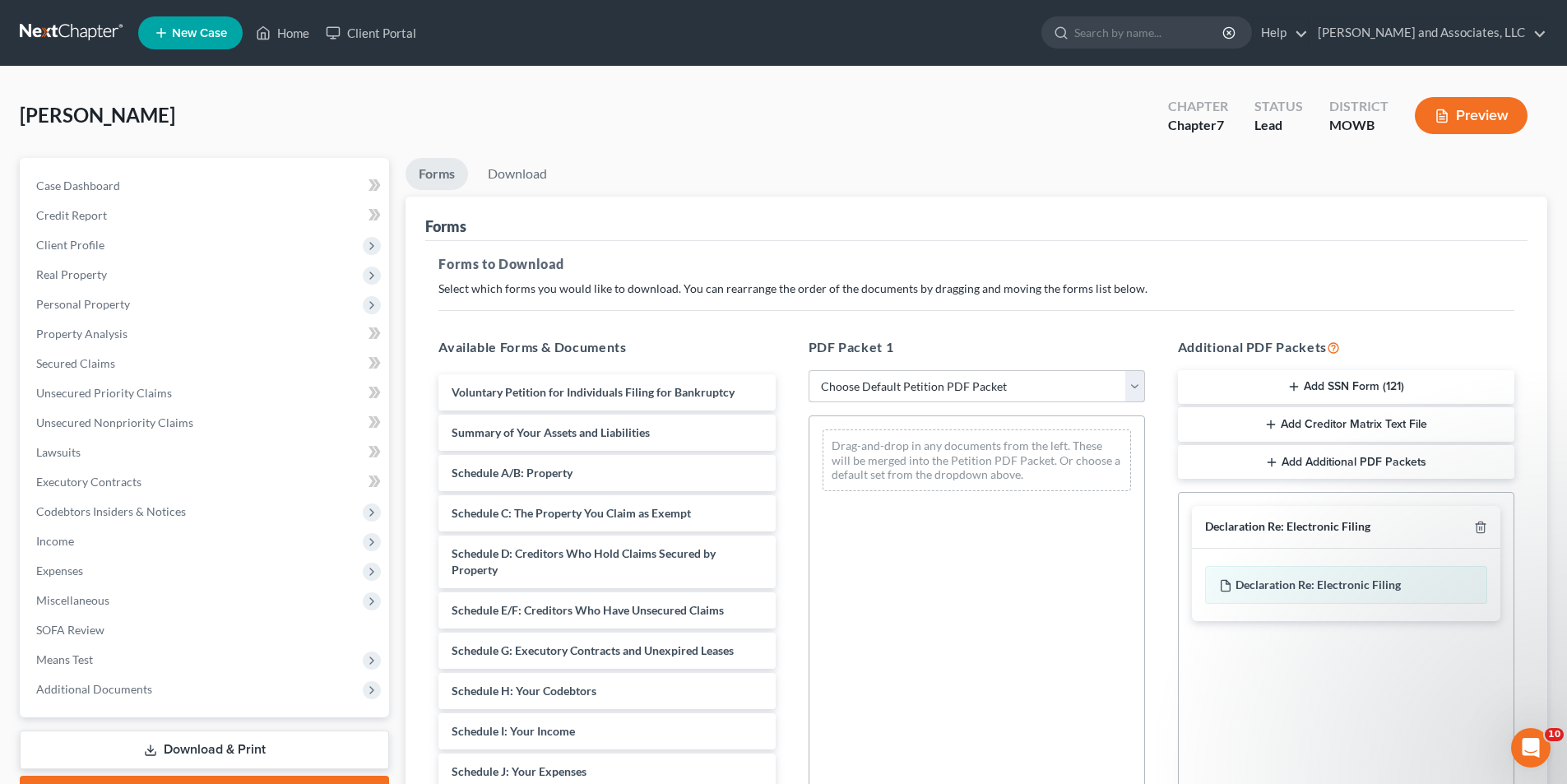
click at [1131, 388] on select "Choose Default Petition PDF Packet Complete Bankruptcy Petition (all forms and …" at bounding box center [976, 386] width 337 height 33
select select "0"
click at [815, 370] on select "Choose Default Petition PDF Packet Complete Bankruptcy Petition (all forms and …" at bounding box center [976, 386] width 337 height 33
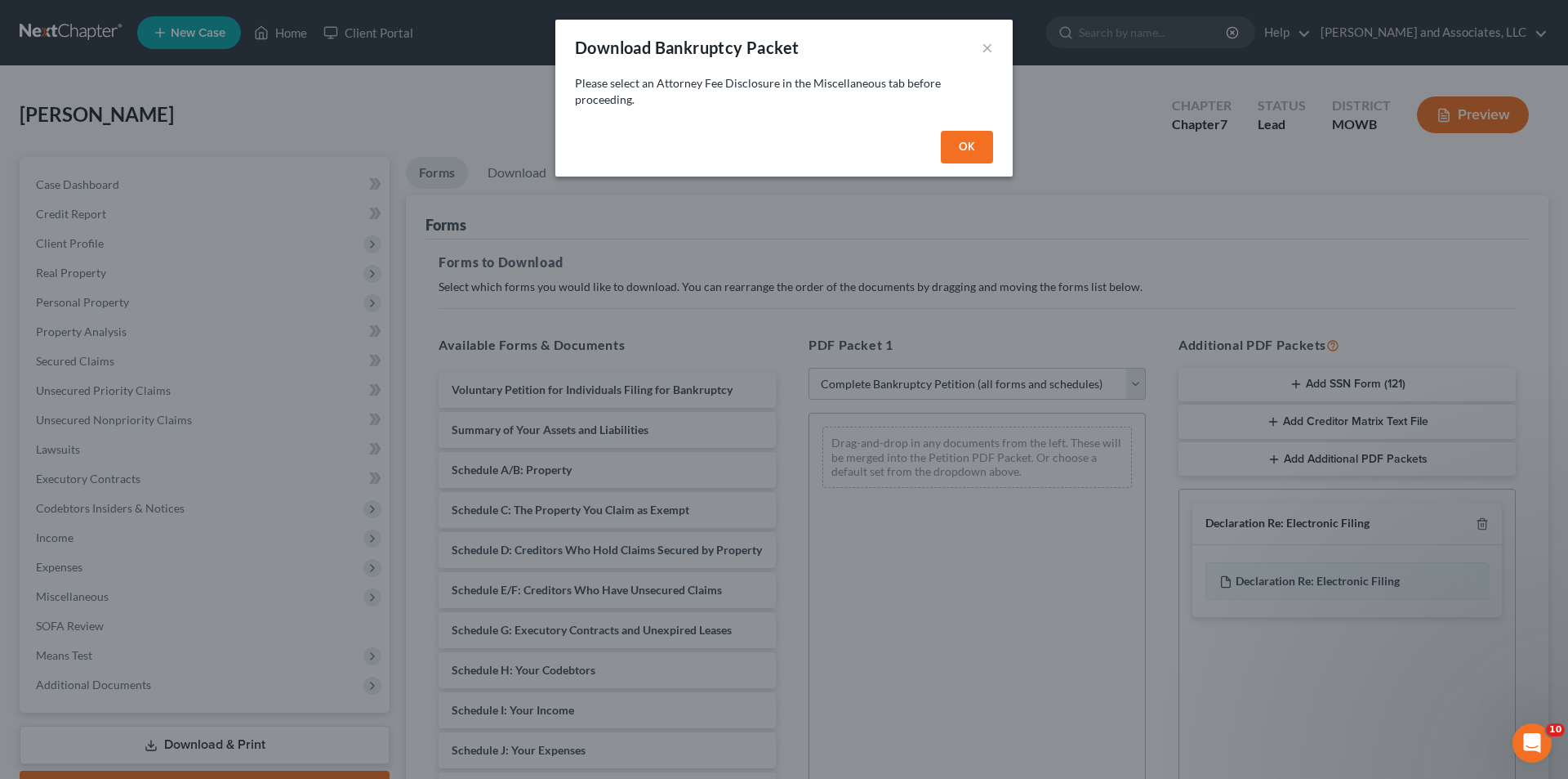
click at [975, 147] on button "OK" at bounding box center [966, 148] width 52 height 33
select select
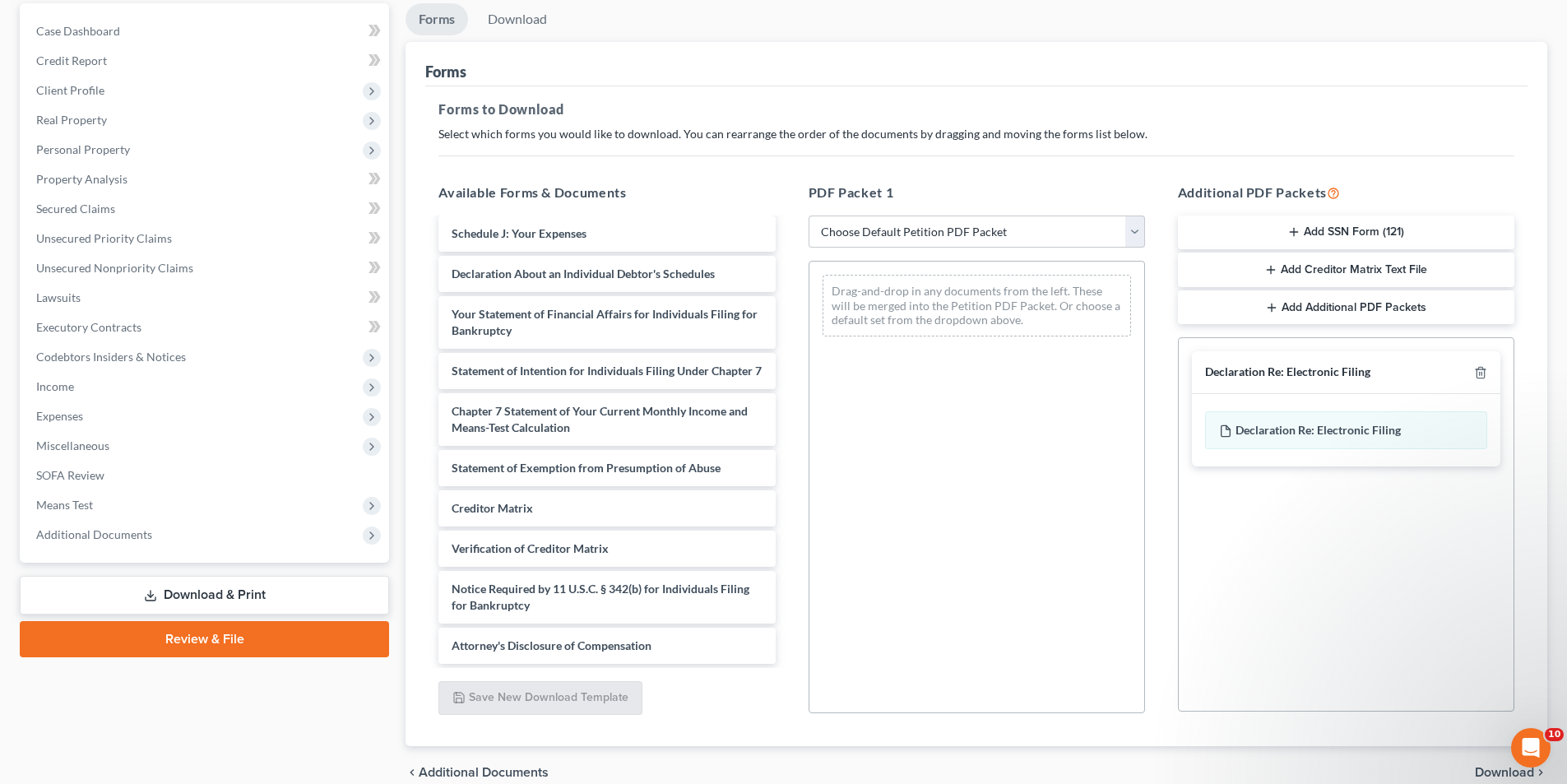
scroll to position [399, 0]
click at [611, 645] on span "Attorney's Disclosure of Compensation" at bounding box center [551, 645] width 200 height 14
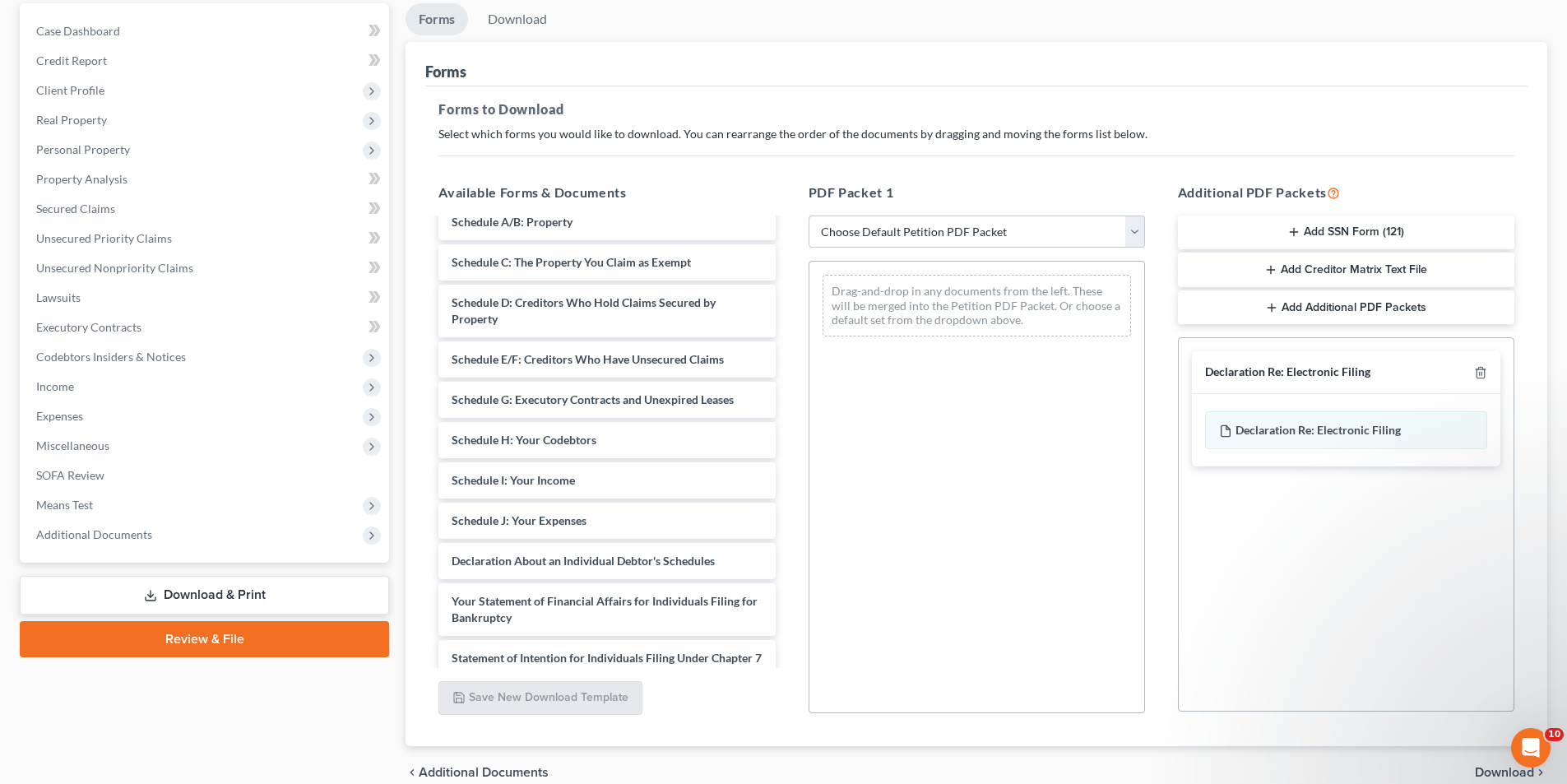
scroll to position [0, 0]
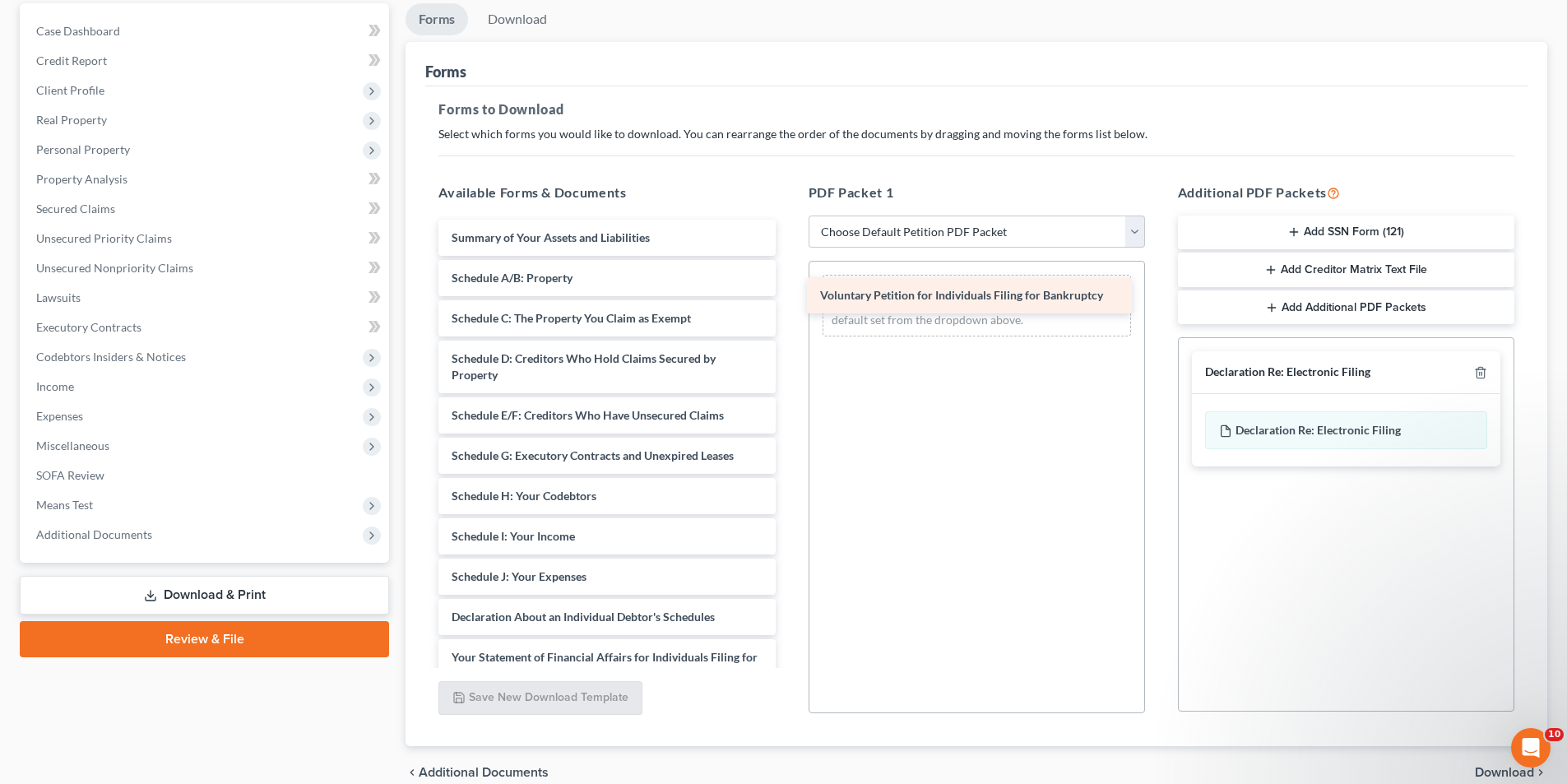
drag, startPoint x: 569, startPoint y: 233, endPoint x: 938, endPoint y: 291, distance: 373.5
click at [788, 291] on div "Voluntary Petition for Individuals Filing for Bankruptcy Voluntary Petition for…" at bounding box center [606, 612] width 363 height 787
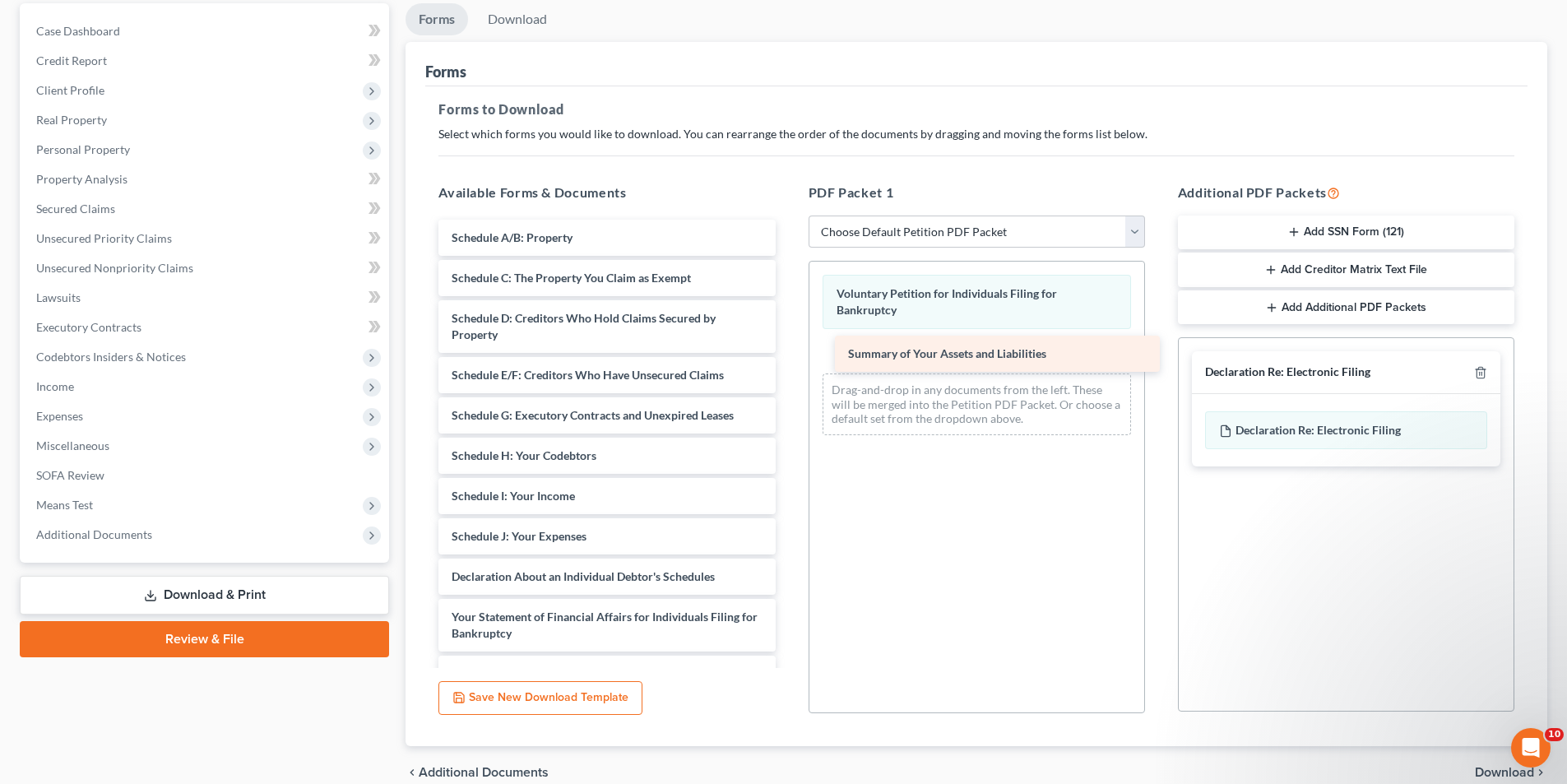
drag, startPoint x: 533, startPoint y: 234, endPoint x: 929, endPoint y: 350, distance: 412.6
click at [788, 350] on div "Summary of Your Assets and Liabilities Summary of Your Assets and Liabilities S…" at bounding box center [606, 593] width 363 height 747
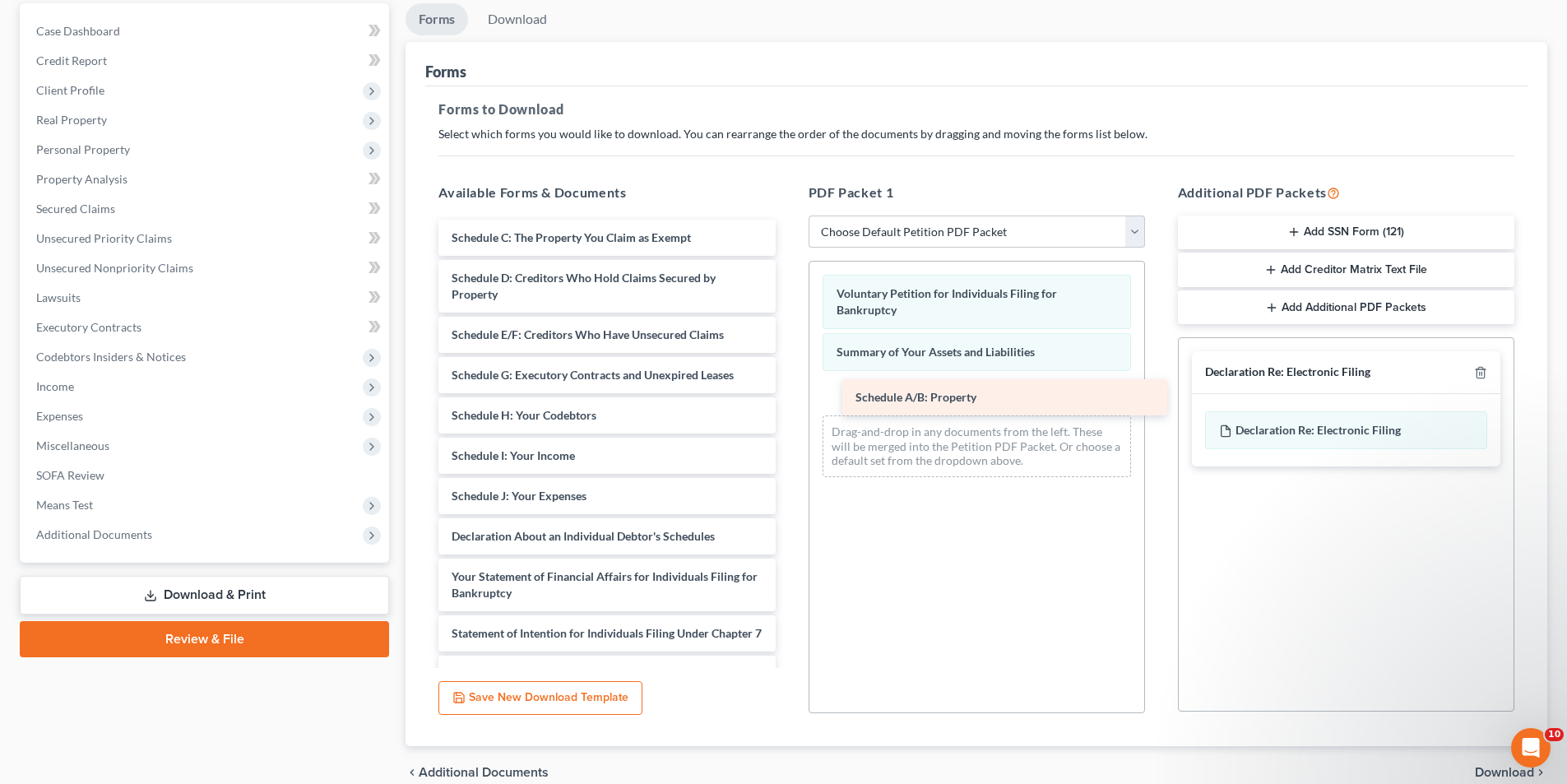
drag, startPoint x: 499, startPoint y: 231, endPoint x: 903, endPoint y: 388, distance: 433.4
click at [788, 388] on div "Schedule A/B: Property Schedule A/B: Property Schedule C: The Property You Clai…" at bounding box center [606, 573] width 363 height 707
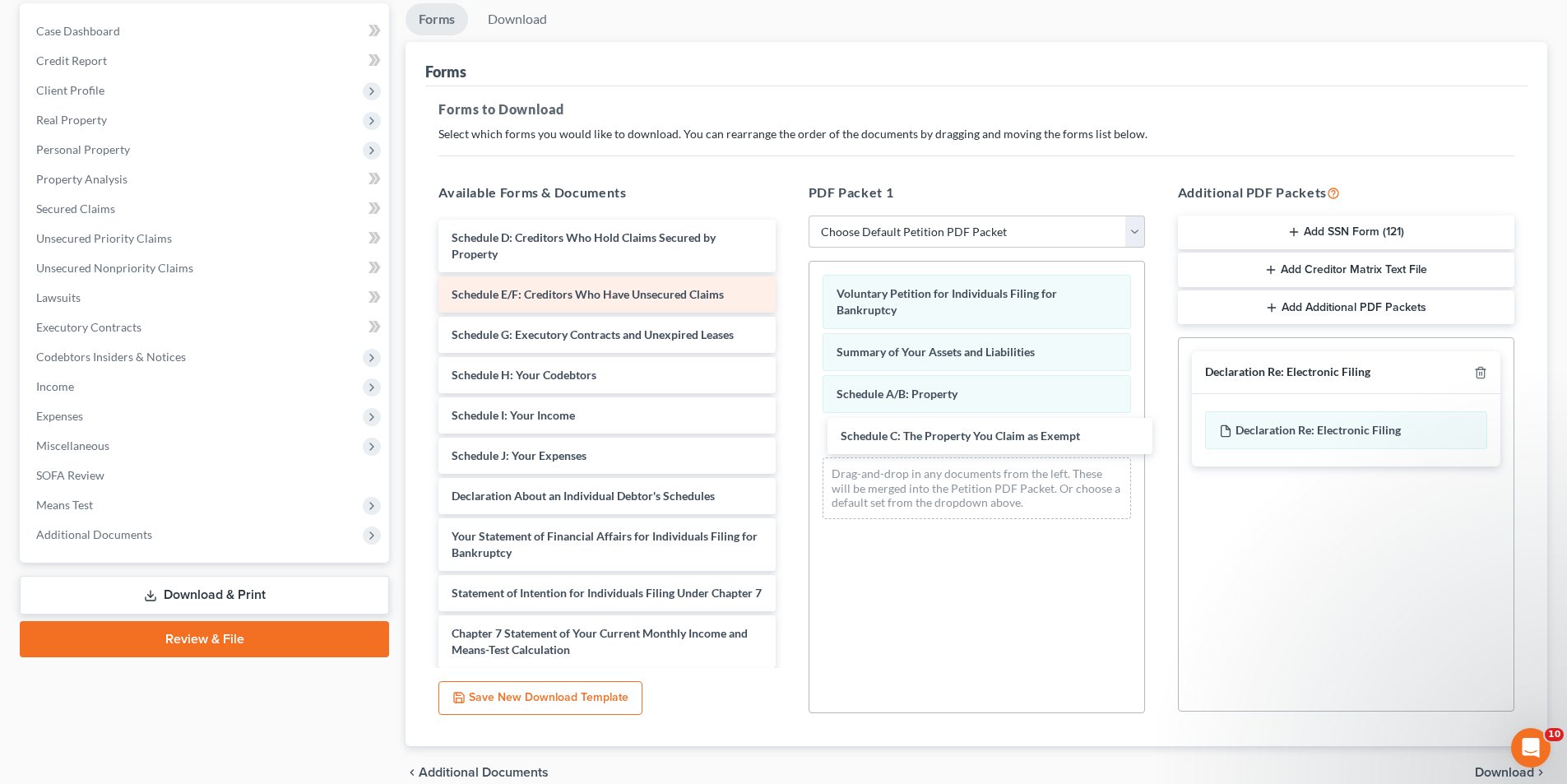
drag, startPoint x: 718, startPoint y: 340, endPoint x: 654, endPoint y: 308, distance: 71.6
click at [788, 434] on div "Schedule C: The Property You Claim as Exempt Schedule C: The Property You Claim…" at bounding box center [606, 552] width 363 height 666
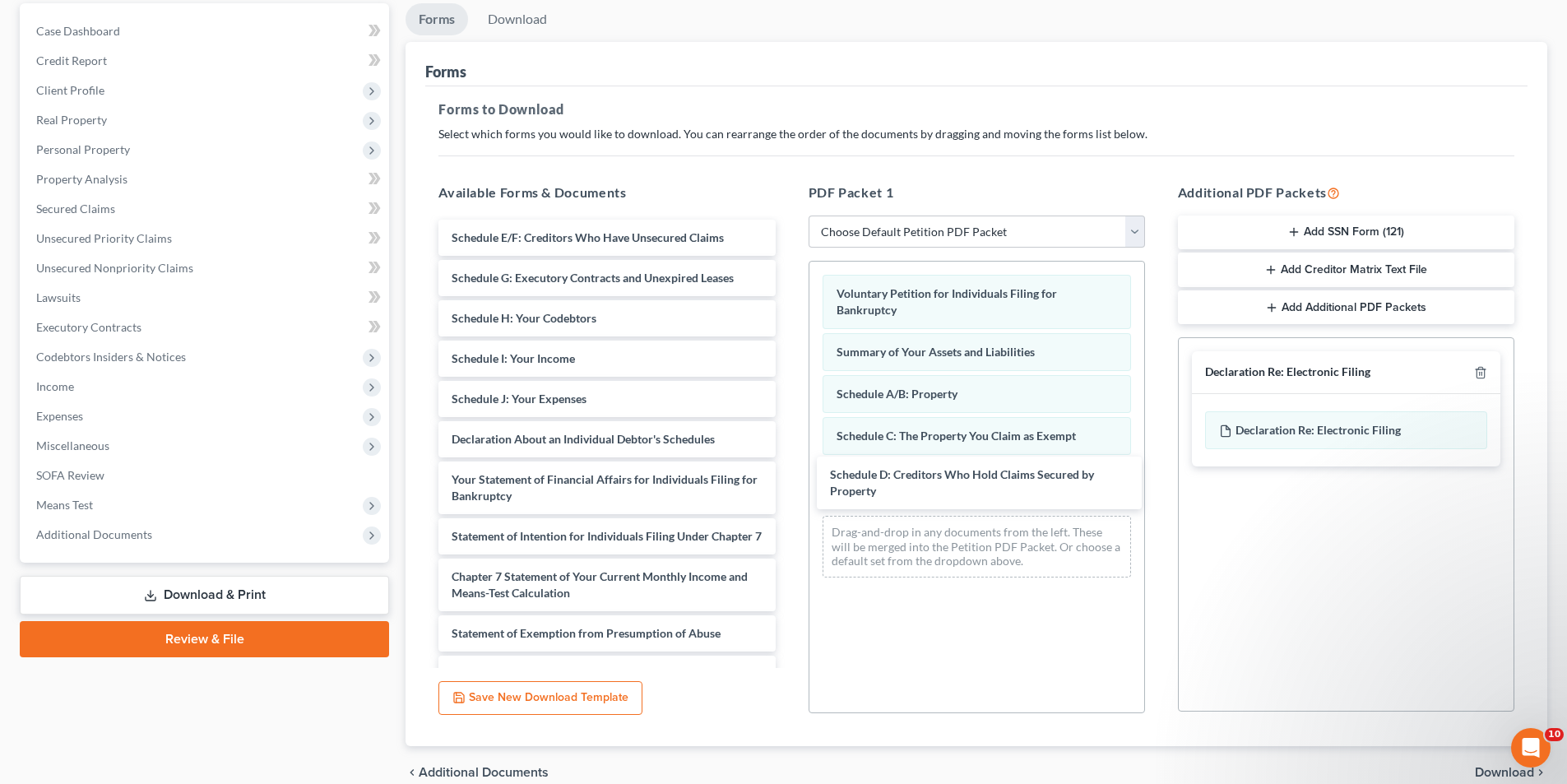
drag, startPoint x: 562, startPoint y: 233, endPoint x: 940, endPoint y: 470, distance: 446.2
click at [788, 470] on div "Schedule D: Creditors Who Hold Claims Secured by Property Schedule D: Creditors…" at bounding box center [606, 524] width 363 height 610
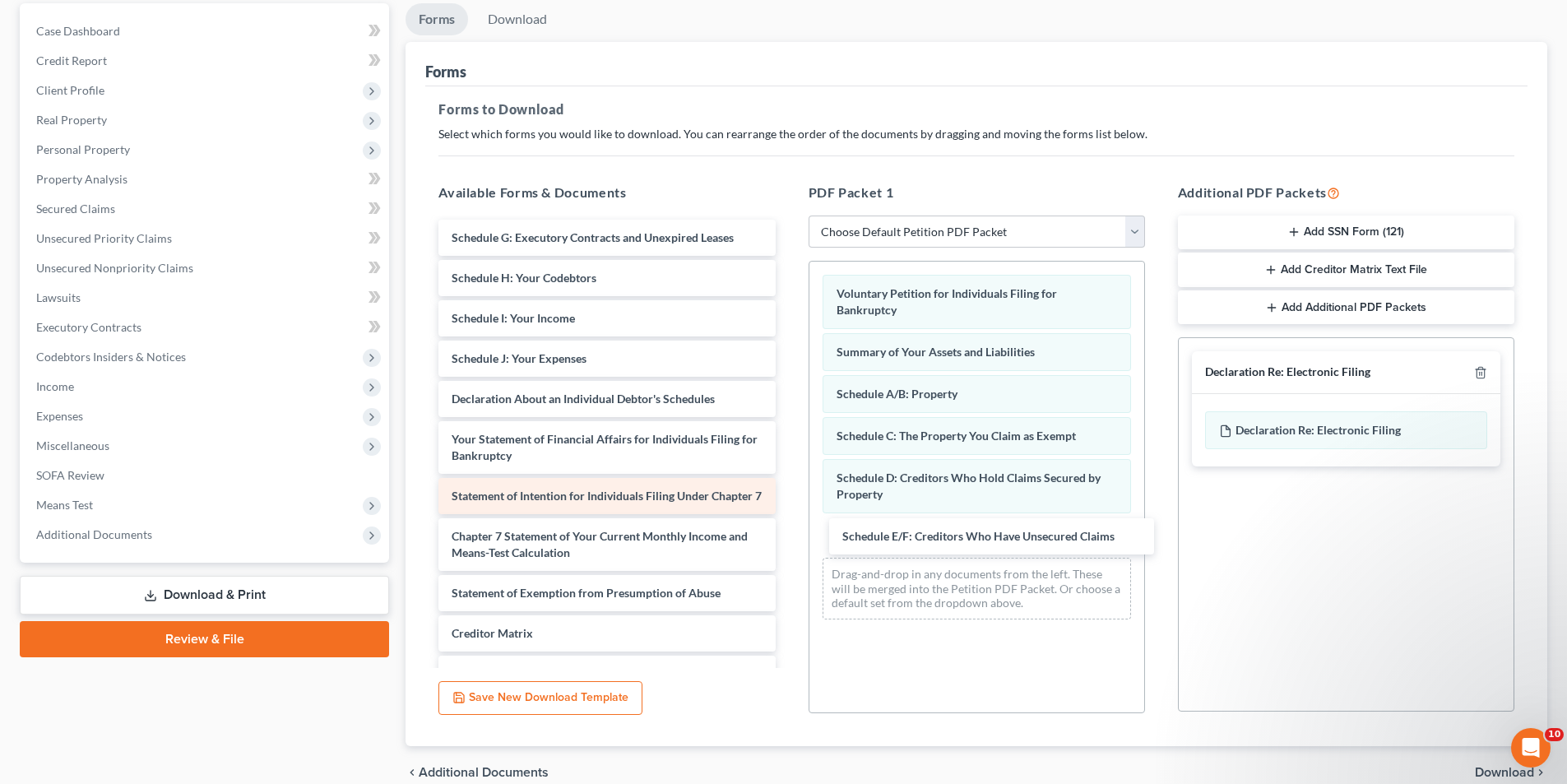
drag, startPoint x: 522, startPoint y: 233, endPoint x: 748, endPoint y: 500, distance: 349.8
click at [788, 533] on div "Schedule E/F: Creditors Who Have Unsecured Claims Schedule E/F: Creditors Who H…" at bounding box center [606, 504] width 363 height 569
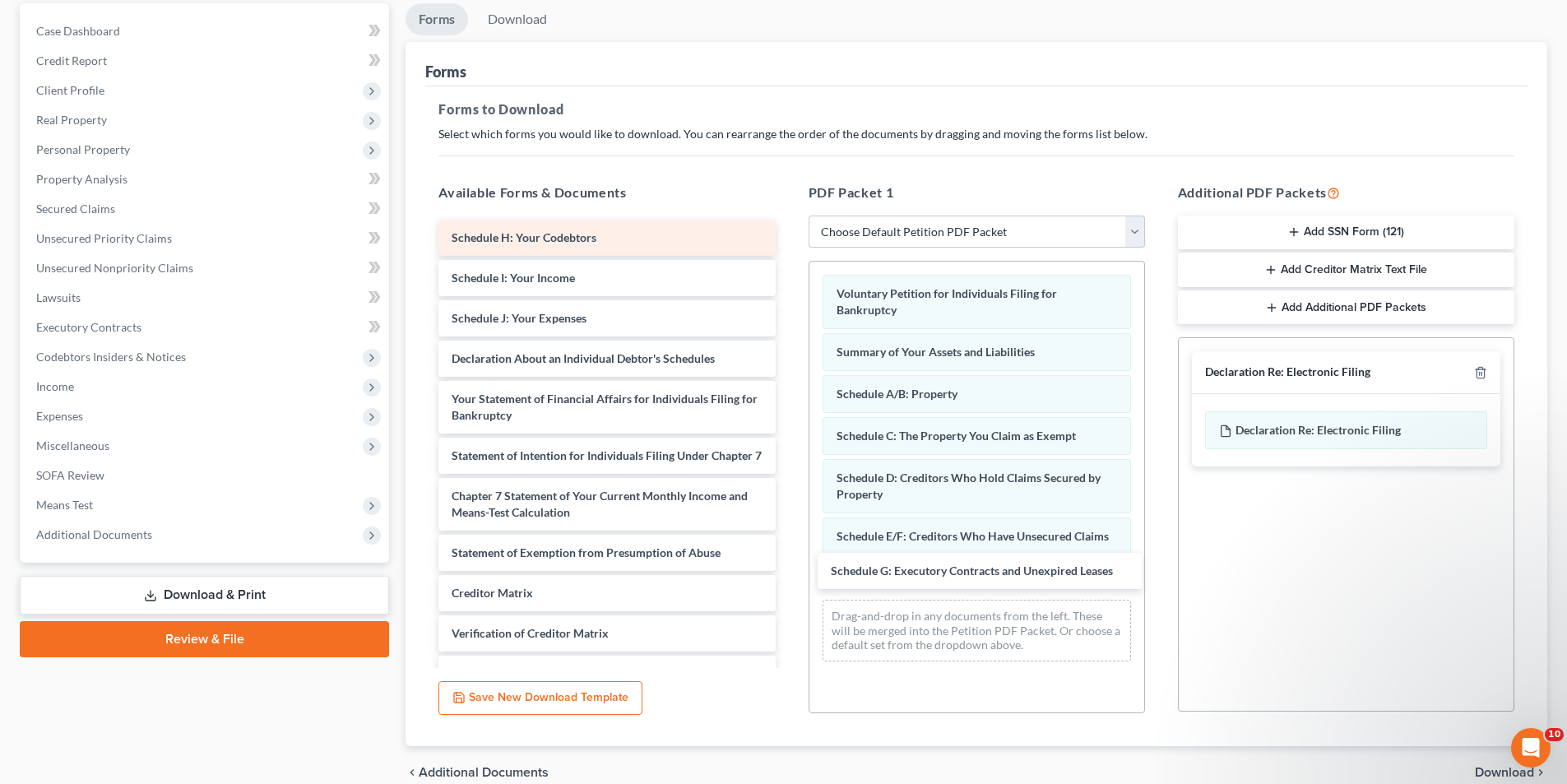
click at [788, 570] on div "Schedule G: Executory Contracts and Unexpired Leases Schedule G: Executory Cont…" at bounding box center [606, 483] width 363 height 529
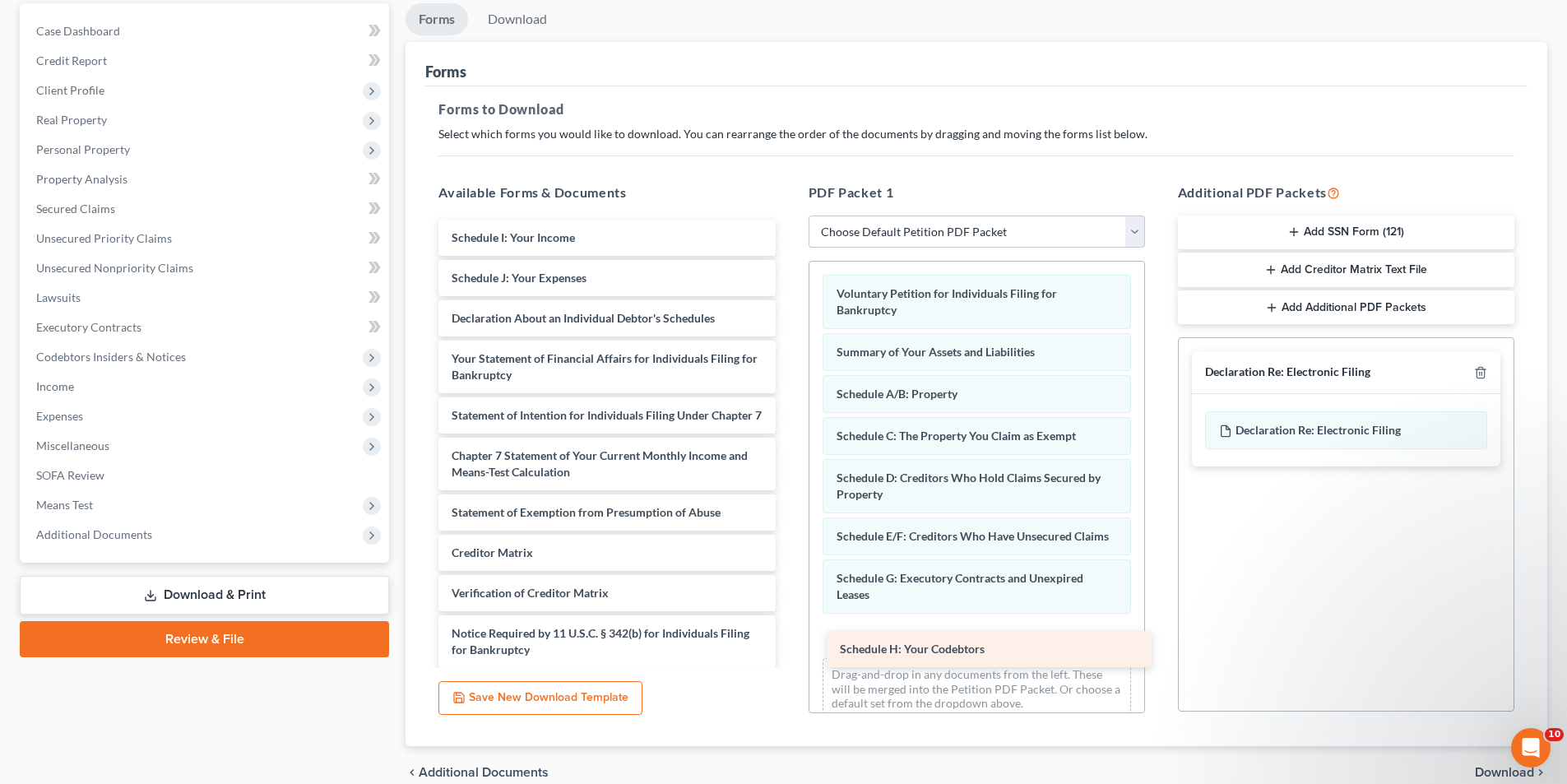
drag, startPoint x: 532, startPoint y: 239, endPoint x: 921, endPoint y: 645, distance: 562.3
click at [788, 645] on div "Schedule H: Your Codebtors Schedule H: Your Codebtors Schedule I: Your Income S…" at bounding box center [606, 464] width 363 height 489
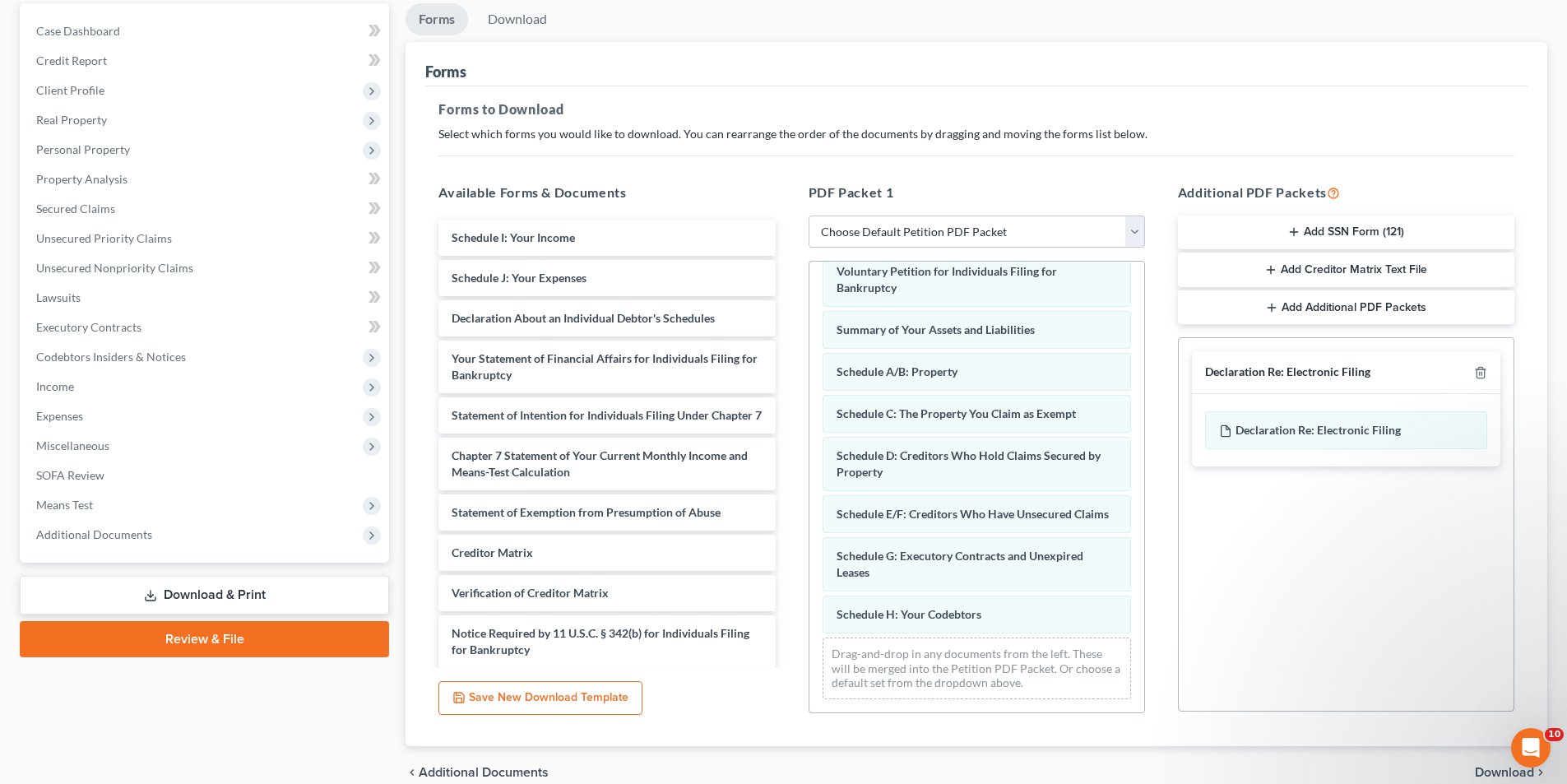
scroll to position [39, 0]
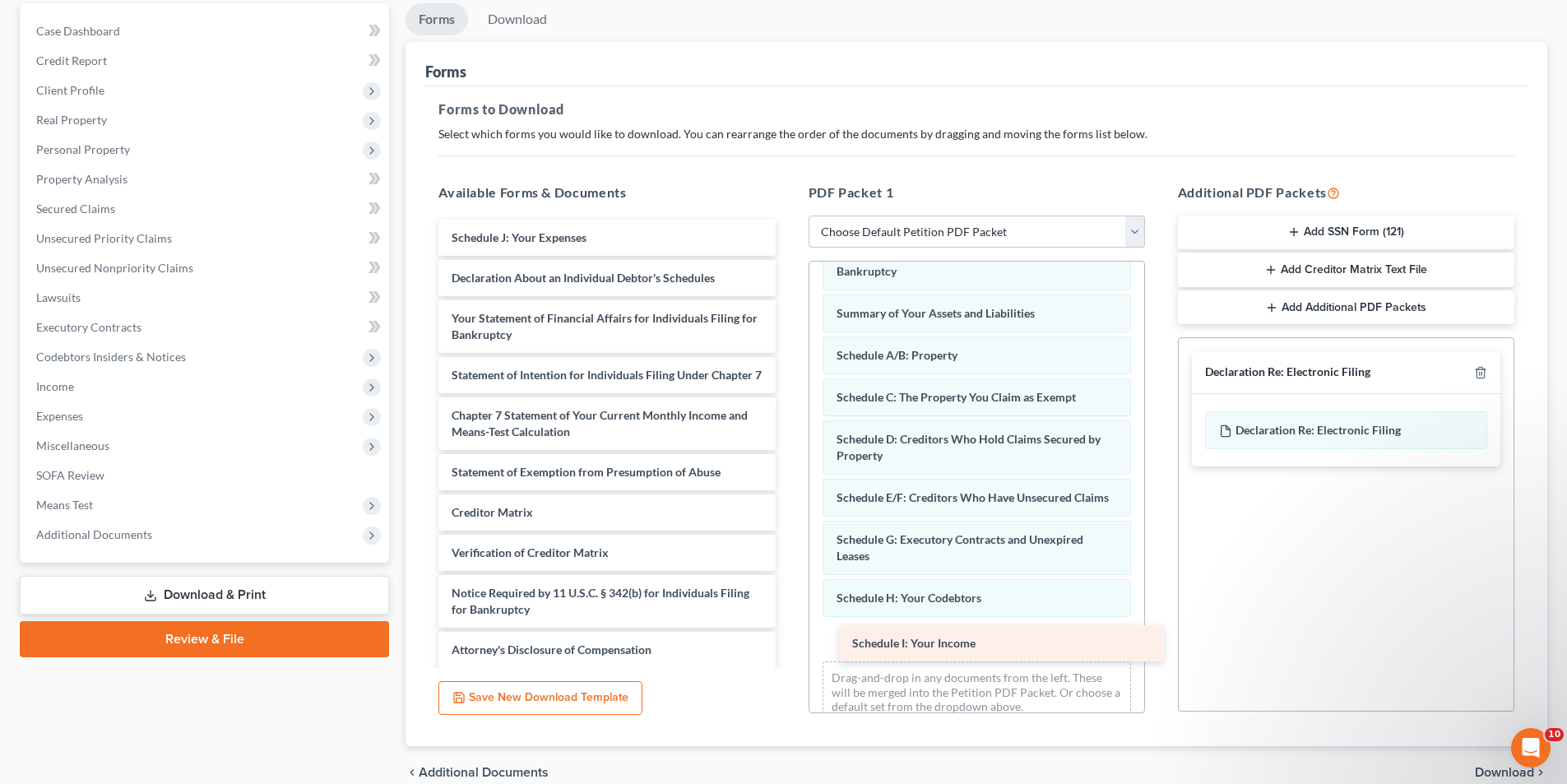
drag, startPoint x: 508, startPoint y: 238, endPoint x: 908, endPoint y: 643, distance: 569.2
click at [788, 643] on div "Schedule I: Your Income Schedule I: Your Income Schedule J: Your Expenses Decla…" at bounding box center [606, 444] width 363 height 448
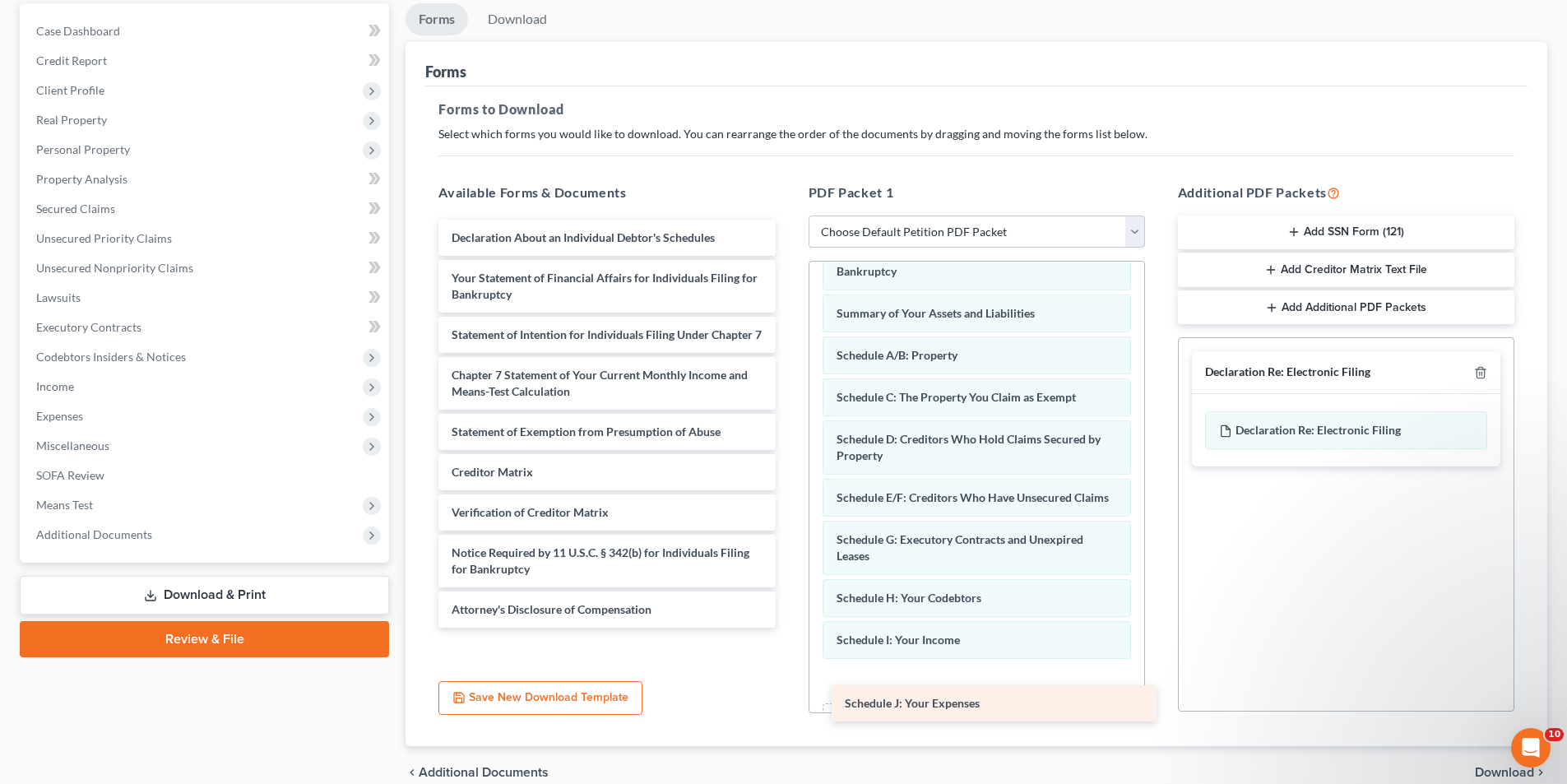
drag, startPoint x: 546, startPoint y: 234, endPoint x: 953, endPoint y: 689, distance: 610.5
click at [788, 627] on div "Schedule J: Your Expenses Schedule J: Your Expenses Declaration About an Indivi…" at bounding box center [606, 423] width 363 height 408
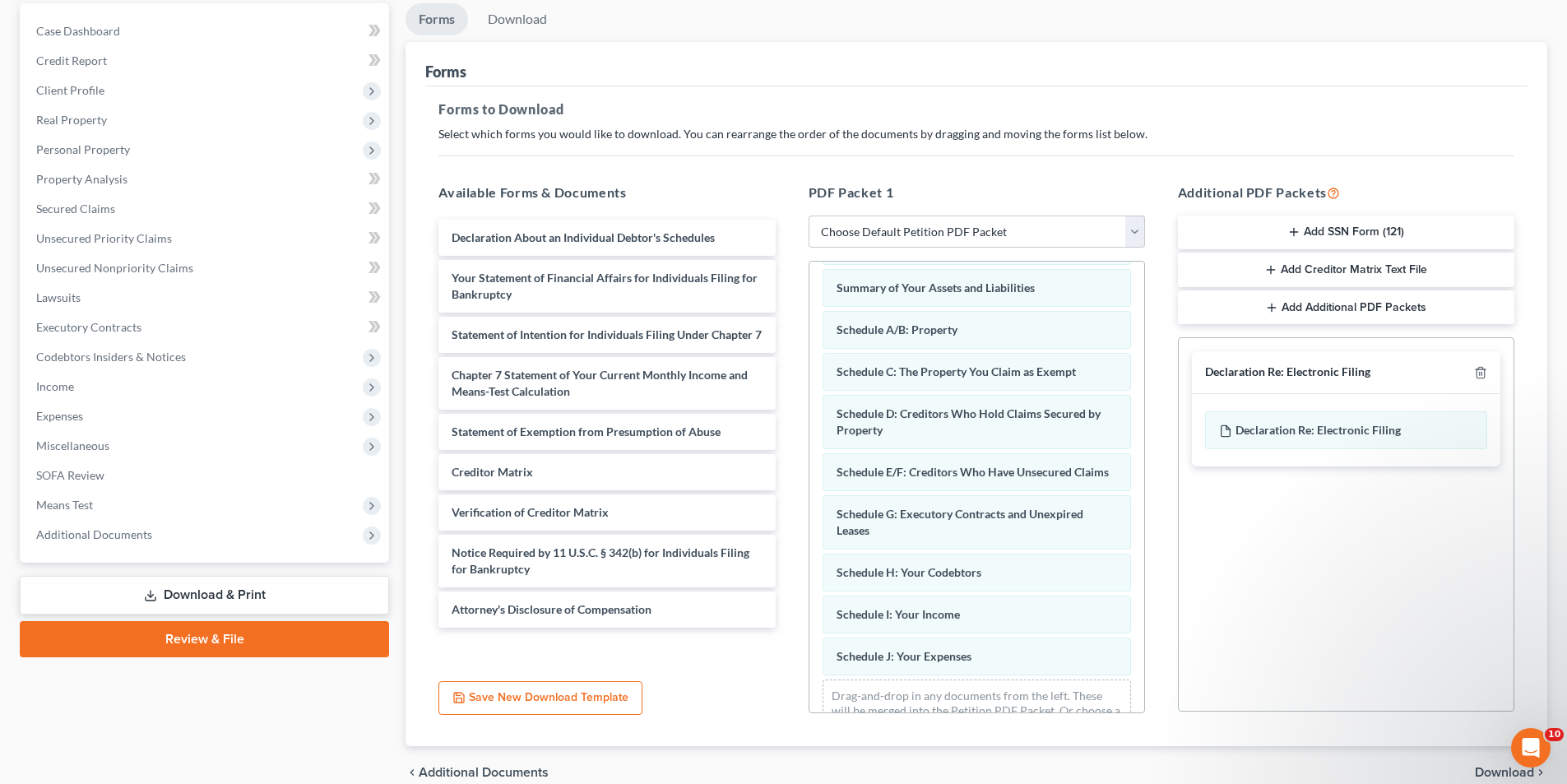
scroll to position [123, 0]
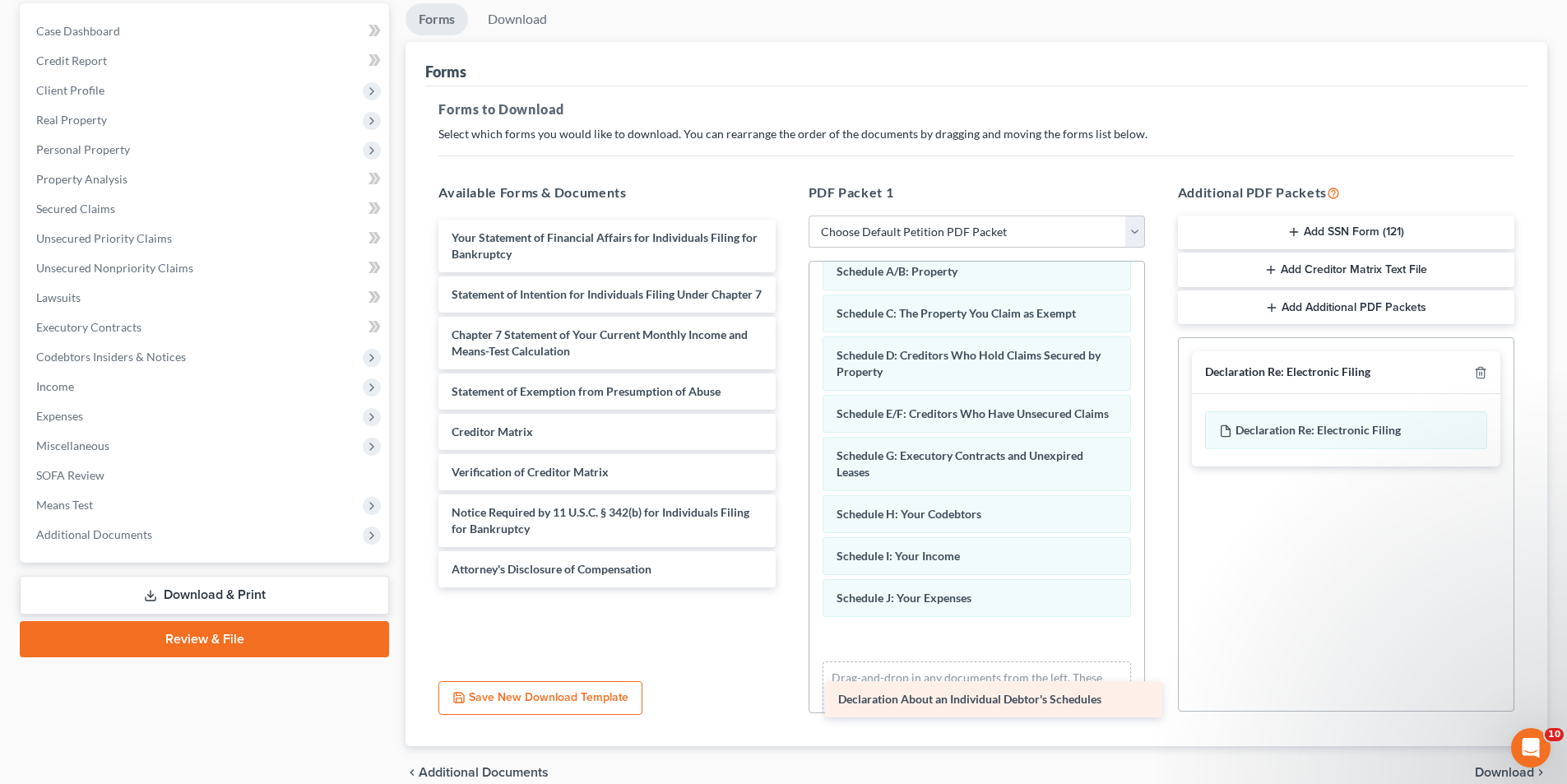
drag, startPoint x: 566, startPoint y: 234, endPoint x: 952, endPoint y: 695, distance: 601.3
click at [788, 588] on div "Declaration About an Individual Debtor's Schedules Declaration About an Individ…" at bounding box center [606, 403] width 363 height 368
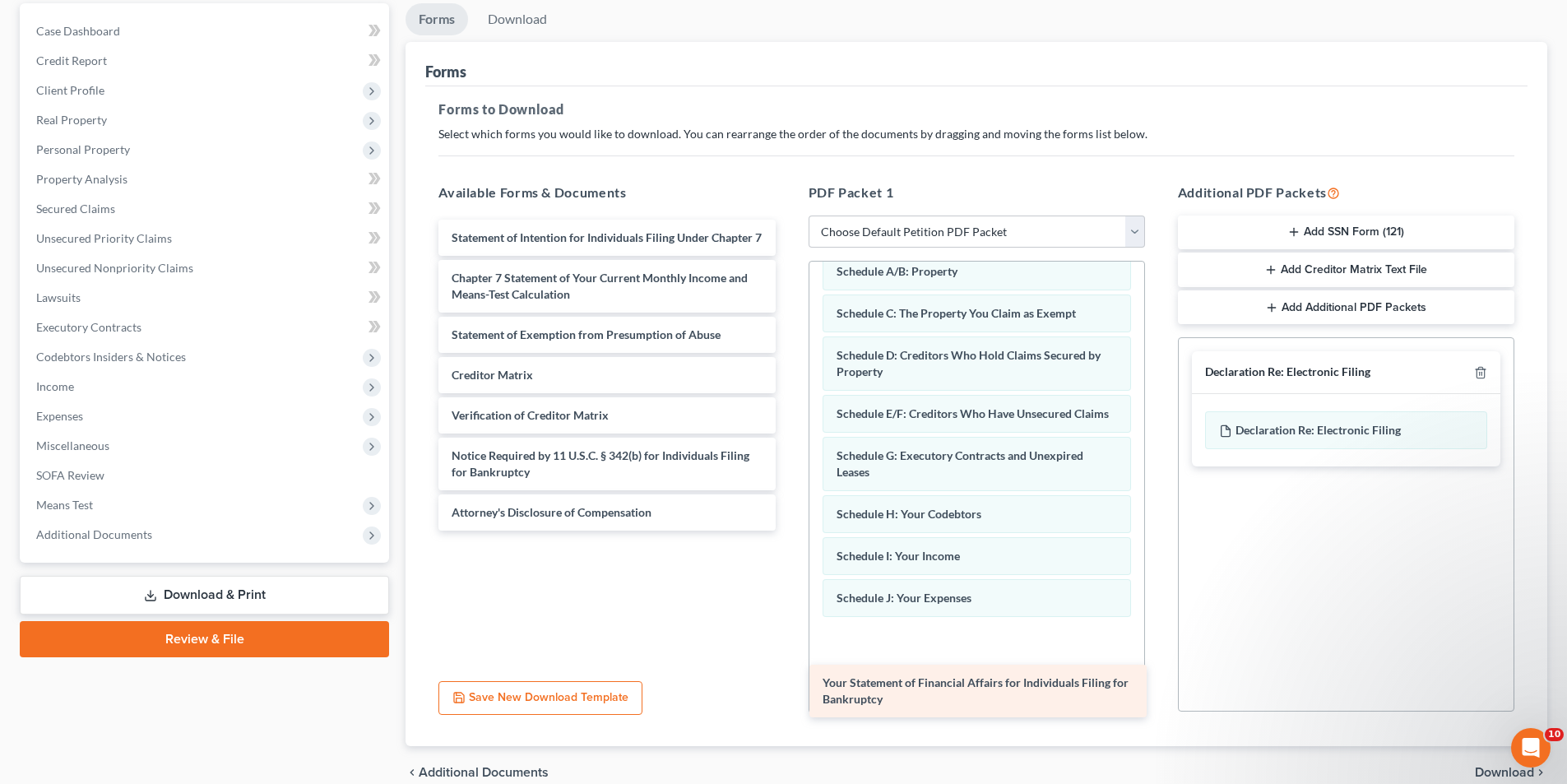
drag, startPoint x: 672, startPoint y: 394, endPoint x: 924, endPoint y: 687, distance: 386.5
click at [788, 530] on div "Your Statement of Financial Affairs for Individuals Filing for Bankruptcy Your …" at bounding box center [606, 374] width 363 height 311
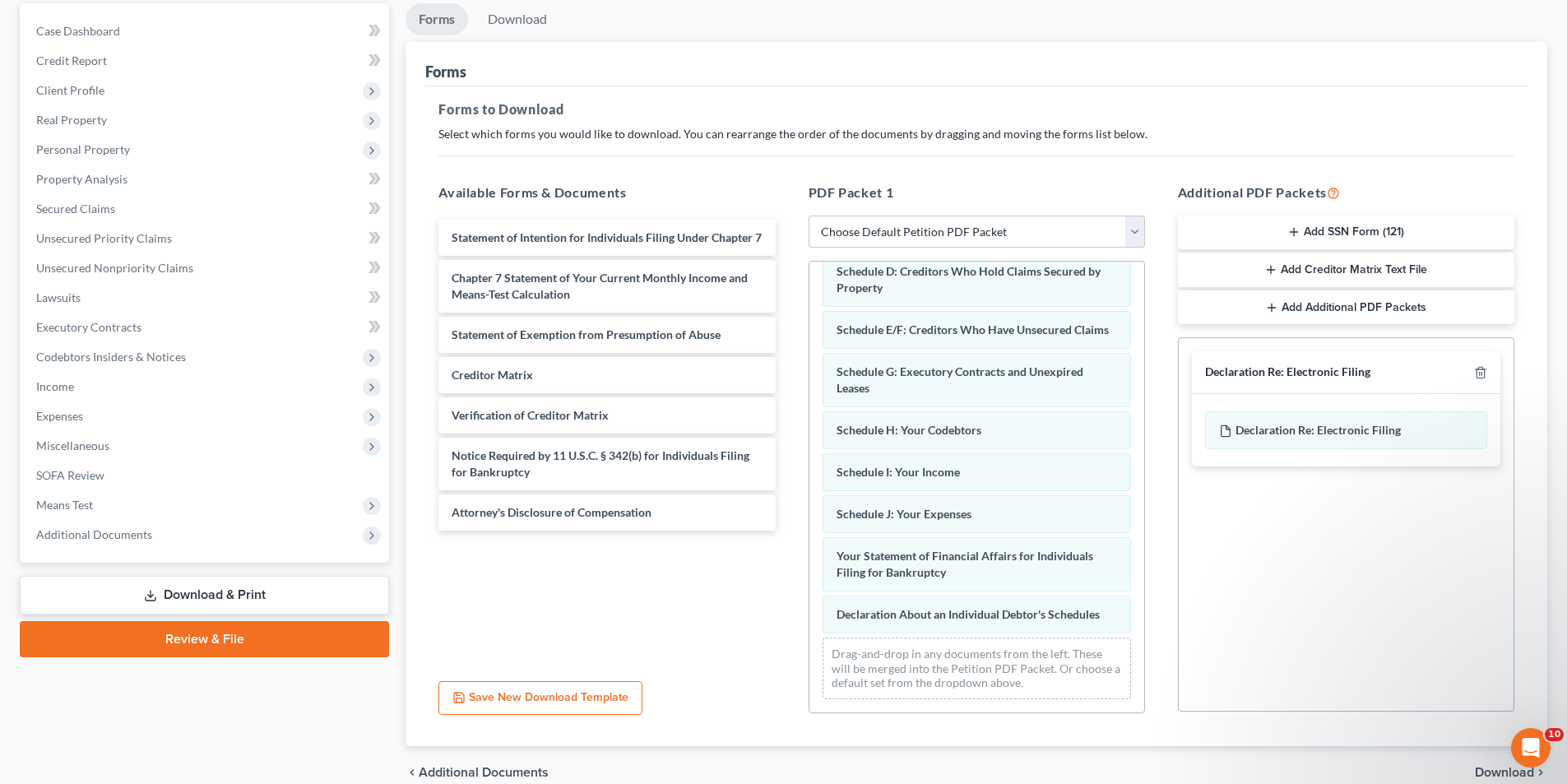
scroll to position [223, 0]
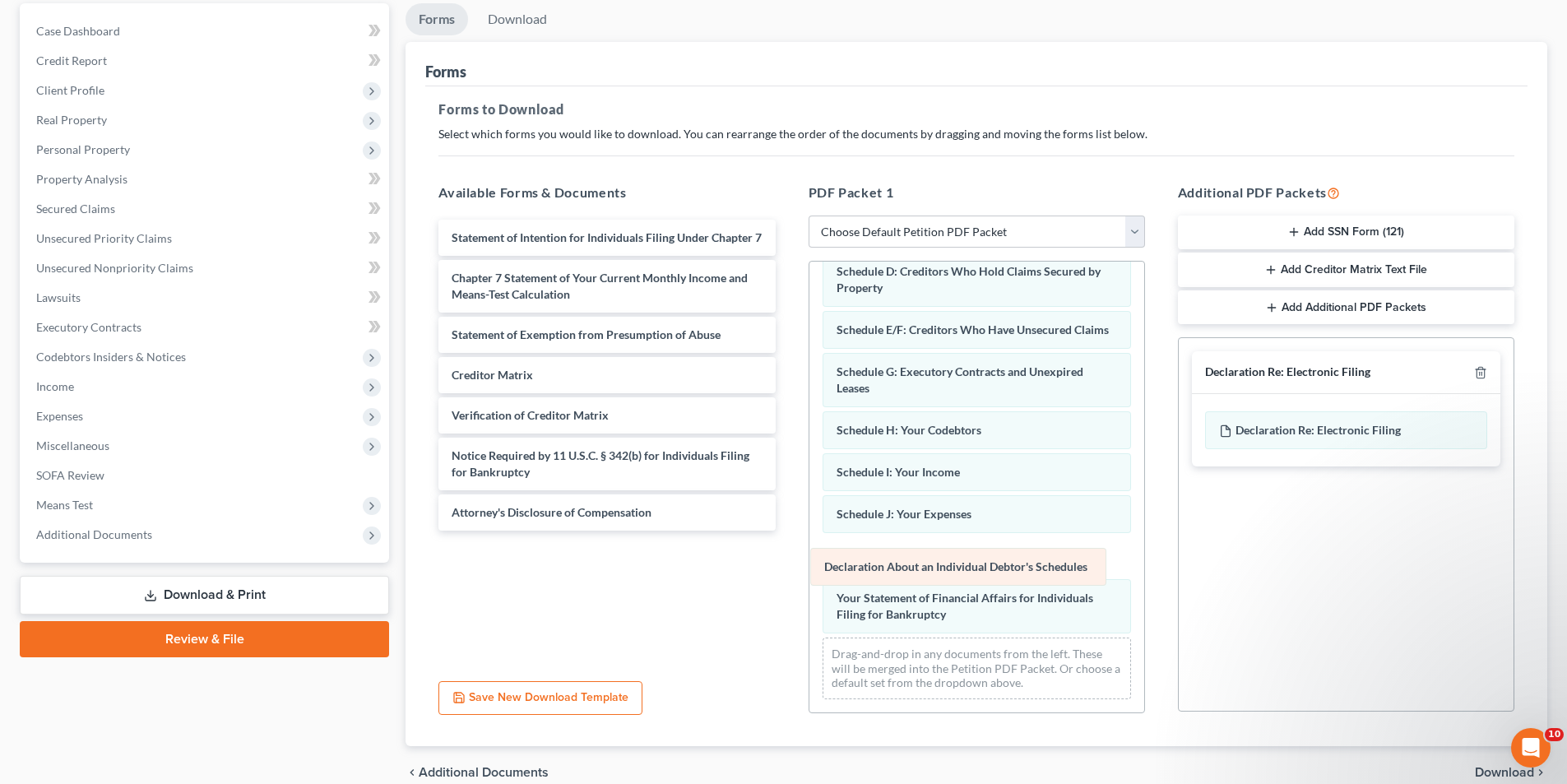
drag, startPoint x: 920, startPoint y: 613, endPoint x: 908, endPoint y: 565, distance: 49.5
click at [908, 565] on div "Declaration About an Individual Debtor's Schedules Voluntary Petition for Indiv…" at bounding box center [976, 384] width 335 height 657
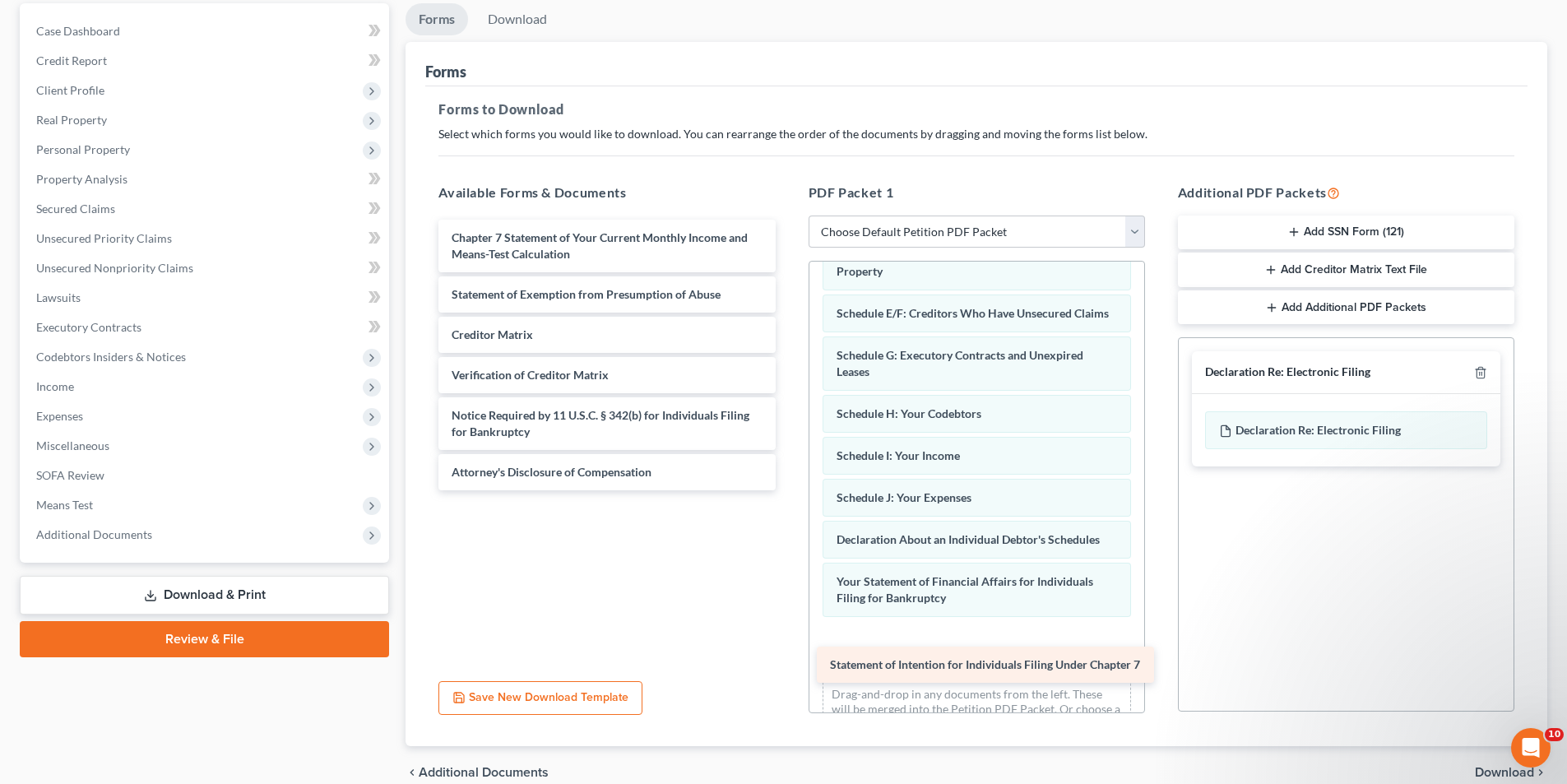
drag, startPoint x: 552, startPoint y: 231, endPoint x: 930, endPoint y: 657, distance: 569.5
click at [788, 490] on div "Statement of Intention for Individuals Filing Under Chapter 7 Statement of Inte…" at bounding box center [606, 354] width 363 height 270
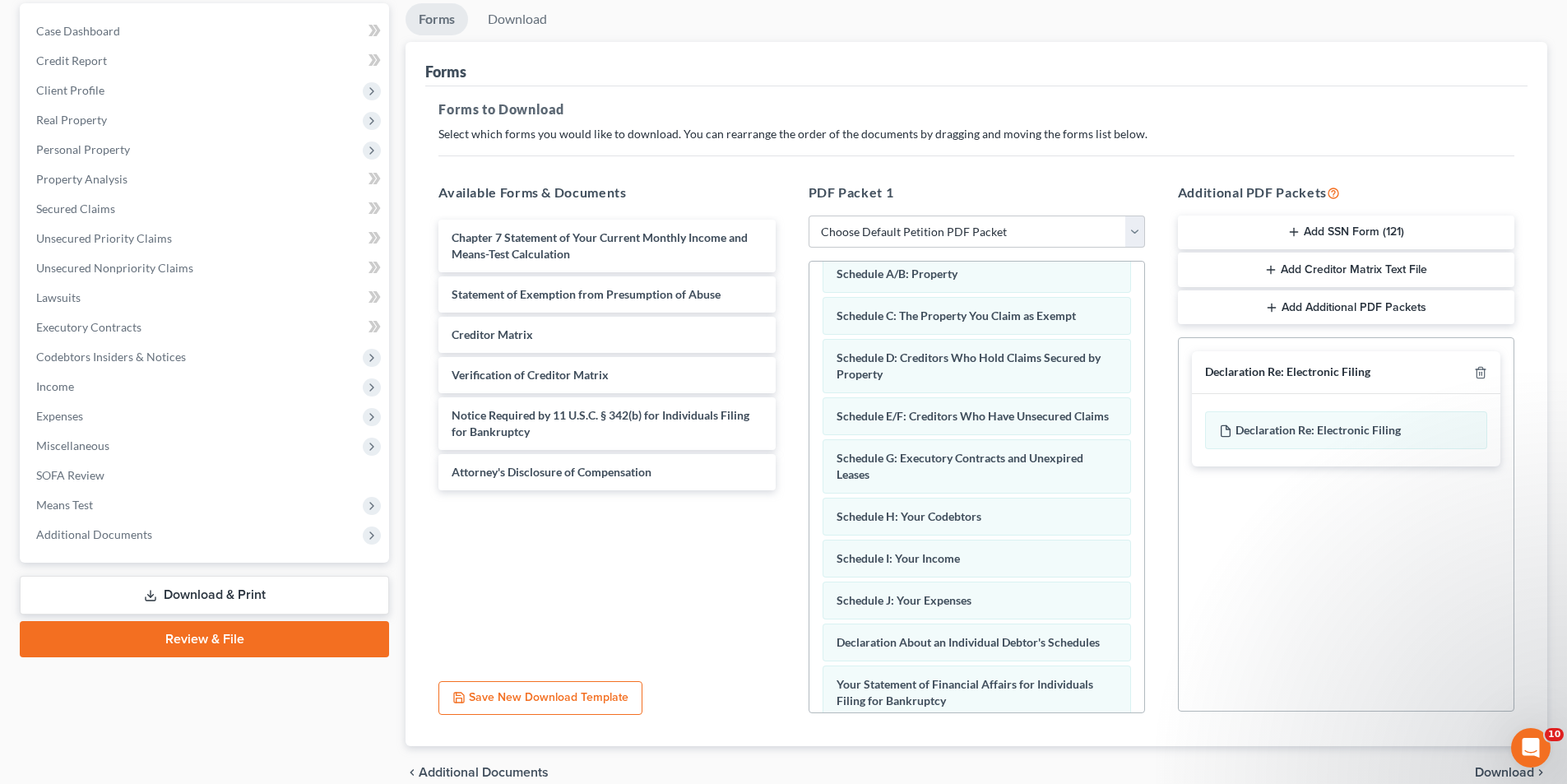
scroll to position [281, 0]
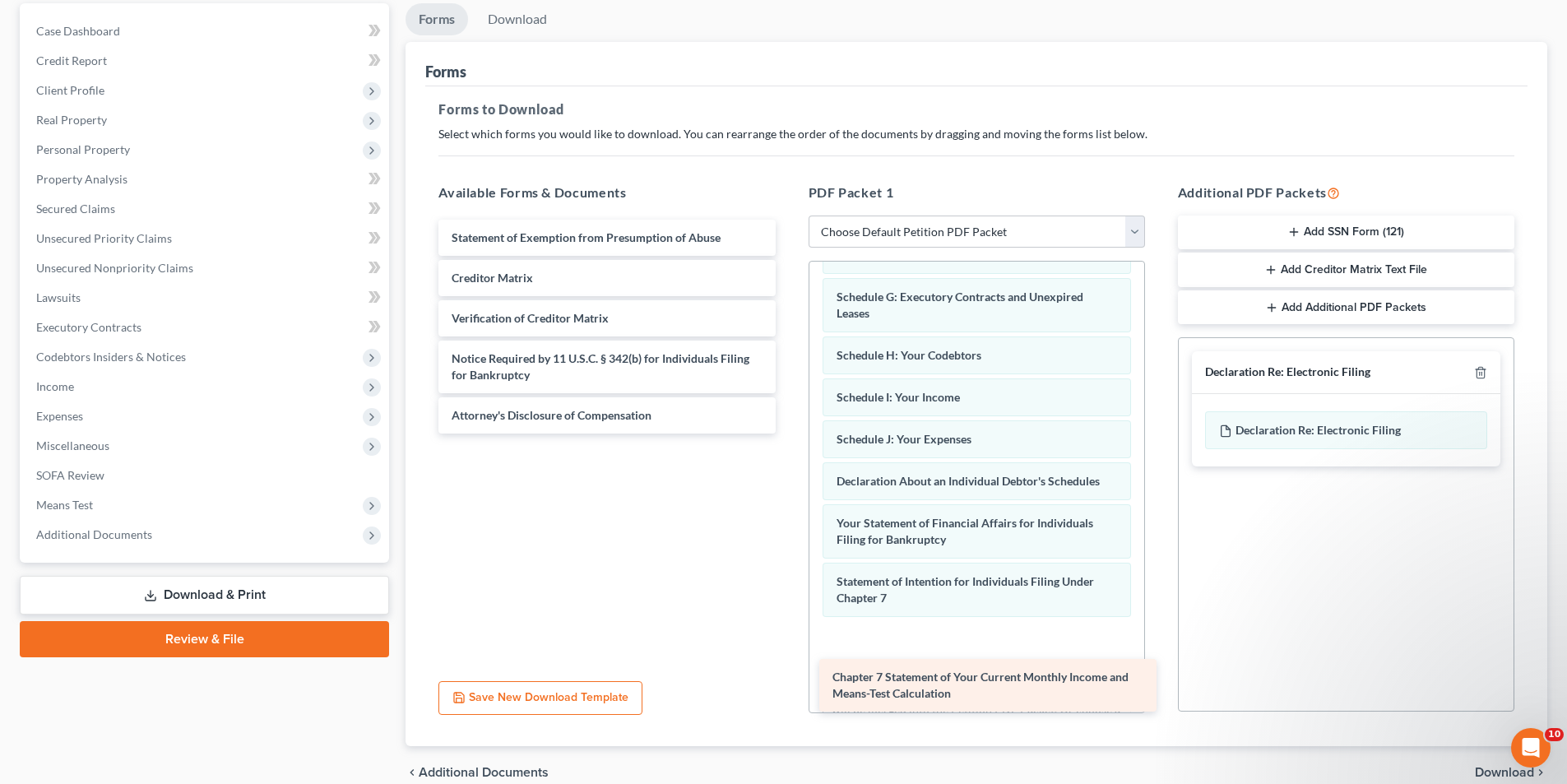
drag, startPoint x: 532, startPoint y: 244, endPoint x: 913, endPoint y: 682, distance: 580.5
click at [788, 434] on div "Chapter 7 Statement of Your Current Monthly Income and Means-Test Calculation C…" at bounding box center [606, 327] width 363 height 214
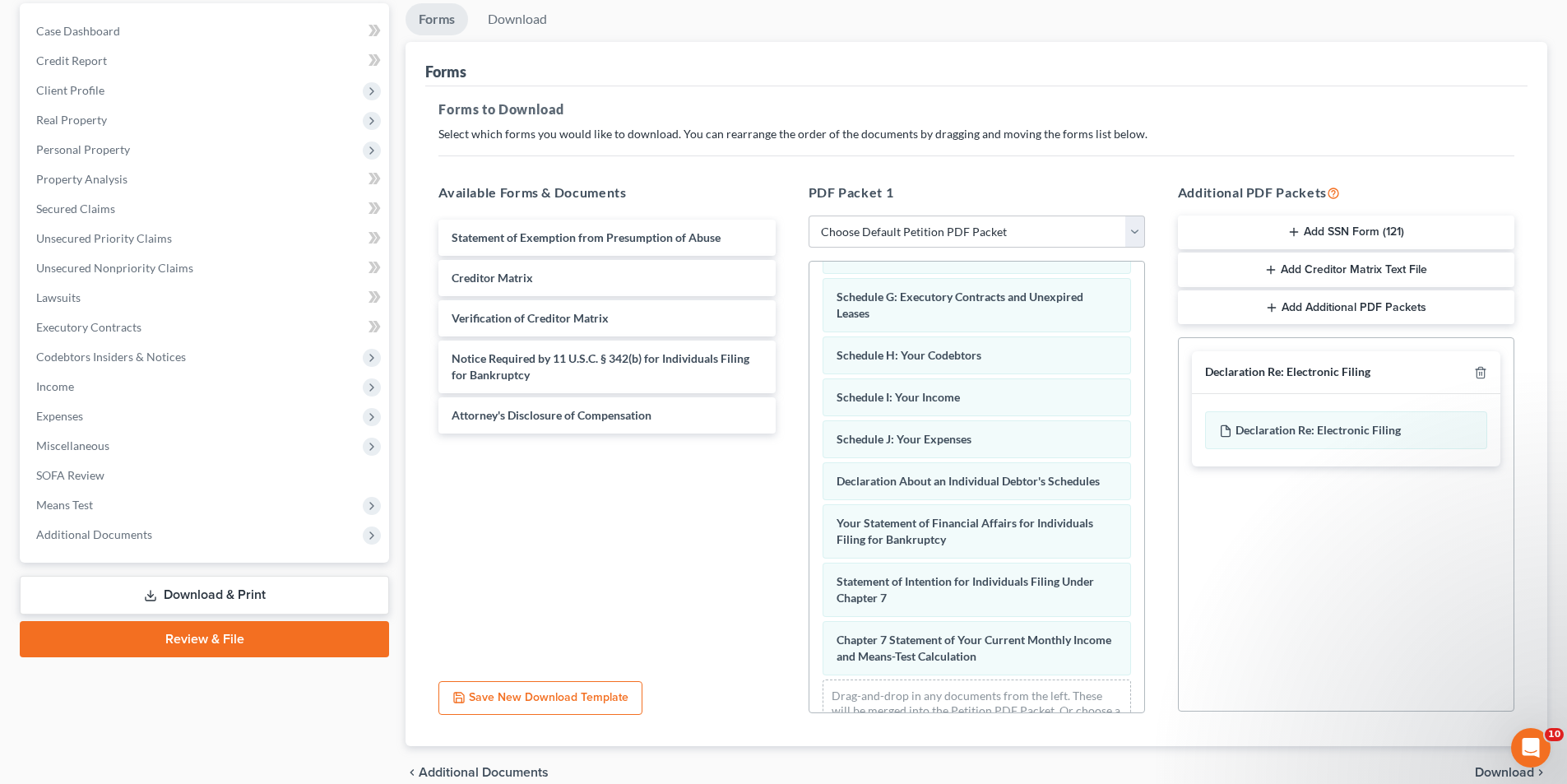
scroll to position [339, 0]
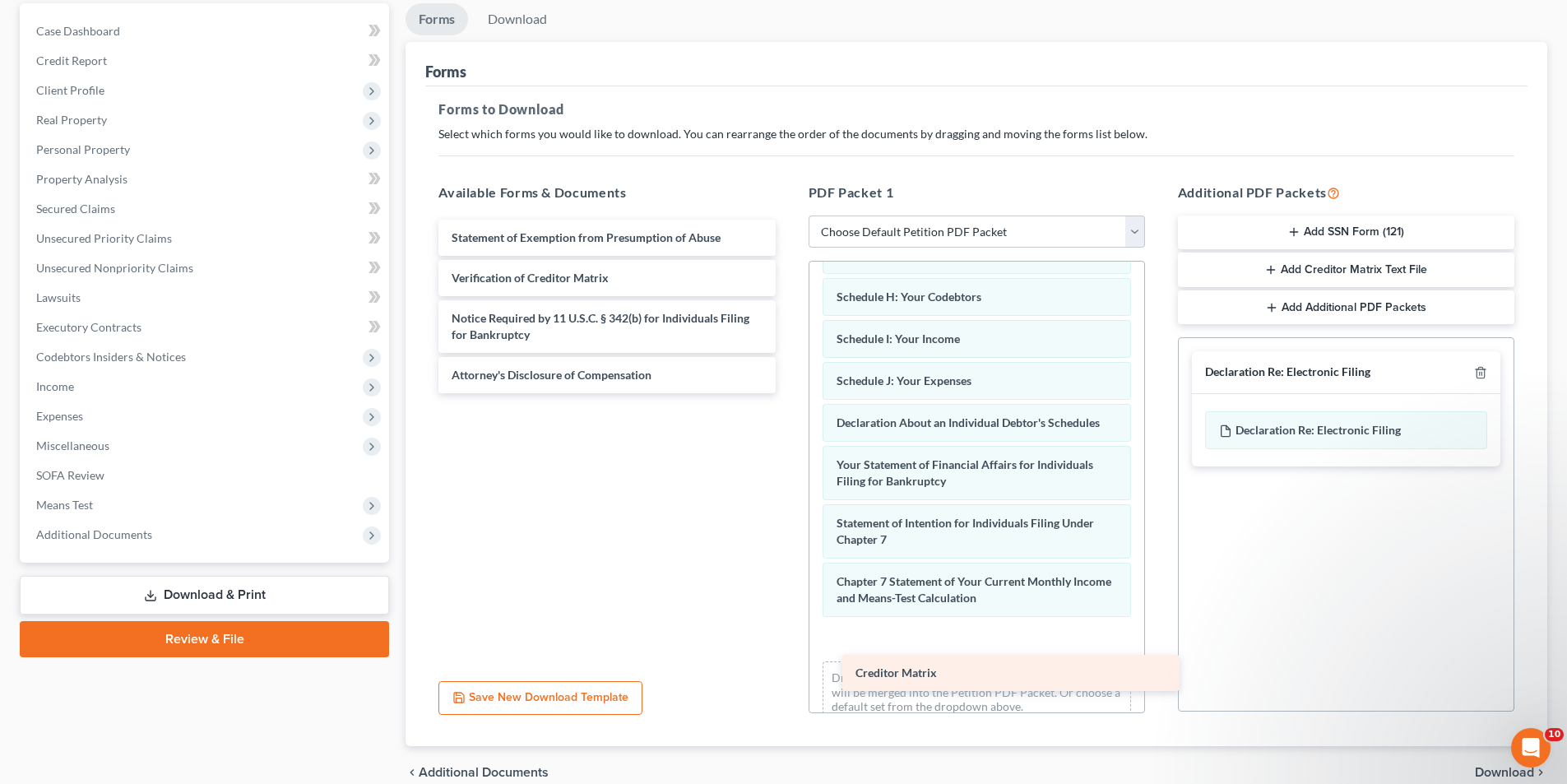
drag, startPoint x: 494, startPoint y: 270, endPoint x: 898, endPoint y: 665, distance: 565.0
click at [788, 393] on div "Creditor Matrix Statement of Exemption from Presumption of Abuse Creditor Matri…" at bounding box center [606, 306] width 363 height 173
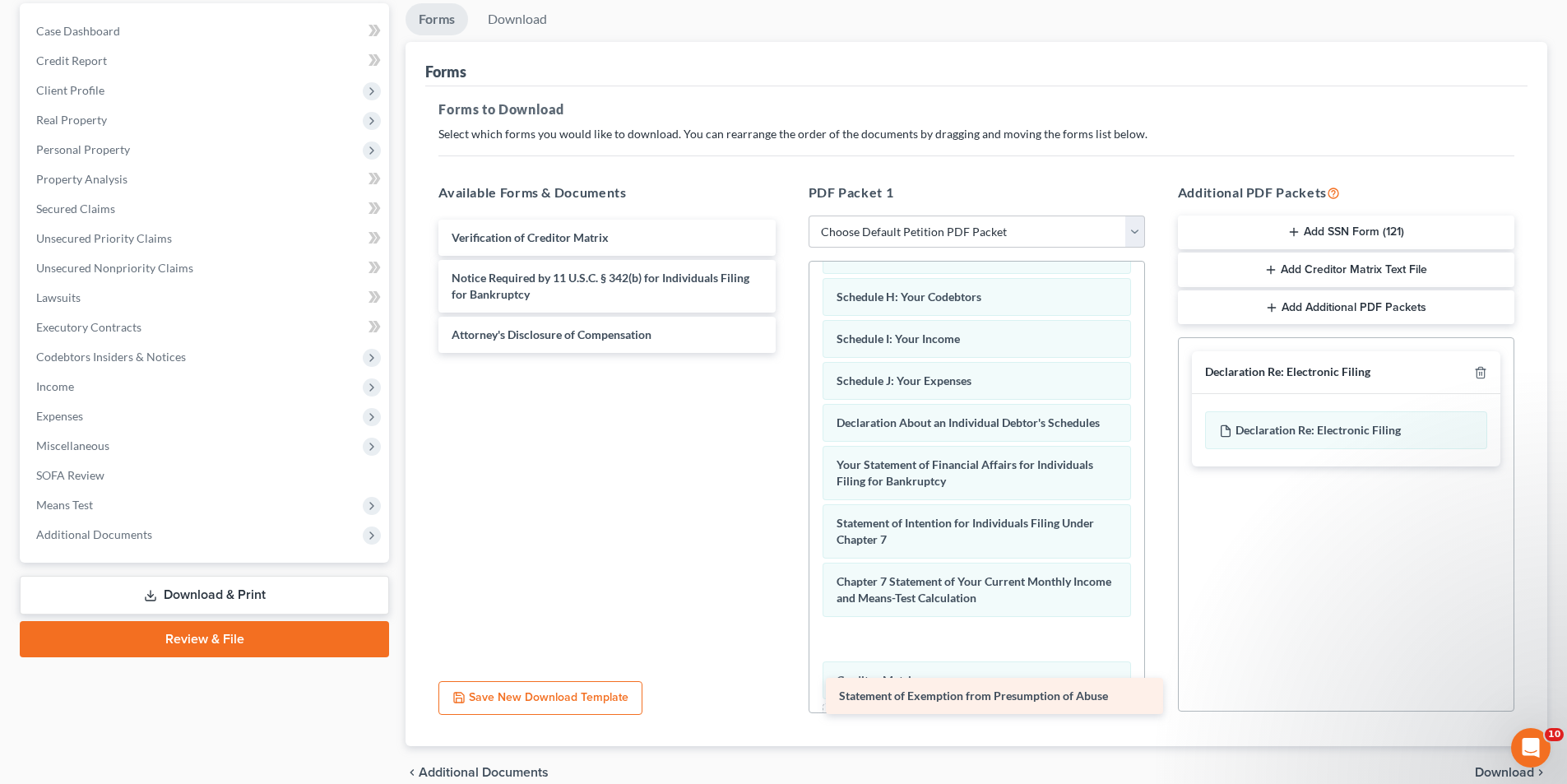
drag, startPoint x: 532, startPoint y: 238, endPoint x: 920, endPoint y: 695, distance: 599.5
click at [788, 352] on div "Statement of Exemption from Presumption of Abuse Statement of Exemption from Pr…" at bounding box center [606, 286] width 363 height 133
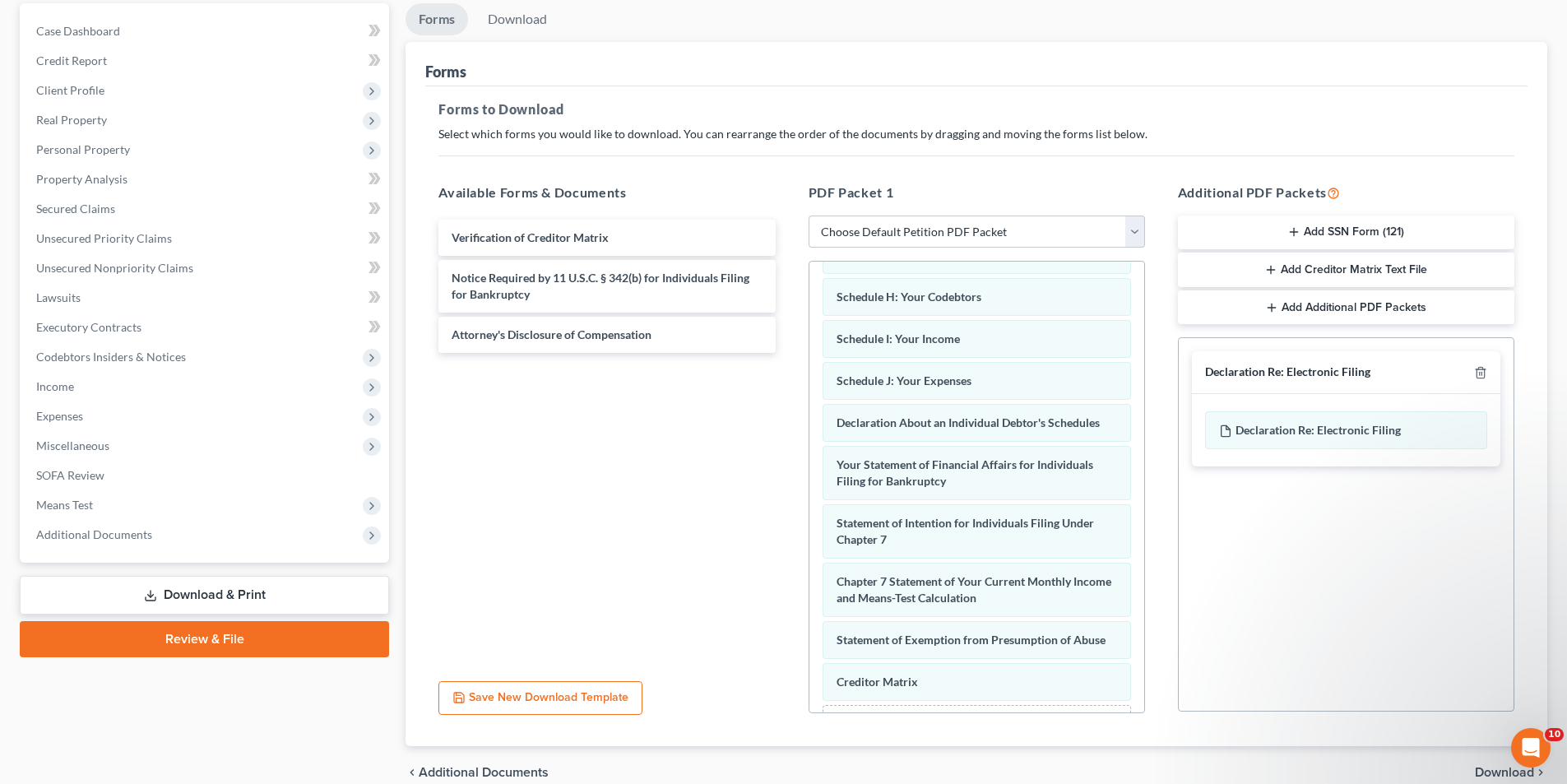
click at [1271, 269] on line "button" at bounding box center [1272, 269] width 7 height 0
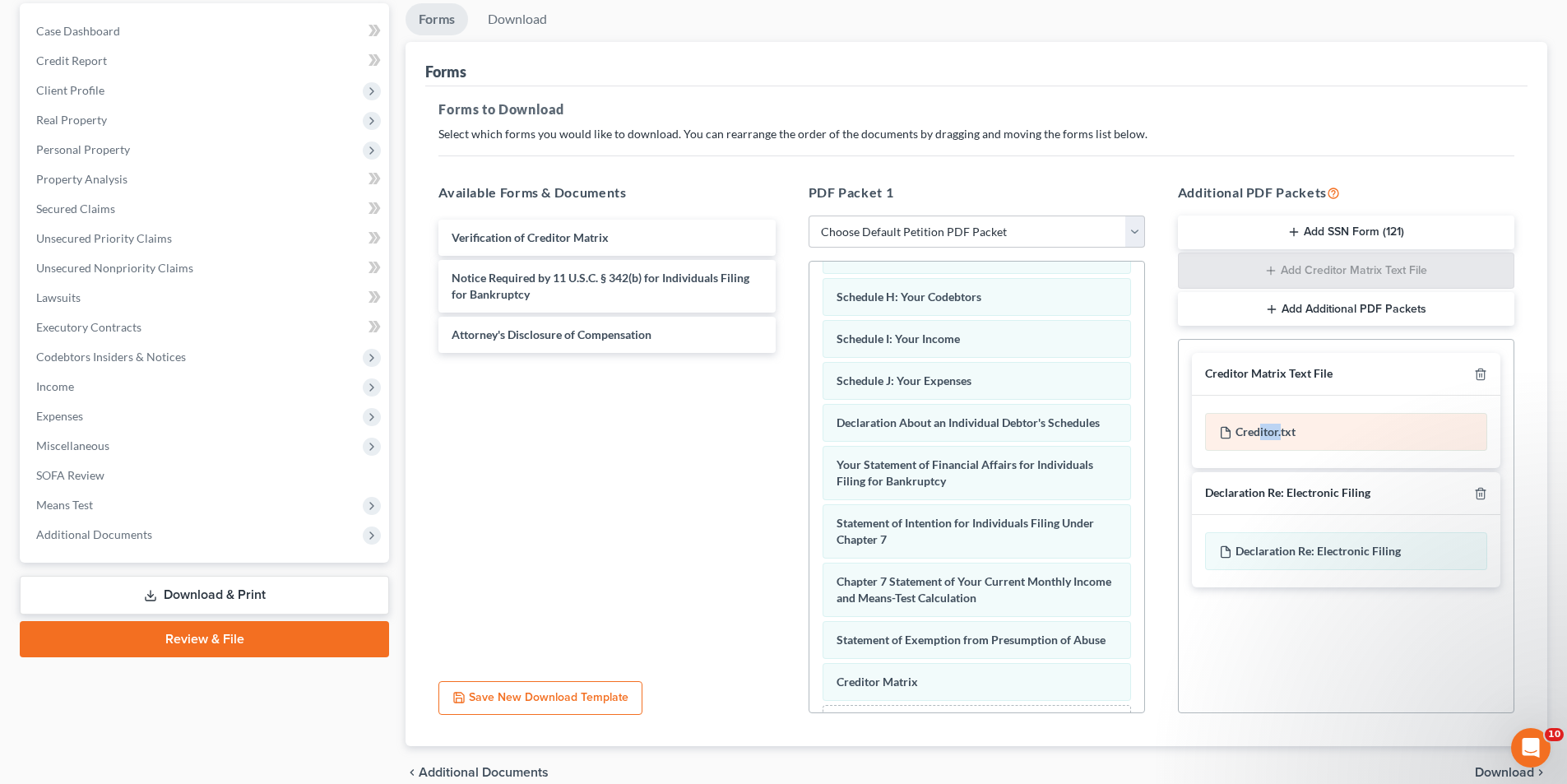
drag, startPoint x: 1283, startPoint y: 428, endPoint x: 1321, endPoint y: 421, distance: 38.6
click at [1259, 459] on div "Creditor.txt" at bounding box center [1346, 432] width 308 height 72
click at [1321, 421] on div "Creditor.txt" at bounding box center [1346, 432] width 282 height 38
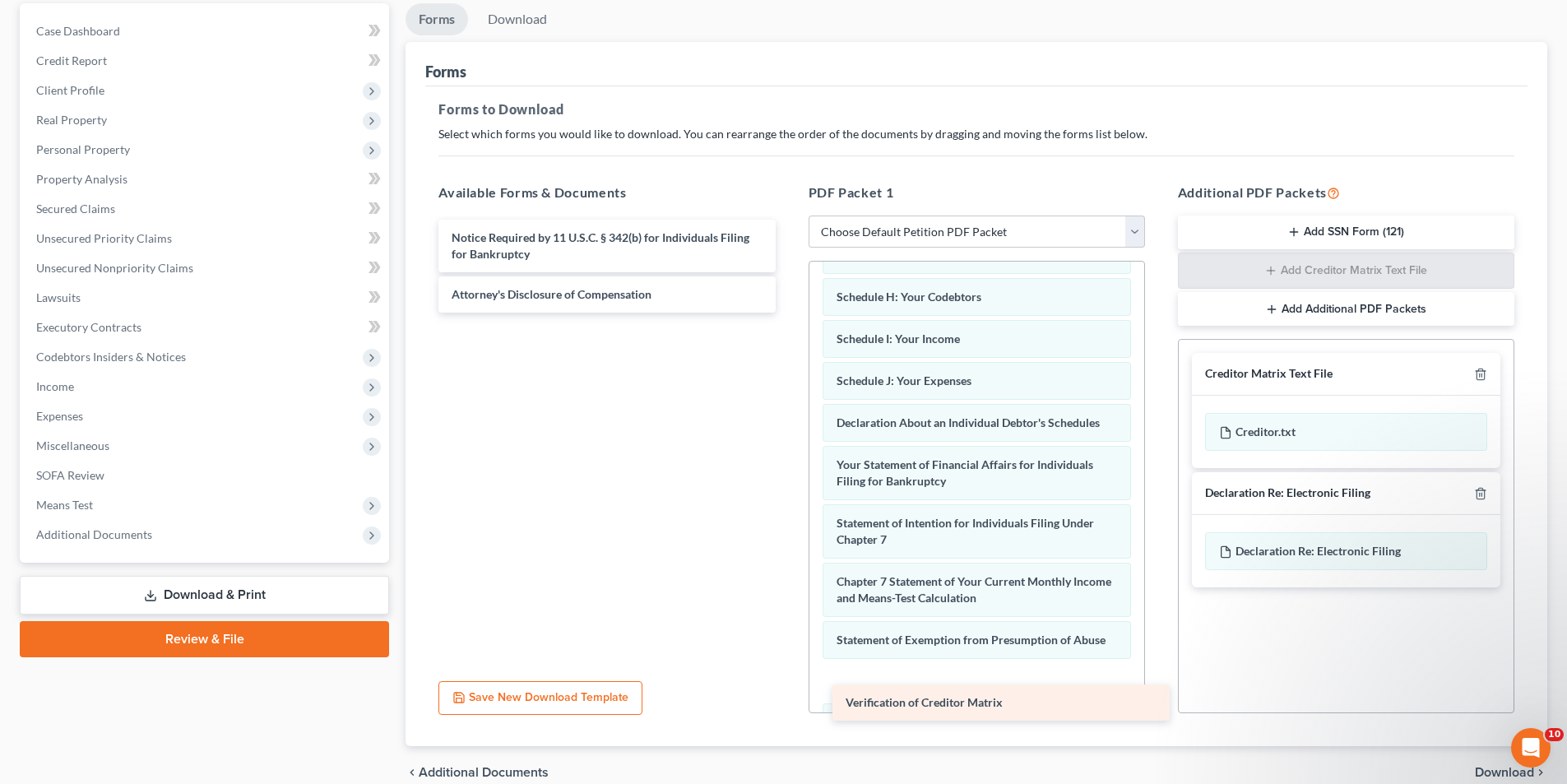
drag, startPoint x: 522, startPoint y: 239, endPoint x: 916, endPoint y: 704, distance: 609.5
click at [788, 313] on div "Verification of Creditor Matrix Verification of Creditor Matrix Notice Required…" at bounding box center [606, 266] width 363 height 93
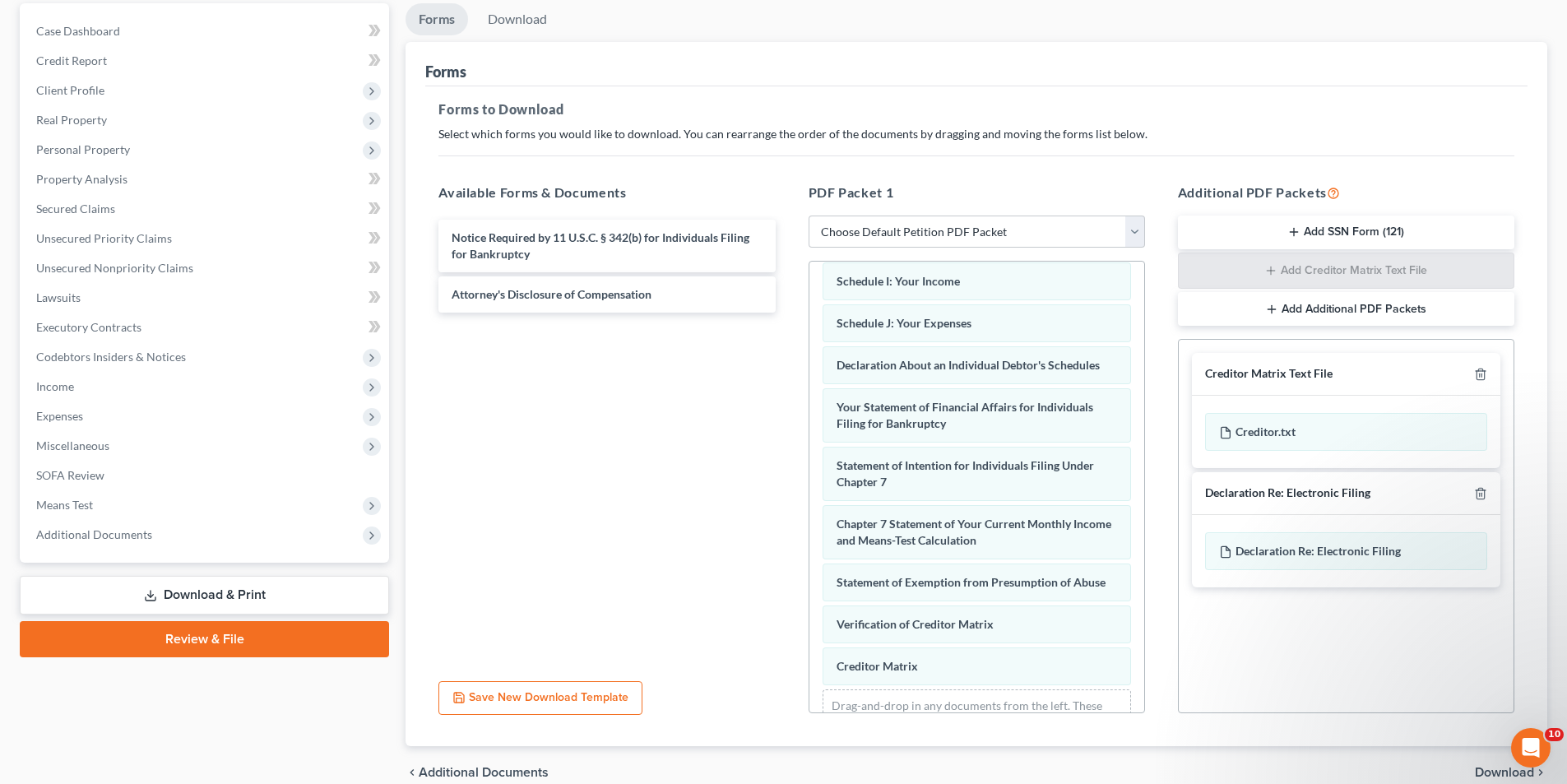
scroll to position [466, 0]
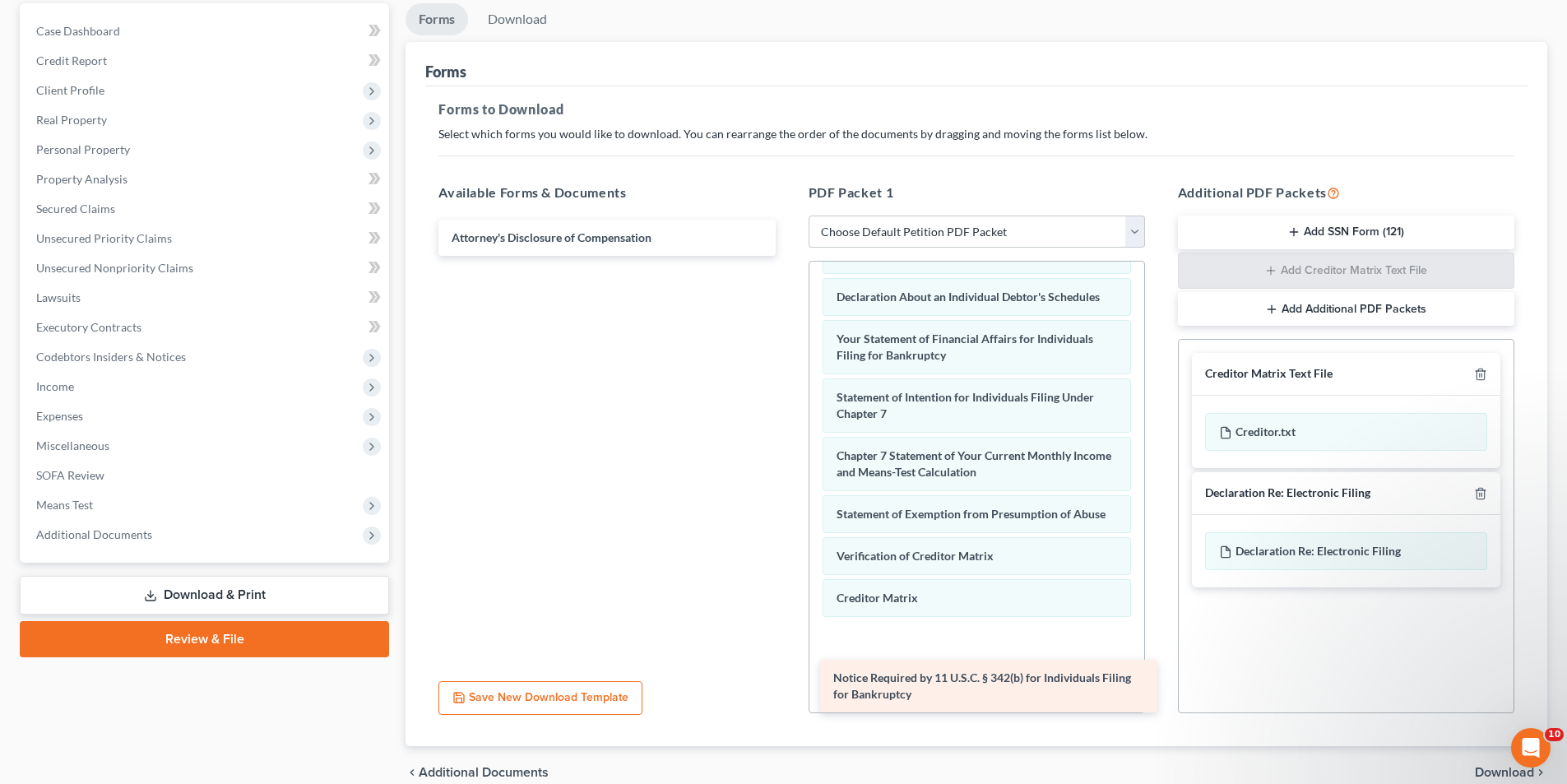
drag, startPoint x: 533, startPoint y: 240, endPoint x: 915, endPoint y: 680, distance: 582.7
click at [788, 255] on div "Notice Required by 11 U.S.C. § 342(b) for Individuals Filing for Bankruptcy Not…" at bounding box center [606, 237] width 363 height 36
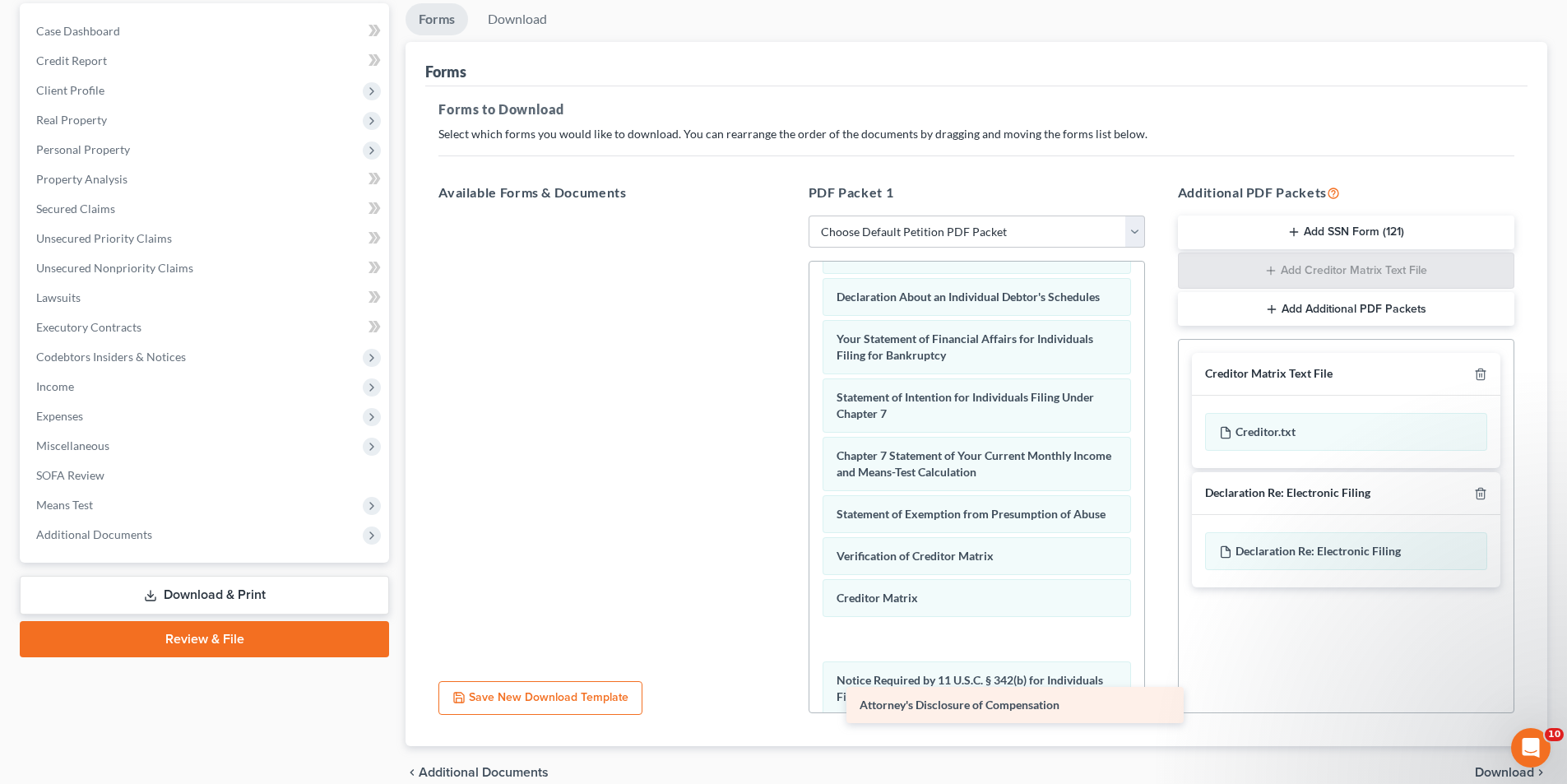
drag, startPoint x: 531, startPoint y: 232, endPoint x: 940, endPoint y: 696, distance: 618.5
click at [788, 216] on div "Attorney's Disclosure of Compensation Attorney's Disclosure of Compensation" at bounding box center [606, 216] width 363 height 0
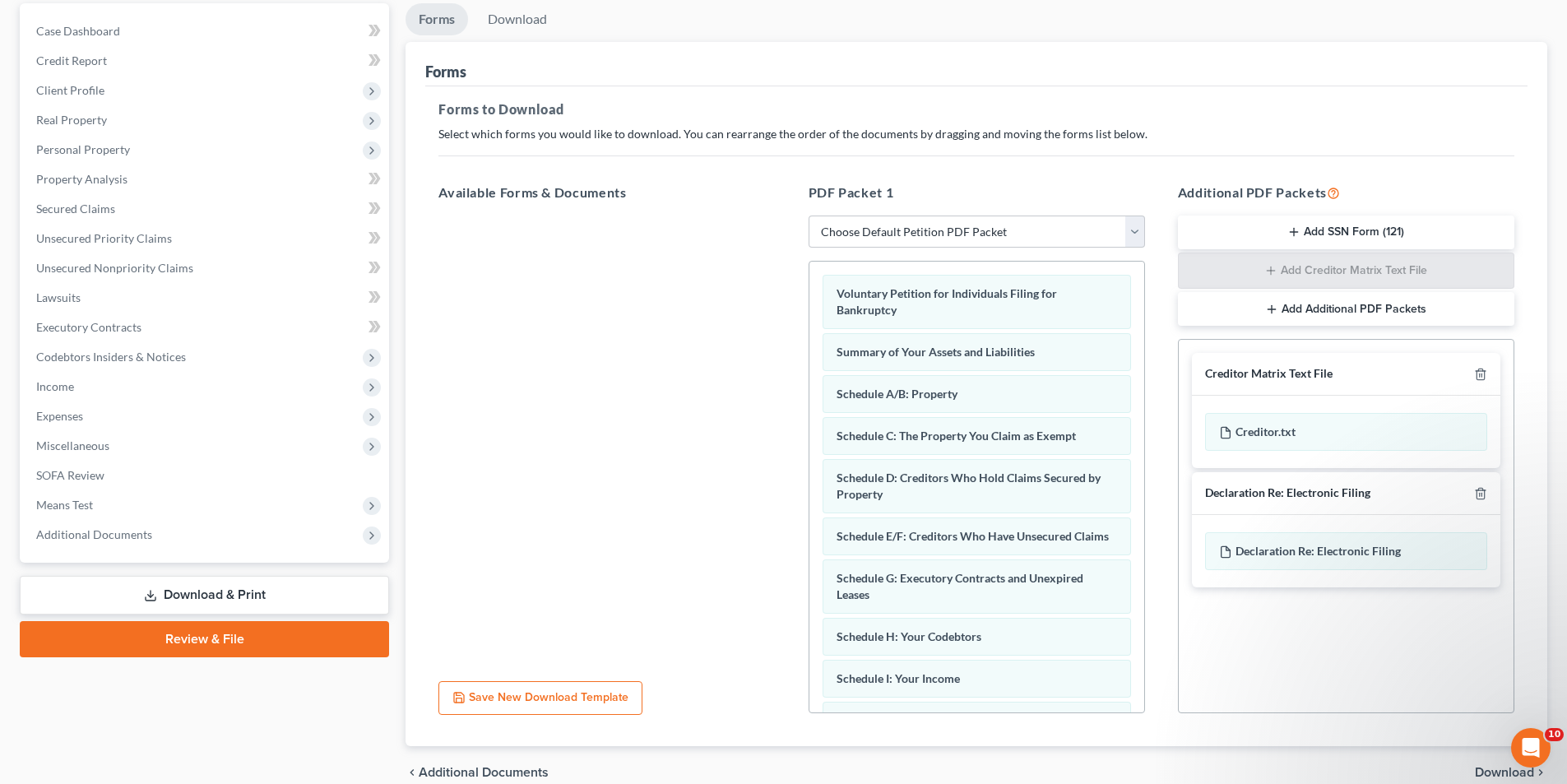
scroll to position [232, 0]
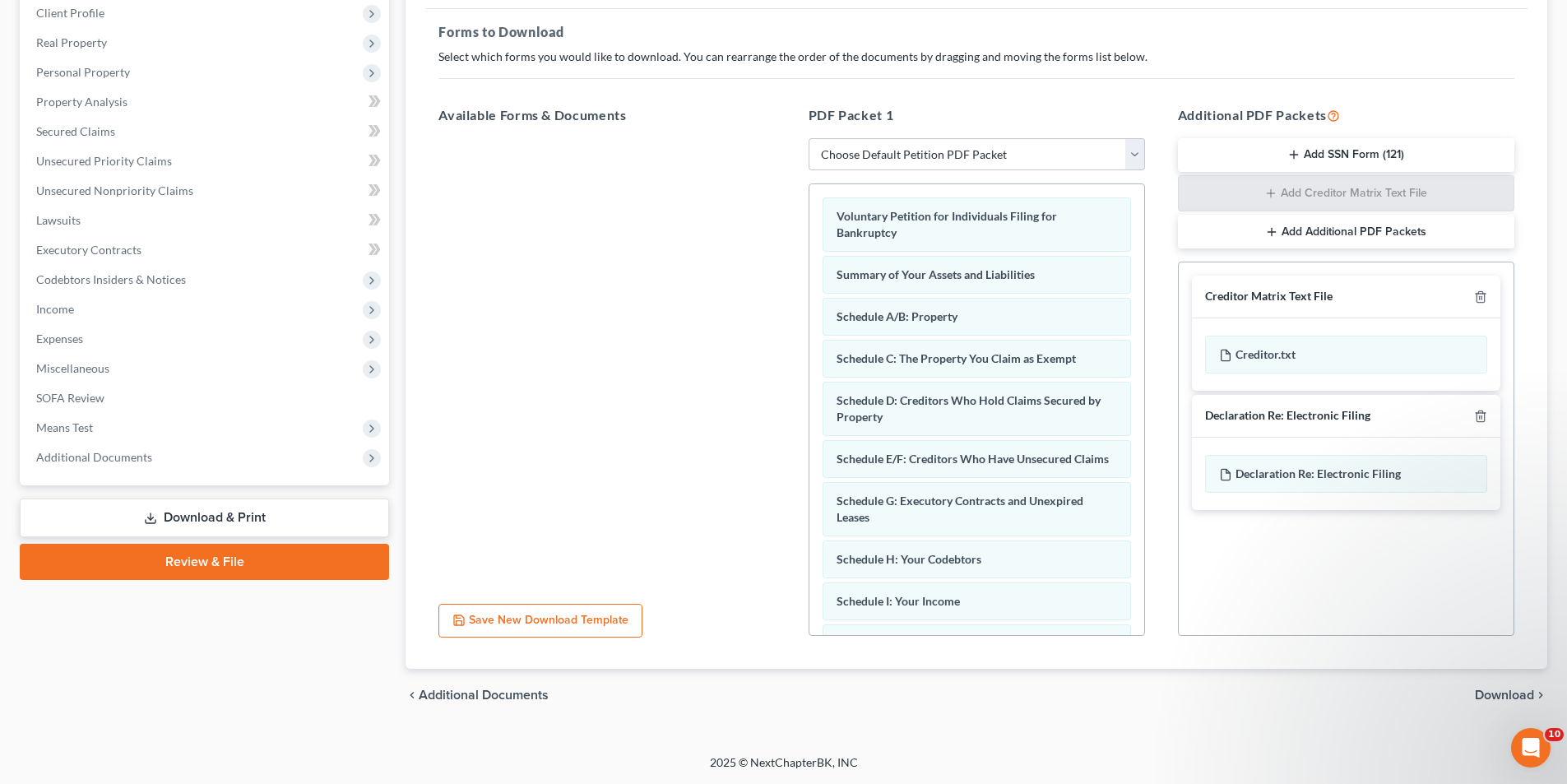
click at [1496, 694] on span "Download" at bounding box center [1505, 695] width 59 height 13
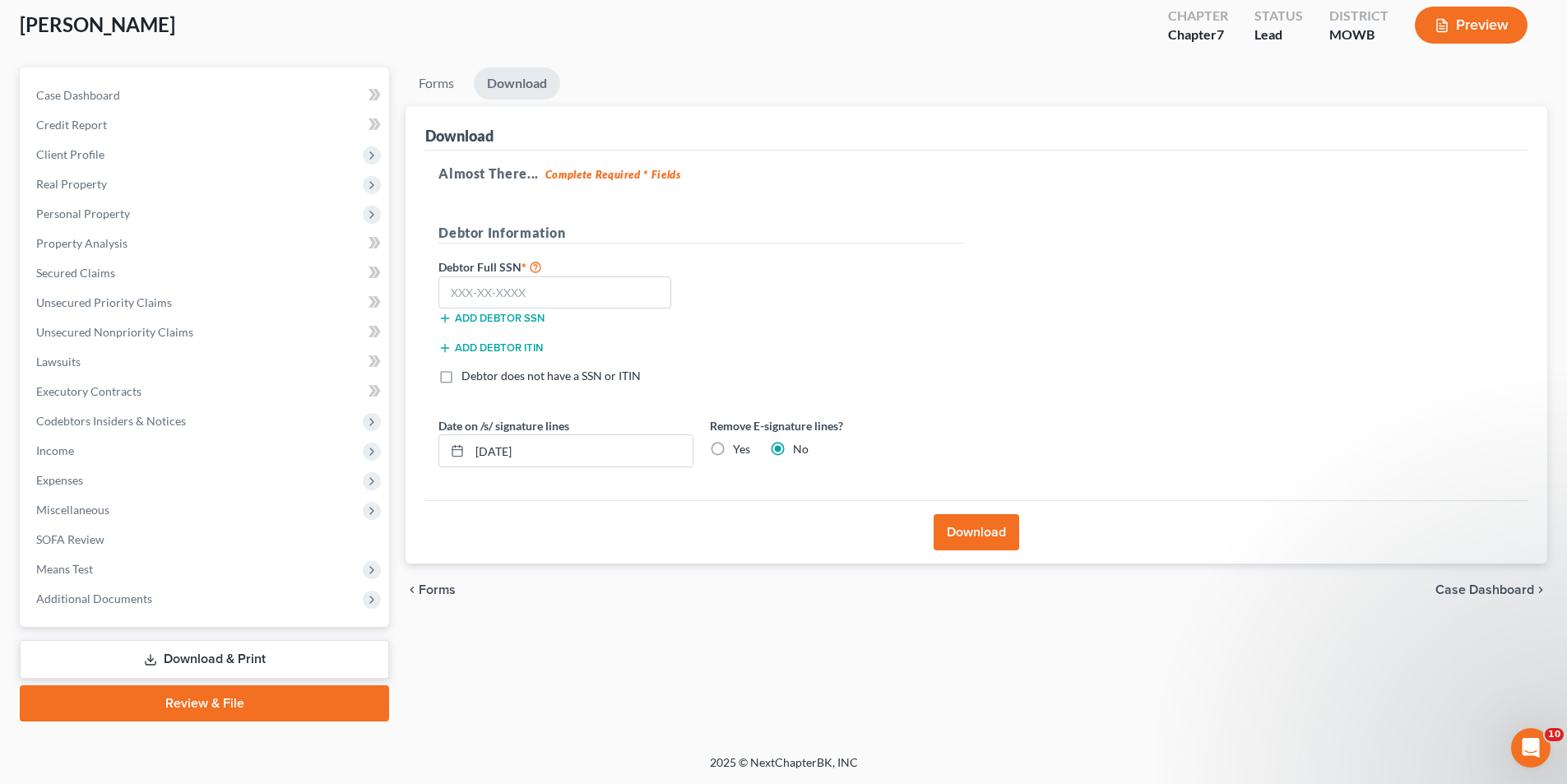
scroll to position [90, 0]
click at [543, 297] on input "text" at bounding box center [555, 293] width 233 height 33
type input "182-70-9107"
click at [981, 535] on button "Download" at bounding box center [976, 531] width 86 height 36
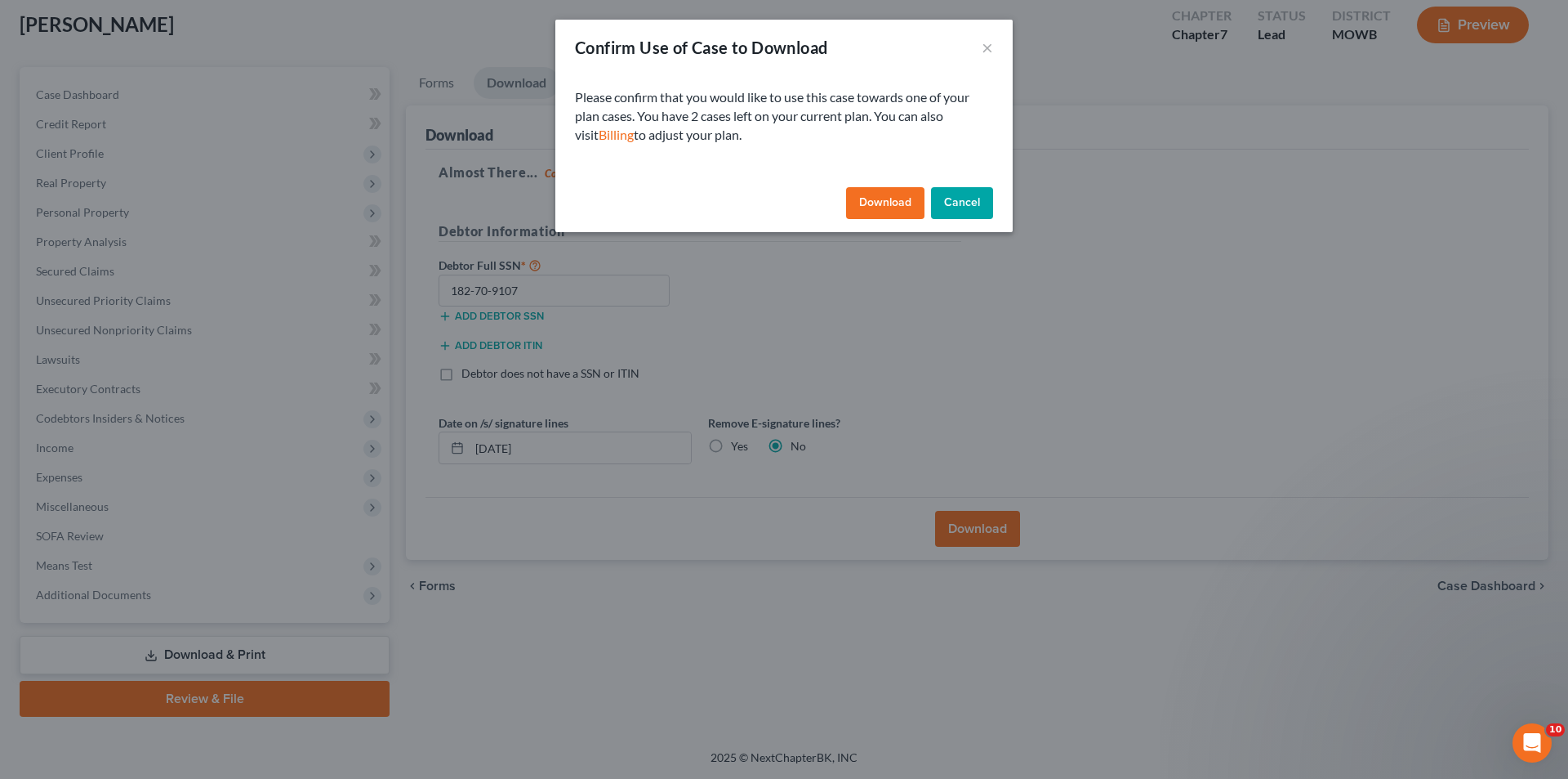
click at [887, 201] on button "Download" at bounding box center [886, 203] width 79 height 33
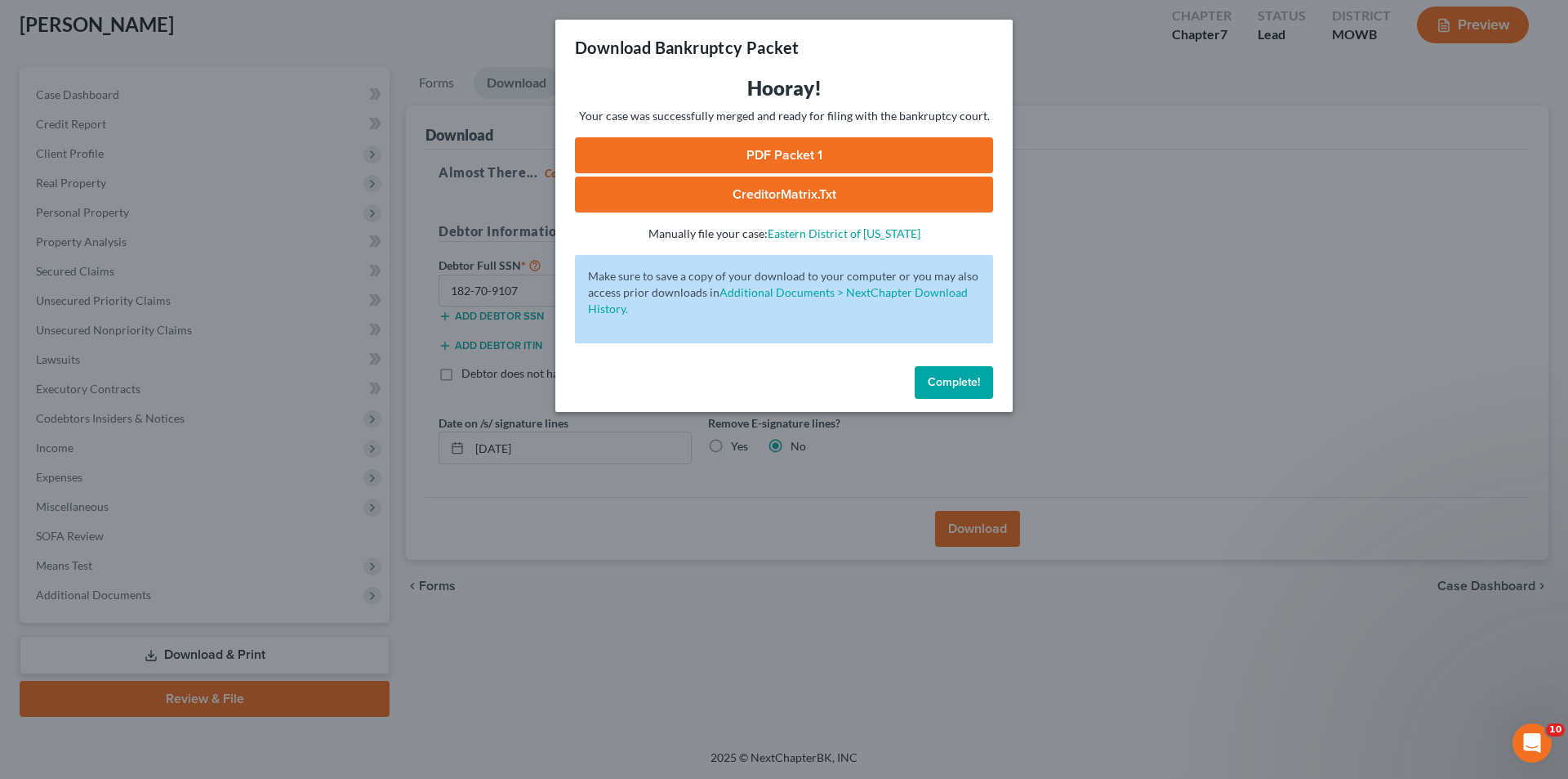
click at [798, 149] on link "PDF Packet 1" at bounding box center [784, 155] width 418 height 36
click at [781, 193] on link "CreditorMatrix.txt" at bounding box center [784, 194] width 418 height 36
click at [959, 380] on span "Complete!" at bounding box center [953, 381] width 52 height 14
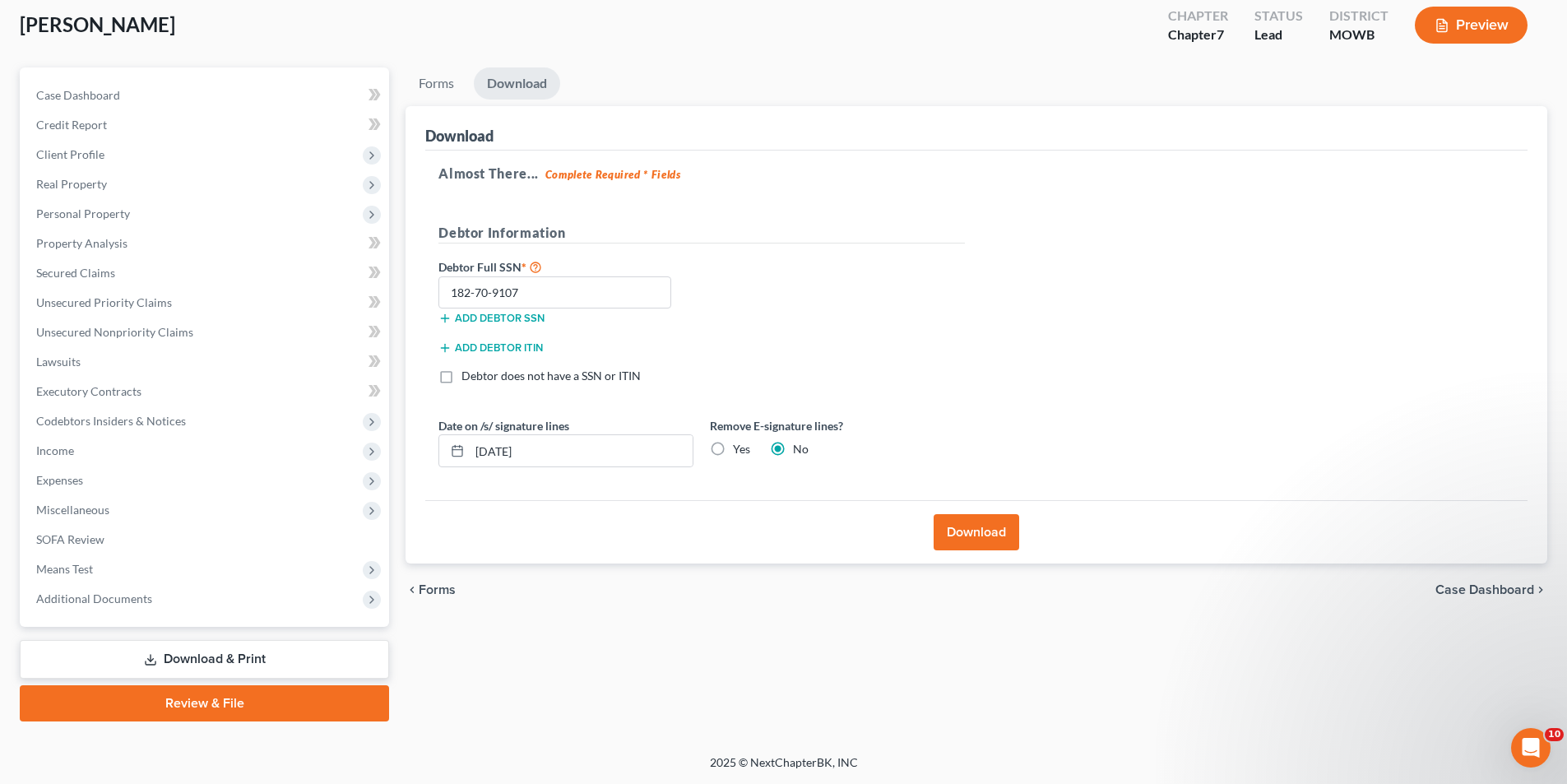
drag, startPoint x: 1061, startPoint y: 95, endPoint x: 1190, endPoint y: 44, distance: 138.7
click at [1064, 94] on ul "Forms Download" at bounding box center [976, 87] width 1142 height 39
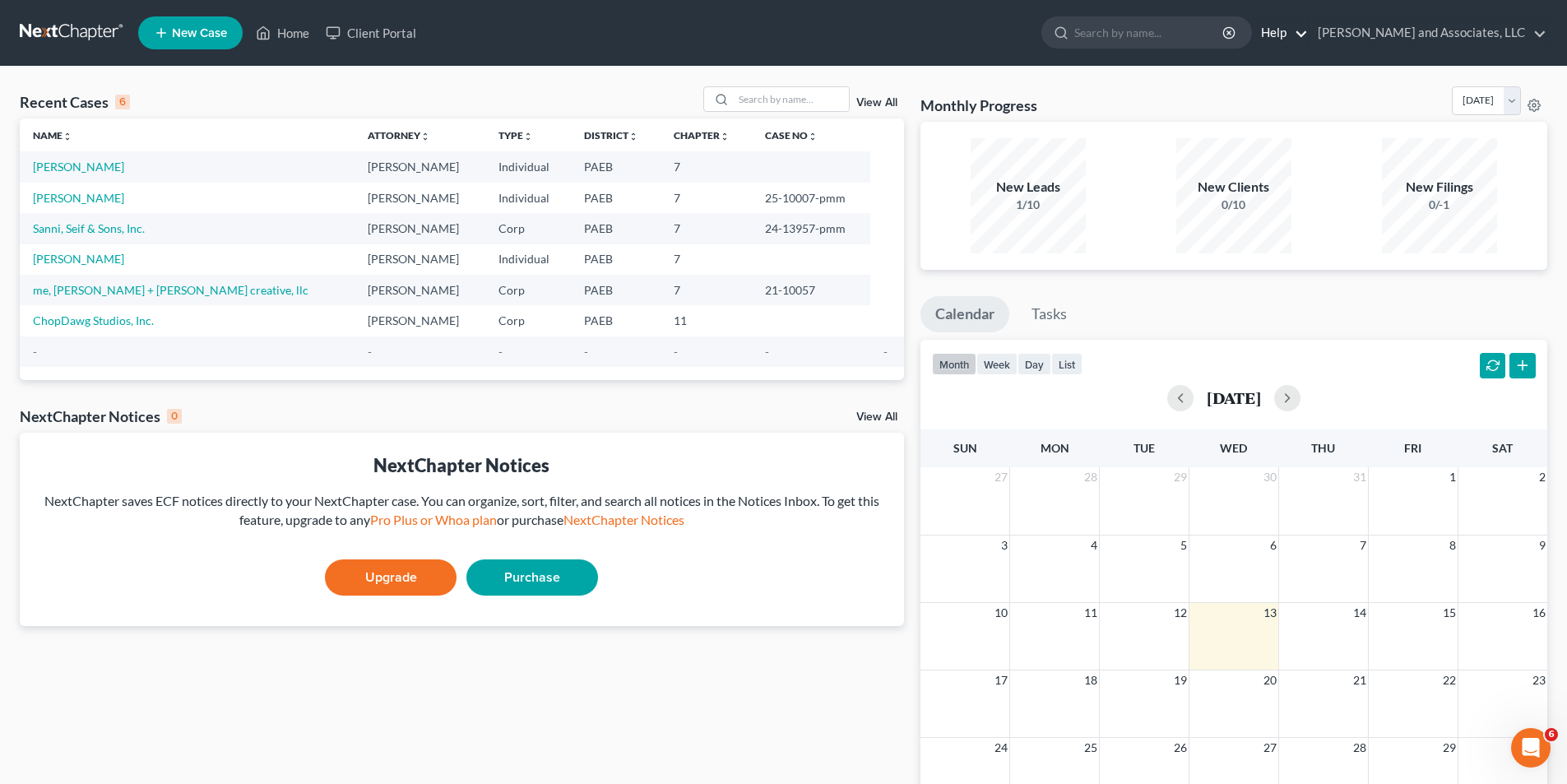
click at [1309, 32] on link "Help" at bounding box center [1281, 33] width 55 height 30
click at [1298, 67] on link "Help Center" at bounding box center [1243, 68] width 131 height 28
click at [105, 167] on link "[PERSON_NAME]" at bounding box center [78, 166] width 91 height 14
select select "10"
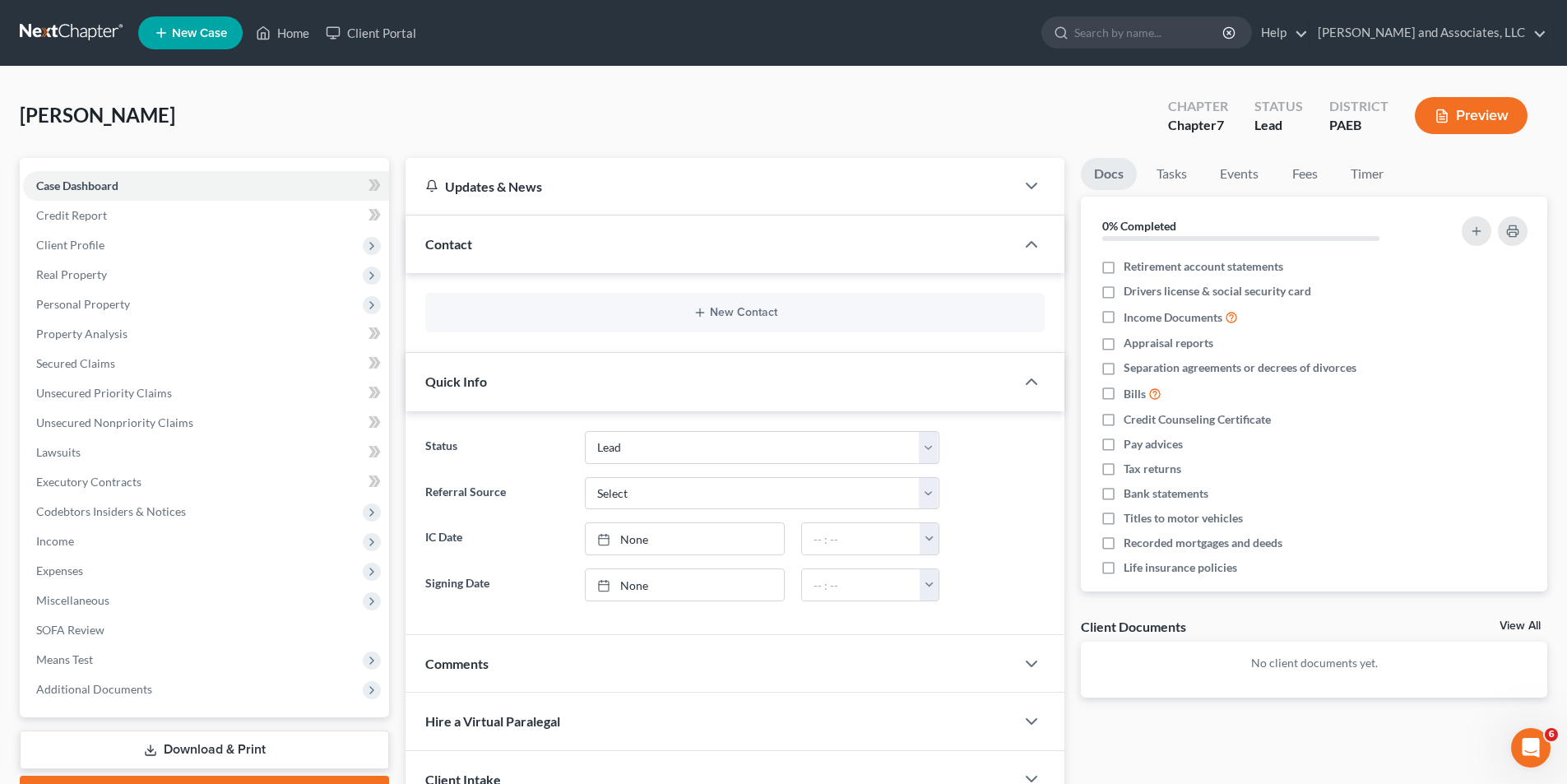
click at [1488, 109] on button "Preview" at bounding box center [1471, 115] width 113 height 37
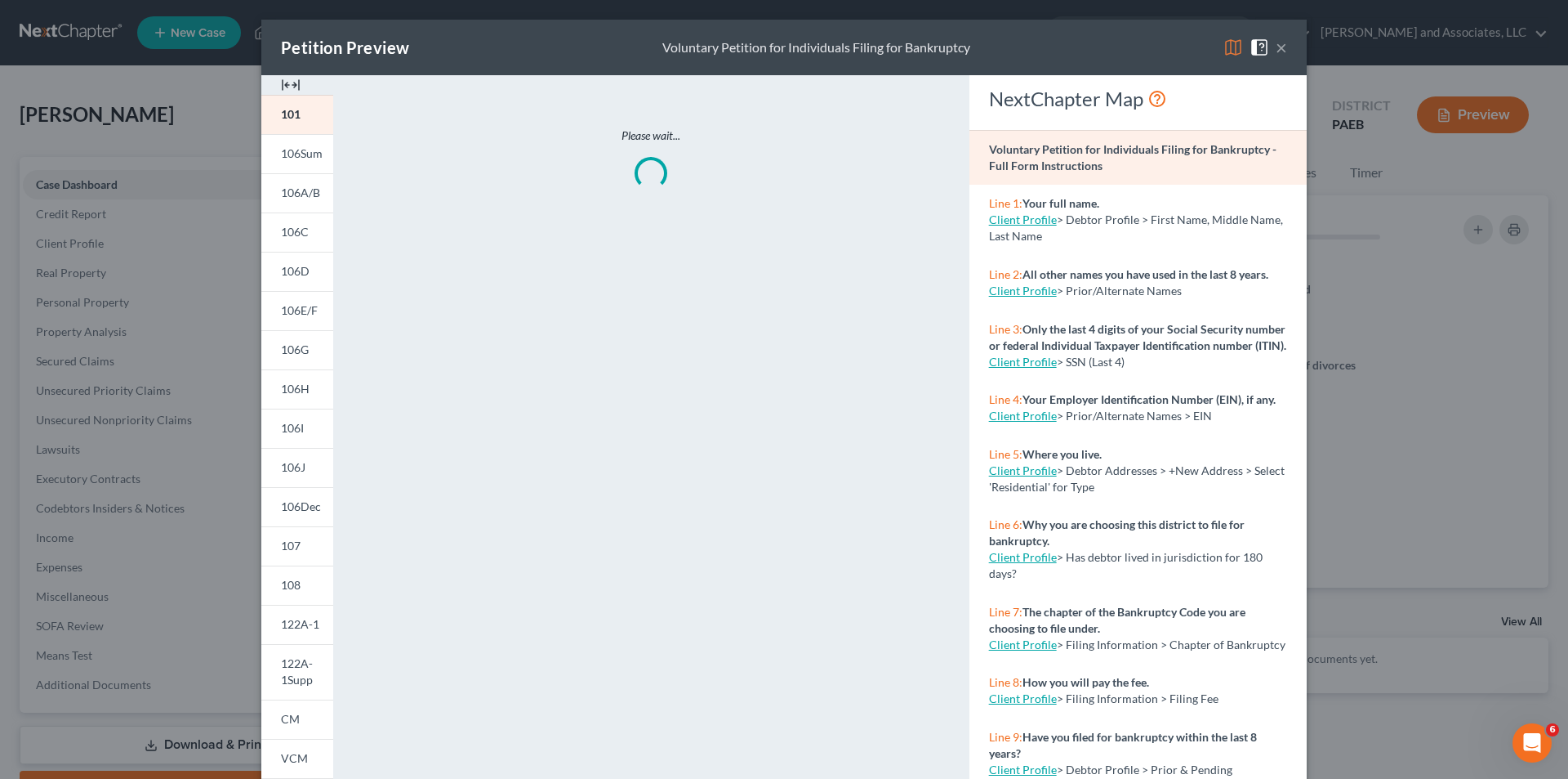
click at [1269, 49] on span at bounding box center [1262, 46] width 27 height 14
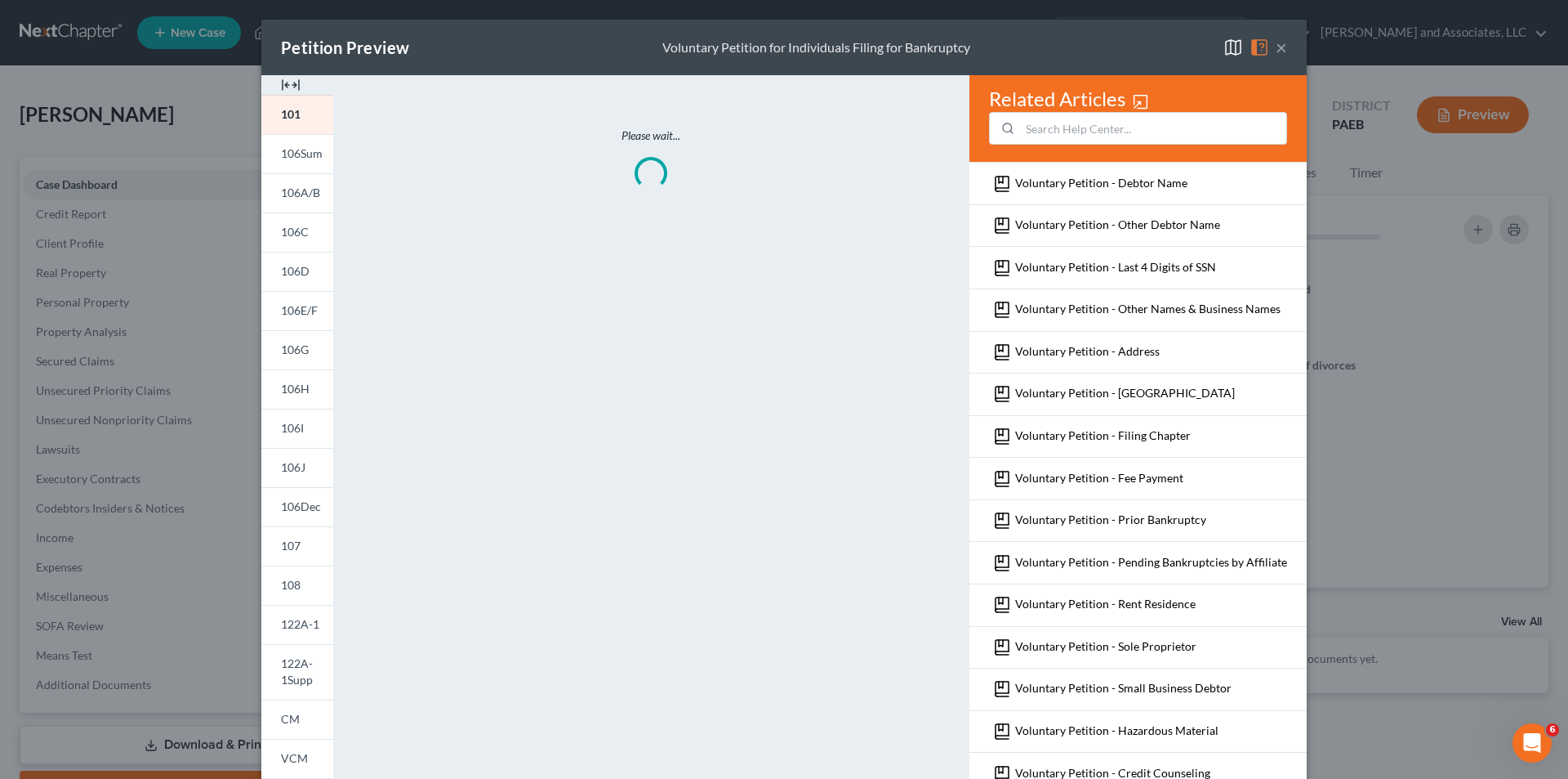
click at [1278, 47] on button "×" at bounding box center [1281, 47] width 11 height 19
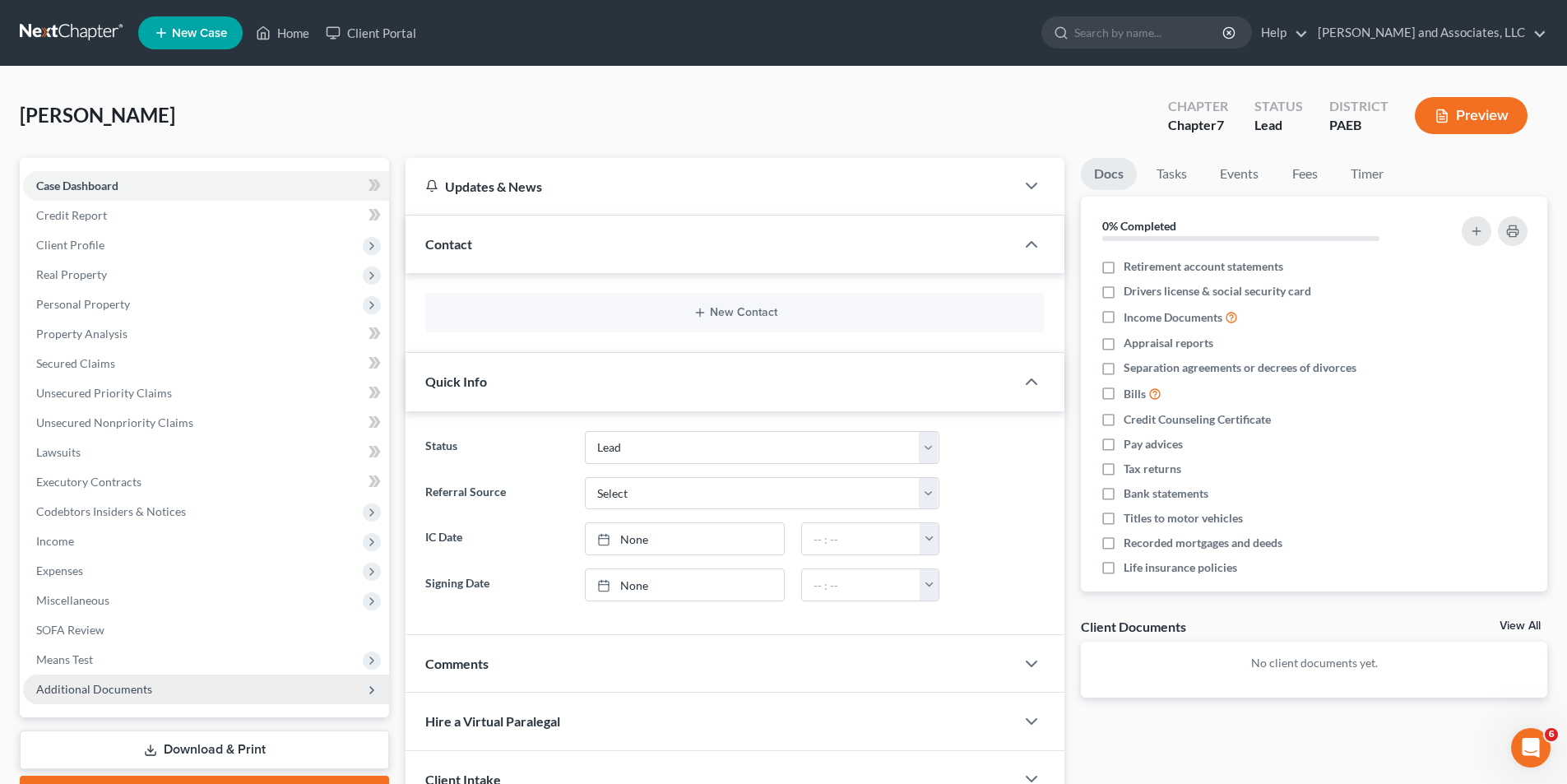
click at [376, 691] on icon at bounding box center [372, 690] width 13 height 13
